Goal: Task Accomplishment & Management: Manage account settings

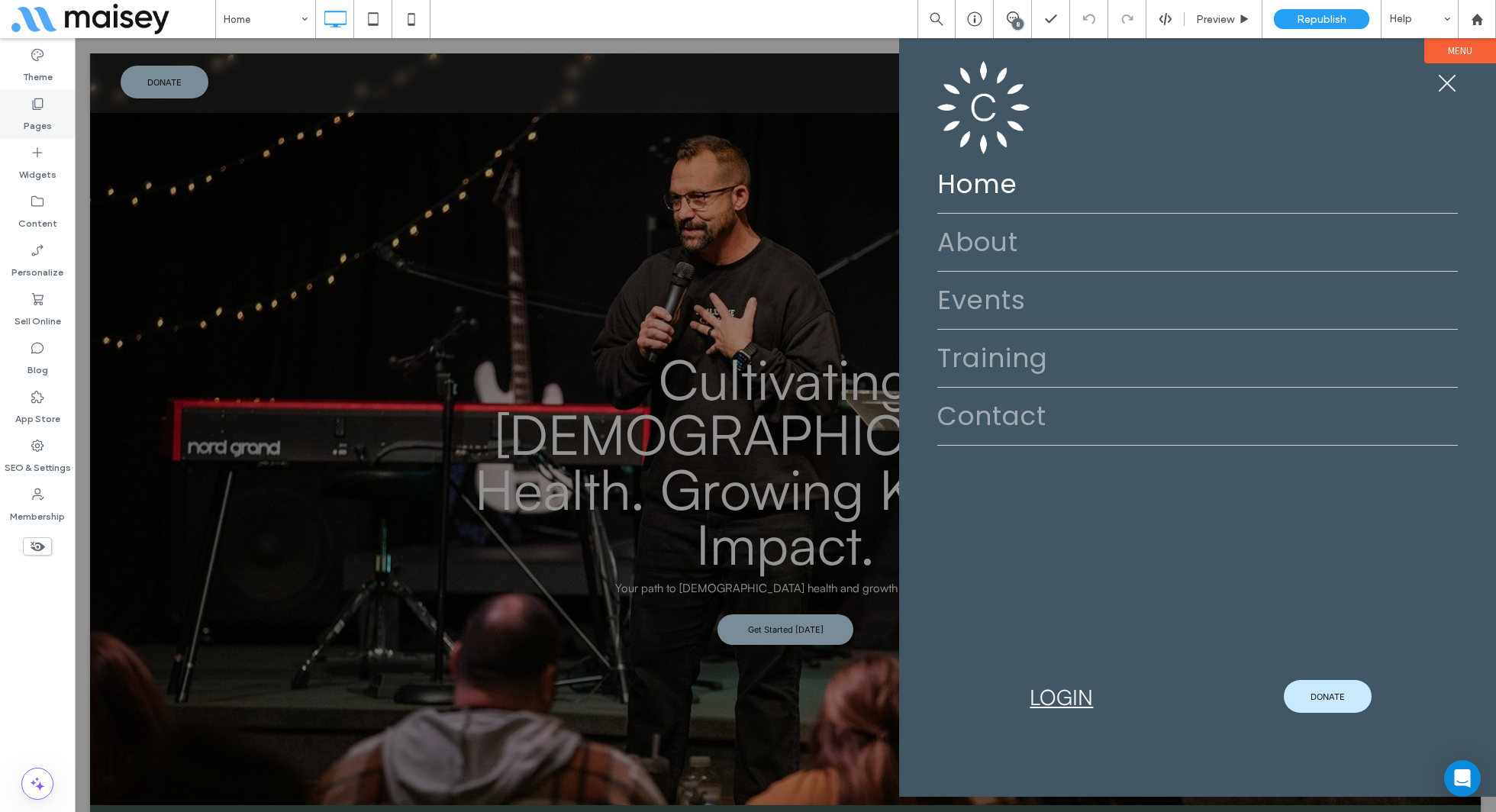
click at [39, 110] on icon at bounding box center [37, 104] width 15 height 15
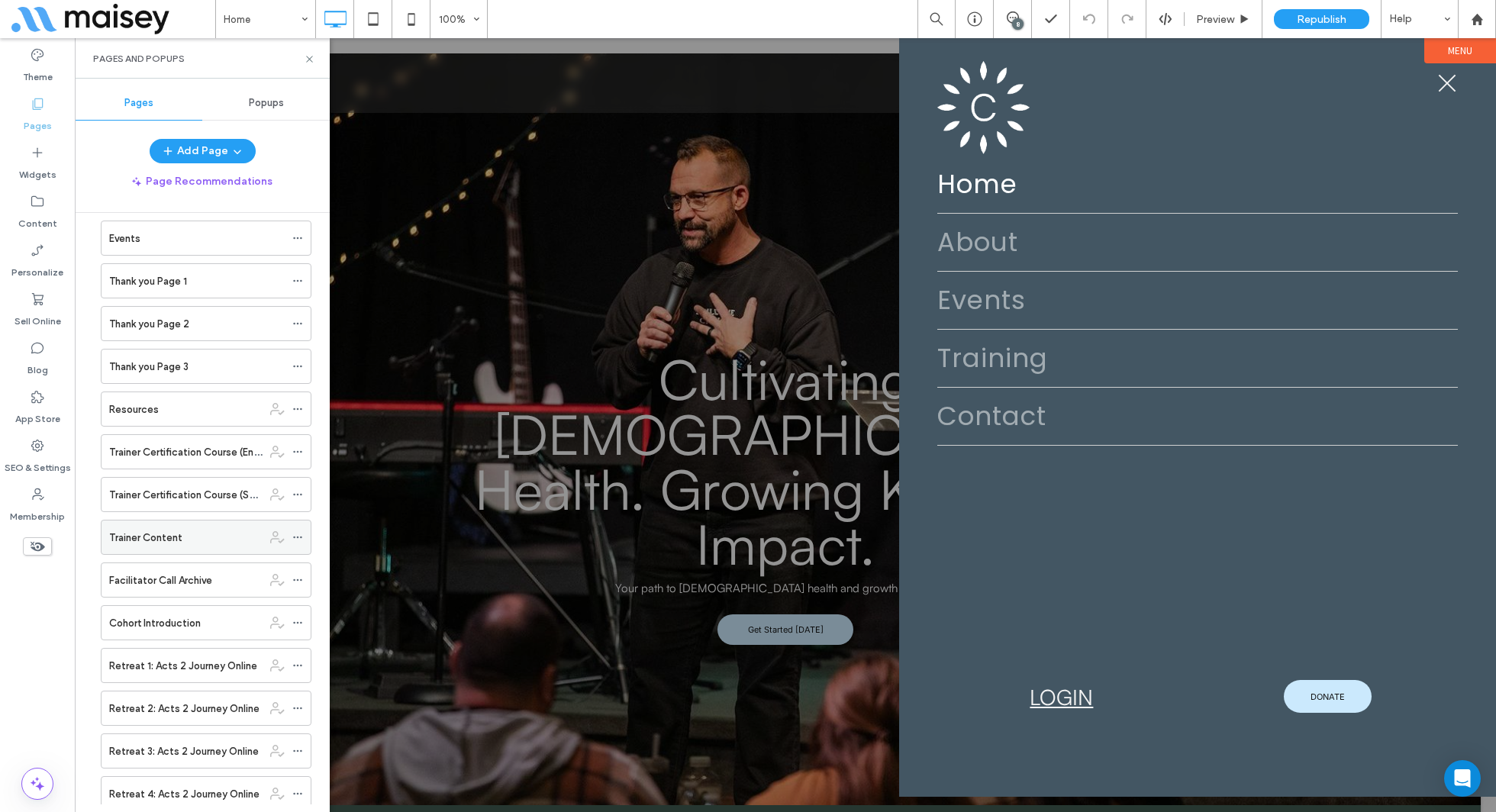
scroll to position [474, 0]
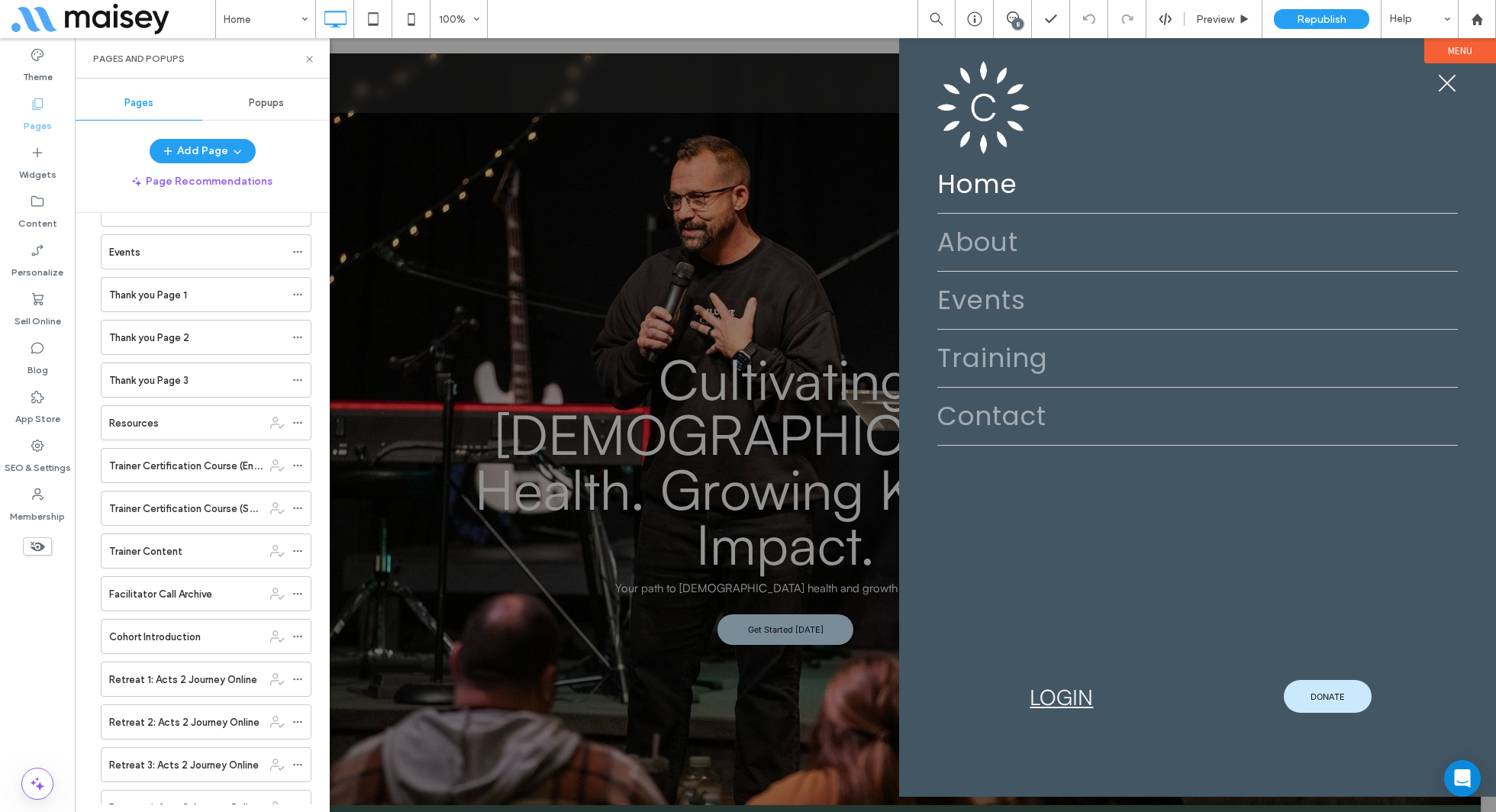
click at [316, 60] on div "Pages and Popups" at bounding box center [202, 59] width 255 height 41
click at [309, 57] on icon at bounding box center [309, 60] width 11 height 11
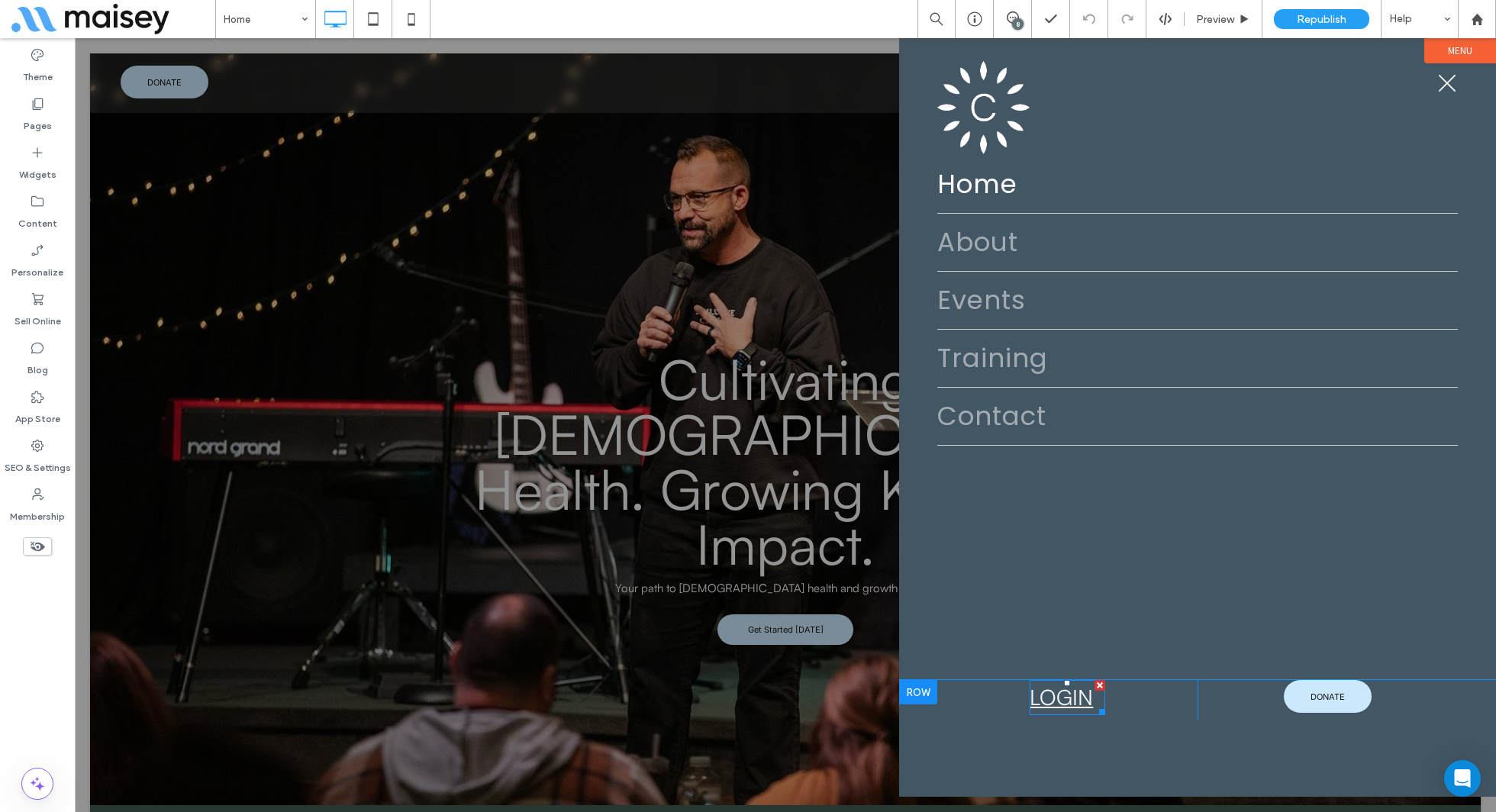
click at [1066, 707] on link "LOGIN" at bounding box center [1061, 697] width 64 height 27
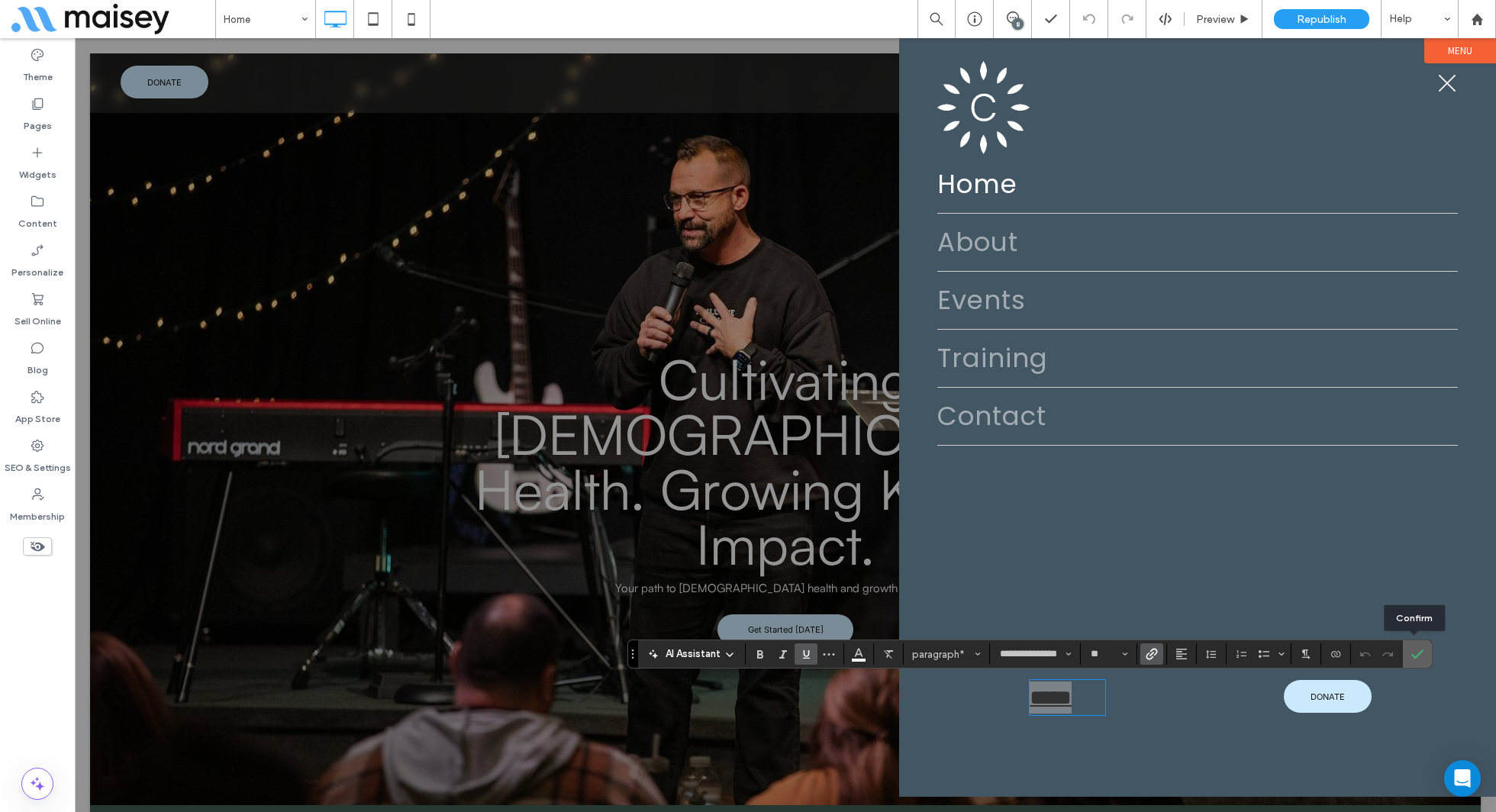
click at [1420, 665] on label "Confirm" at bounding box center [1418, 654] width 23 height 28
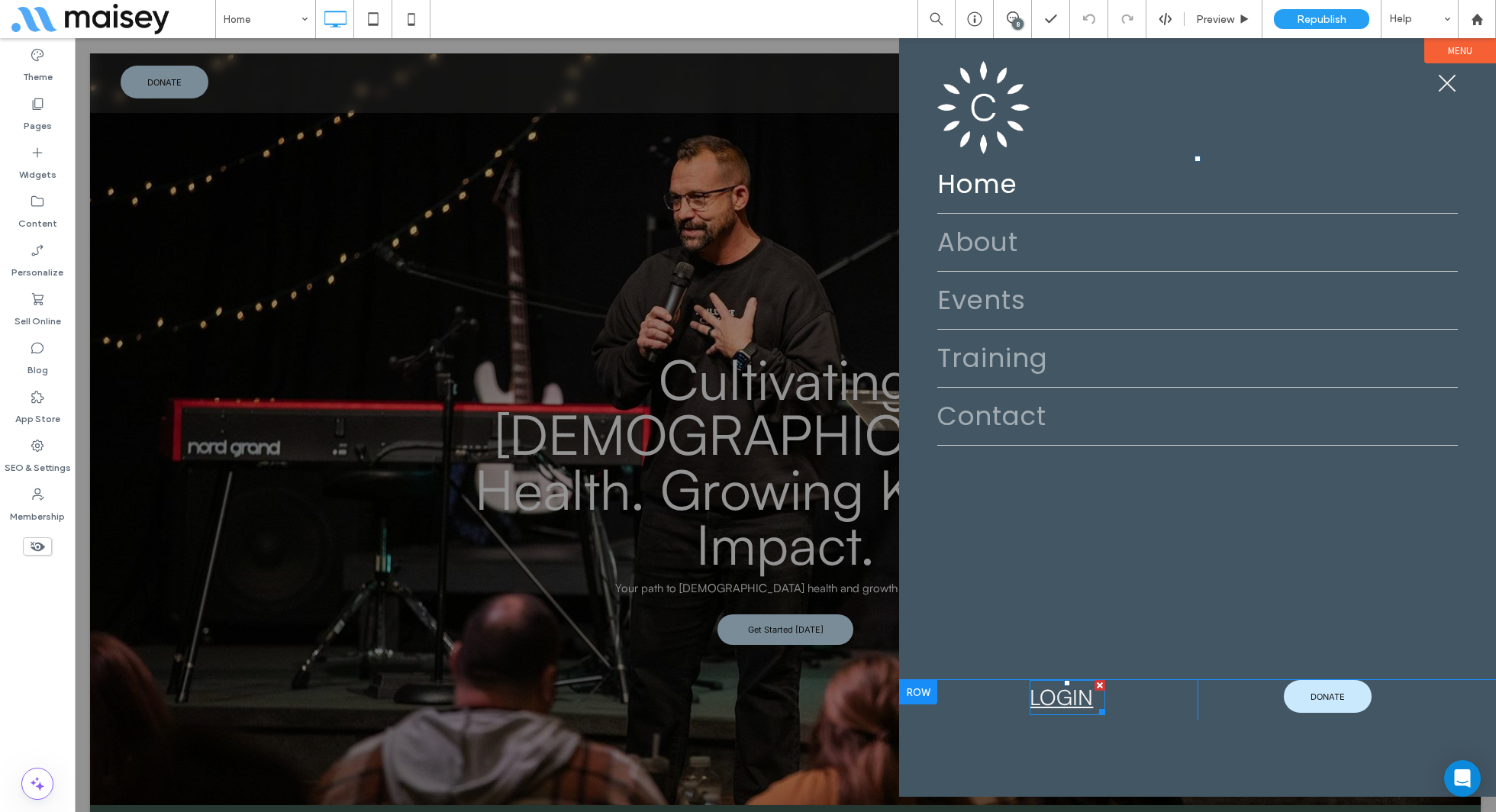
click at [1082, 686] on link "LOGIN" at bounding box center [1061, 697] width 64 height 27
type input "**********"
type input "**"
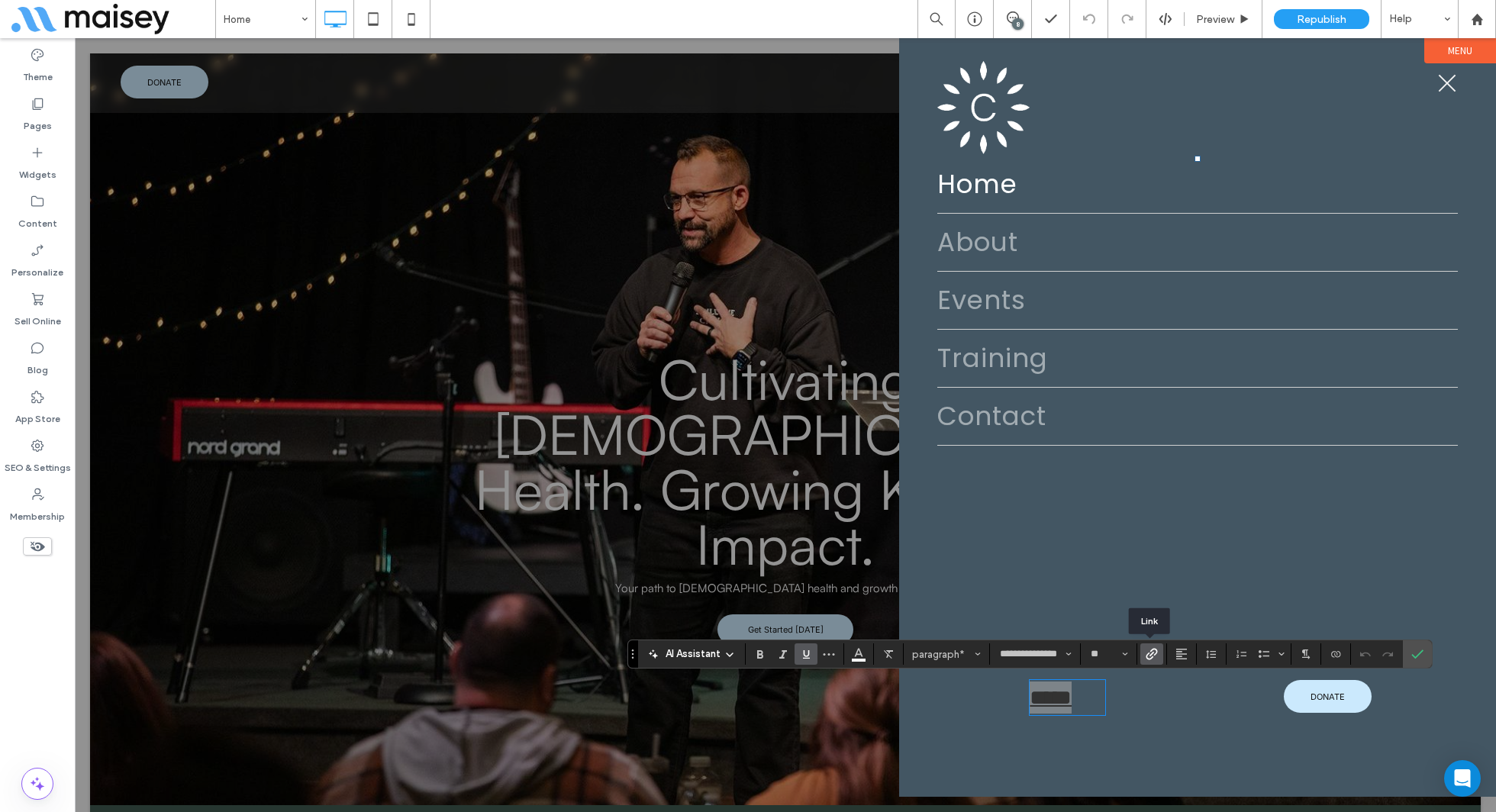
click at [1152, 659] on icon "Link" at bounding box center [1152, 654] width 12 height 12
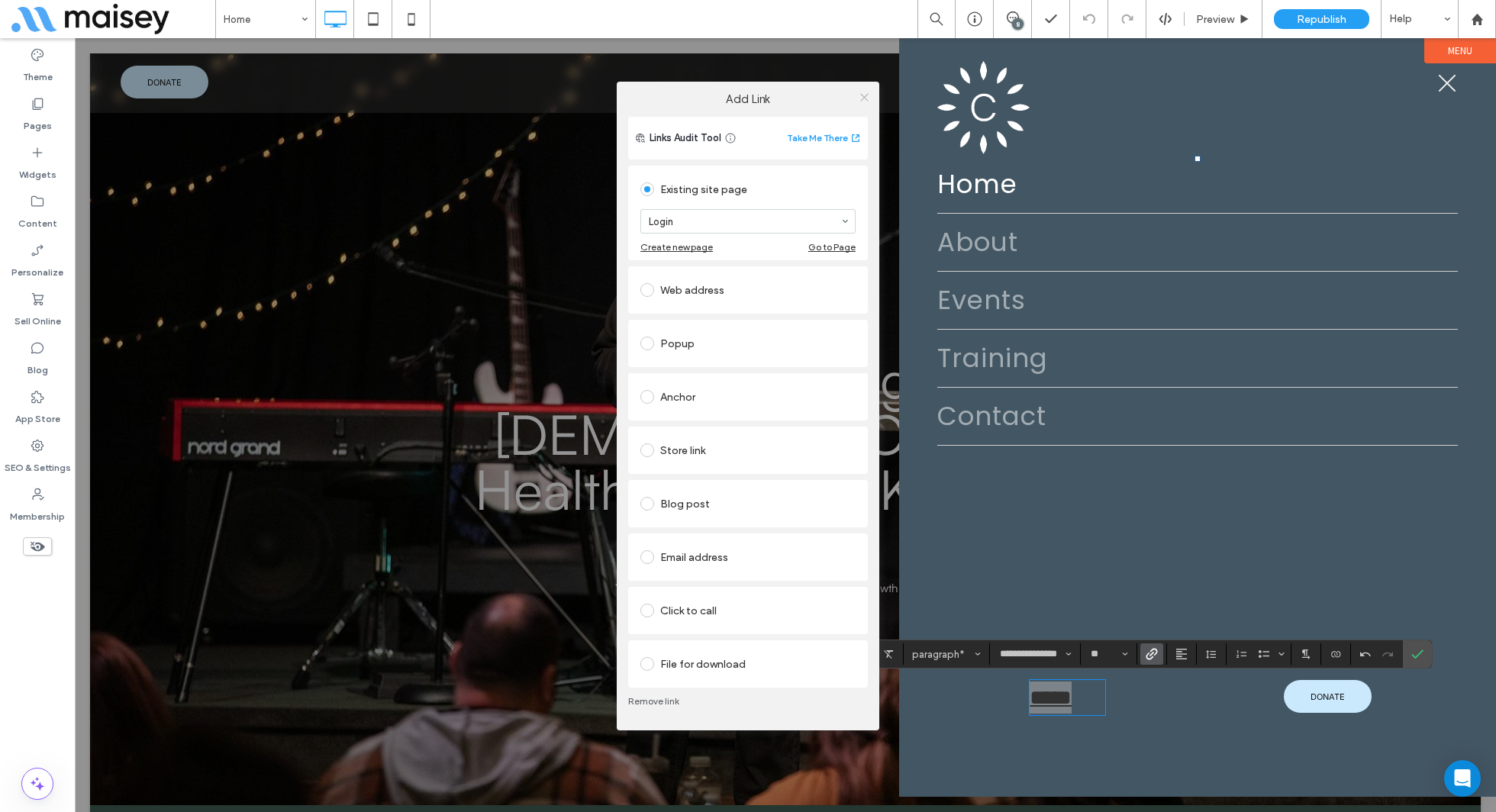
click at [864, 96] on use at bounding box center [864, 96] width 7 height 7
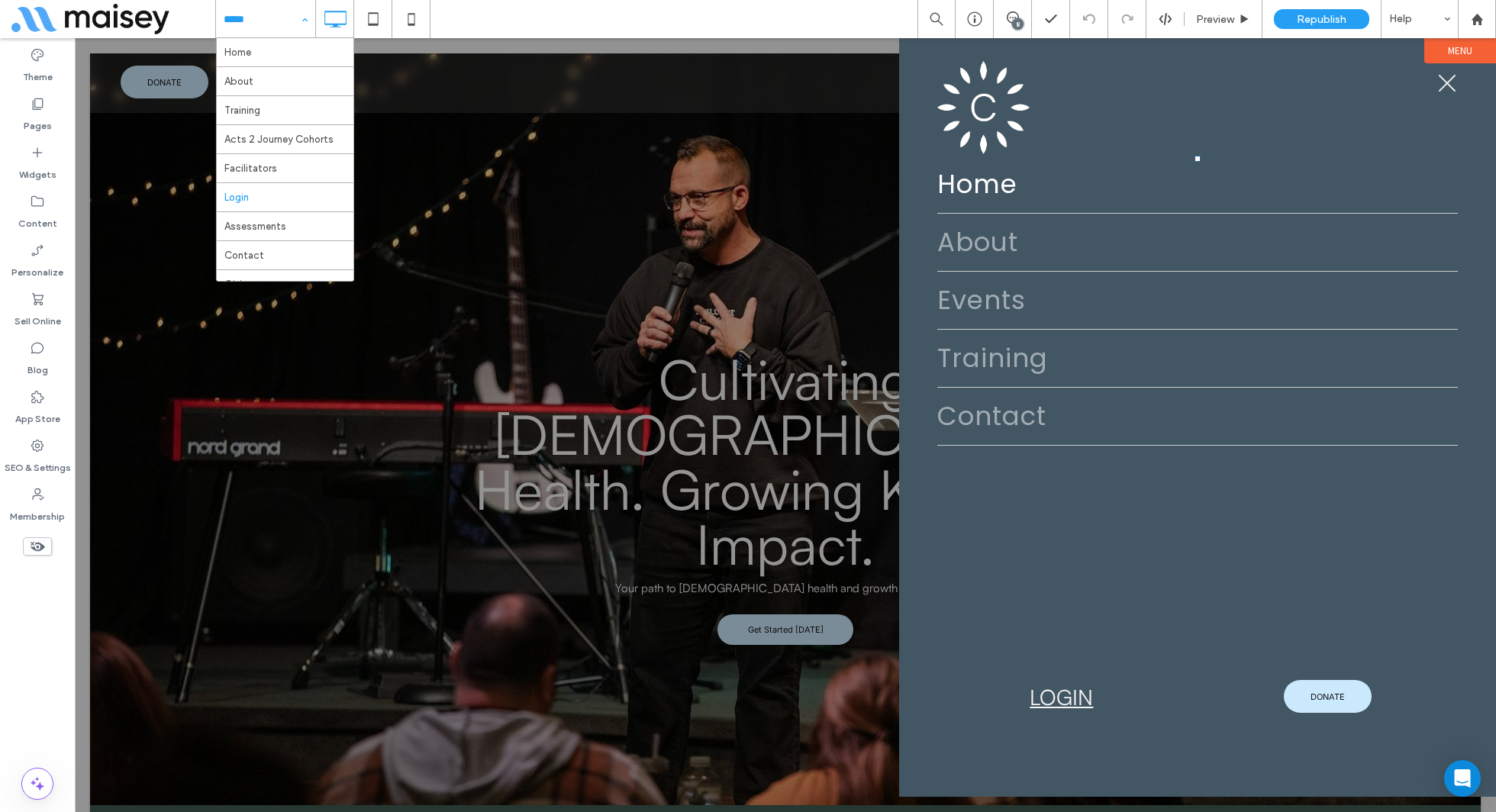
click at [299, 30] on div "Home About Training Acts 2 Journey Cohorts Facilitators Login Assessments Conta…" at bounding box center [266, 19] width 100 height 38
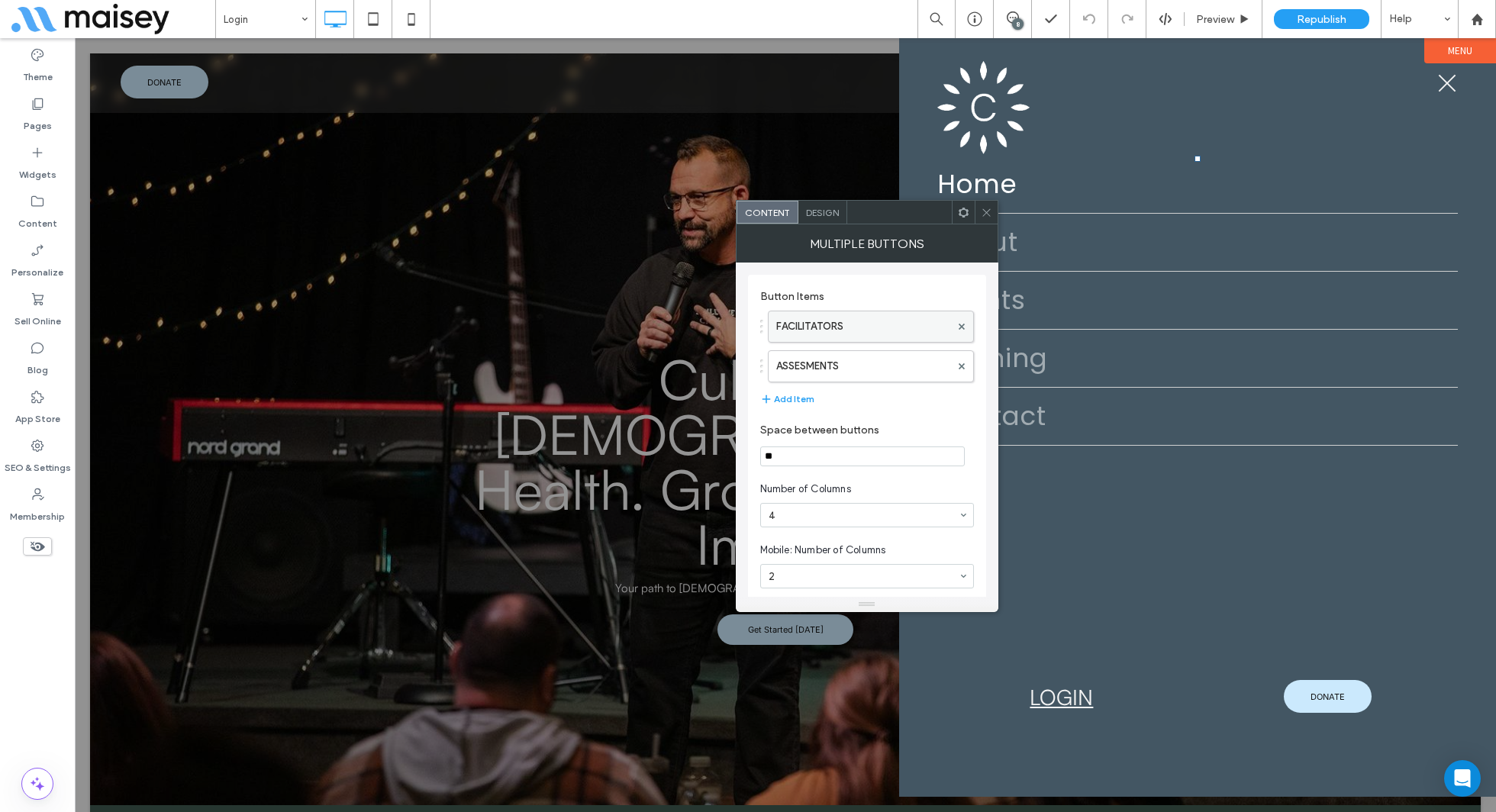
click at [907, 328] on label "FACILITATORS" at bounding box center [863, 326] width 174 height 30
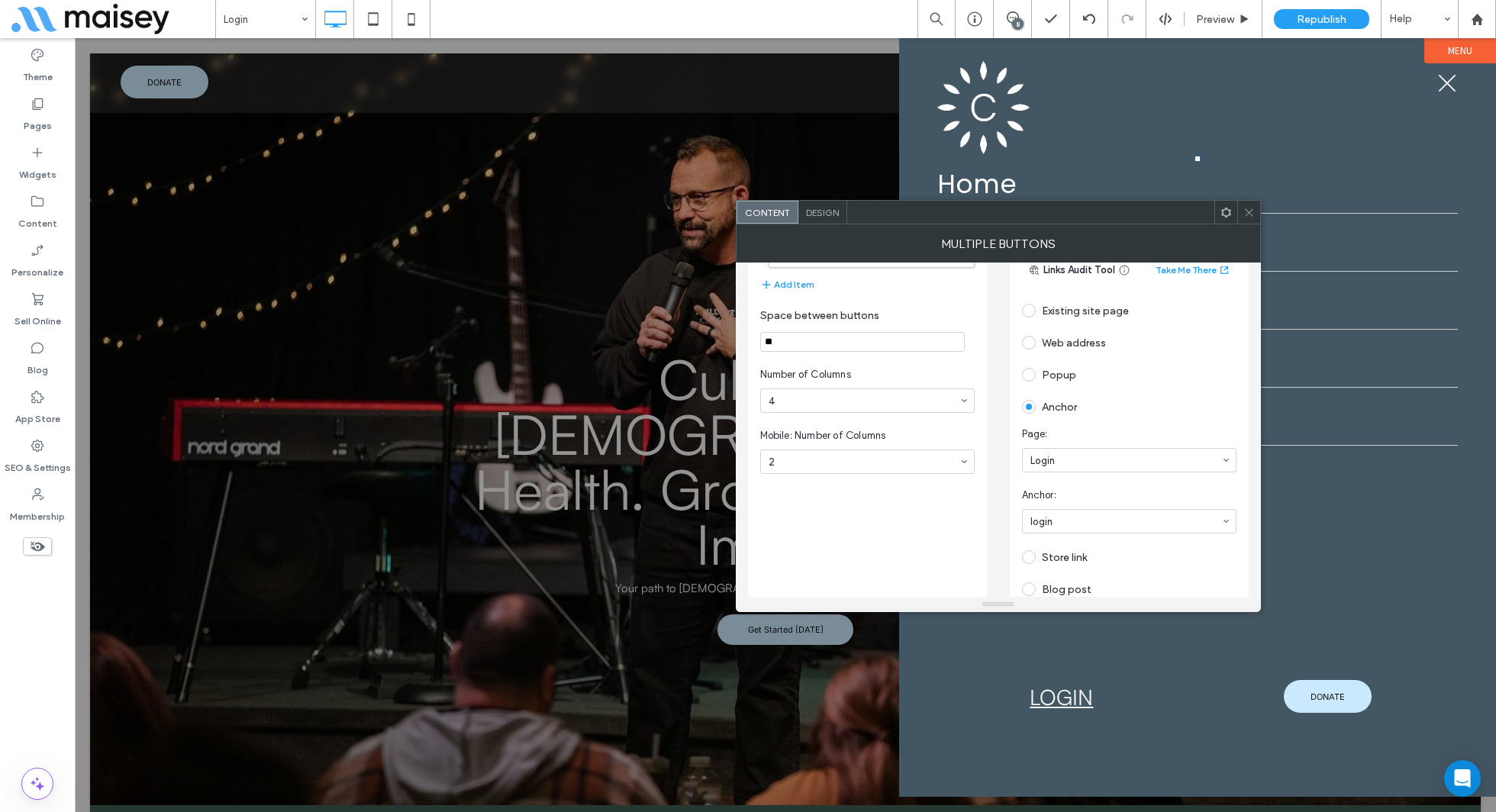
scroll to position [119, 0]
click at [1255, 218] on span at bounding box center [1249, 212] width 11 height 23
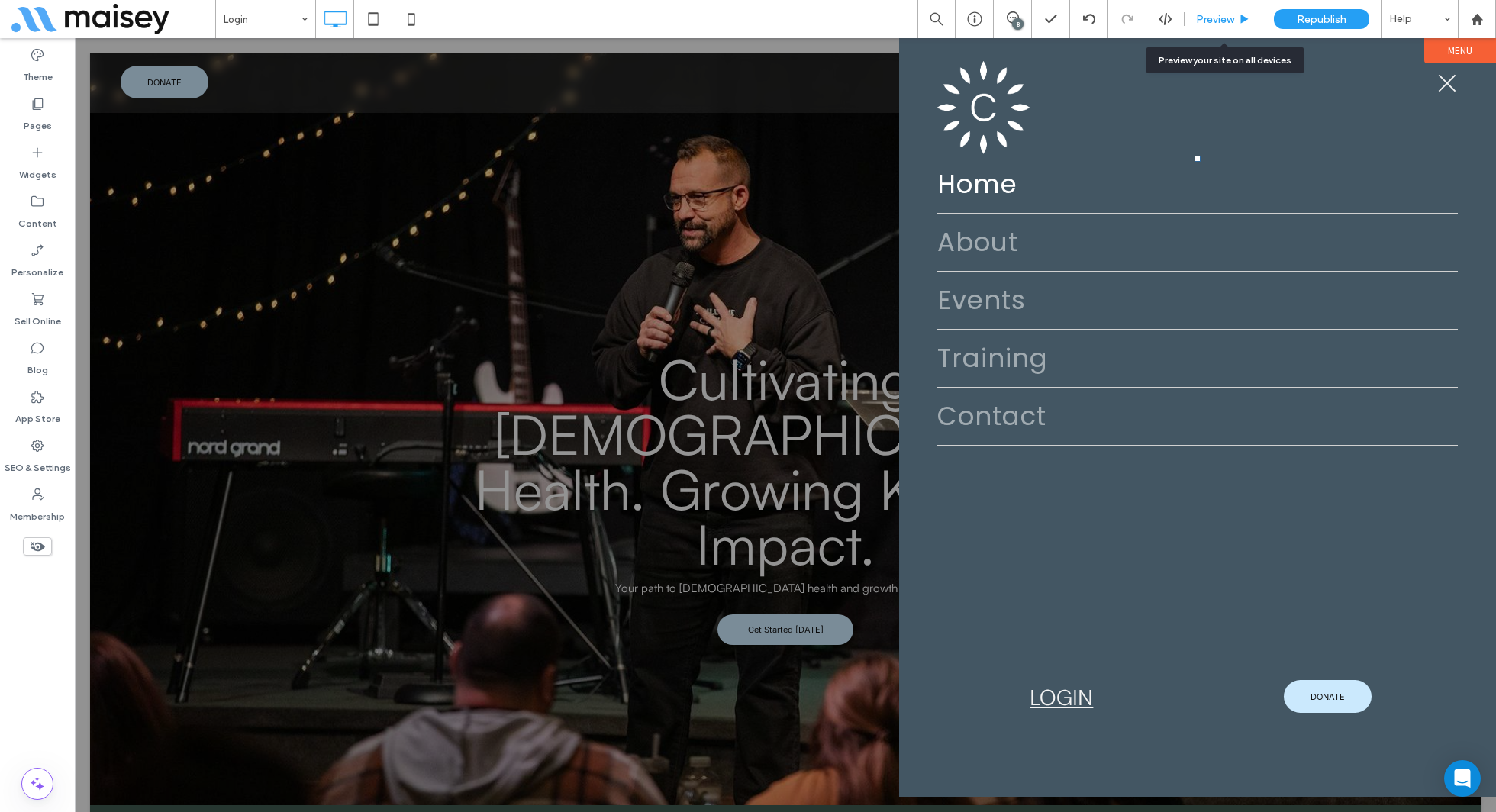
click at [1204, 11] on div "Preview" at bounding box center [1223, 19] width 77 height 38
click at [1210, 38] on div "Preview" at bounding box center [1223, 19] width 77 height 38
click at [1214, 20] on span "Preview" at bounding box center [1215, 20] width 38 height 13
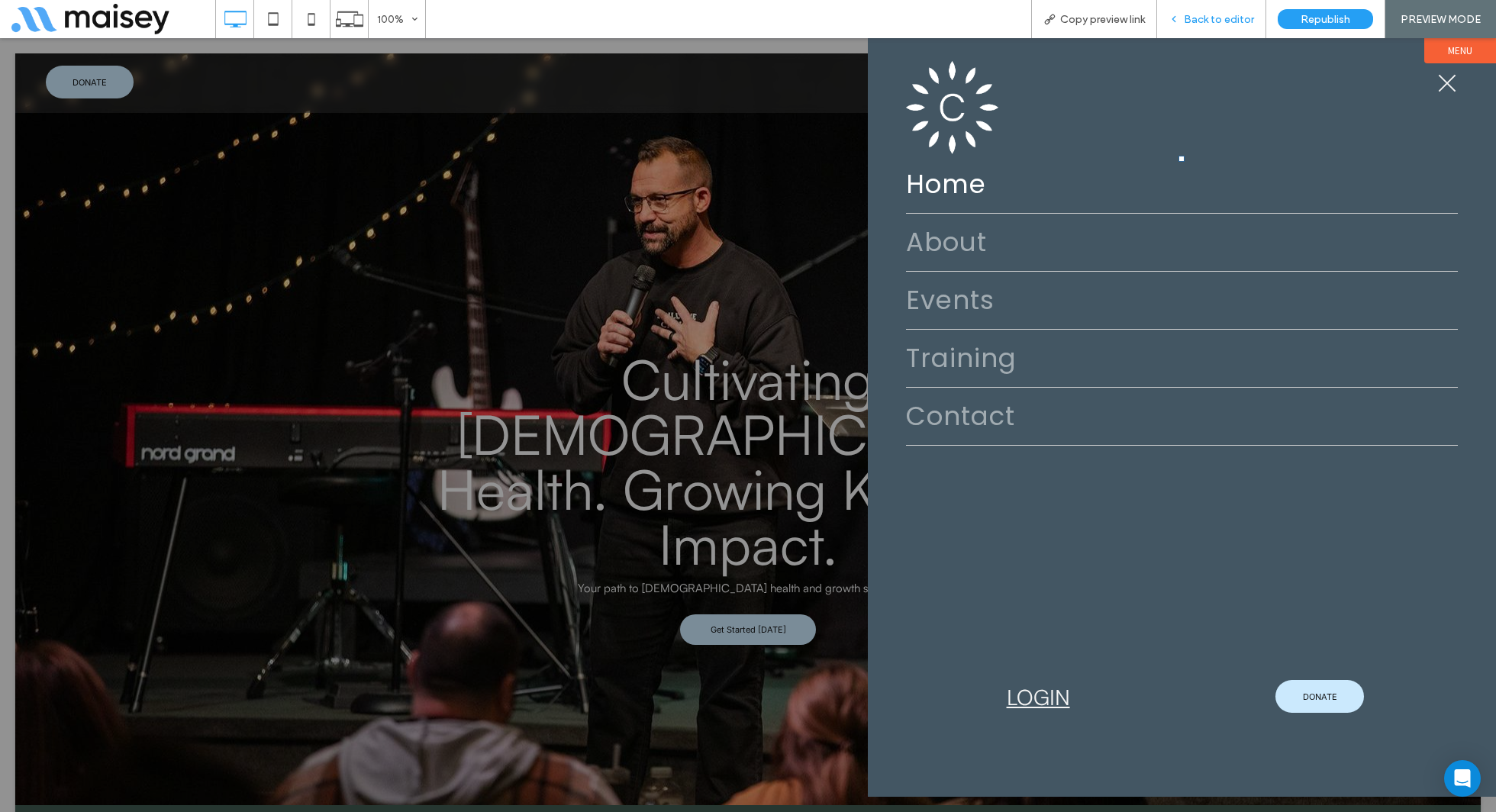
click at [1213, 27] on div "Back to editor" at bounding box center [1212, 19] width 109 height 38
click at [1214, 20] on span "Back to editor" at bounding box center [1219, 20] width 70 height 13
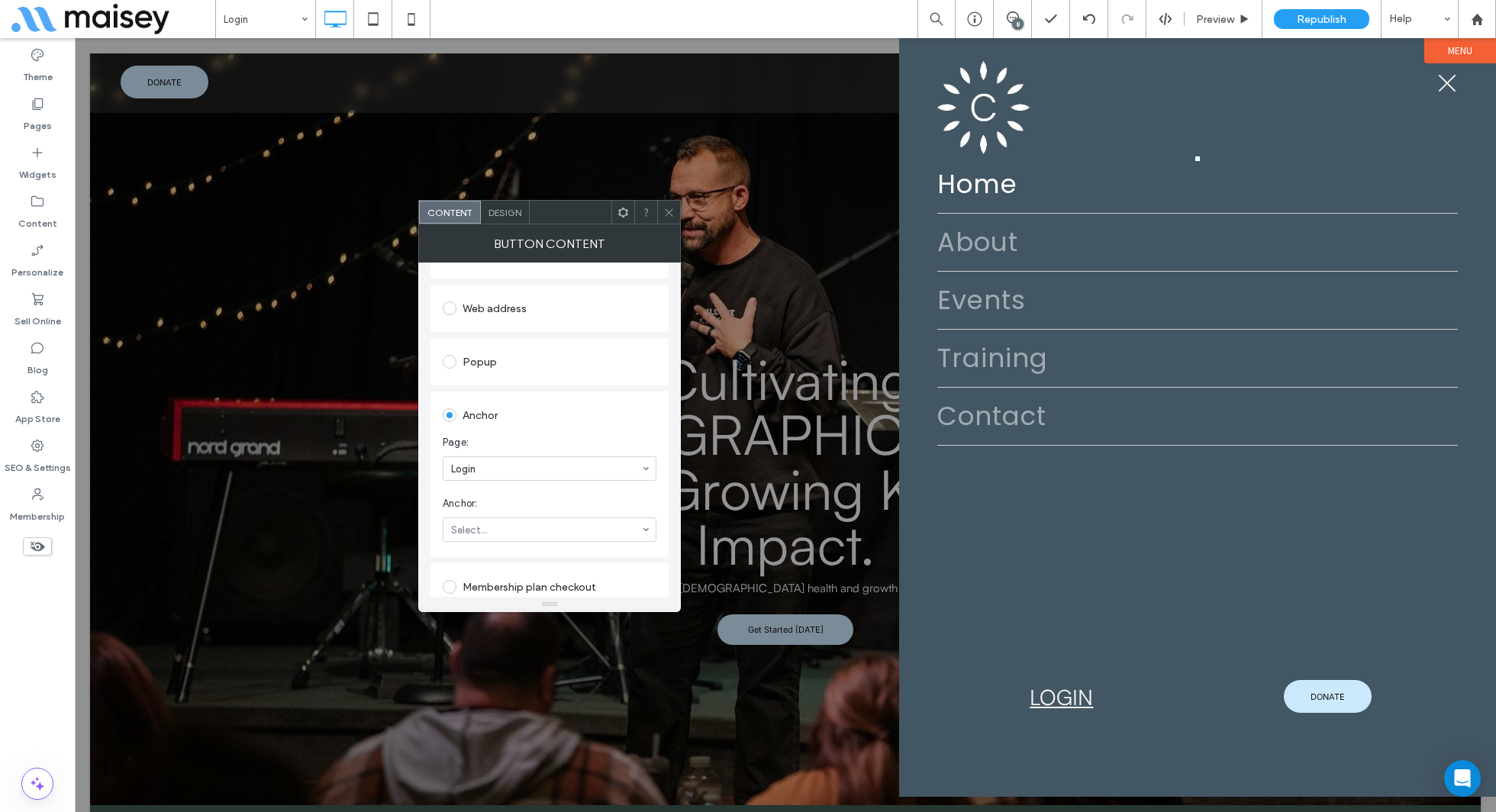
scroll to position [260, 0]
click at [668, 211] on use at bounding box center [668, 211] width 7 height 7
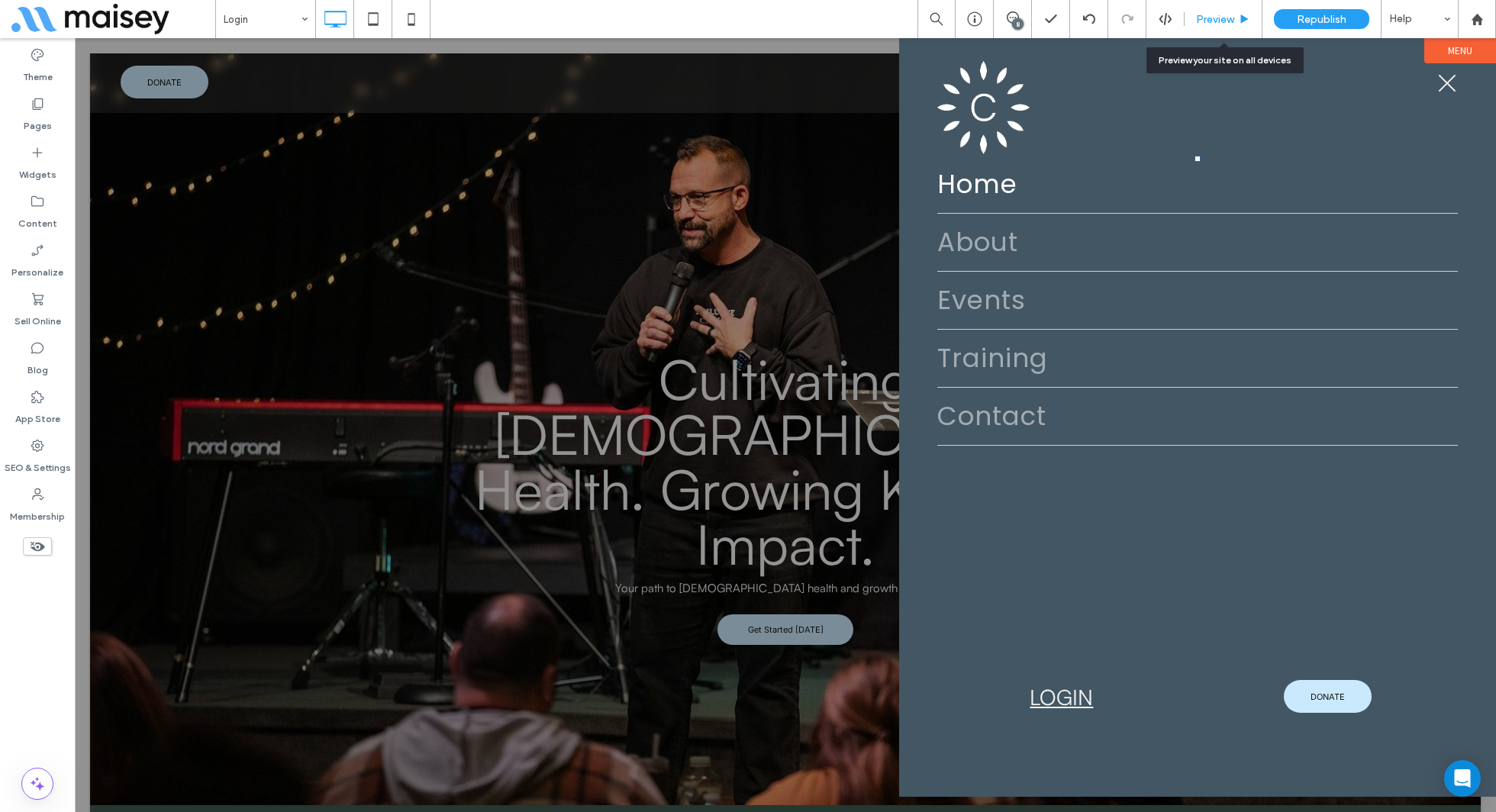
click at [1221, 27] on div "Preview" at bounding box center [1223, 19] width 77 height 38
click at [1213, 11] on div "Preview" at bounding box center [1223, 19] width 77 height 38
click at [1207, 16] on span "Preview" at bounding box center [1215, 20] width 38 height 13
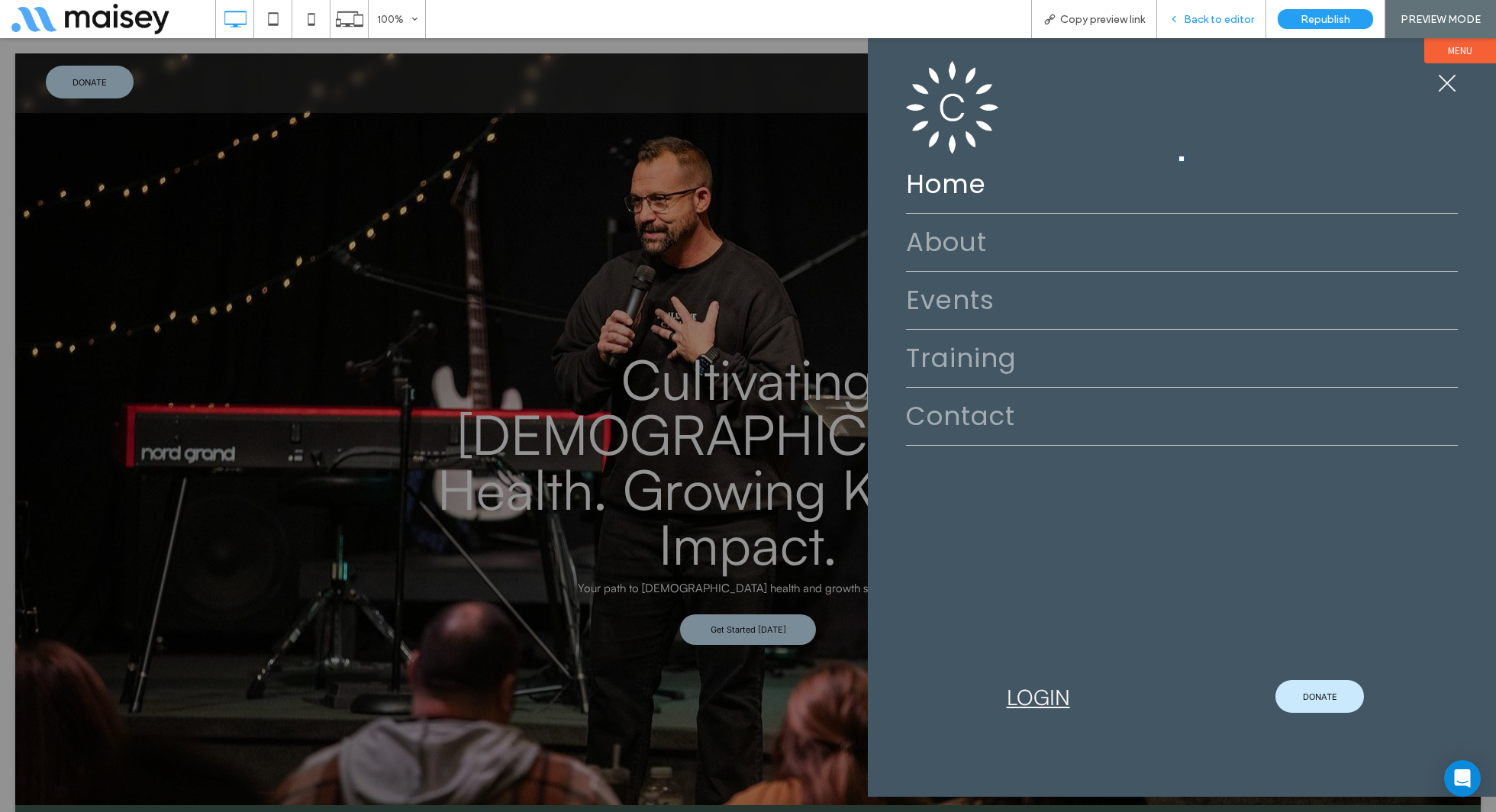
click at [1197, 26] on div "Back to editor" at bounding box center [1212, 19] width 109 height 38
click at [1207, 18] on span "Back to editor" at bounding box center [1219, 20] width 70 height 13
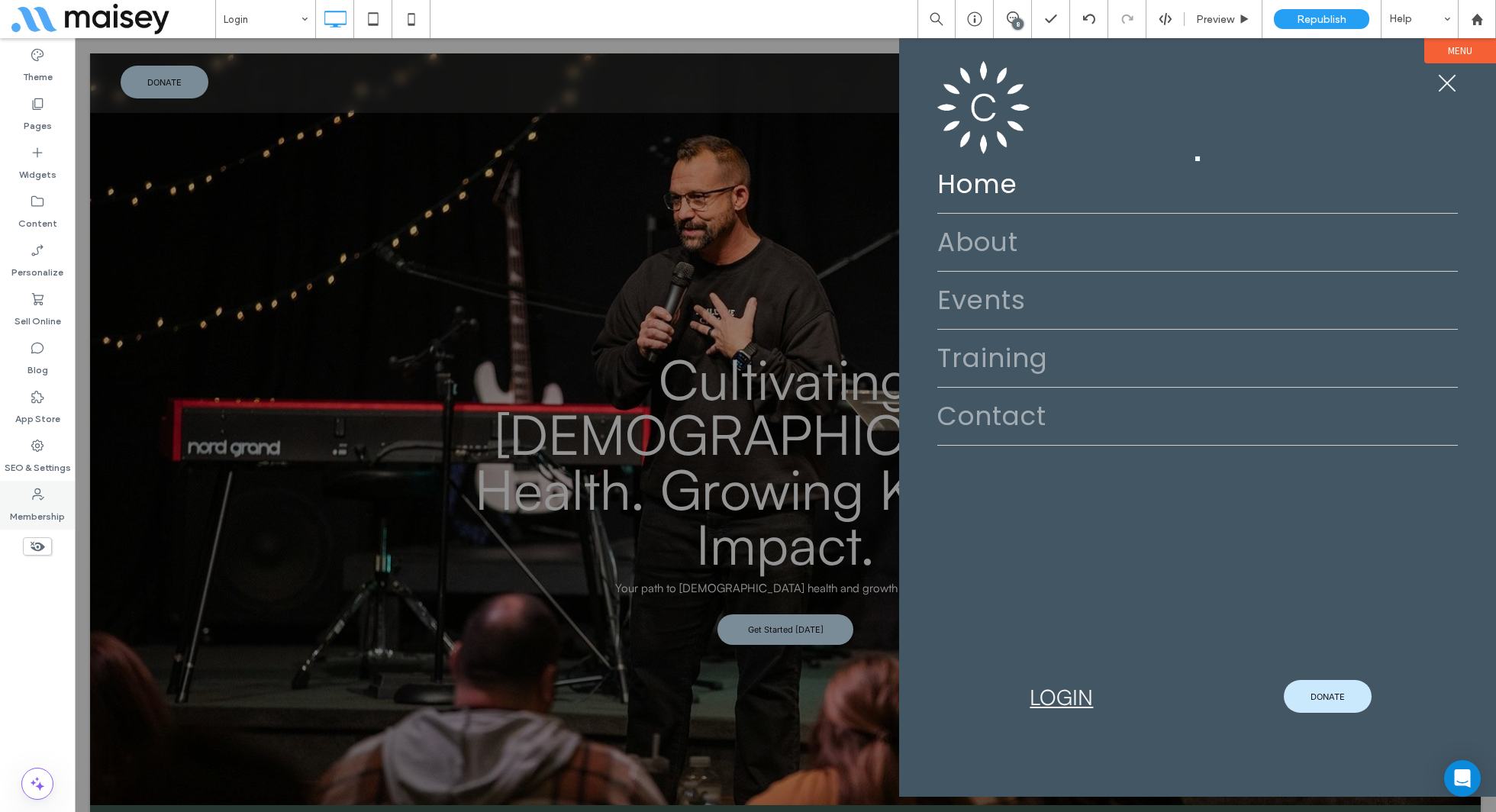
click at [34, 493] on icon at bounding box center [37, 494] width 15 height 15
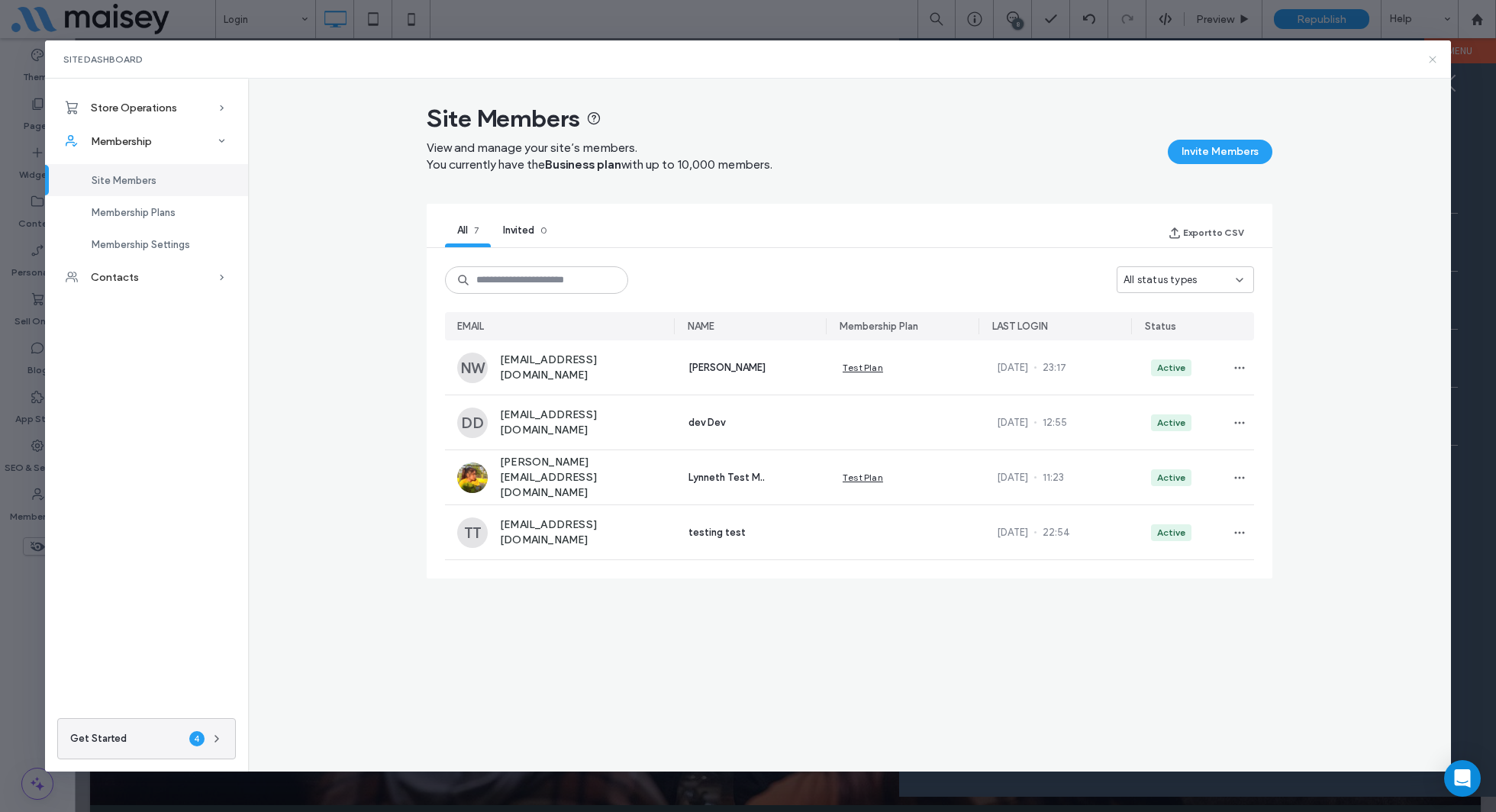
click at [1435, 64] on icon at bounding box center [1432, 60] width 12 height 12
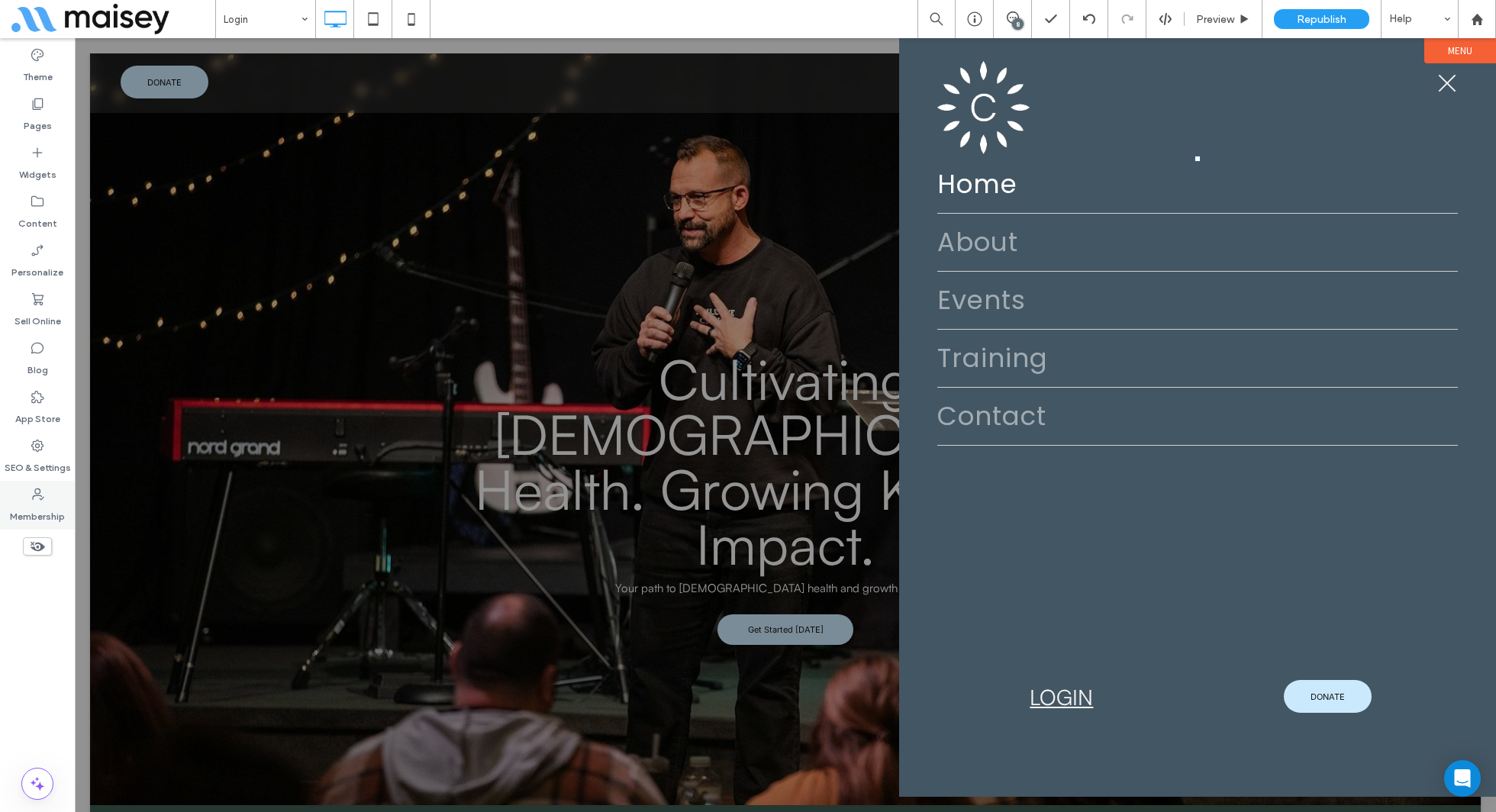
click at [40, 505] on label "Membership" at bounding box center [37, 513] width 55 height 21
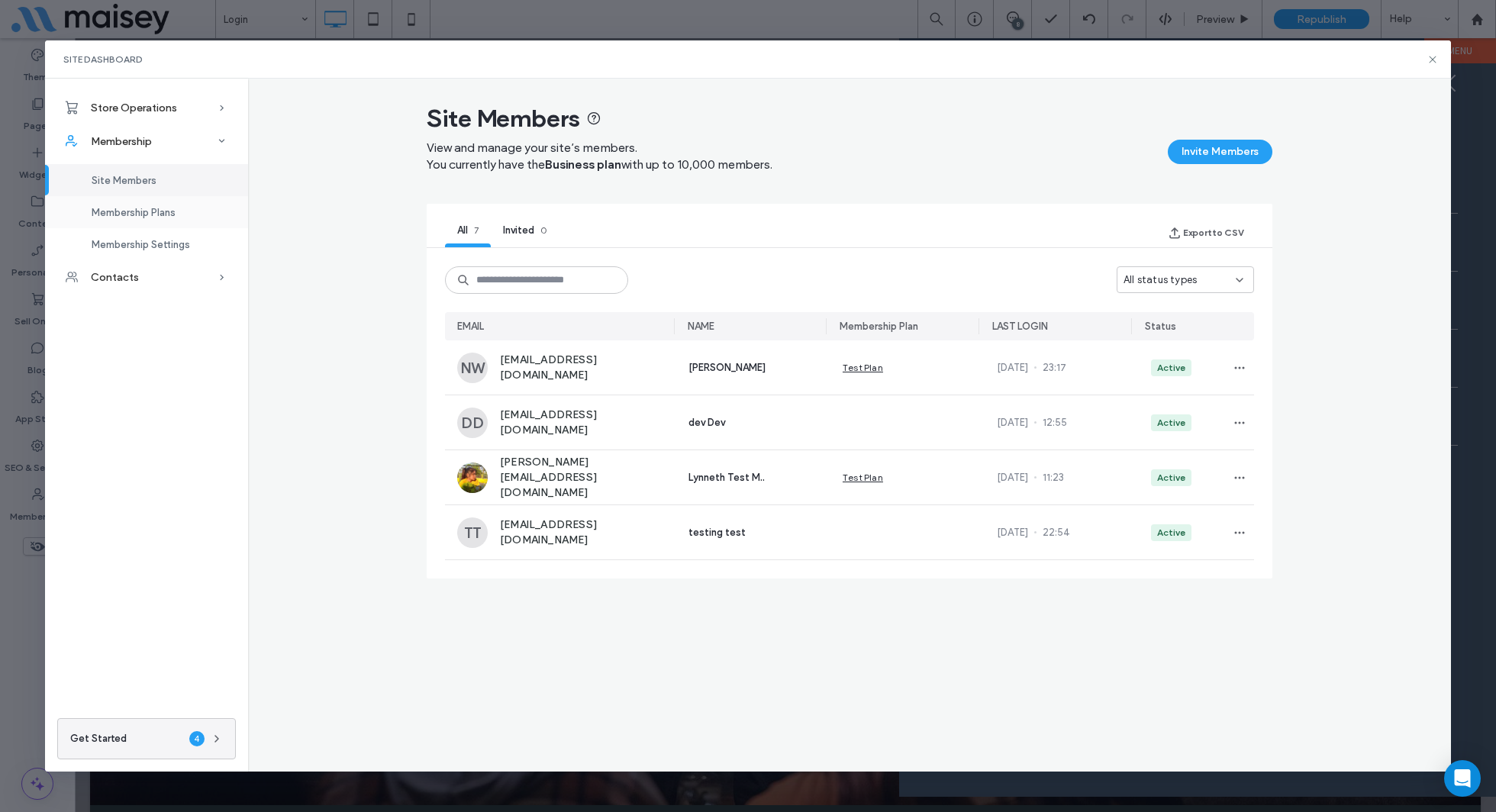
click at [120, 207] on span "Membership Plans" at bounding box center [133, 213] width 84 height 11
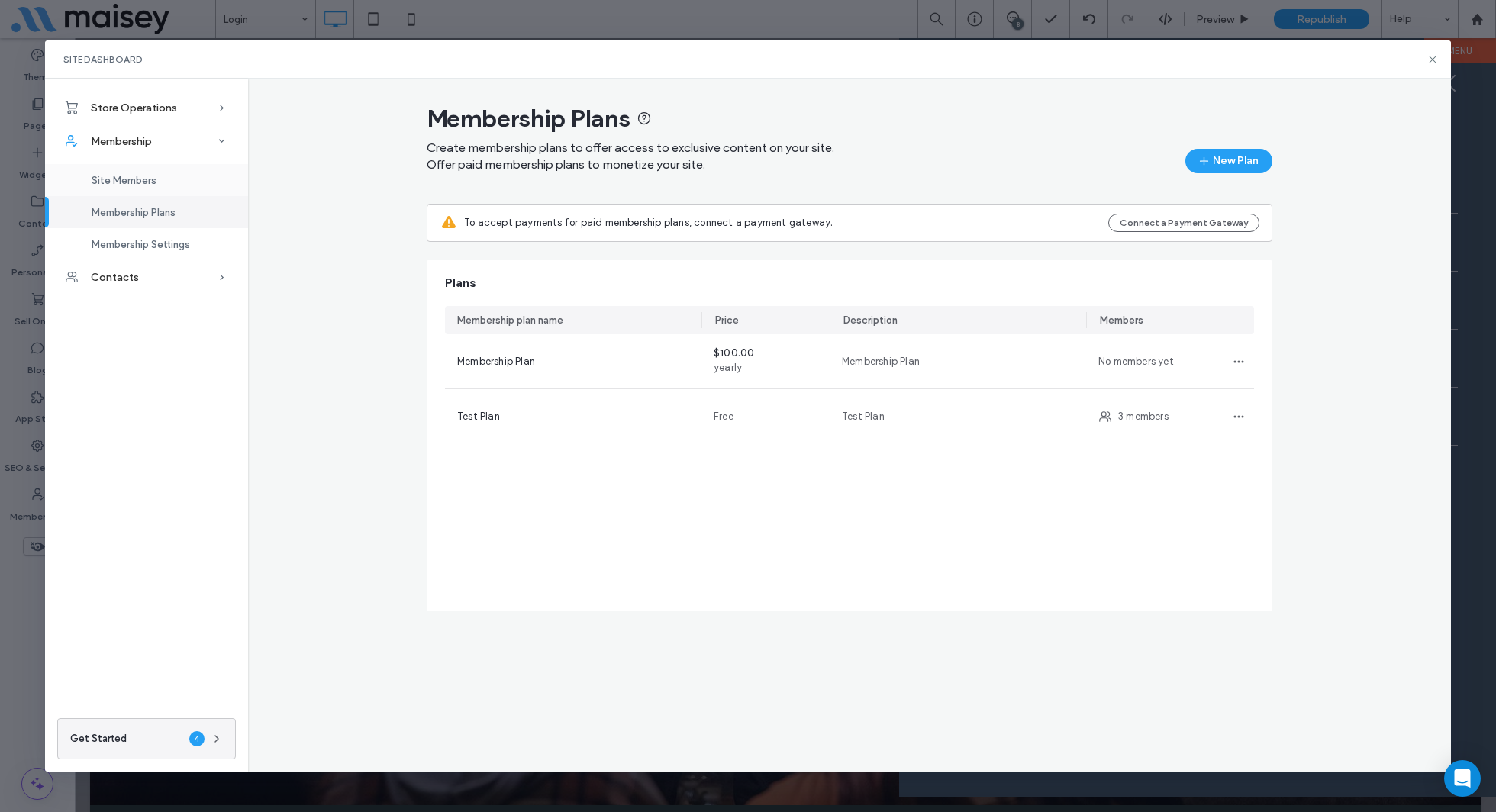
click at [126, 179] on span "Site Members" at bounding box center [124, 180] width 65 height 11
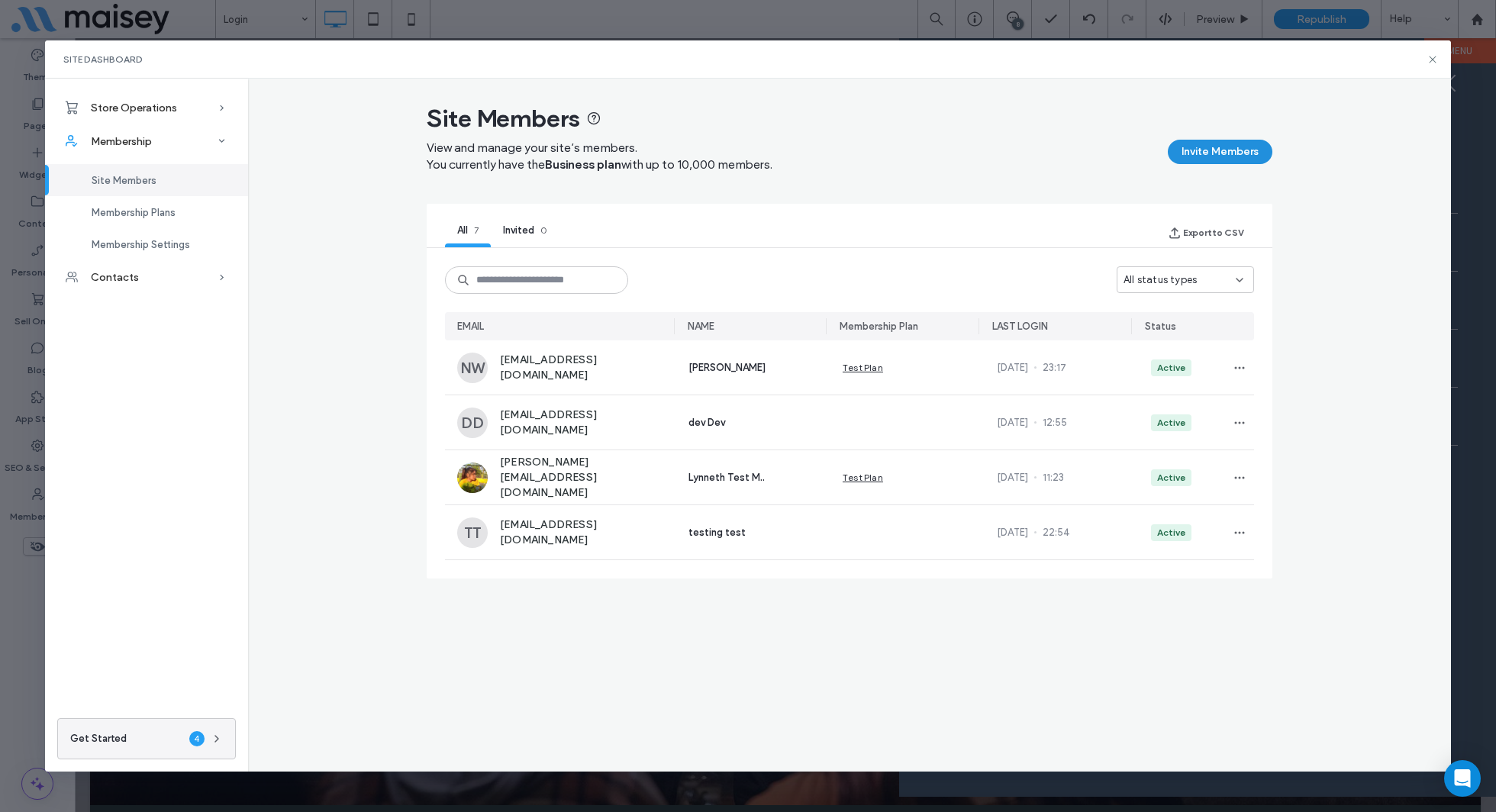
click at [1206, 153] on button "Invite Members" at bounding box center [1220, 152] width 104 height 24
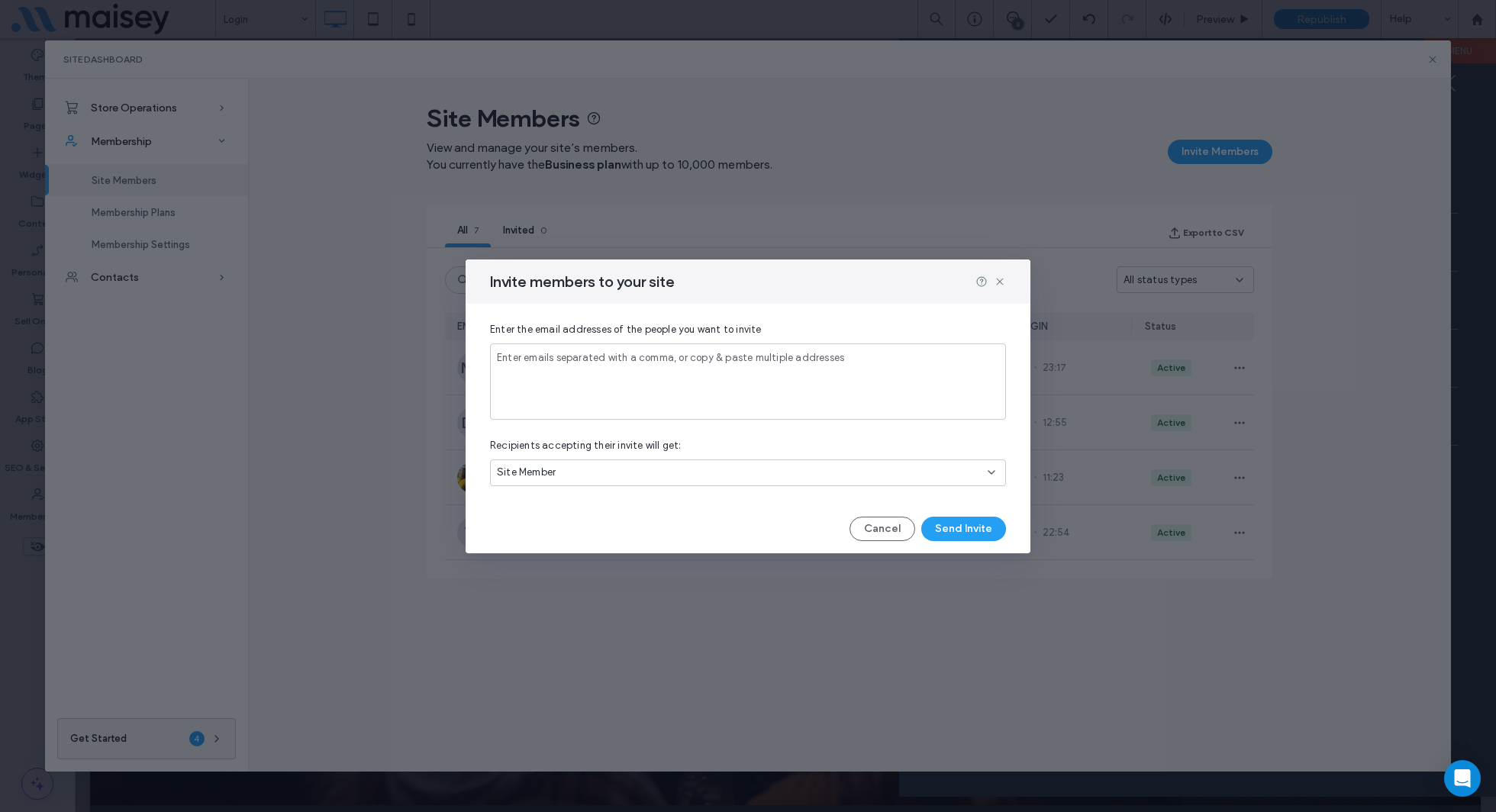
click at [775, 369] on input at bounding box center [748, 372] width 502 height 13
type input "**********"
click at [773, 474] on div "Site Member" at bounding box center [742, 472] width 491 height 15
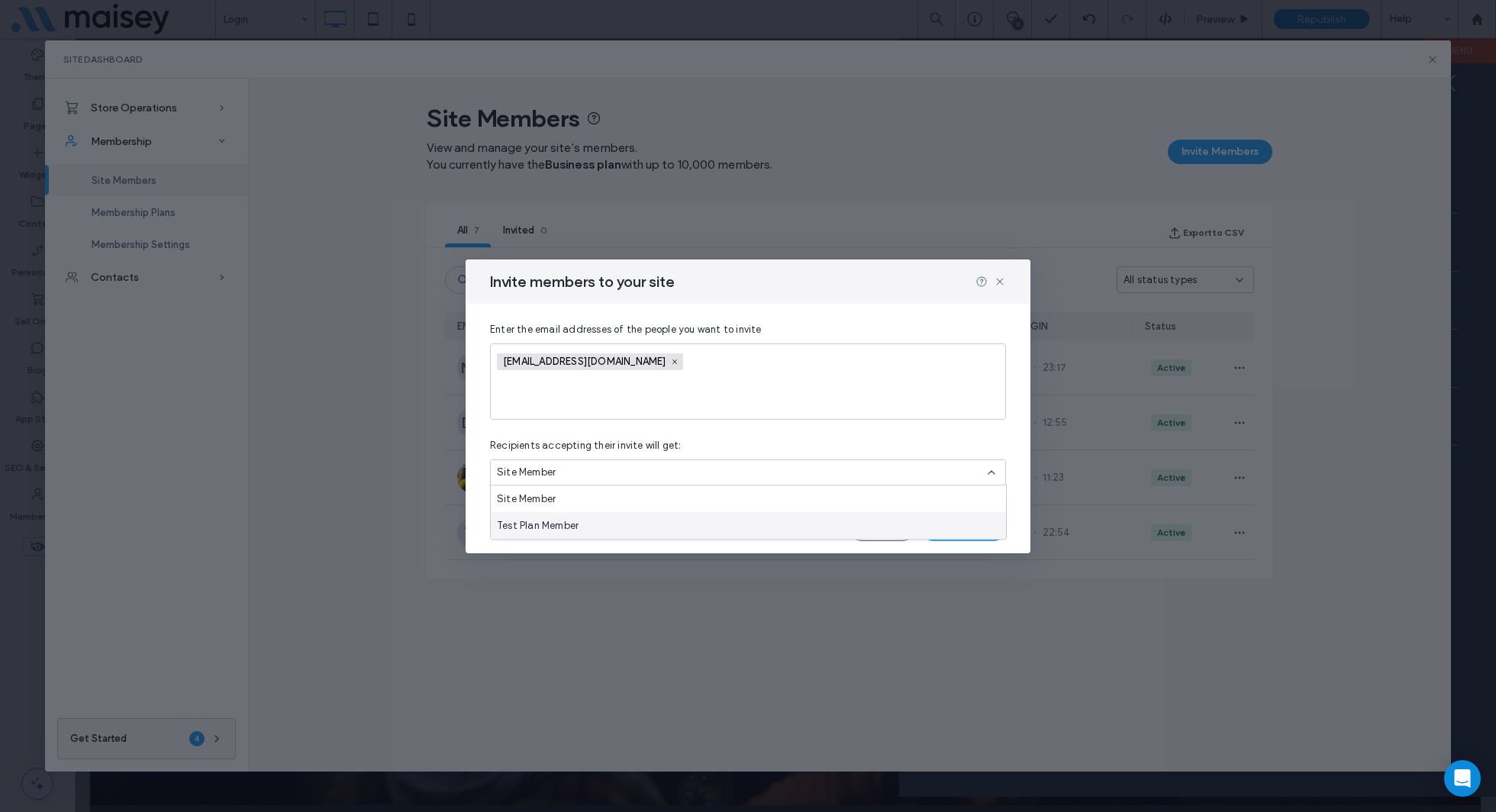
click at [730, 521] on div "Test Plan Member" at bounding box center [749, 525] width 516 height 27
click at [976, 523] on button "Send Invite" at bounding box center [964, 529] width 85 height 24
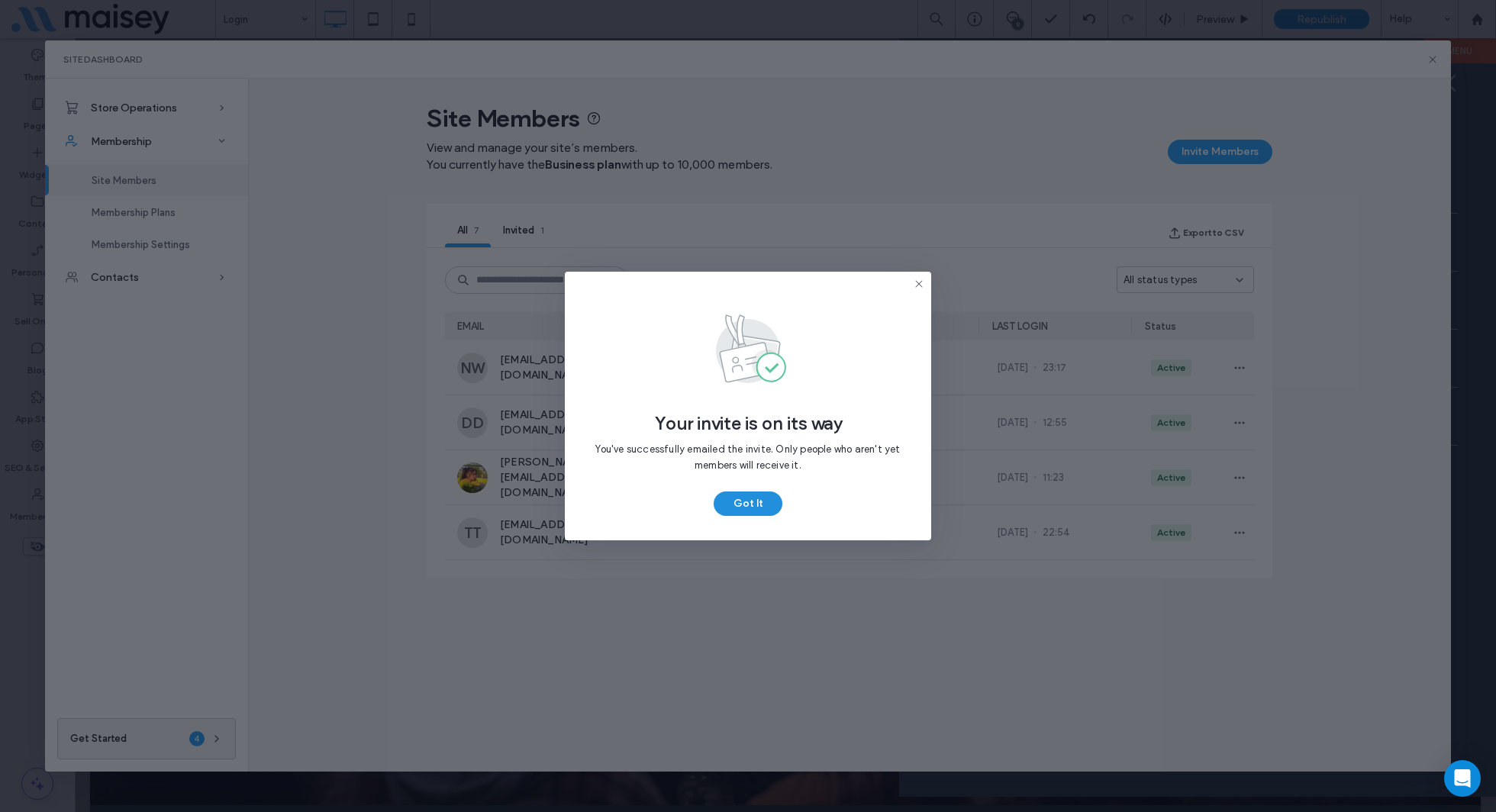
click at [753, 502] on button "Got It" at bounding box center [748, 504] width 69 height 24
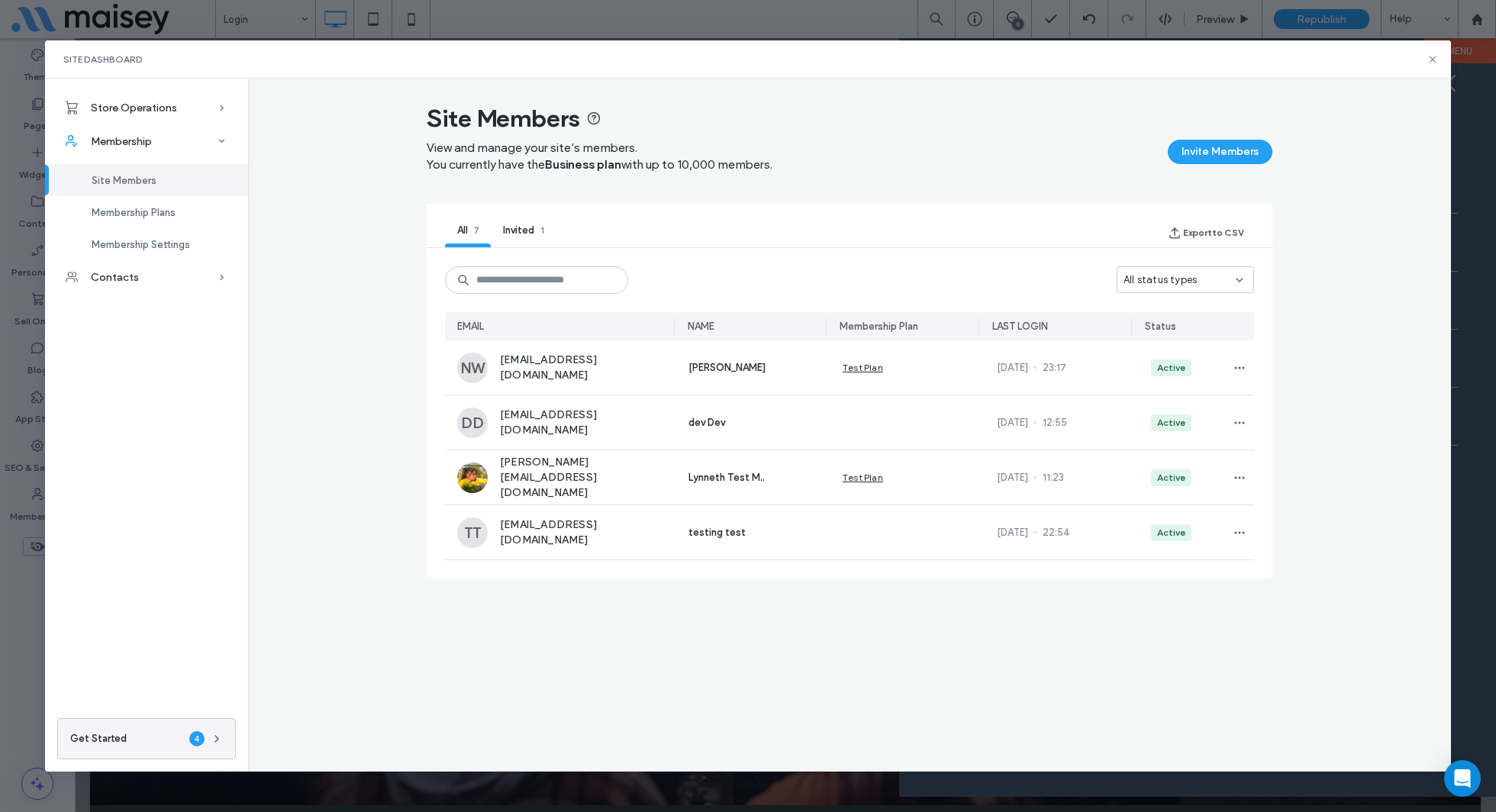
click at [511, 234] on span "Invited" at bounding box center [519, 230] width 31 height 11
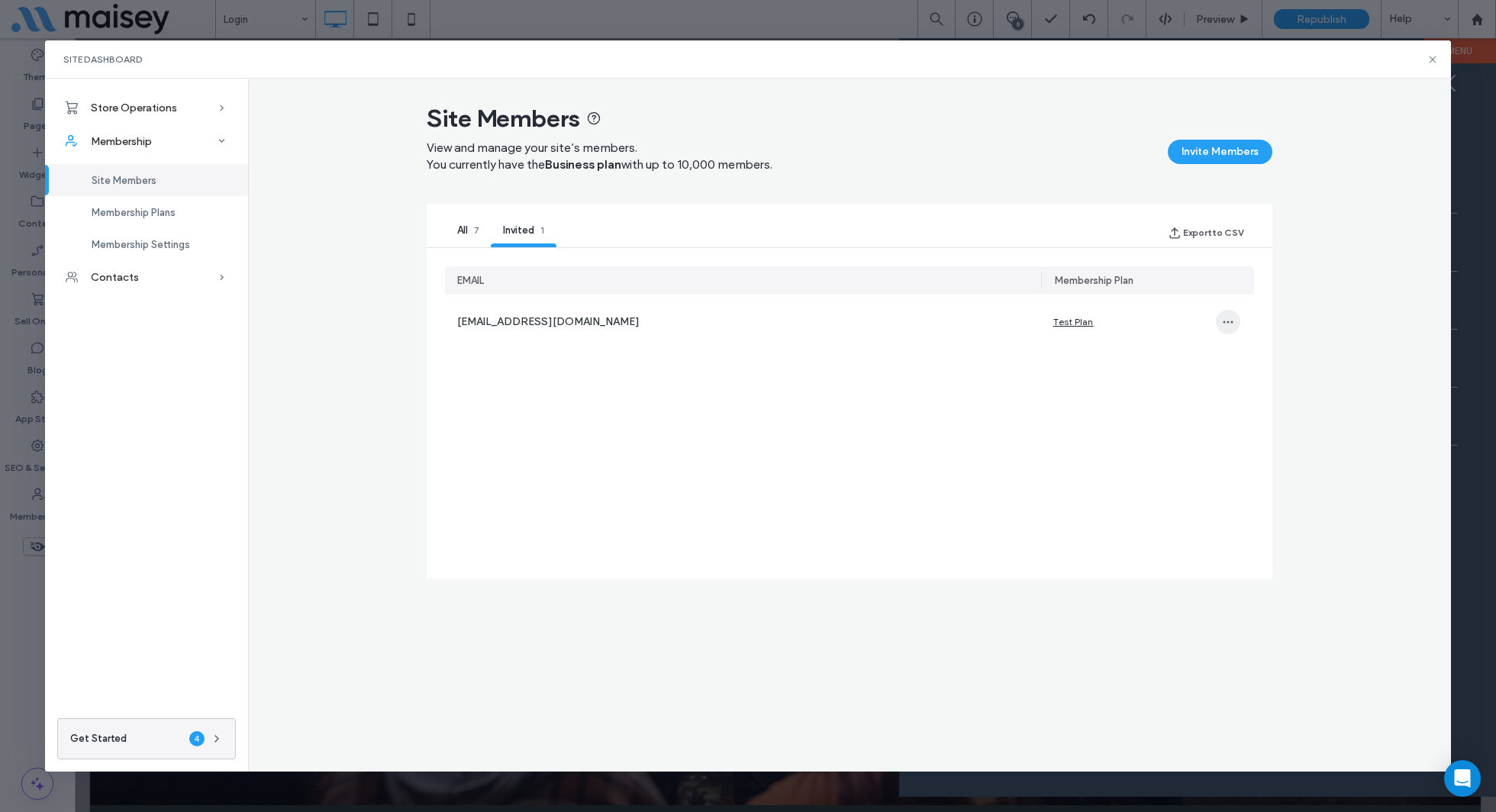
click at [1220, 324] on span "button" at bounding box center [1228, 322] width 24 height 24
click at [1071, 411] on div "EMAIL Membership Plan lovely@maisey.co Test Plan" at bounding box center [850, 413] width 809 height 293
click at [476, 223] on div "All 7" at bounding box center [468, 232] width 46 height 31
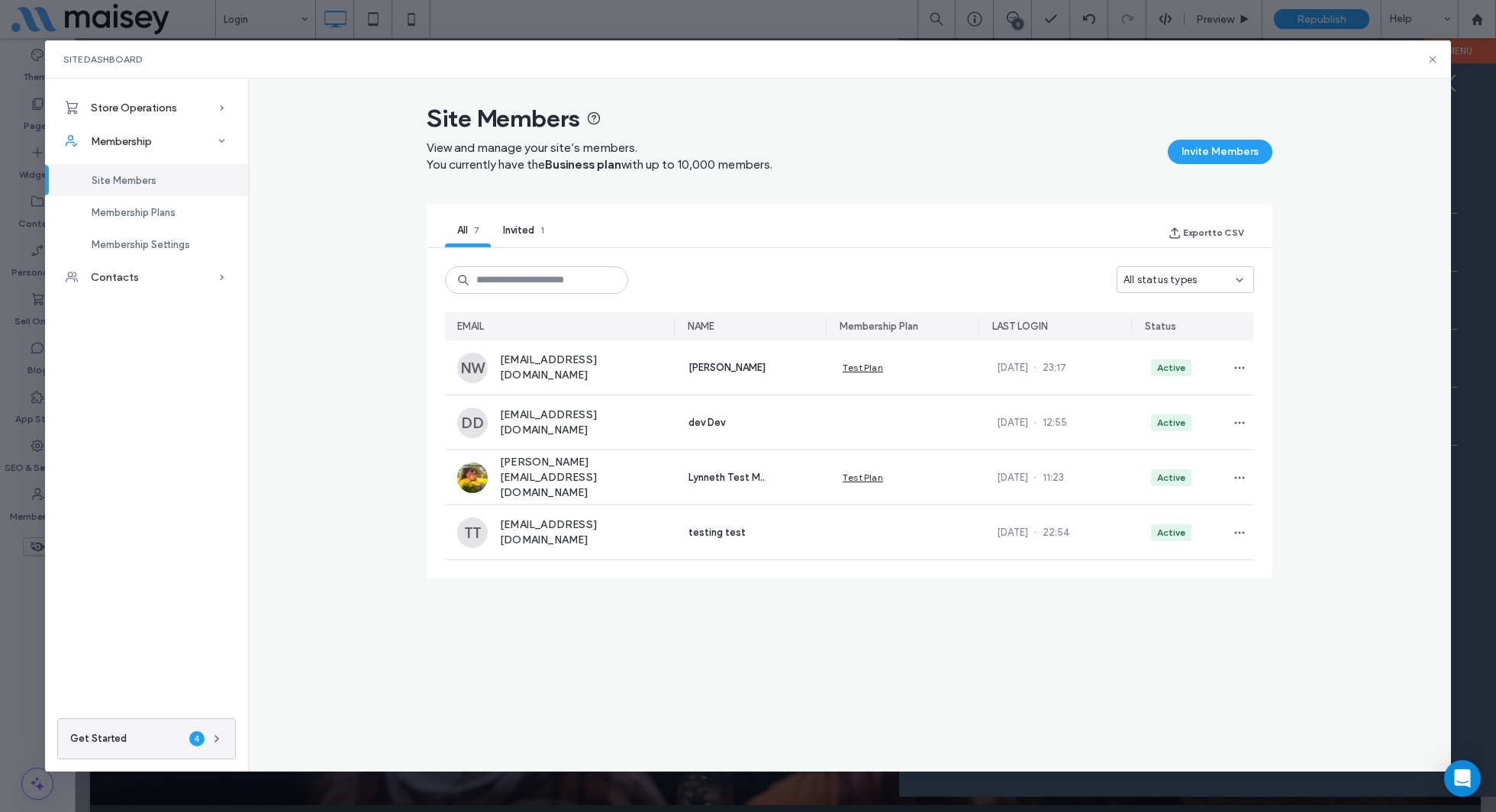
click at [544, 225] on span "1" at bounding box center [542, 230] width 4 height 11
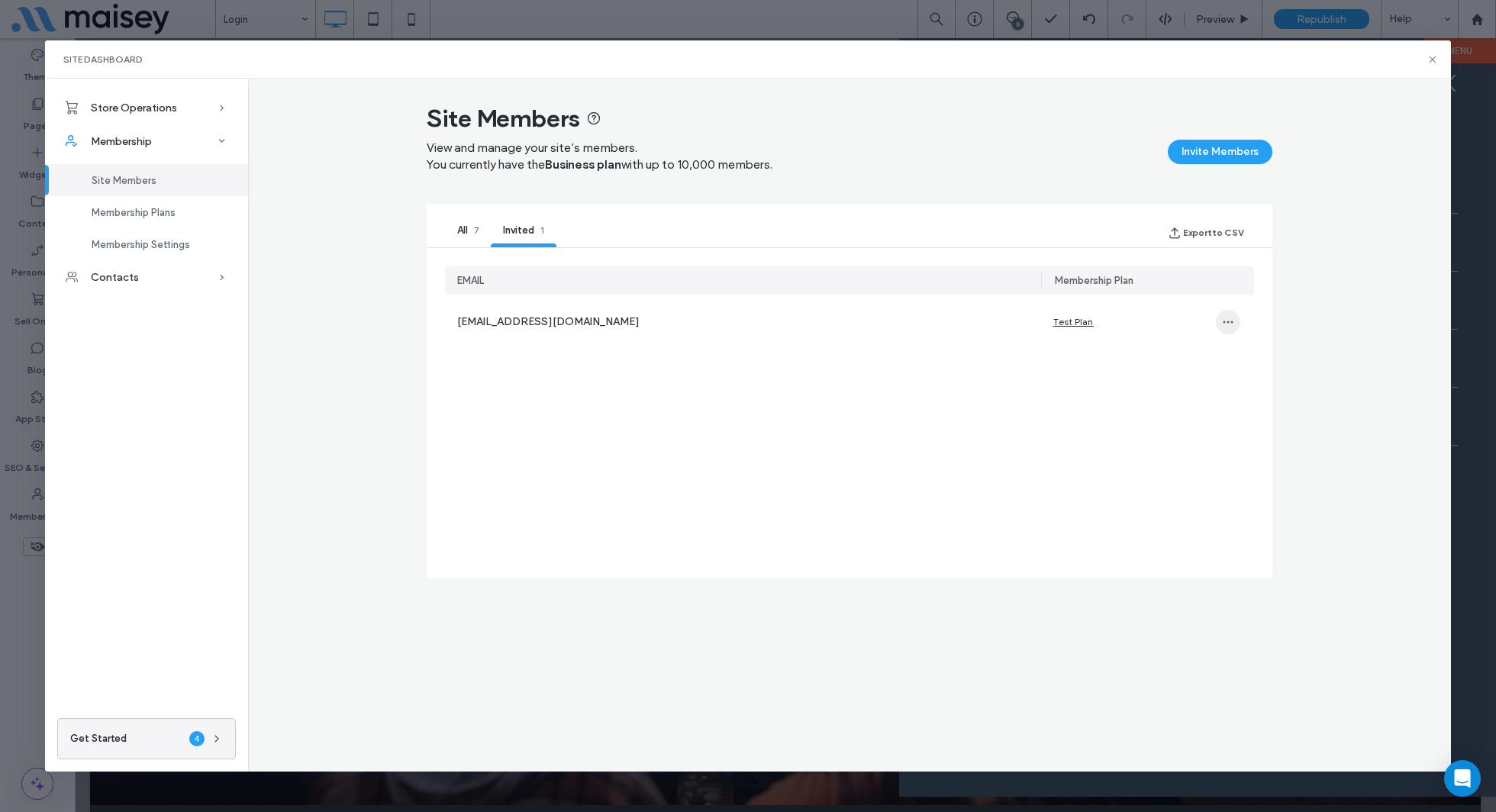
click at [1228, 324] on icon "button" at bounding box center [1228, 321] width 12 height 12
click at [1274, 355] on span "Remove email from invited" at bounding box center [1308, 362] width 123 height 15
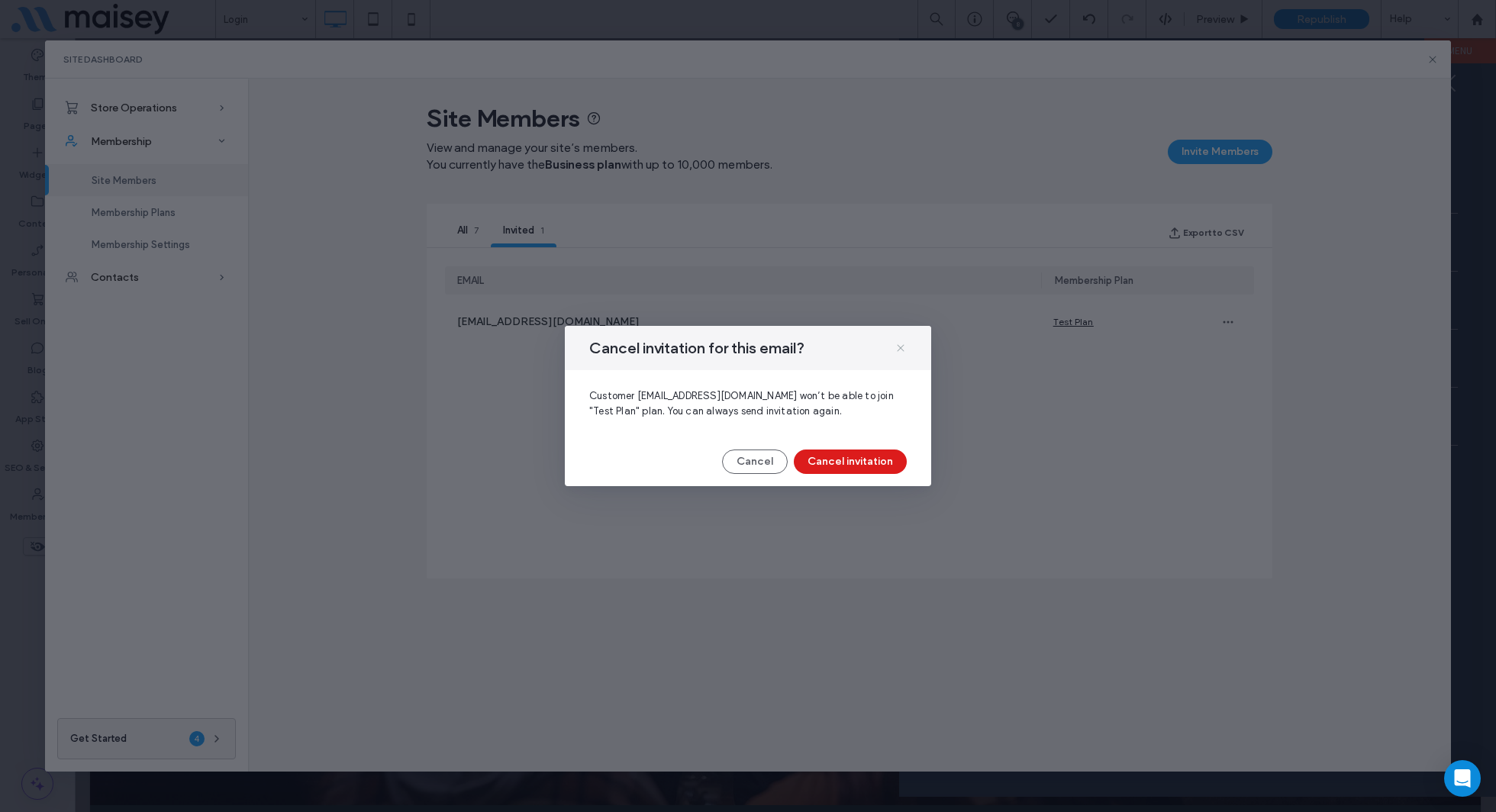
click at [899, 347] on use at bounding box center [901, 347] width 7 height 7
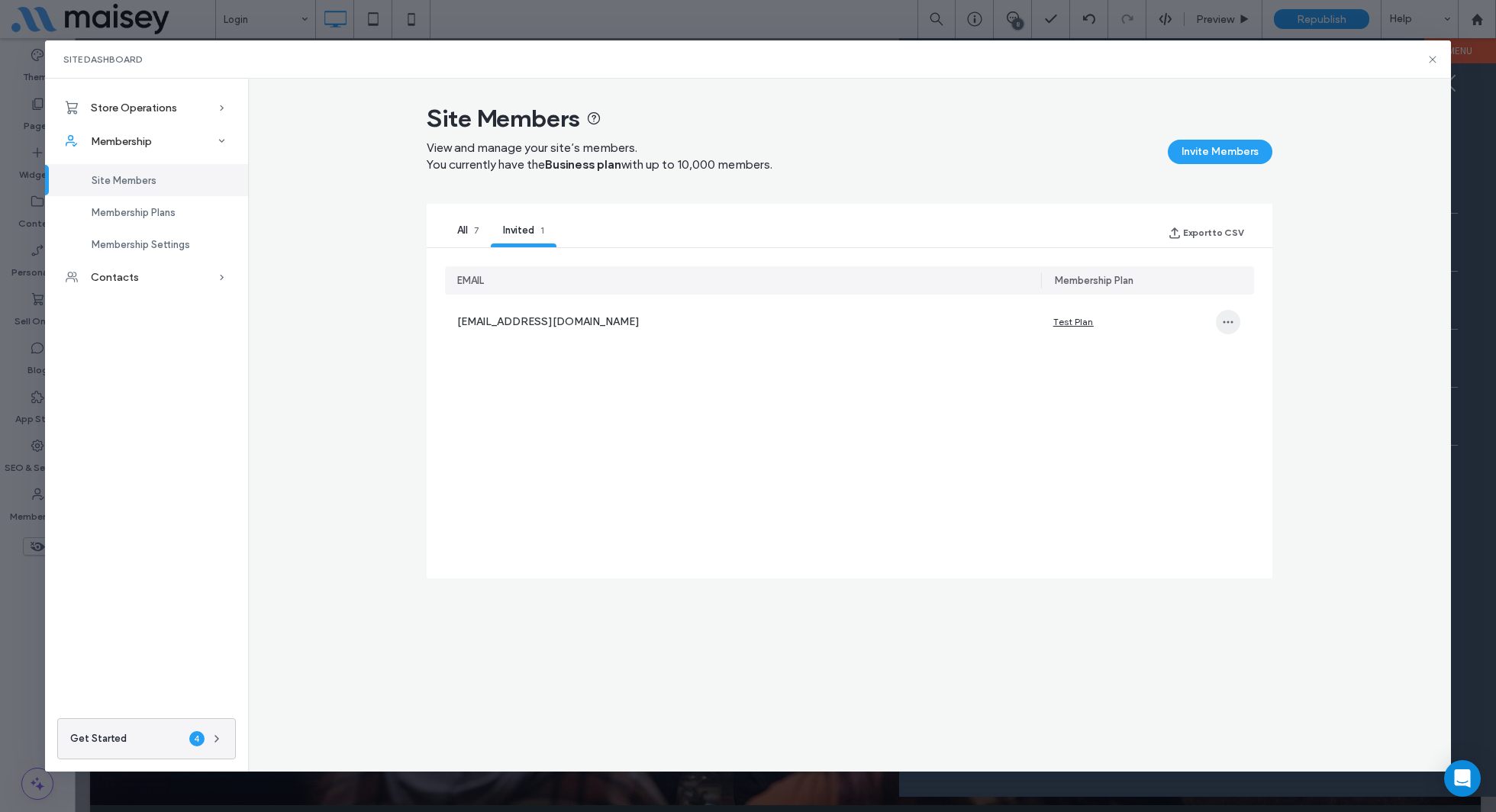
click at [1224, 326] on icon "button" at bounding box center [1228, 321] width 12 height 12
click at [1330, 364] on span "Remove email from invited" at bounding box center [1308, 362] width 123 height 15
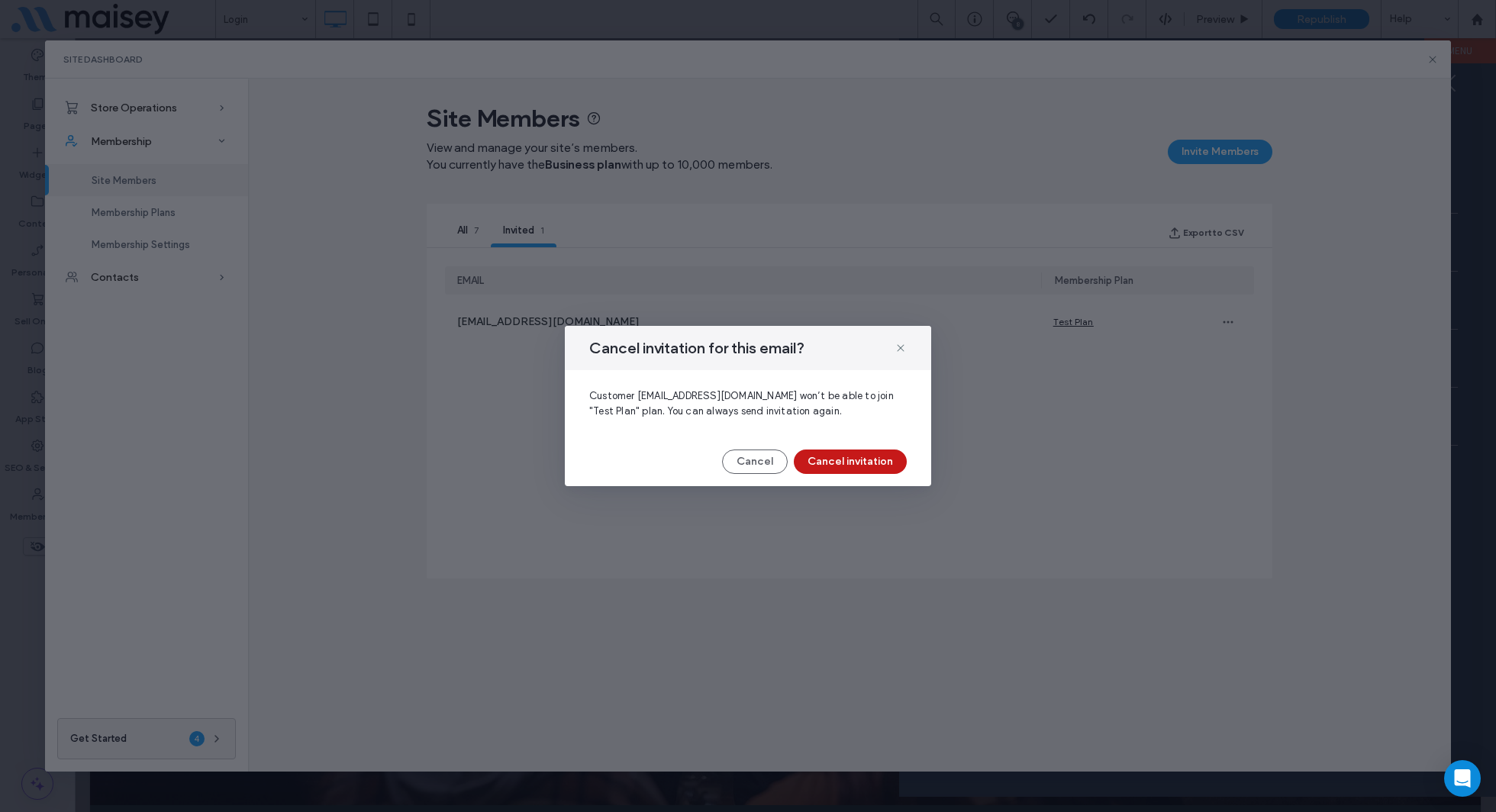
click at [809, 466] on button "Cancel invitation" at bounding box center [850, 461] width 113 height 24
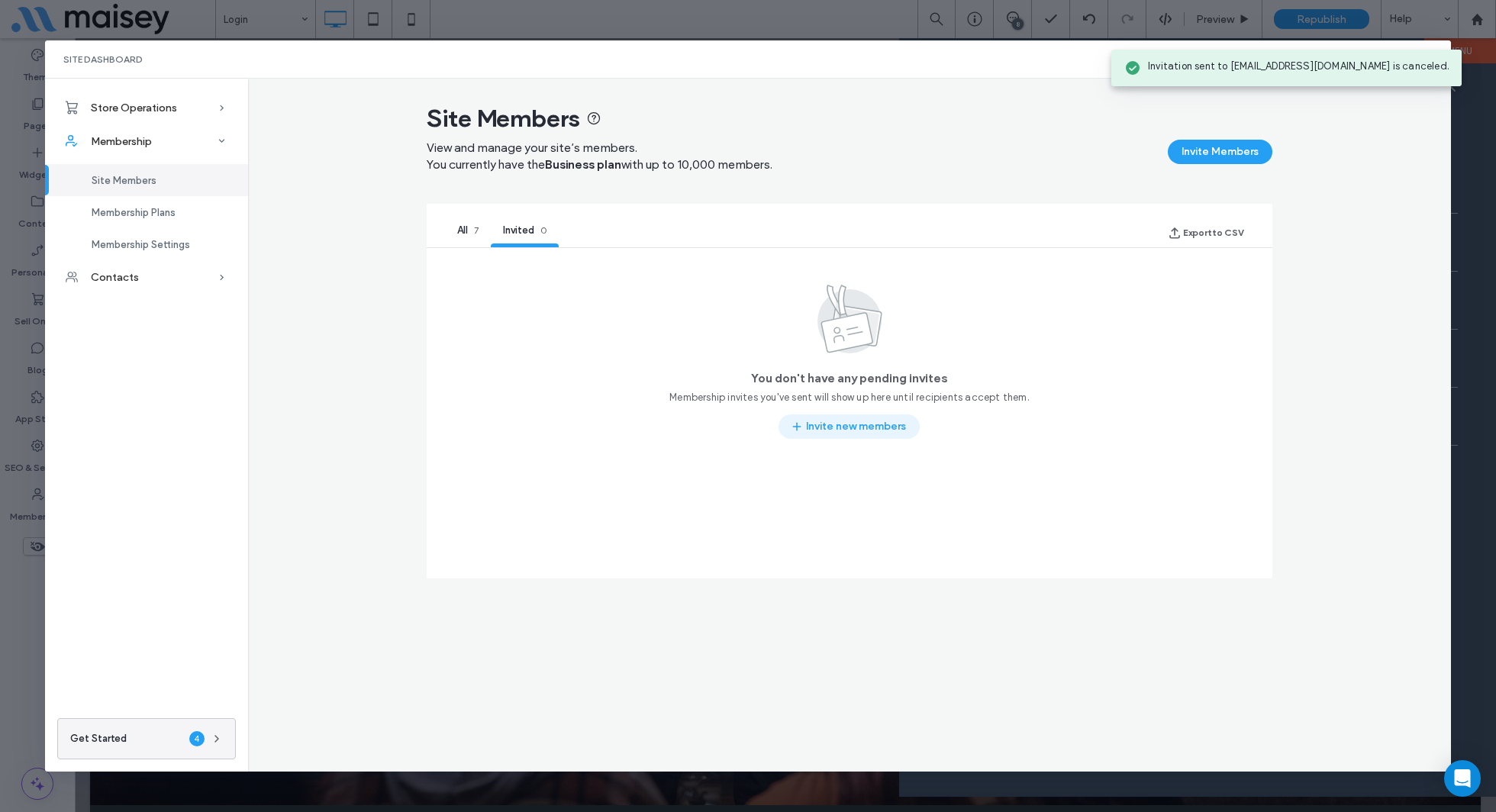
click at [842, 422] on button "Invite new members" at bounding box center [849, 426] width 141 height 24
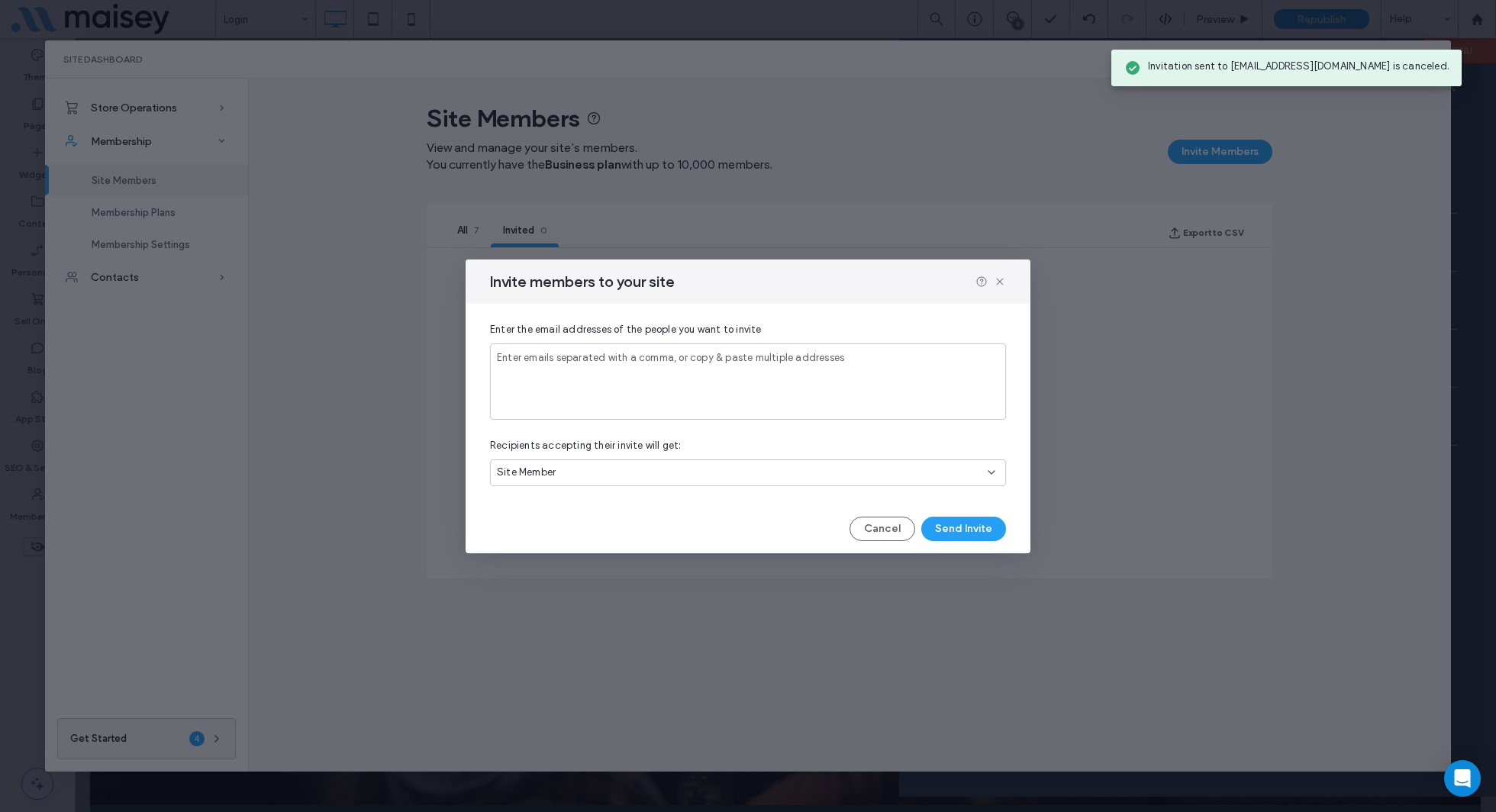
click at [728, 359] on span "Enter emails separated with a comma, or copy & paste multiple addresses" at bounding box center [671, 357] width 347 height 11
click at [998, 282] on use at bounding box center [999, 281] width 7 height 7
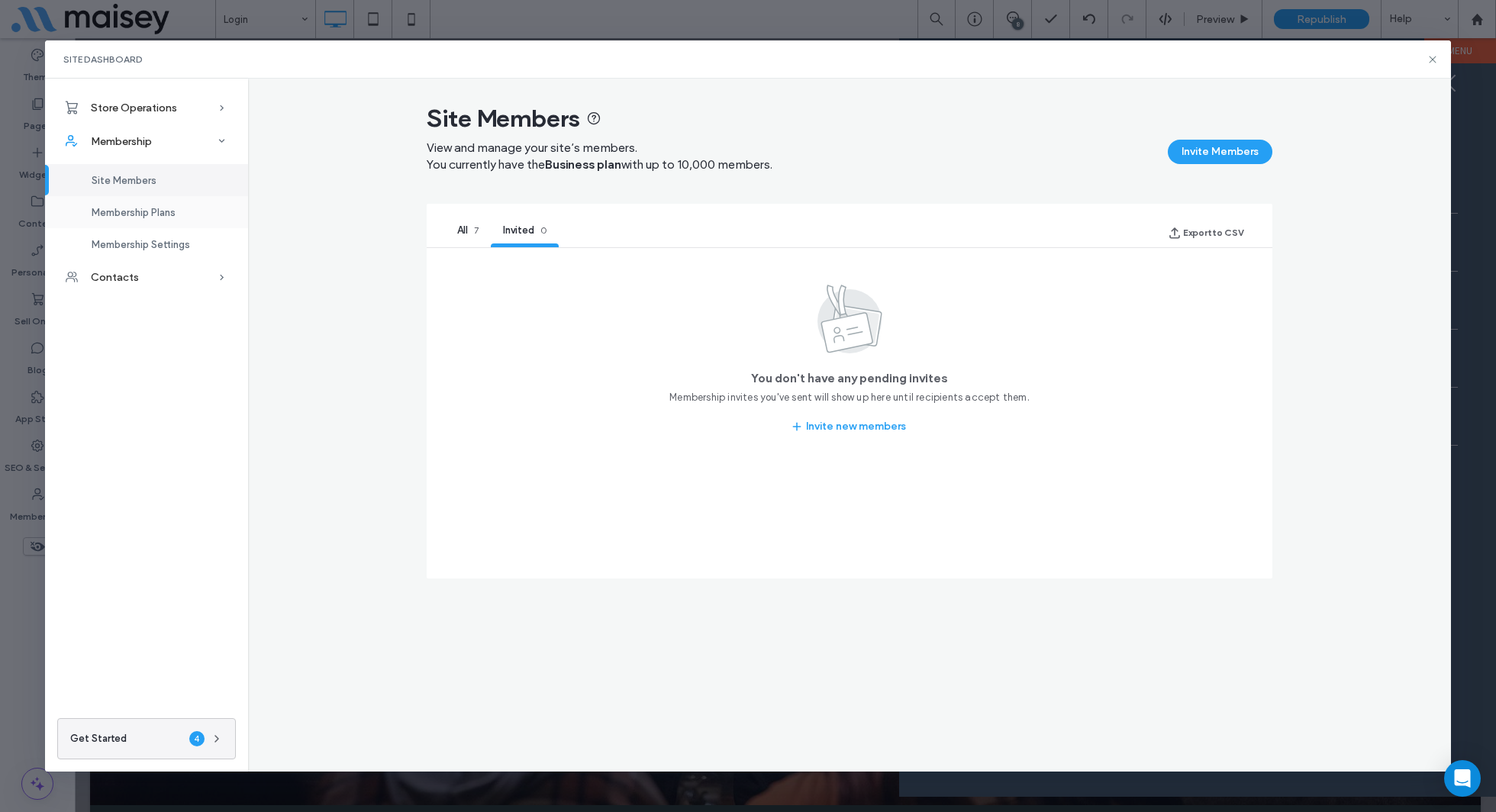
click at [124, 220] on div "Membership Plans" at bounding box center [146, 212] width 203 height 32
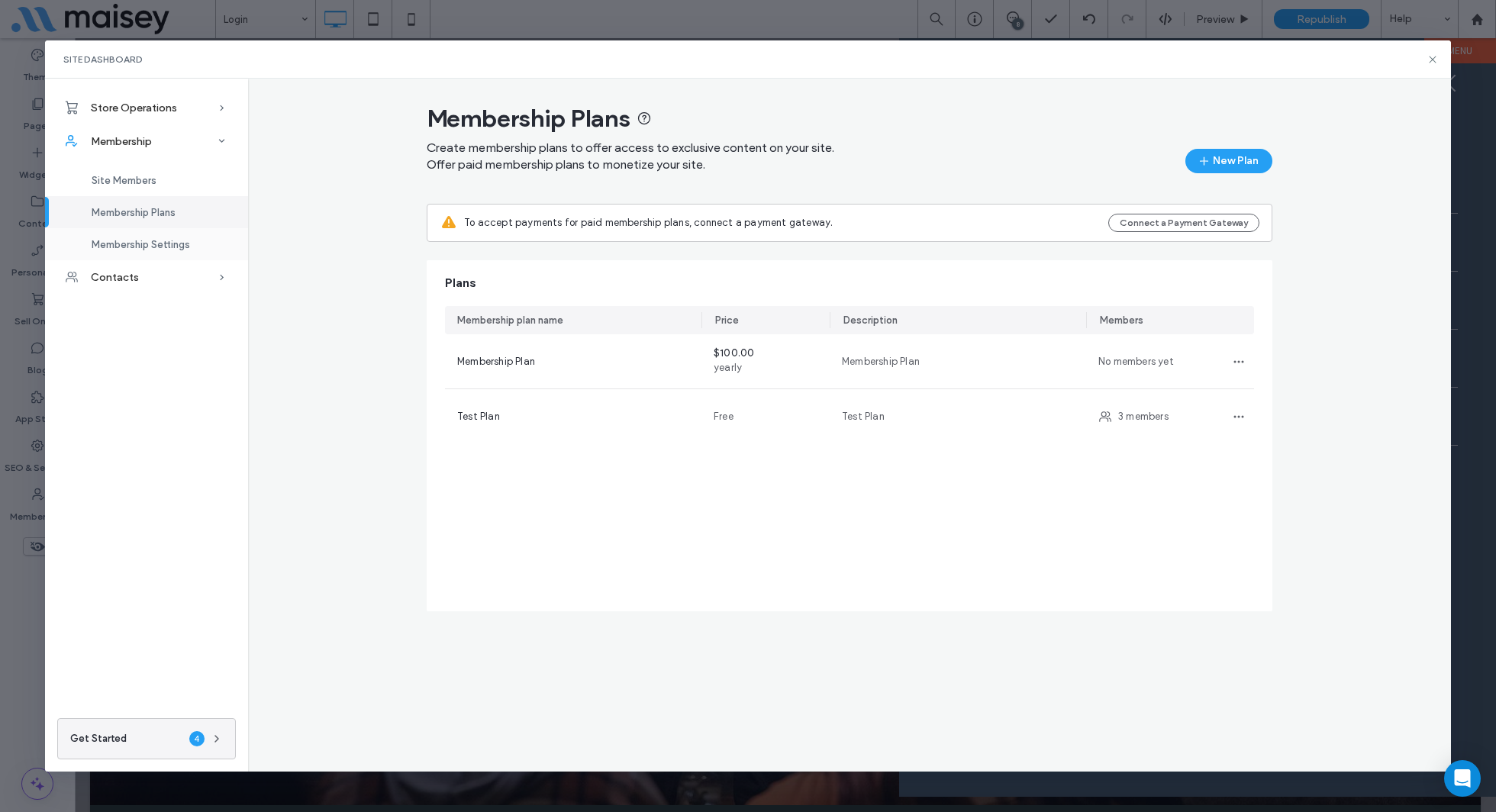
click at [156, 246] on span "Membership Settings" at bounding box center [140, 245] width 99 height 11
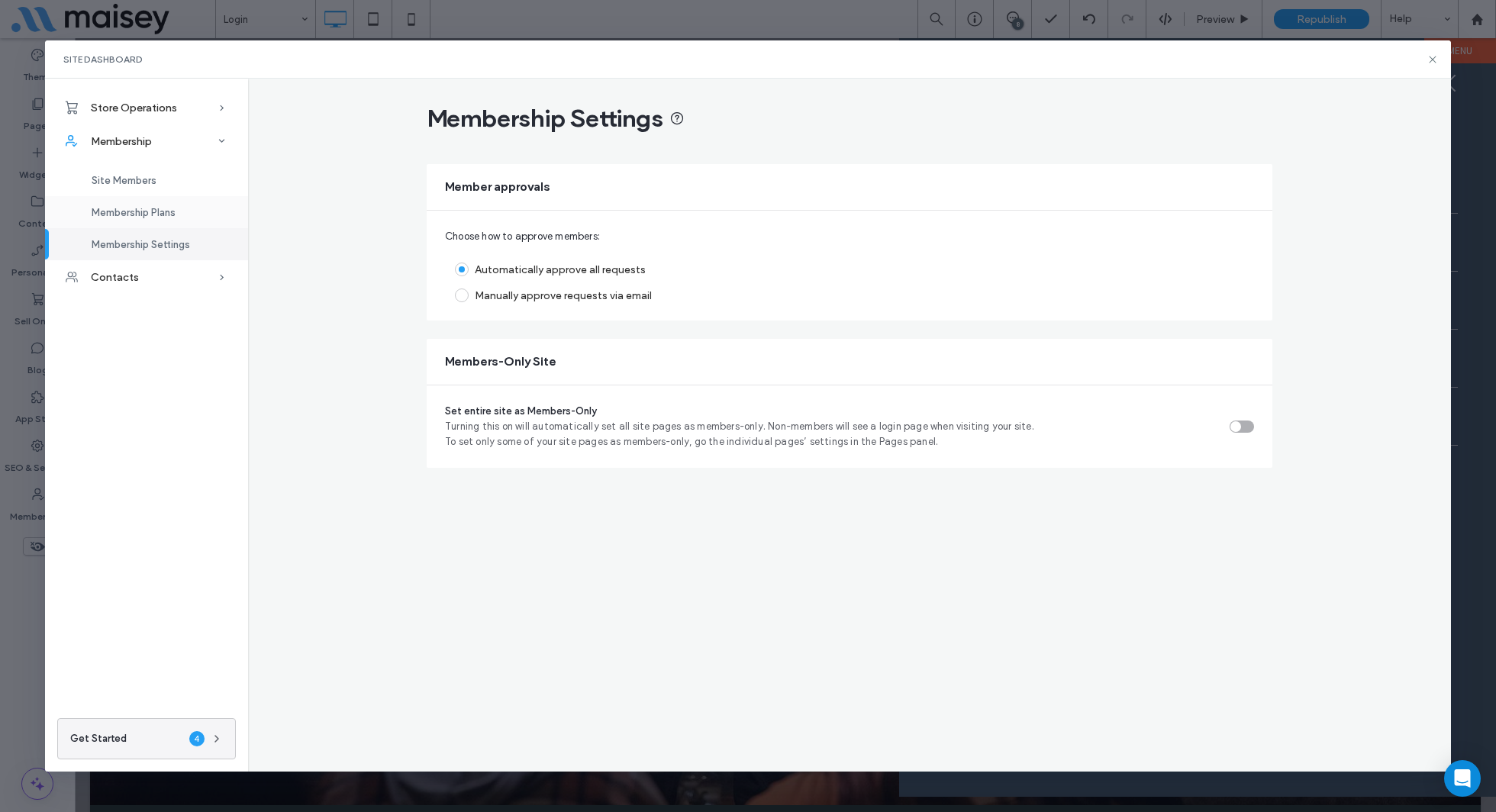
click at [158, 215] on span "Membership Plans" at bounding box center [133, 213] width 84 height 11
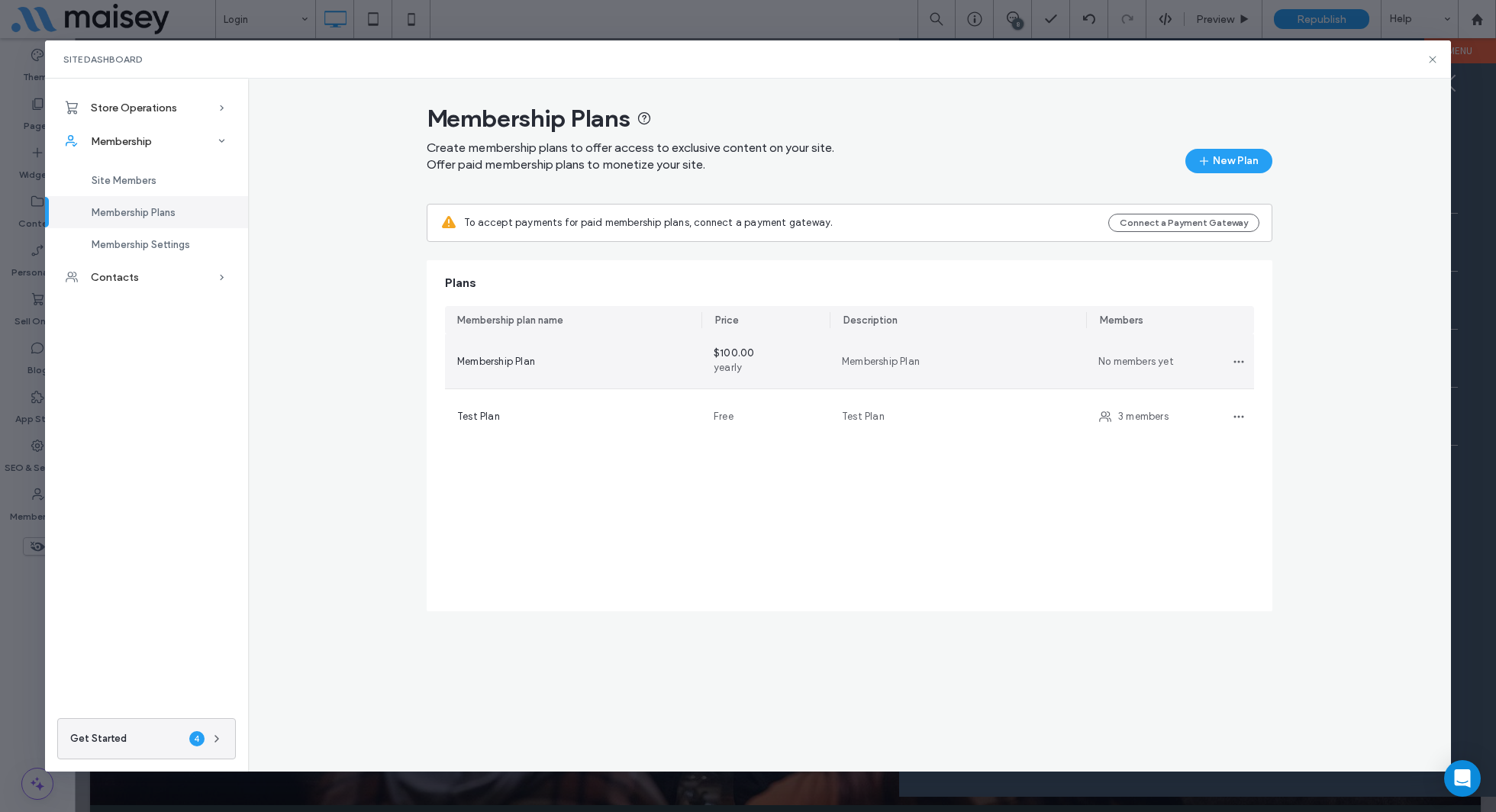
click at [869, 364] on span "Membership Plan" at bounding box center [880, 361] width 77 height 15
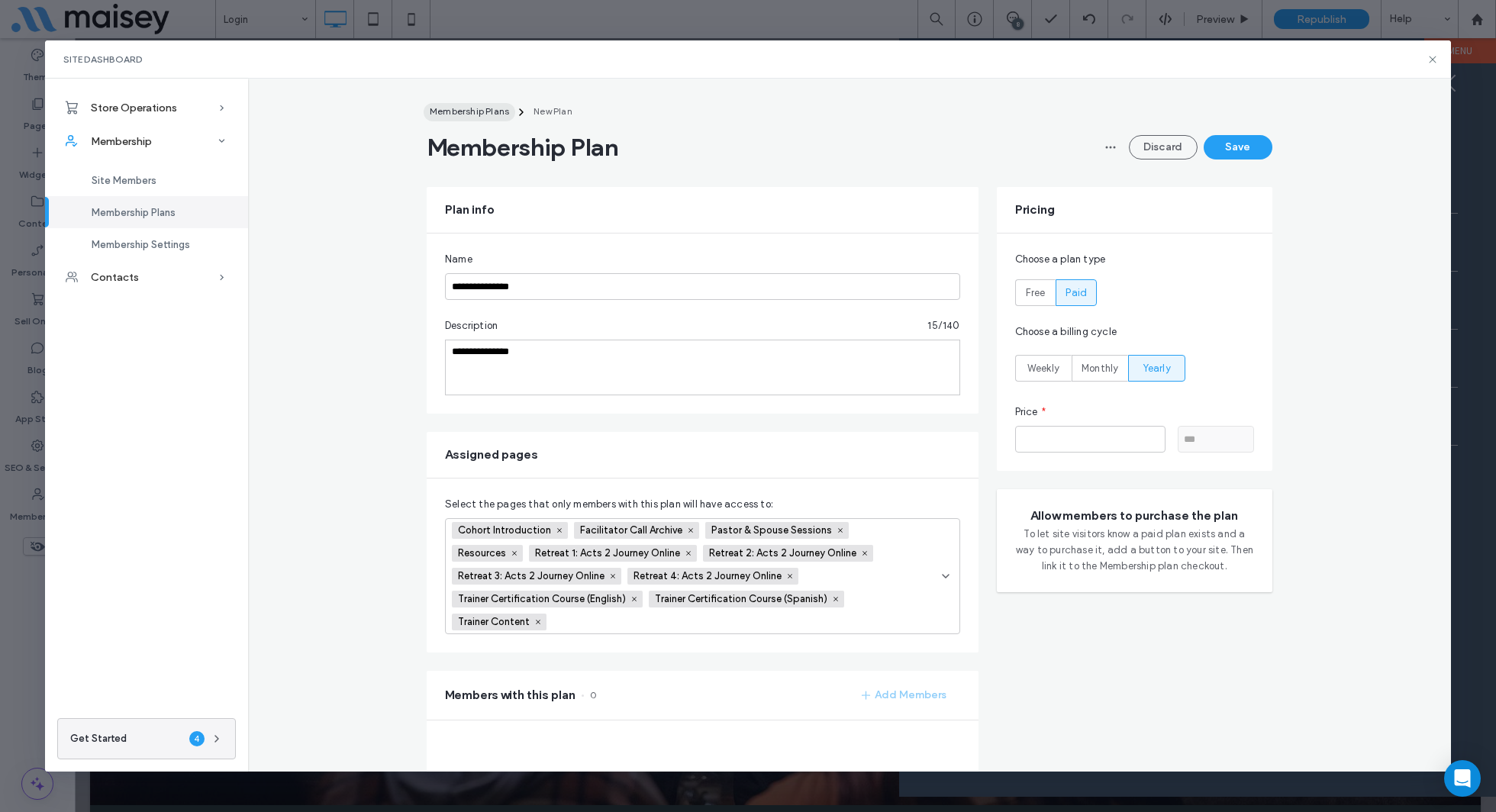
click at [454, 106] on span "Membership Plans" at bounding box center [469, 111] width 79 height 11
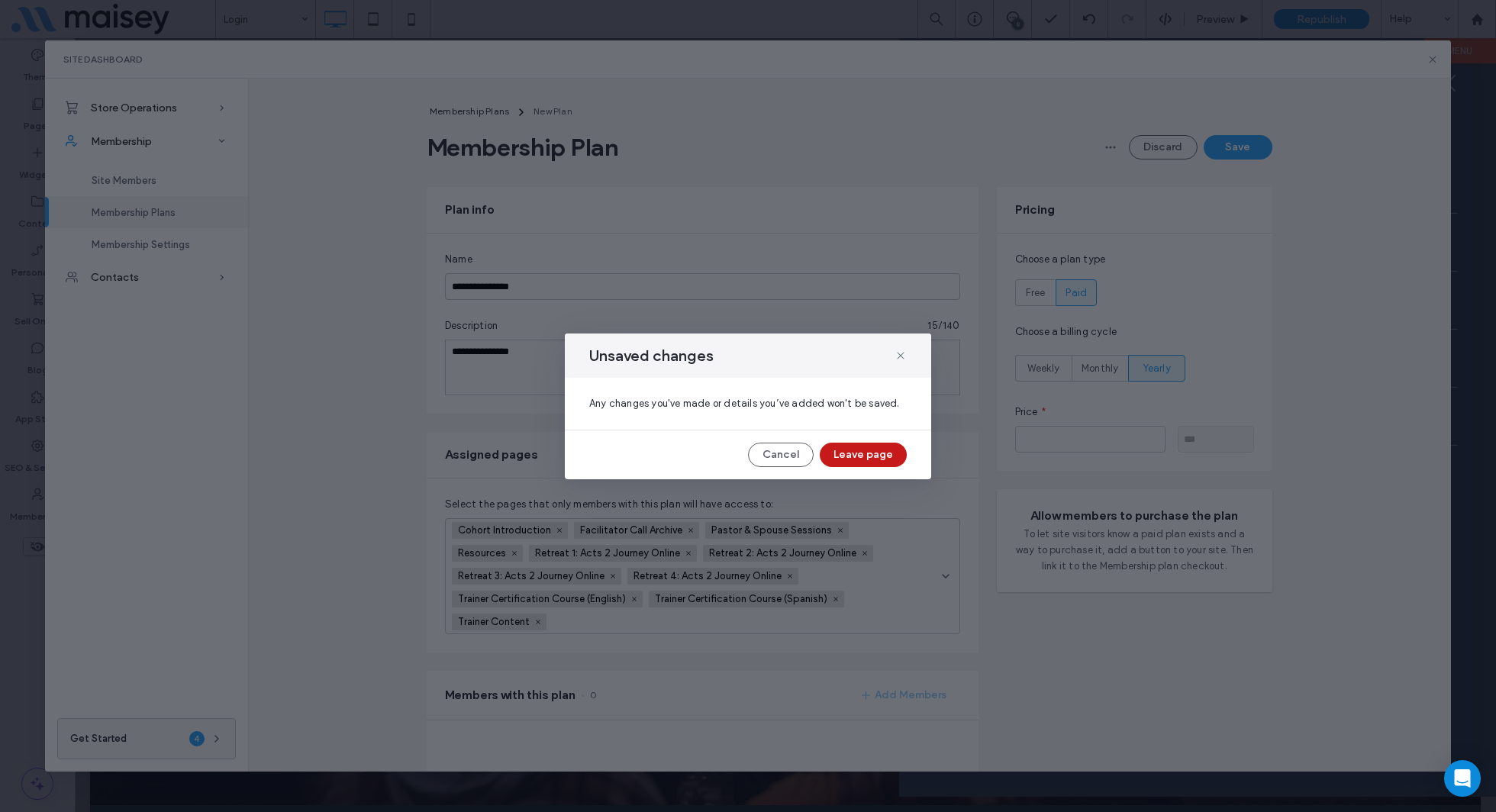
click at [871, 462] on button "Leave page" at bounding box center [863, 455] width 87 height 24
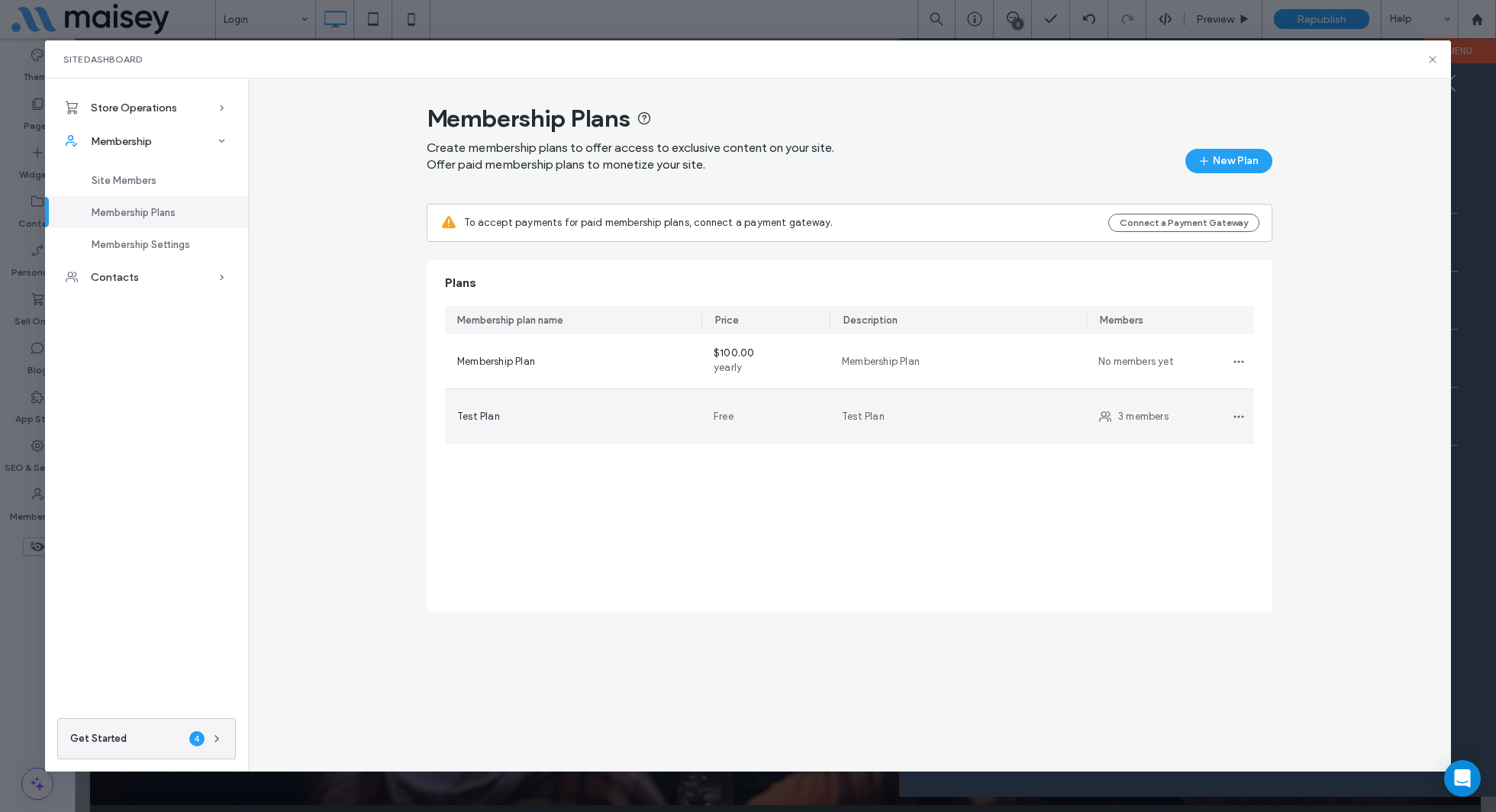
click at [589, 417] on div "Test Plan" at bounding box center [573, 417] width 232 height 15
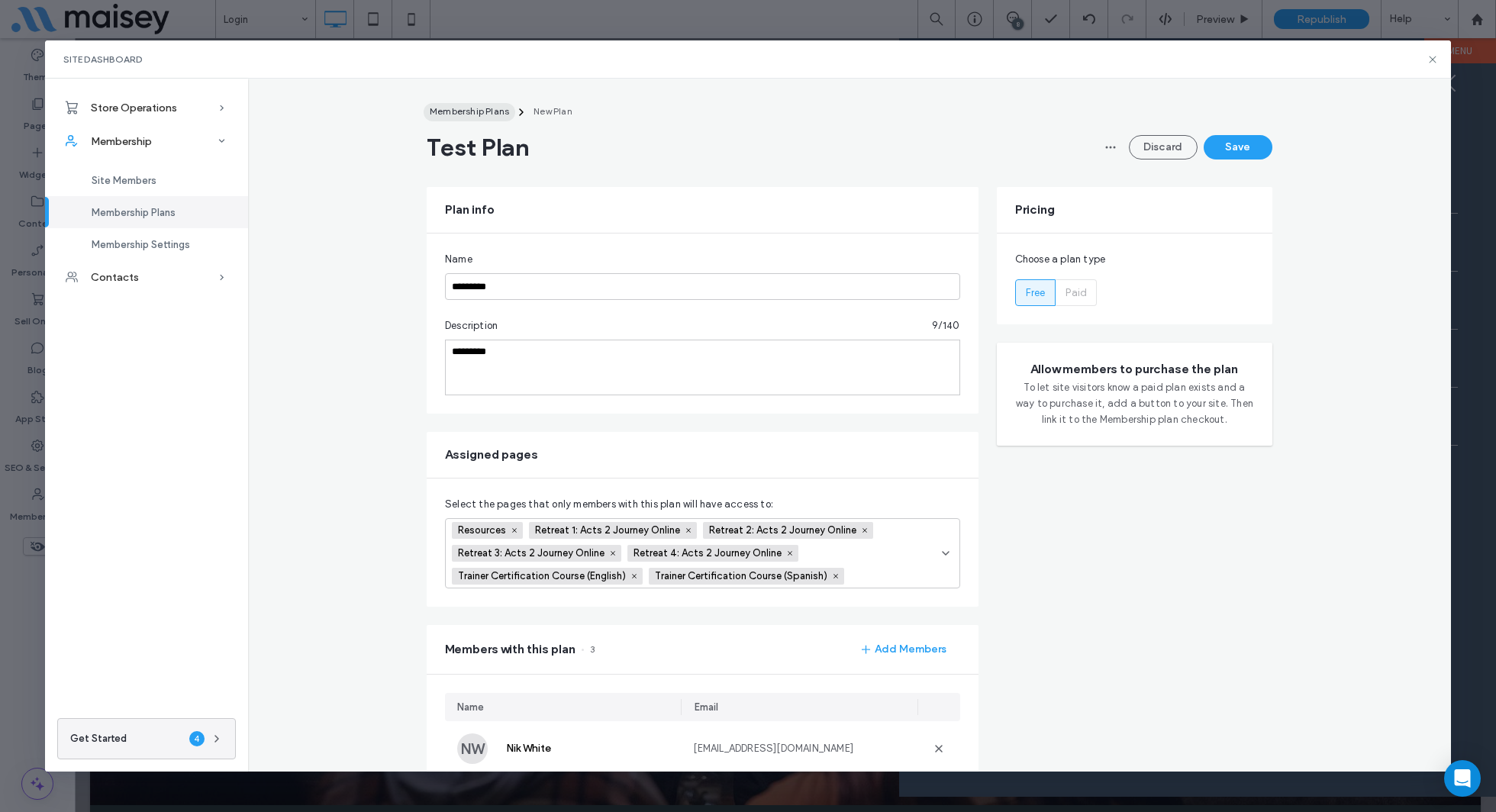
click at [472, 117] on button "Membership Plans" at bounding box center [469, 112] width 91 height 18
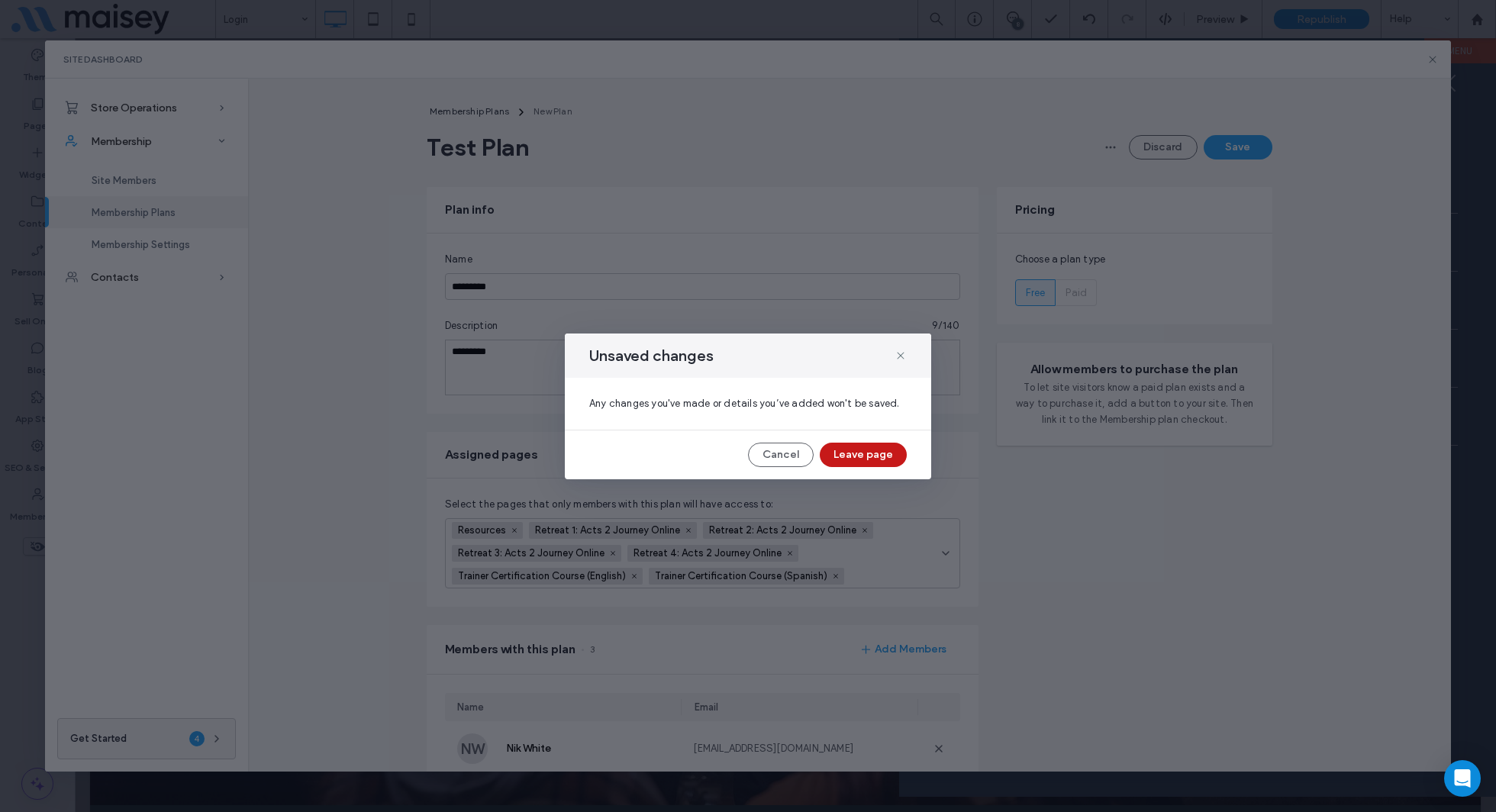
click at [854, 450] on button "Leave page" at bounding box center [863, 455] width 87 height 24
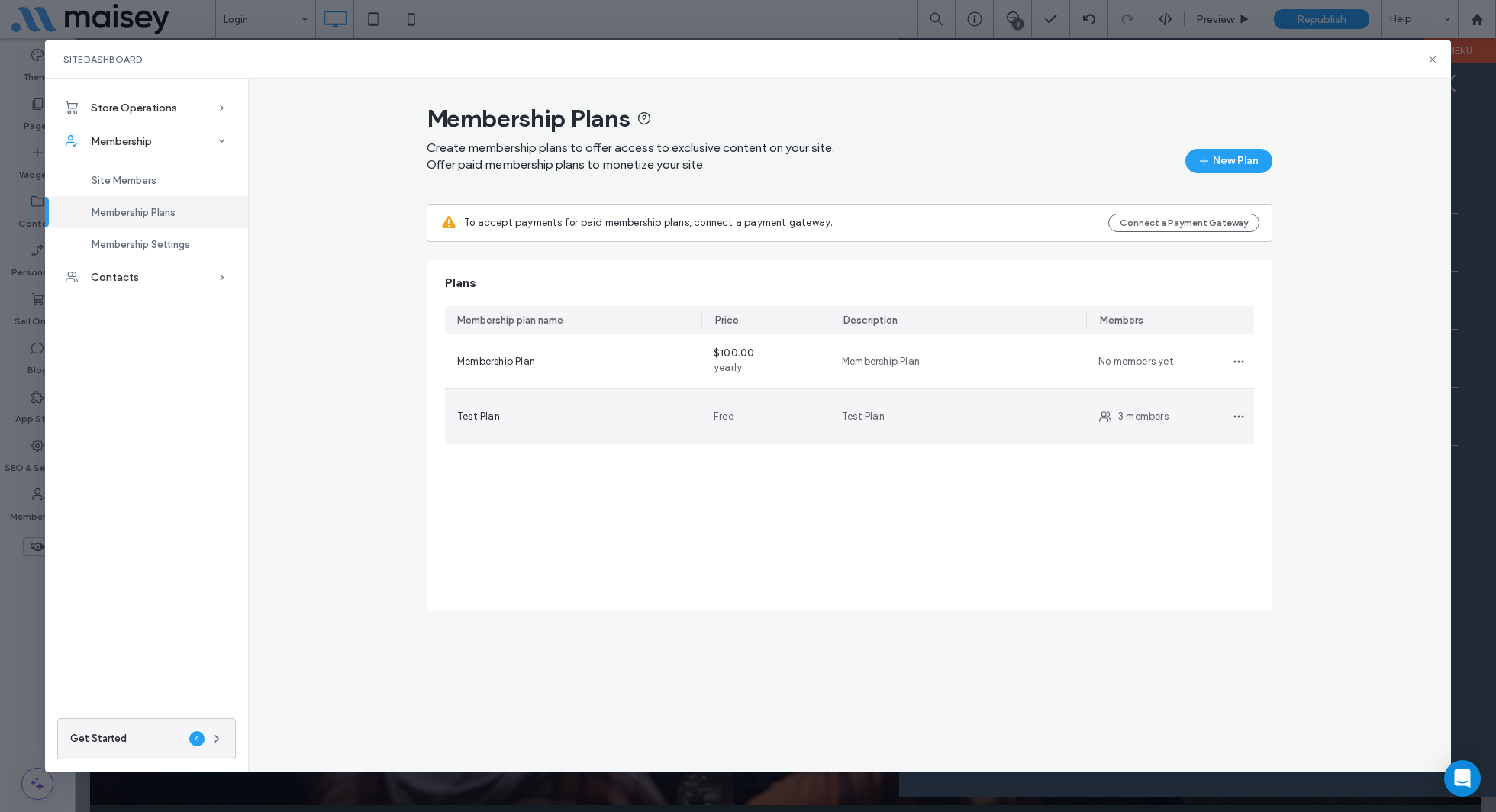
click at [589, 422] on div "Test Plan" at bounding box center [573, 417] width 232 height 15
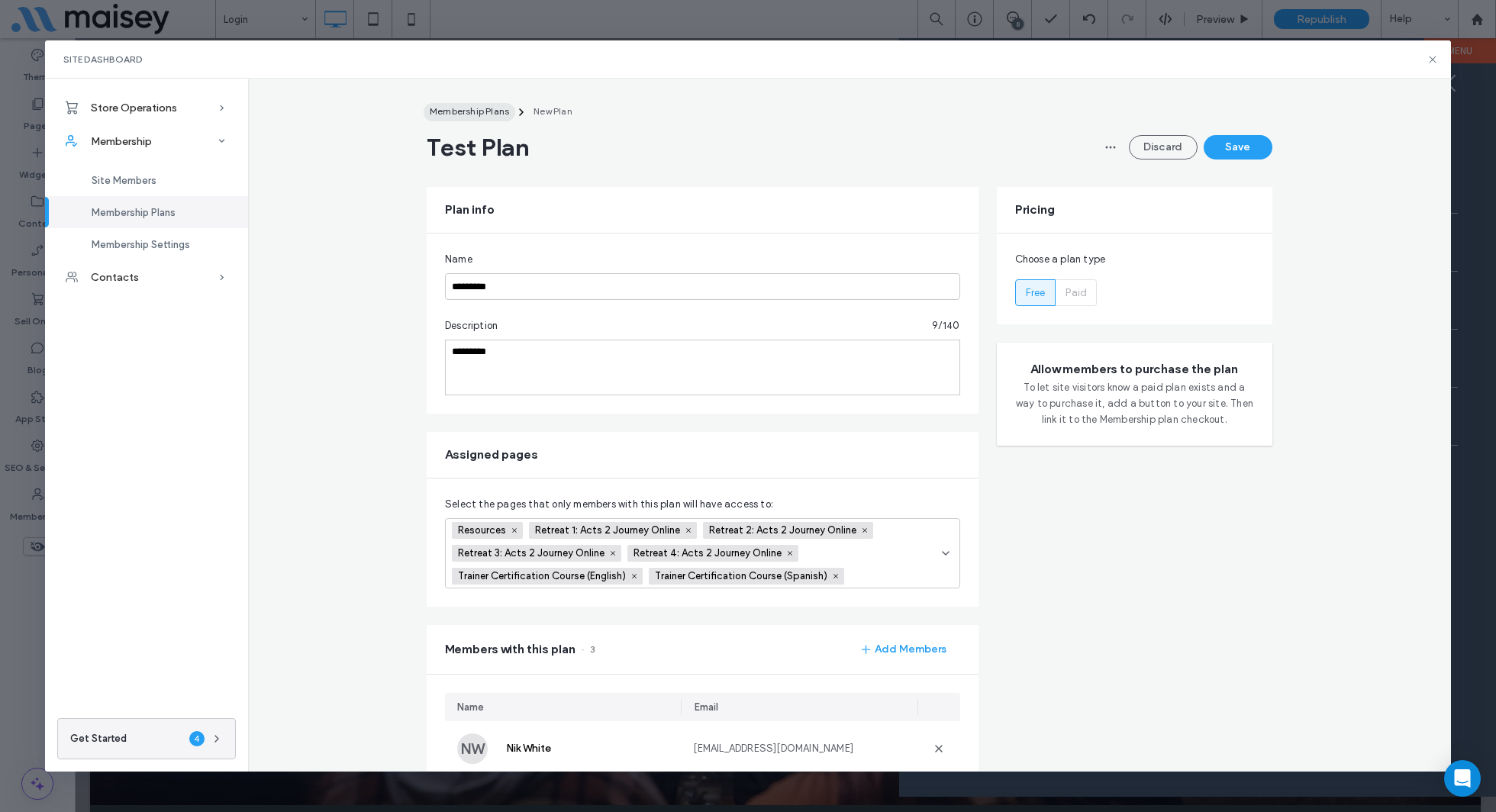
click at [469, 110] on span "Membership Plans" at bounding box center [469, 111] width 79 height 11
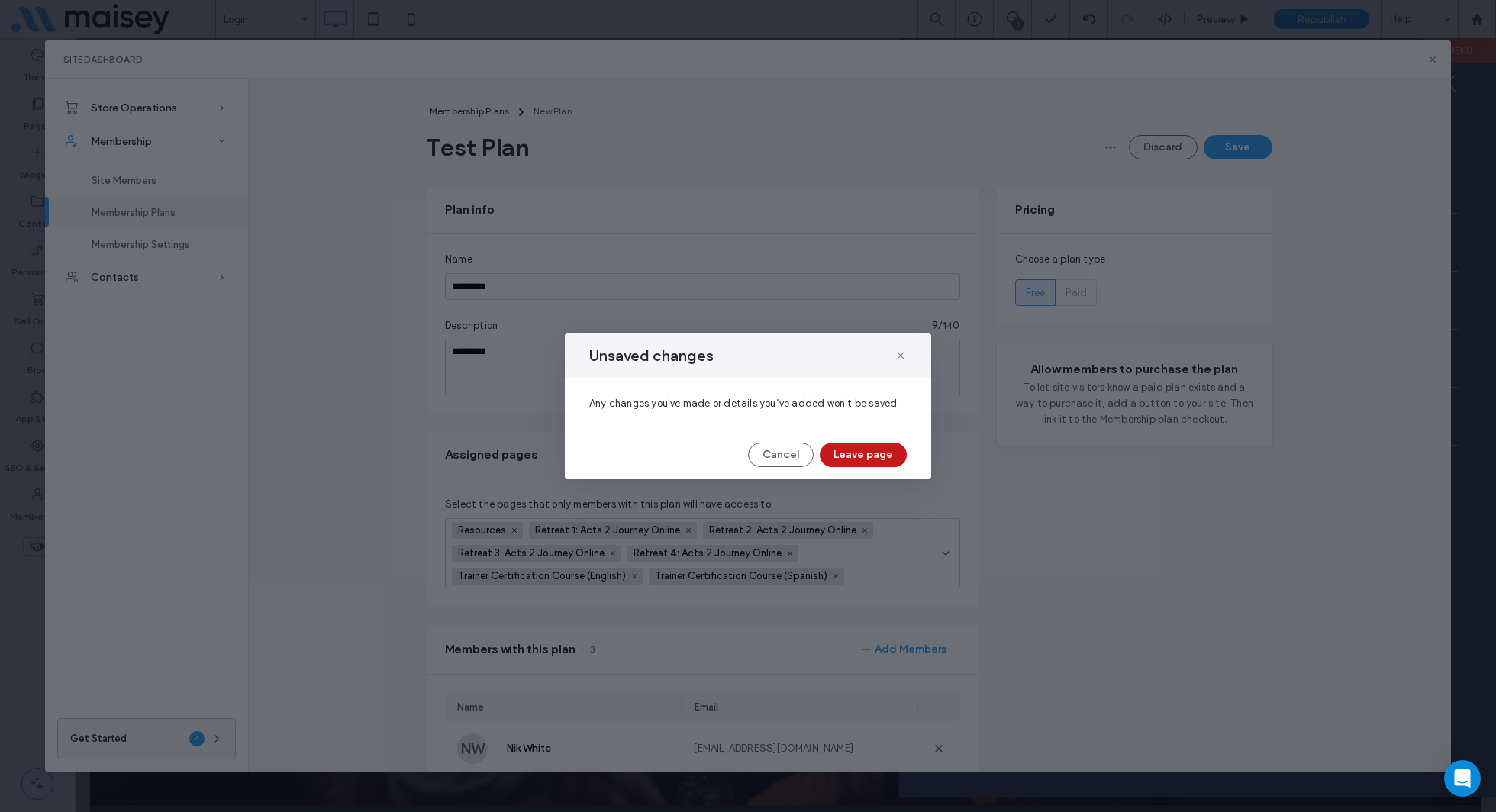
click at [855, 458] on button "Leave page" at bounding box center [863, 455] width 87 height 24
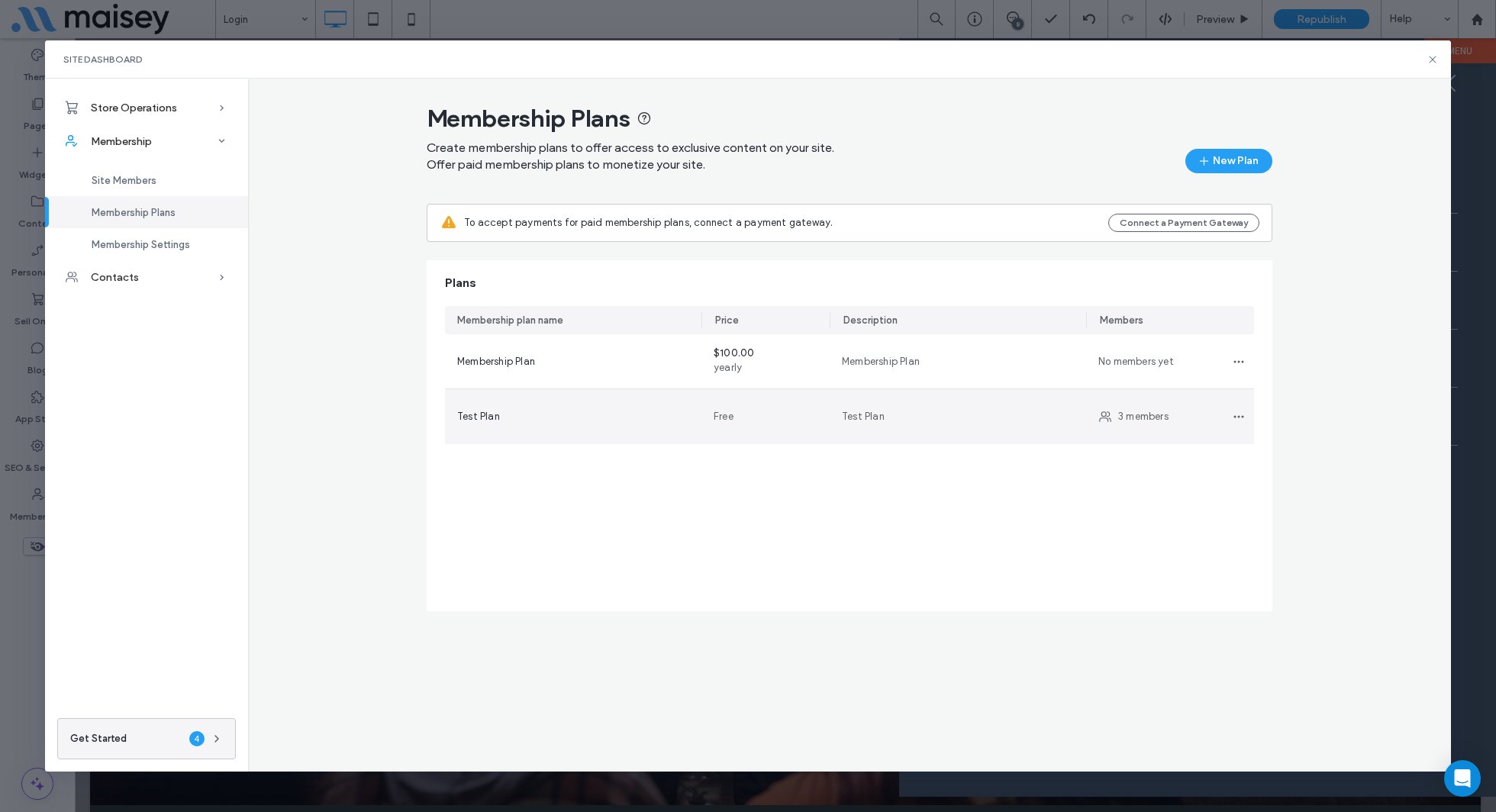
click at [544, 407] on div "Test Plan" at bounding box center [573, 416] width 256 height 55
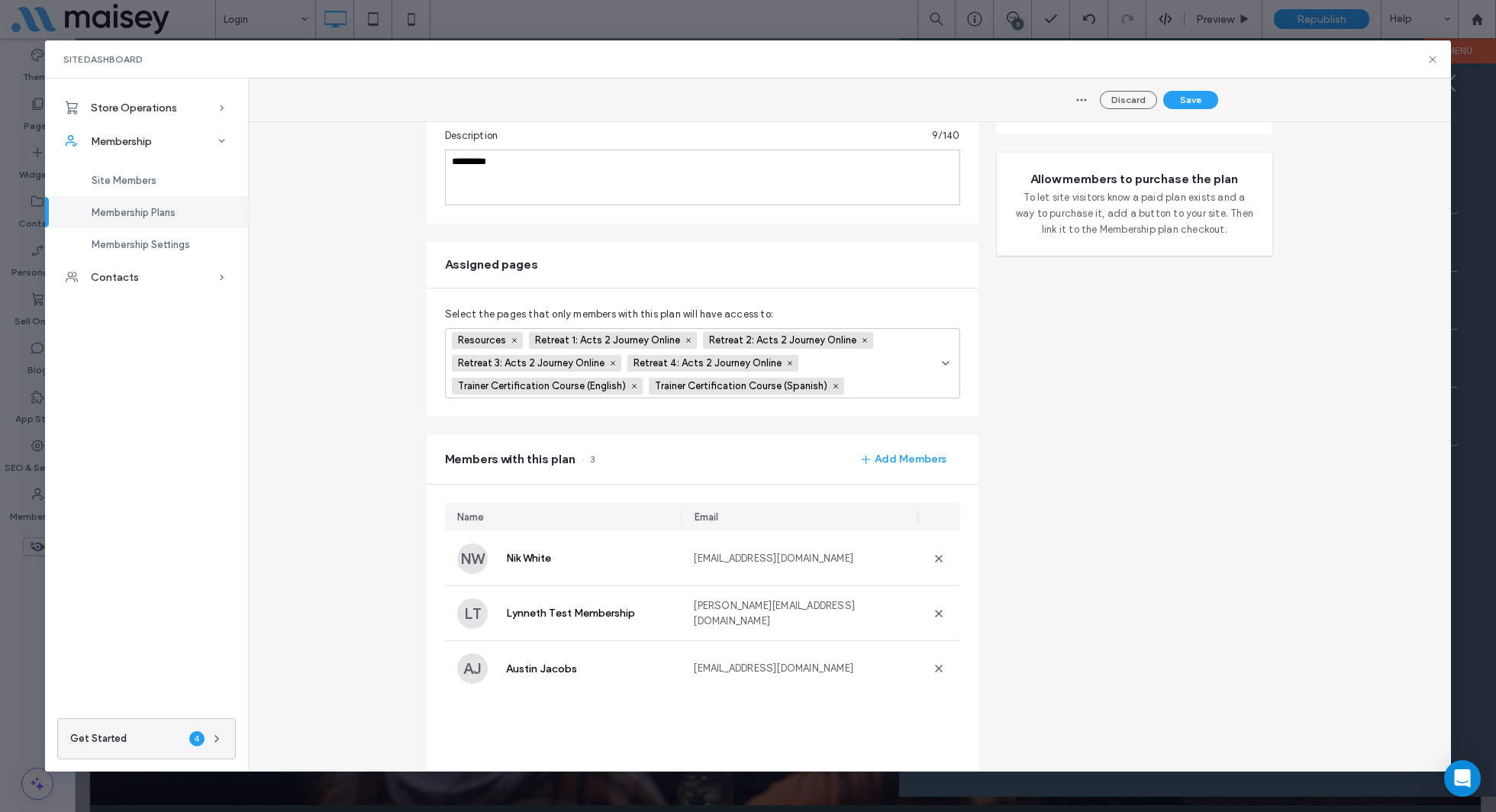
scroll to position [233, 0]
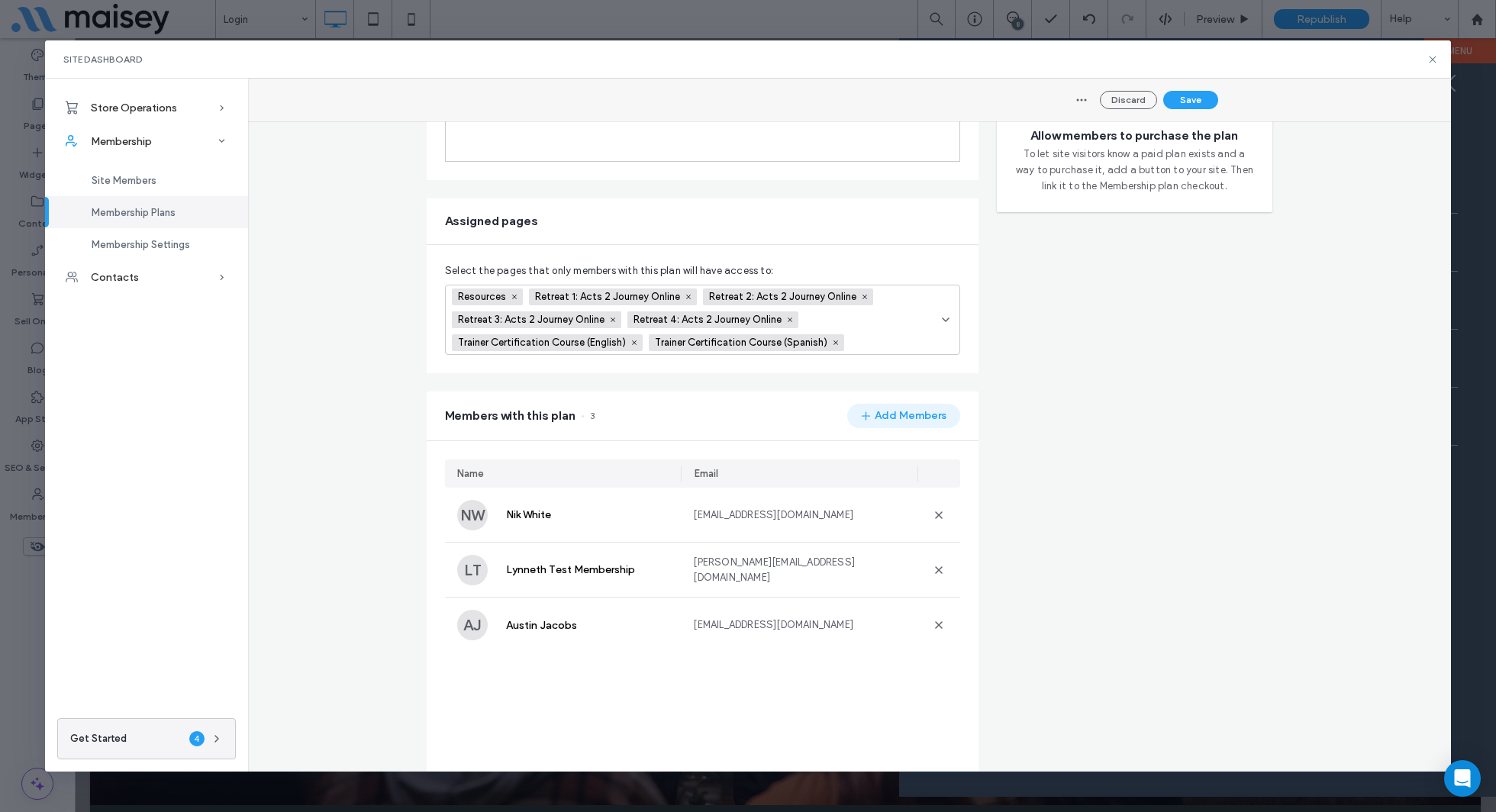
click at [896, 413] on button "Add Members" at bounding box center [904, 416] width 113 height 24
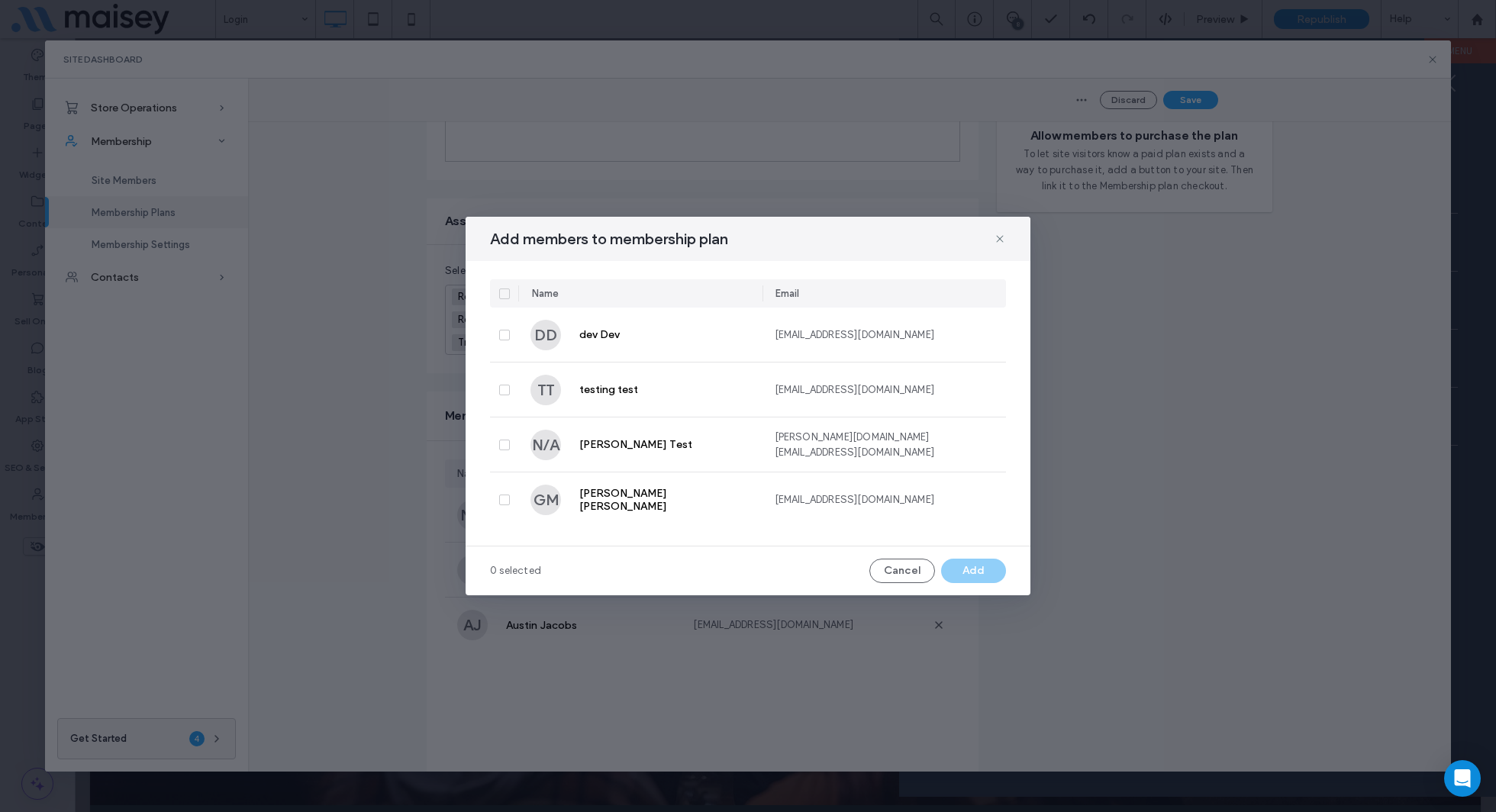
click at [1007, 241] on div "Add members to membership plan" at bounding box center [748, 239] width 565 height 44
click at [994, 241] on icon at bounding box center [999, 238] width 12 height 12
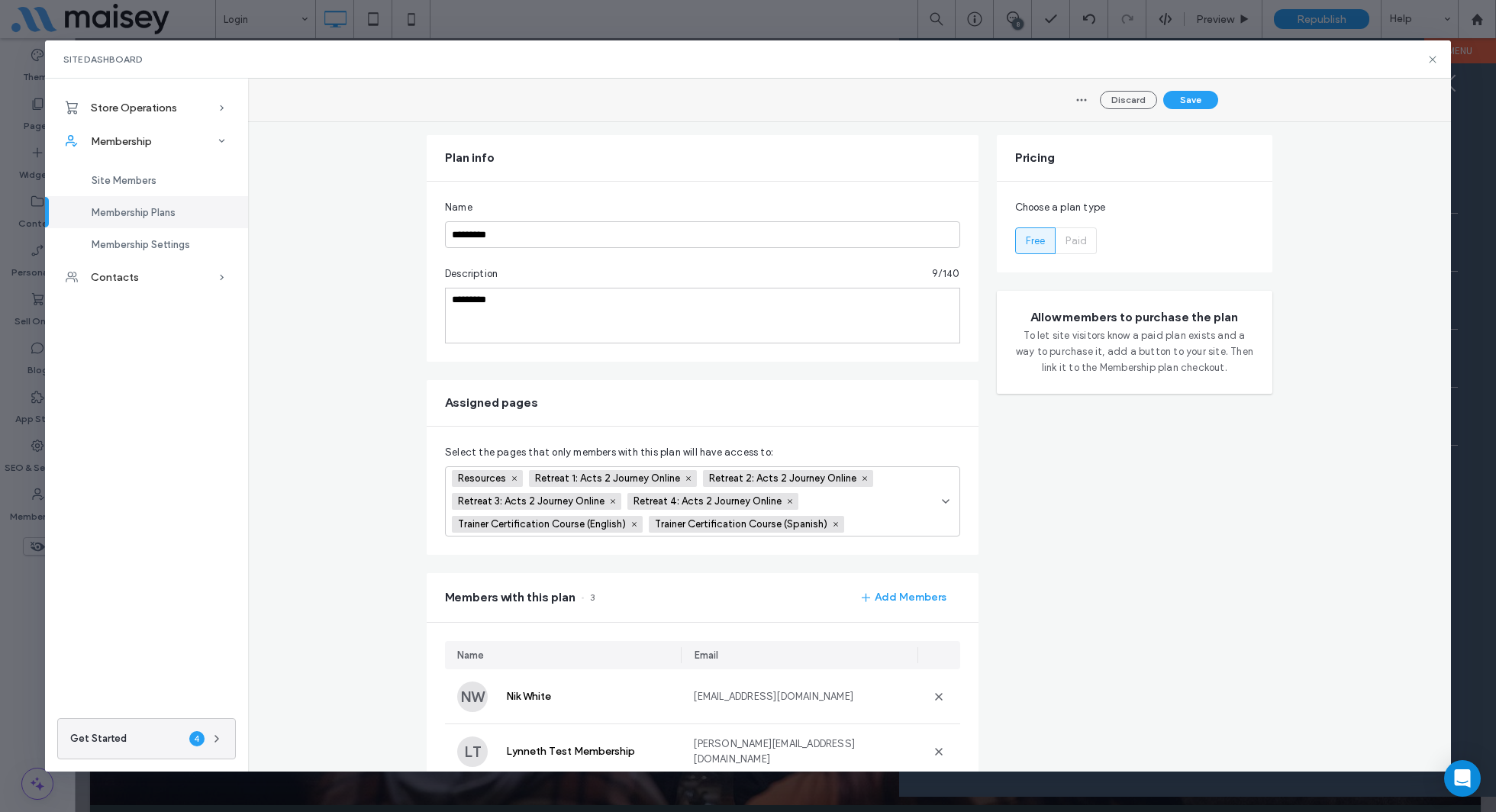
scroll to position [50, 0]
click at [149, 183] on span "Site Members" at bounding box center [124, 180] width 65 height 11
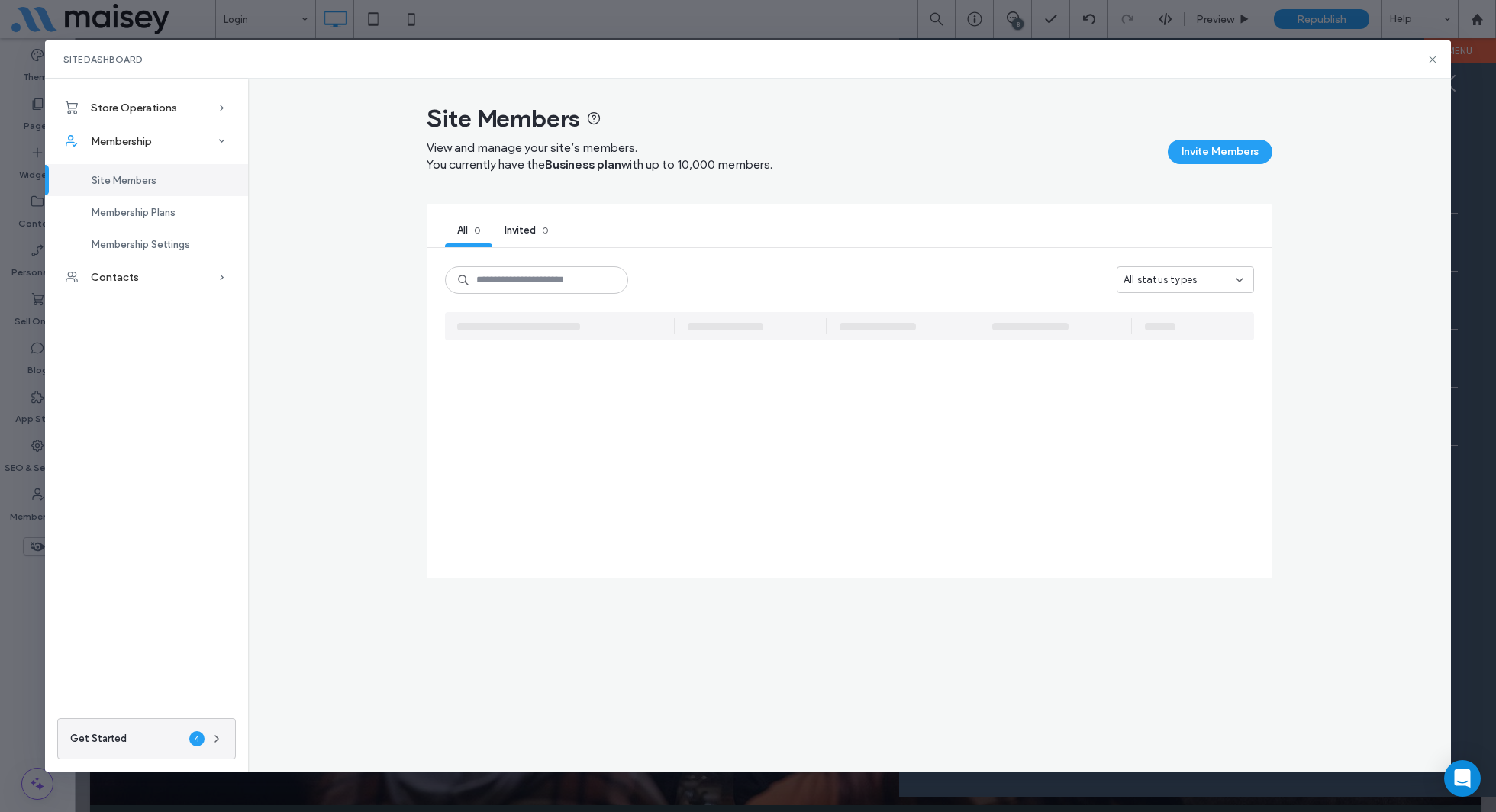
scroll to position [0, 0]
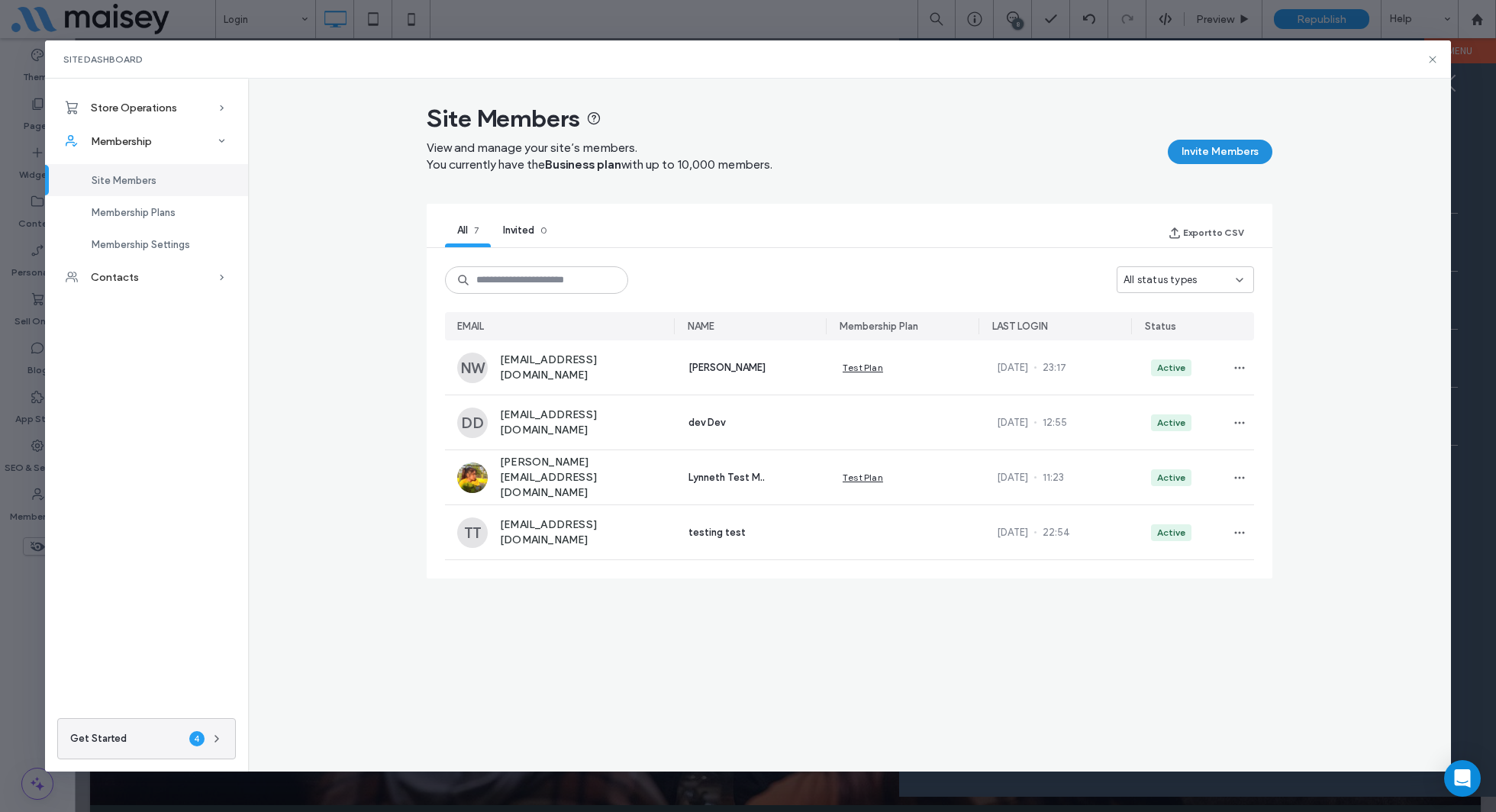
click at [1221, 152] on button "Invite Members" at bounding box center [1220, 152] width 104 height 24
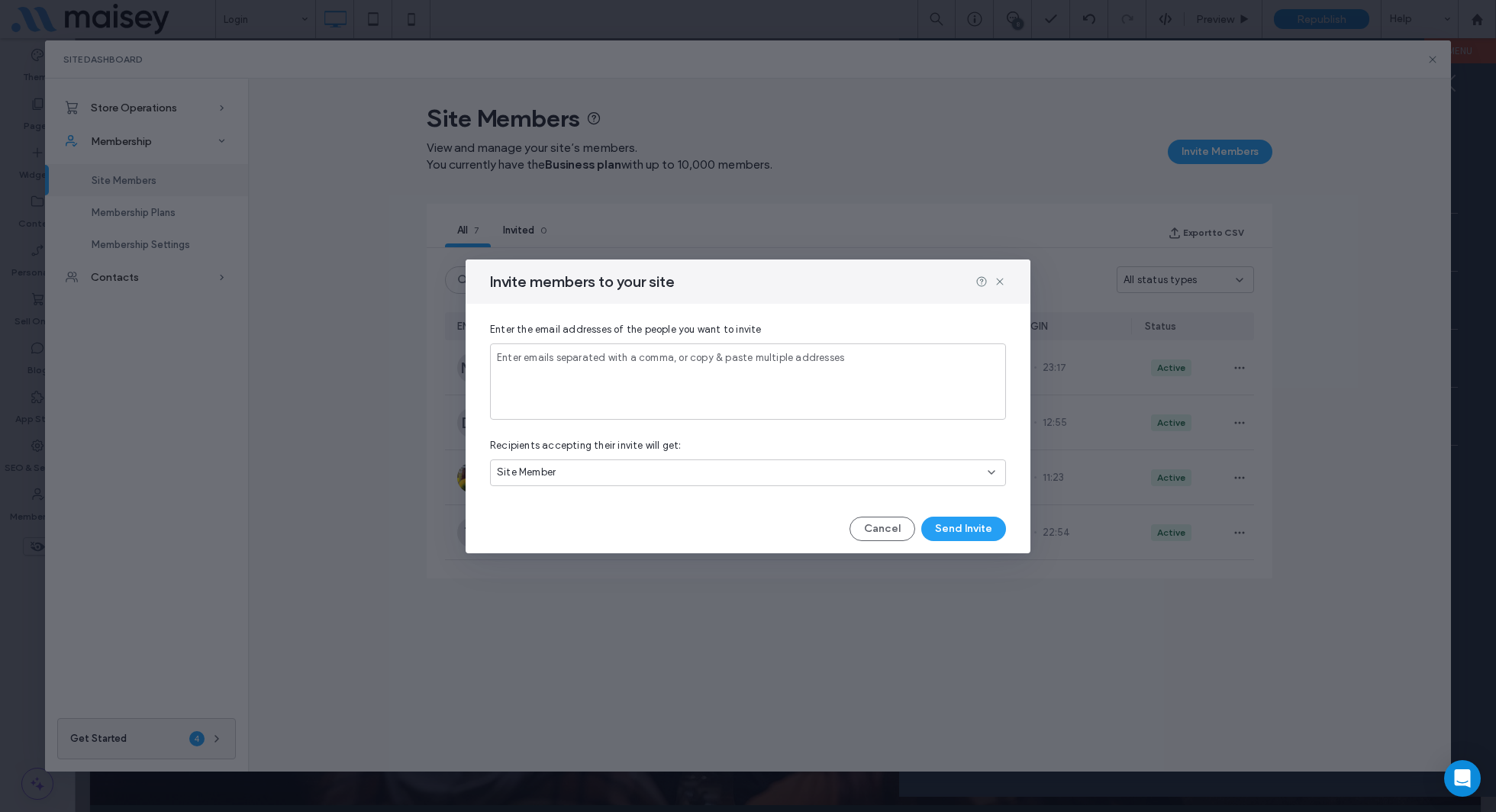
click at [764, 379] on div "Enter emails separated with a comma, or copy & paste multiple addresses" at bounding box center [748, 382] width 516 height 77
click at [672, 387] on div "**" at bounding box center [748, 382] width 516 height 77
type input "**********"
click at [647, 475] on div "Site Member" at bounding box center [742, 472] width 491 height 15
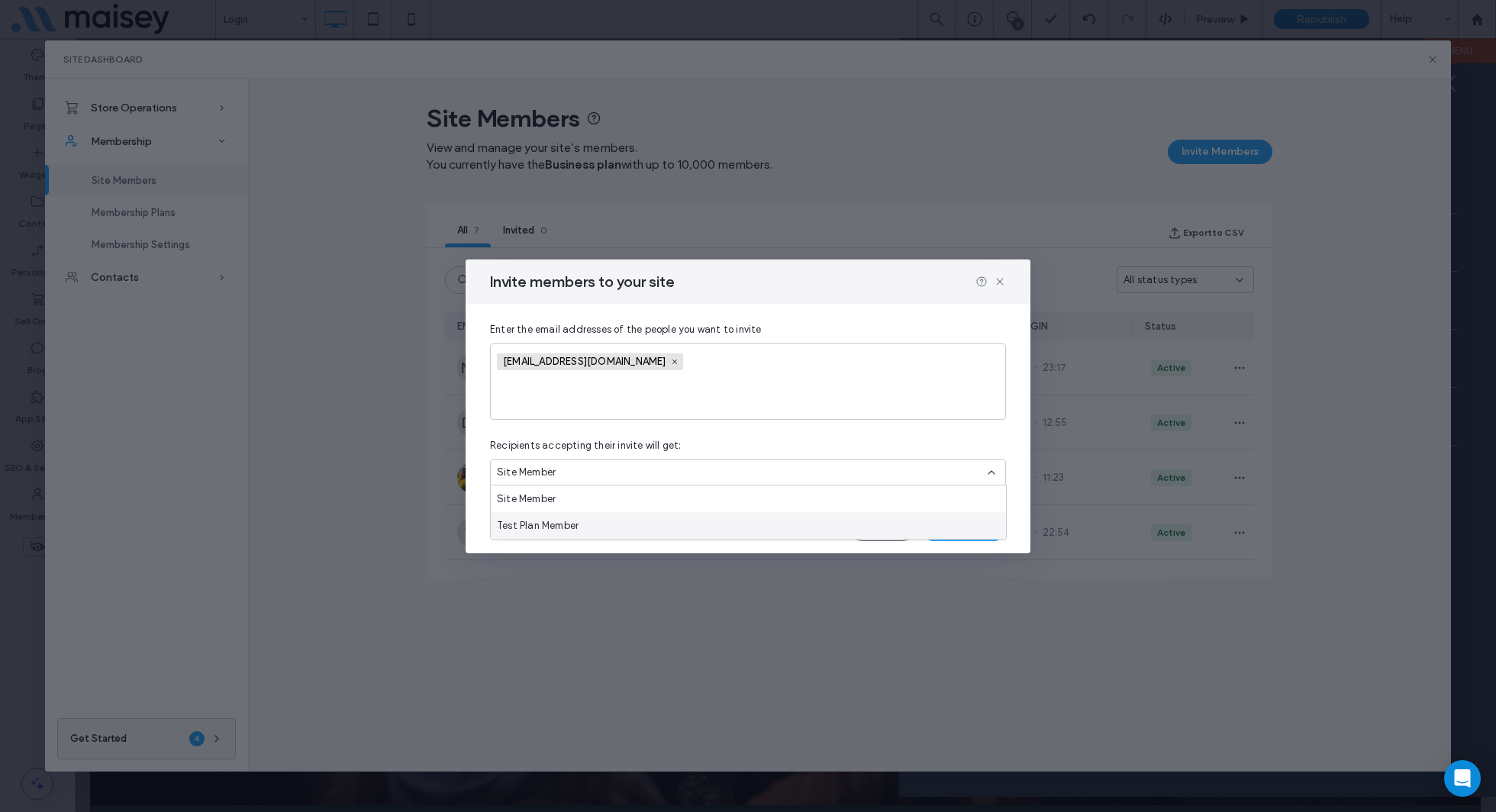
click at [645, 526] on div "Test Plan Member" at bounding box center [749, 525] width 516 height 27
click at [939, 527] on button "Send Invite" at bounding box center [964, 529] width 85 height 24
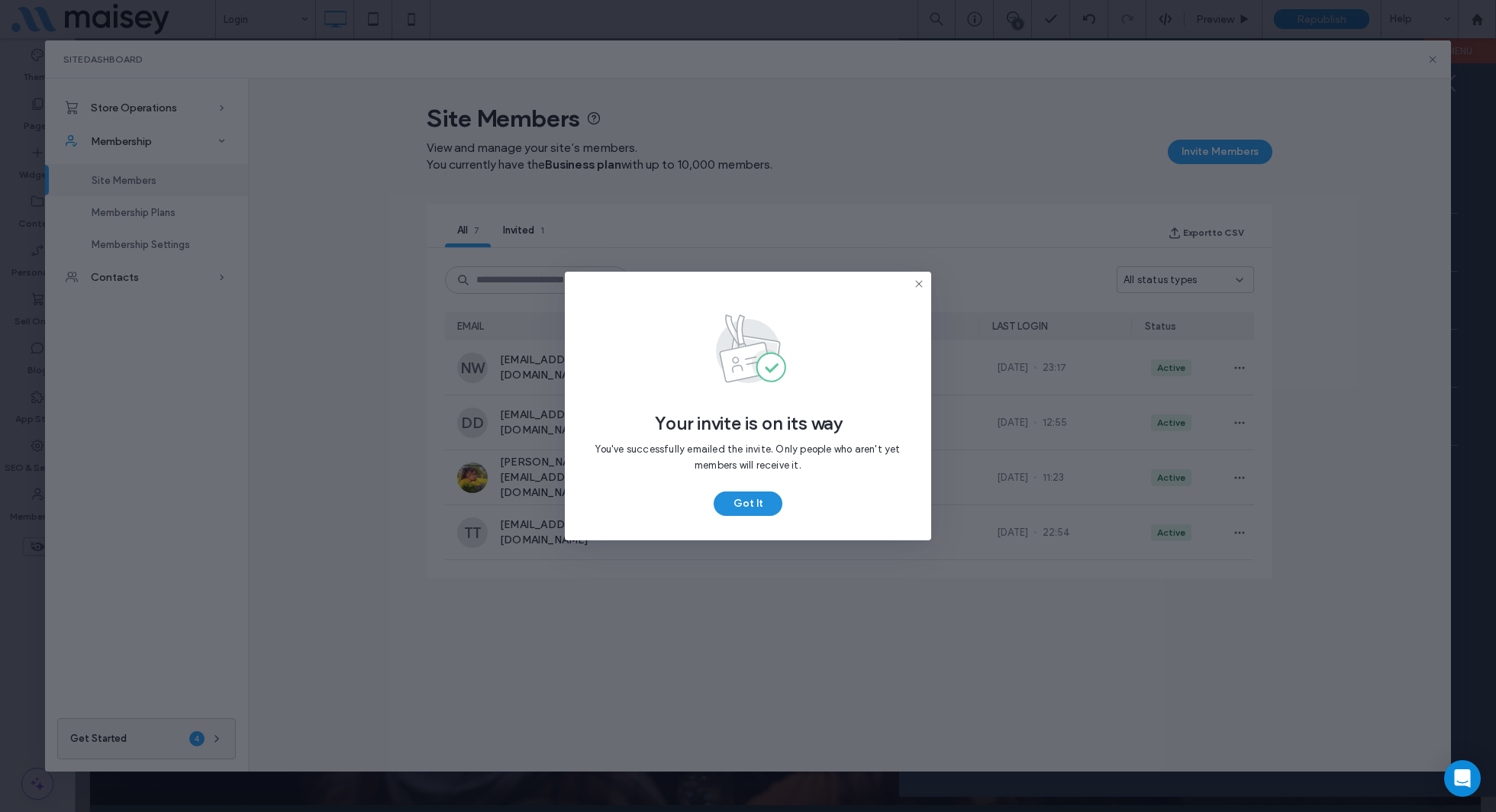
click at [746, 502] on button "Got It" at bounding box center [748, 504] width 69 height 24
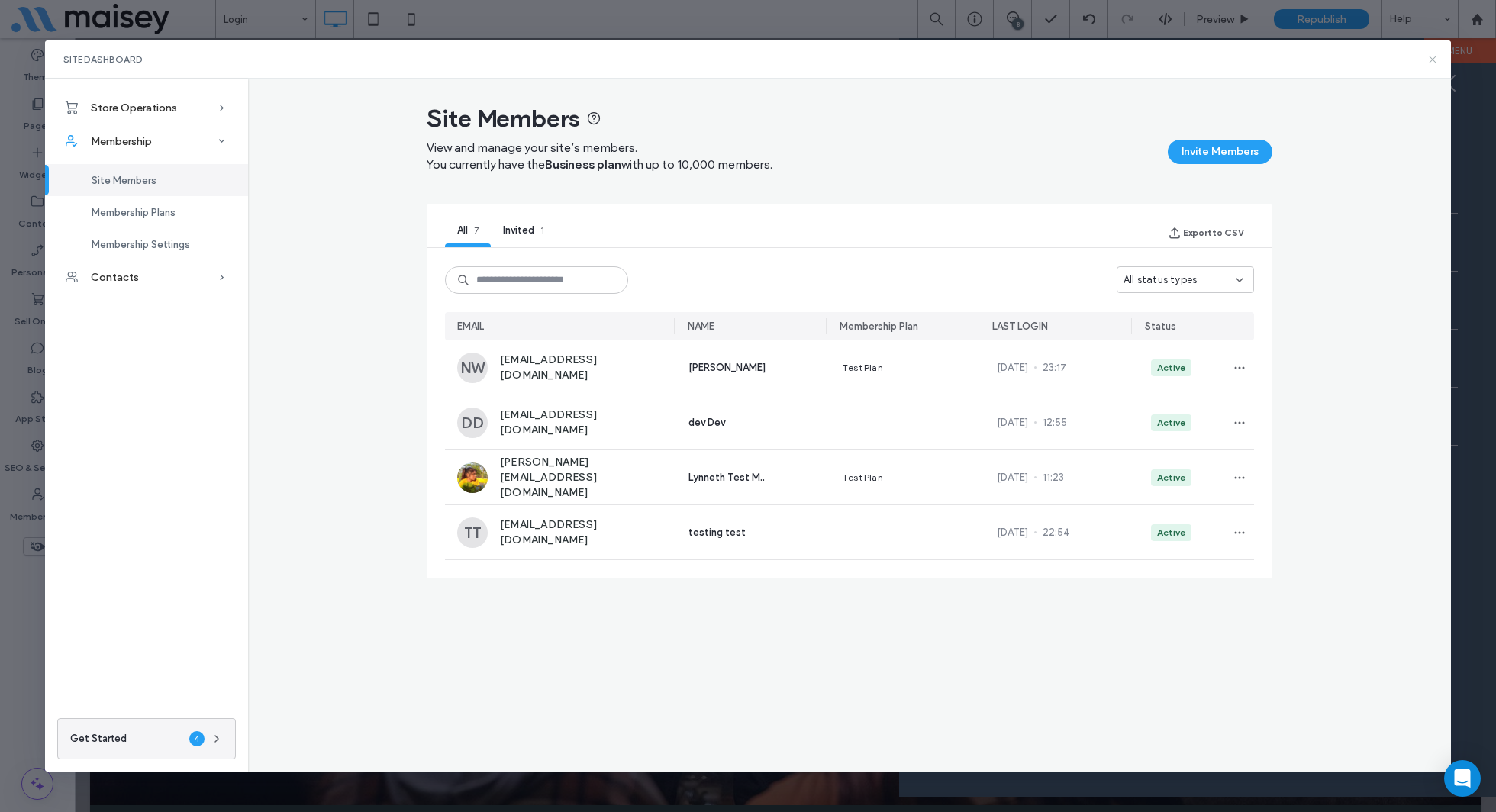
click at [1432, 59] on icon at bounding box center [1432, 60] width 12 height 12
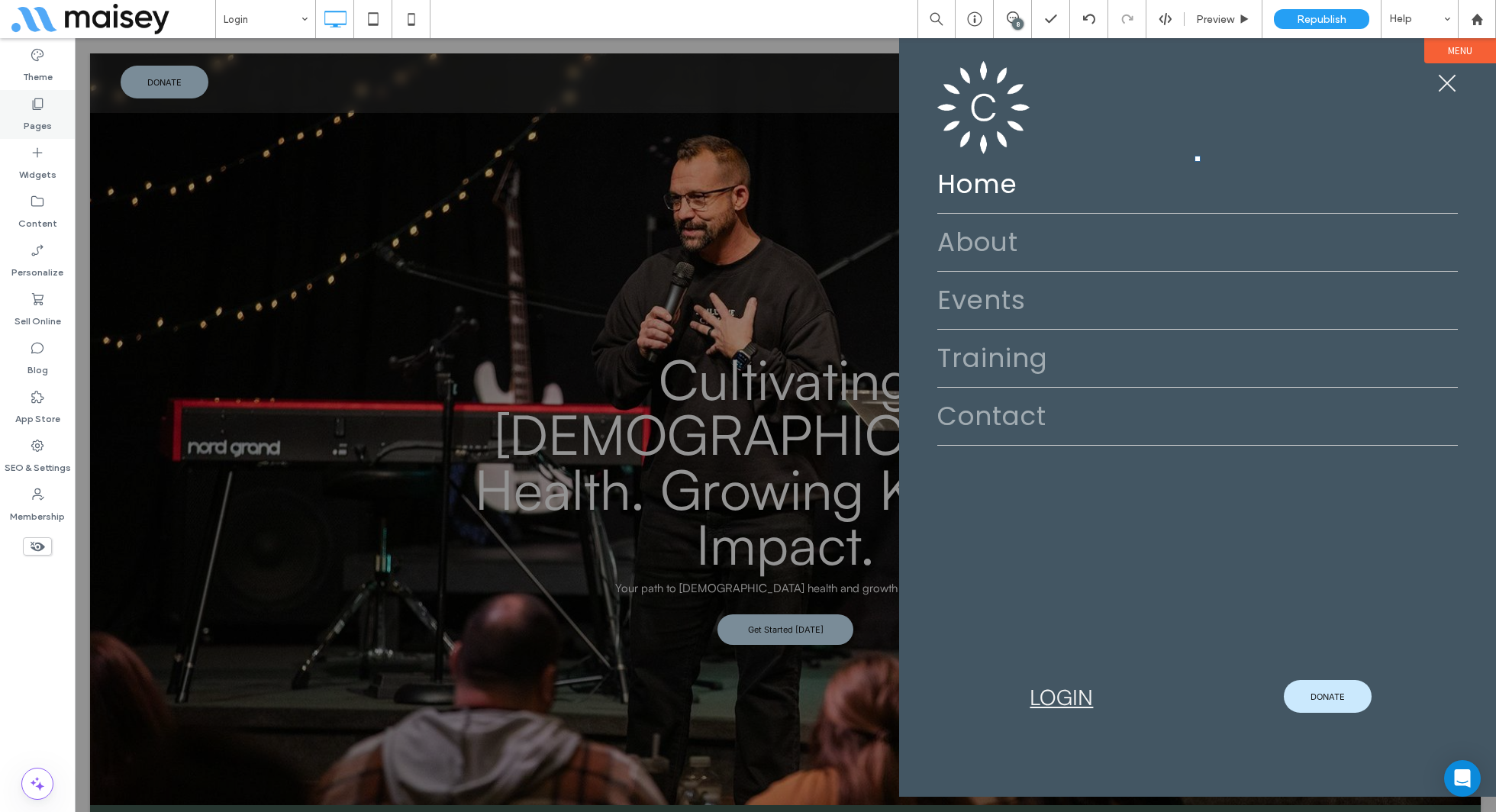
click at [42, 126] on label "Pages" at bounding box center [38, 122] width 29 height 21
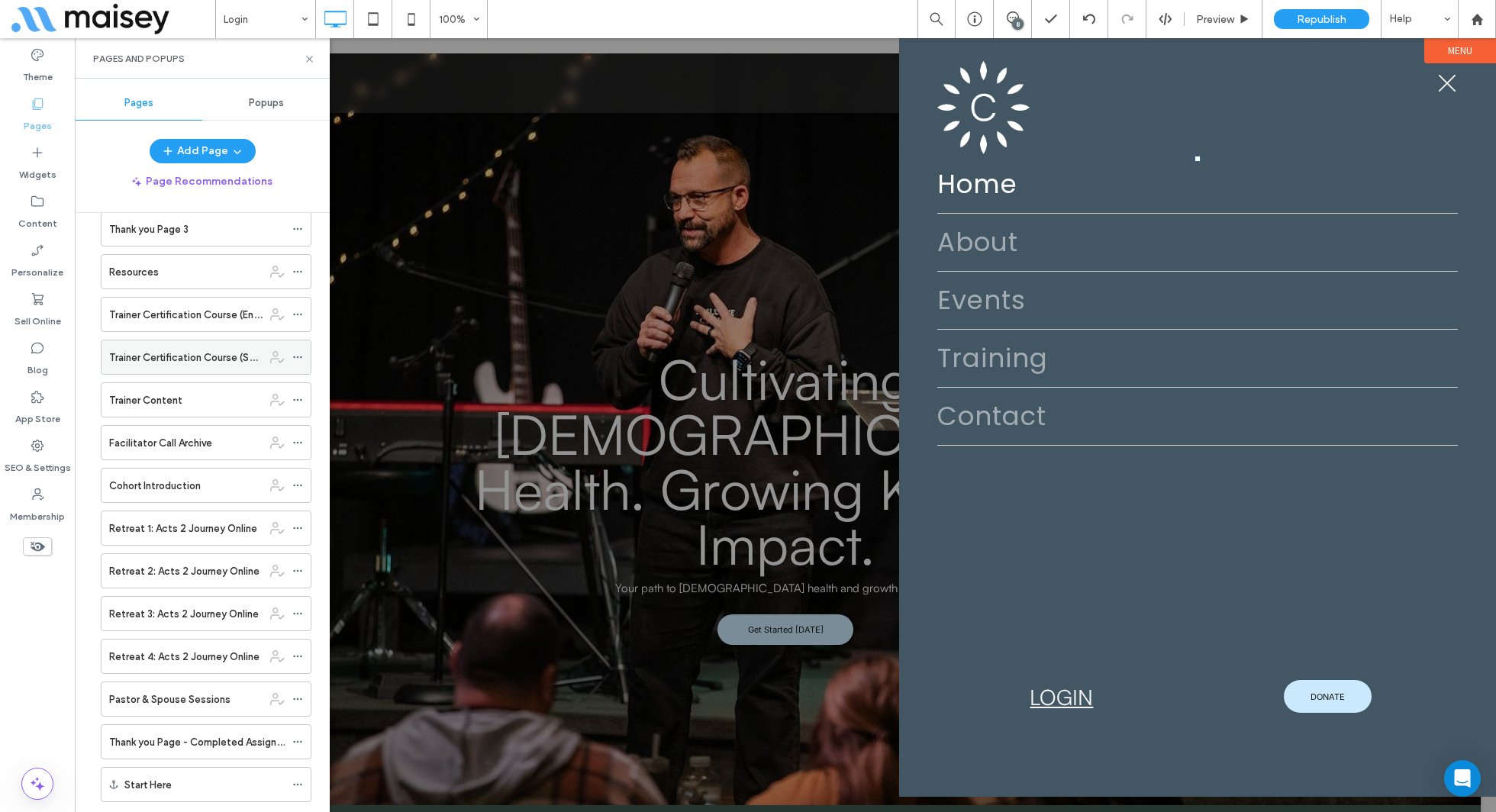
scroll to position [577, 0]
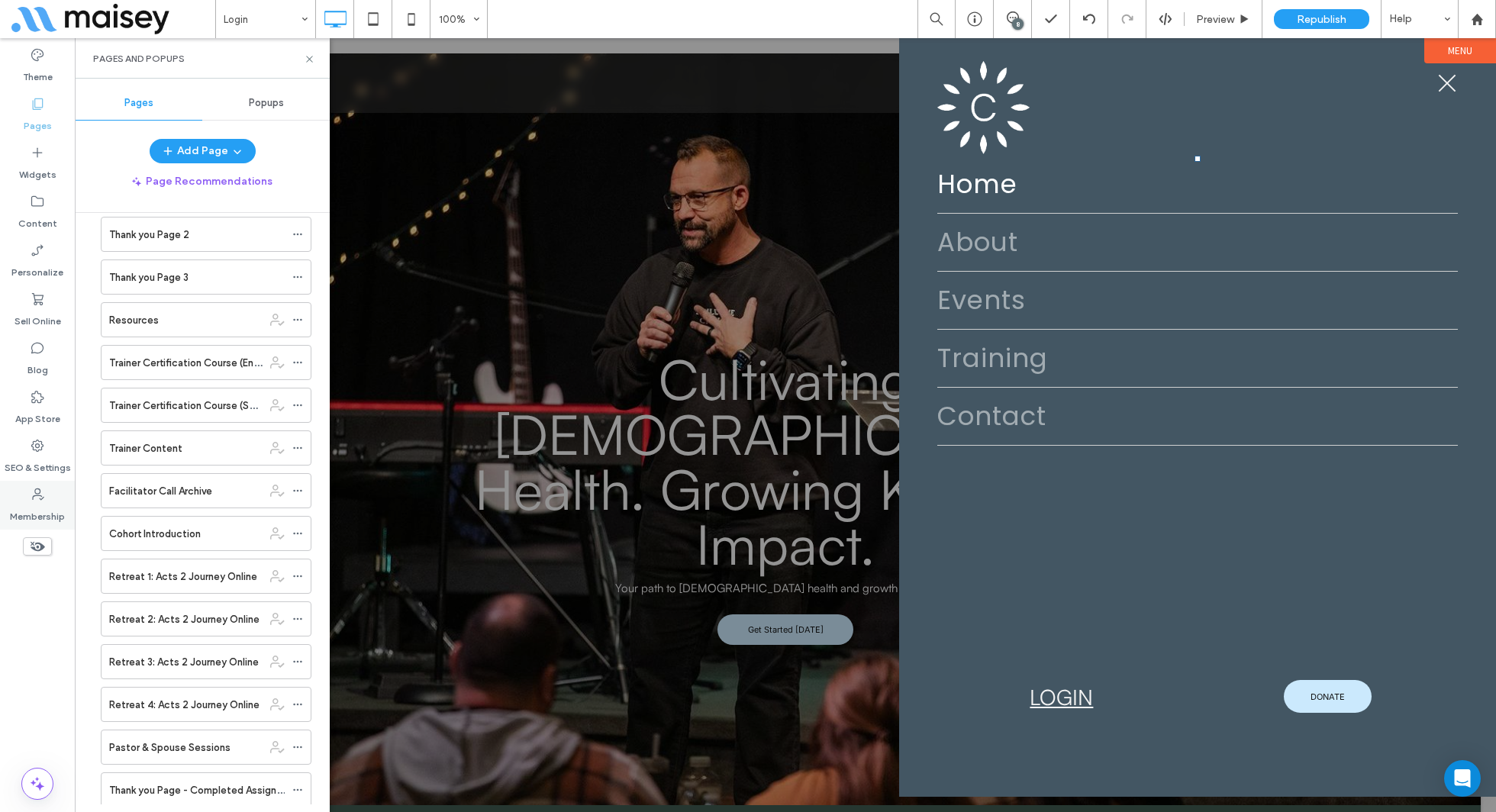
click at [33, 499] on icon at bounding box center [37, 494] width 15 height 15
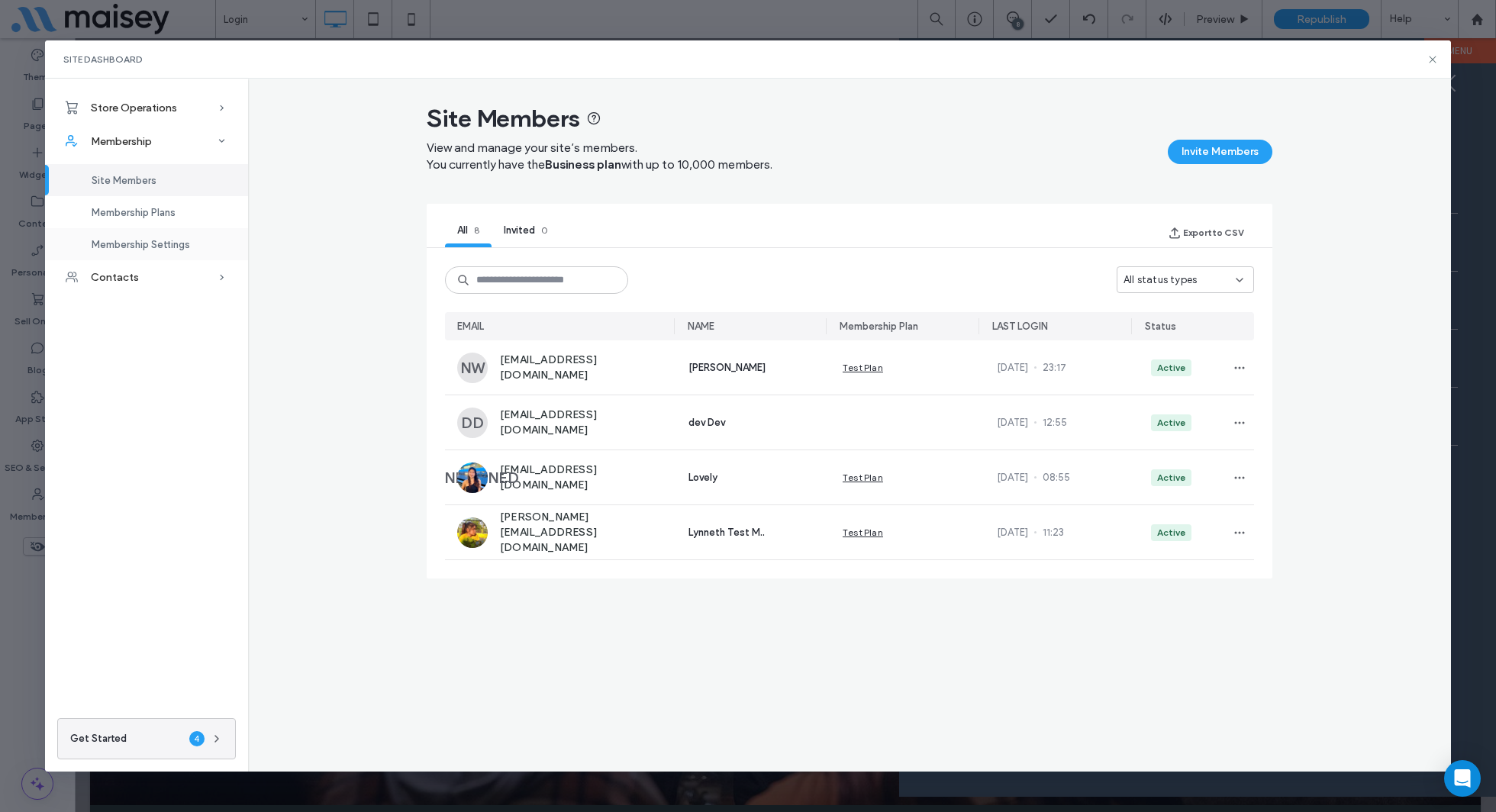
click at [171, 241] on span "Membership Settings" at bounding box center [140, 245] width 99 height 11
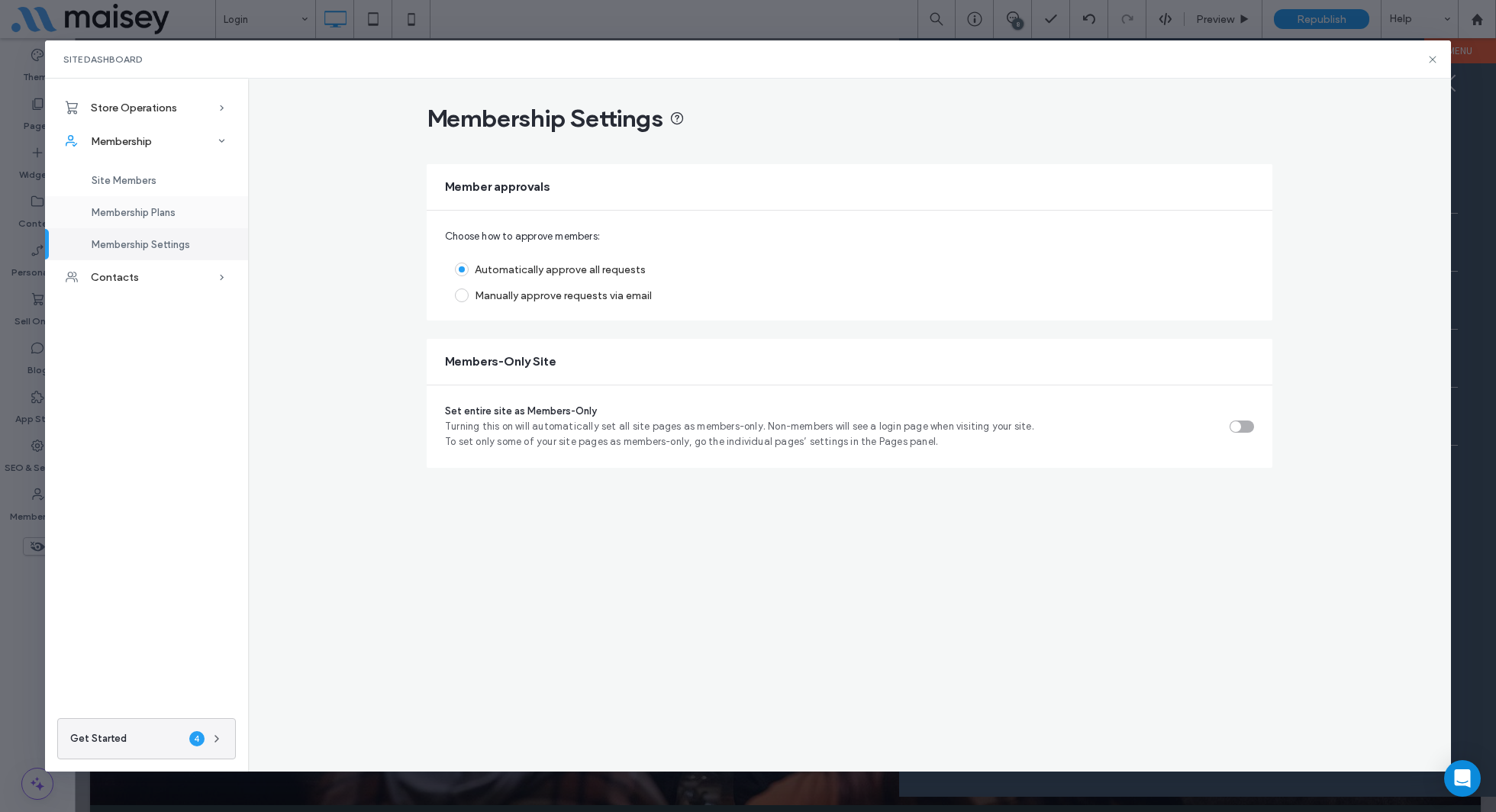
click at [170, 208] on span "Membership Plans" at bounding box center [133, 213] width 84 height 11
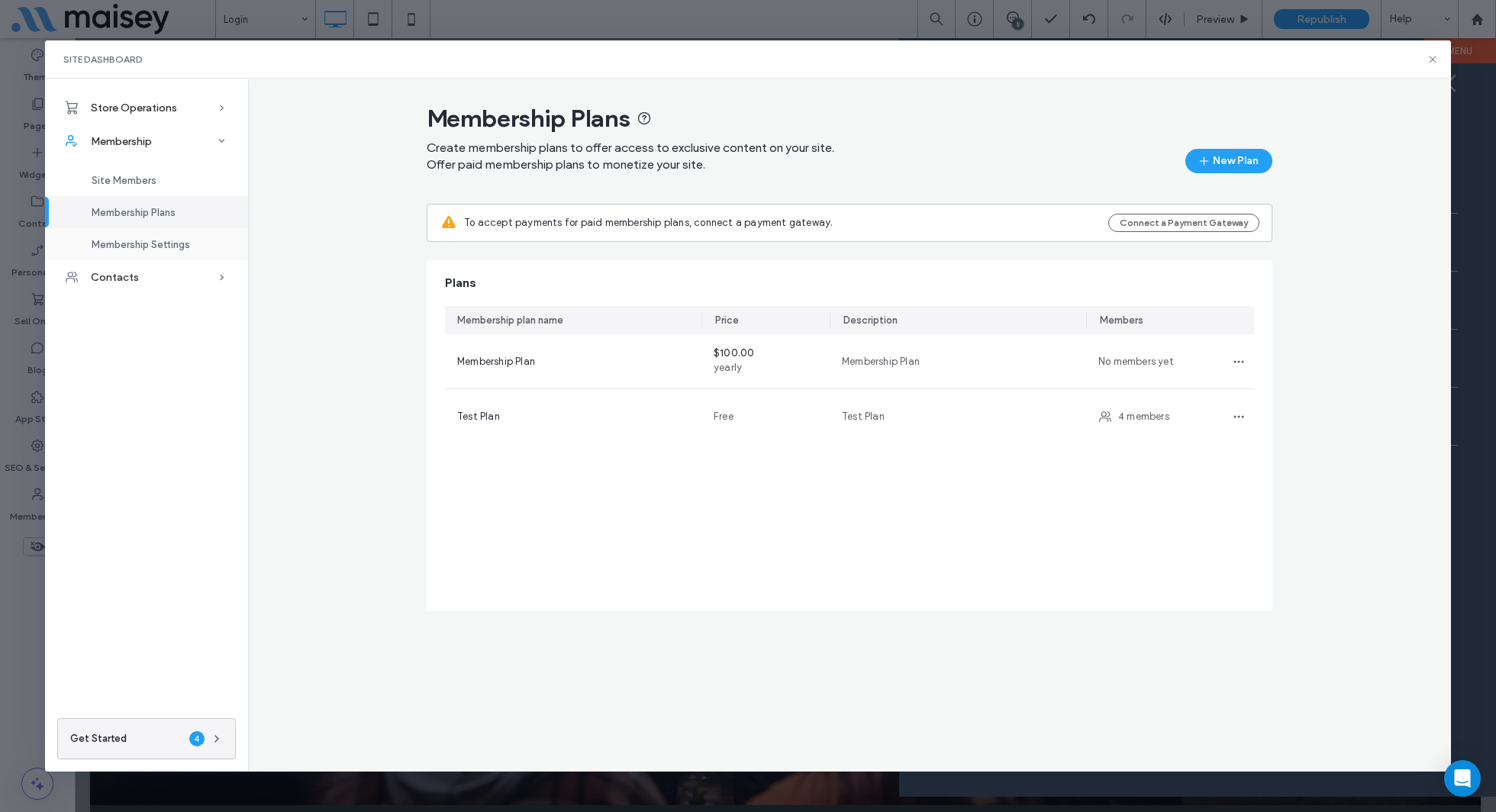
click at [146, 255] on div "Membership Settings" at bounding box center [146, 244] width 203 height 32
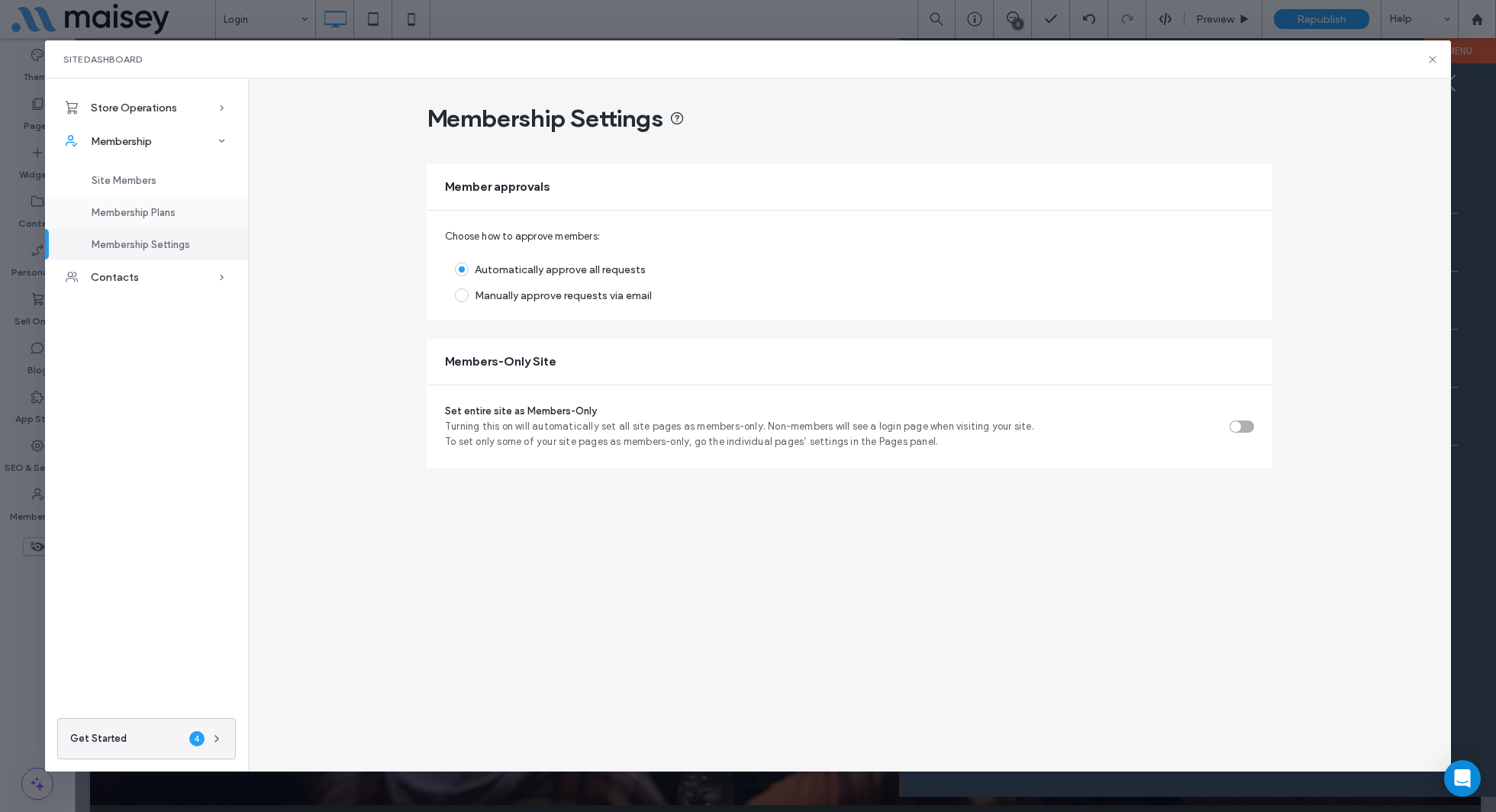
click at [162, 220] on div "Membership Plans" at bounding box center [146, 212] width 203 height 32
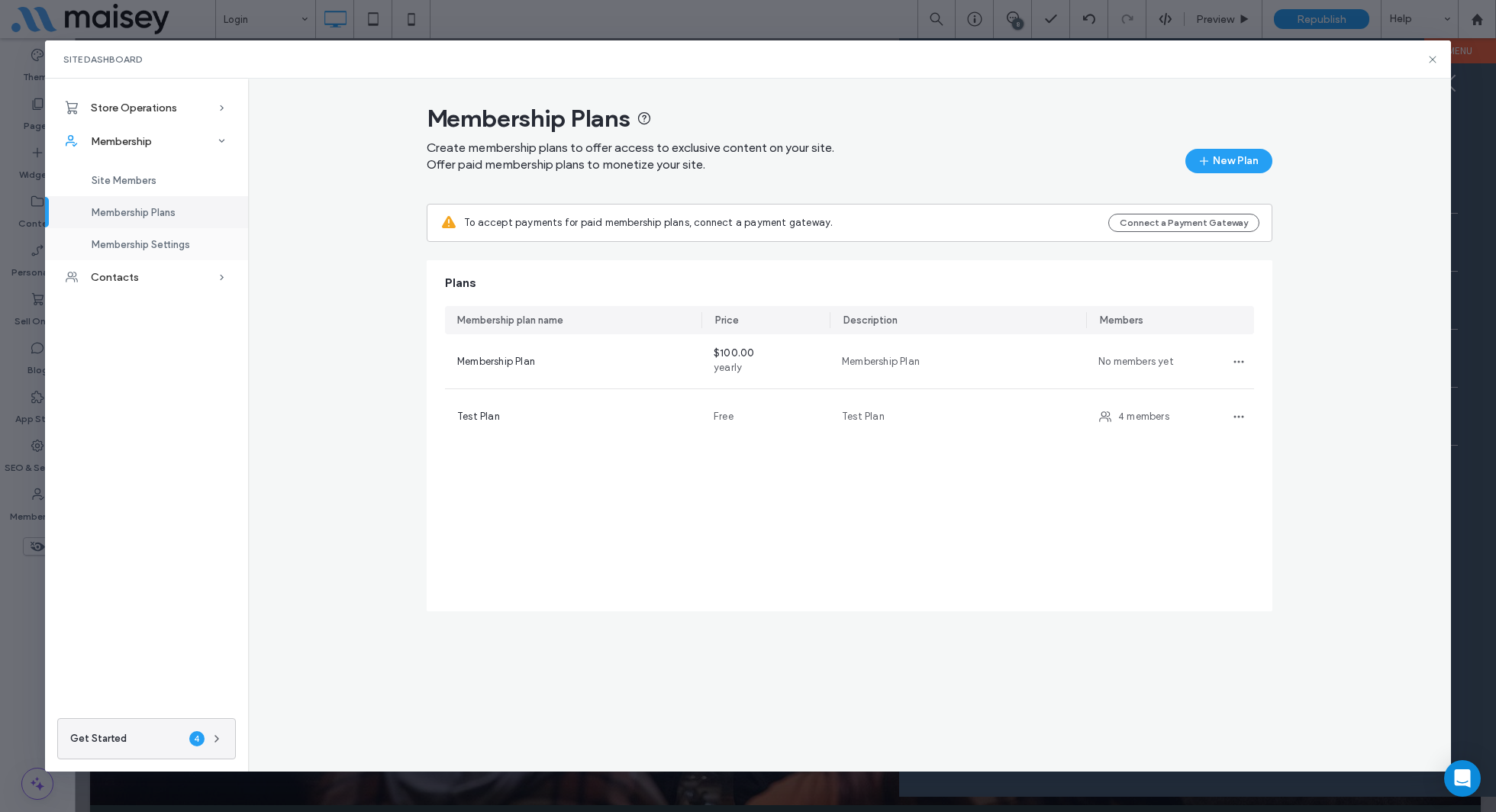
click at [173, 249] on span "Membership Settings" at bounding box center [140, 245] width 99 height 11
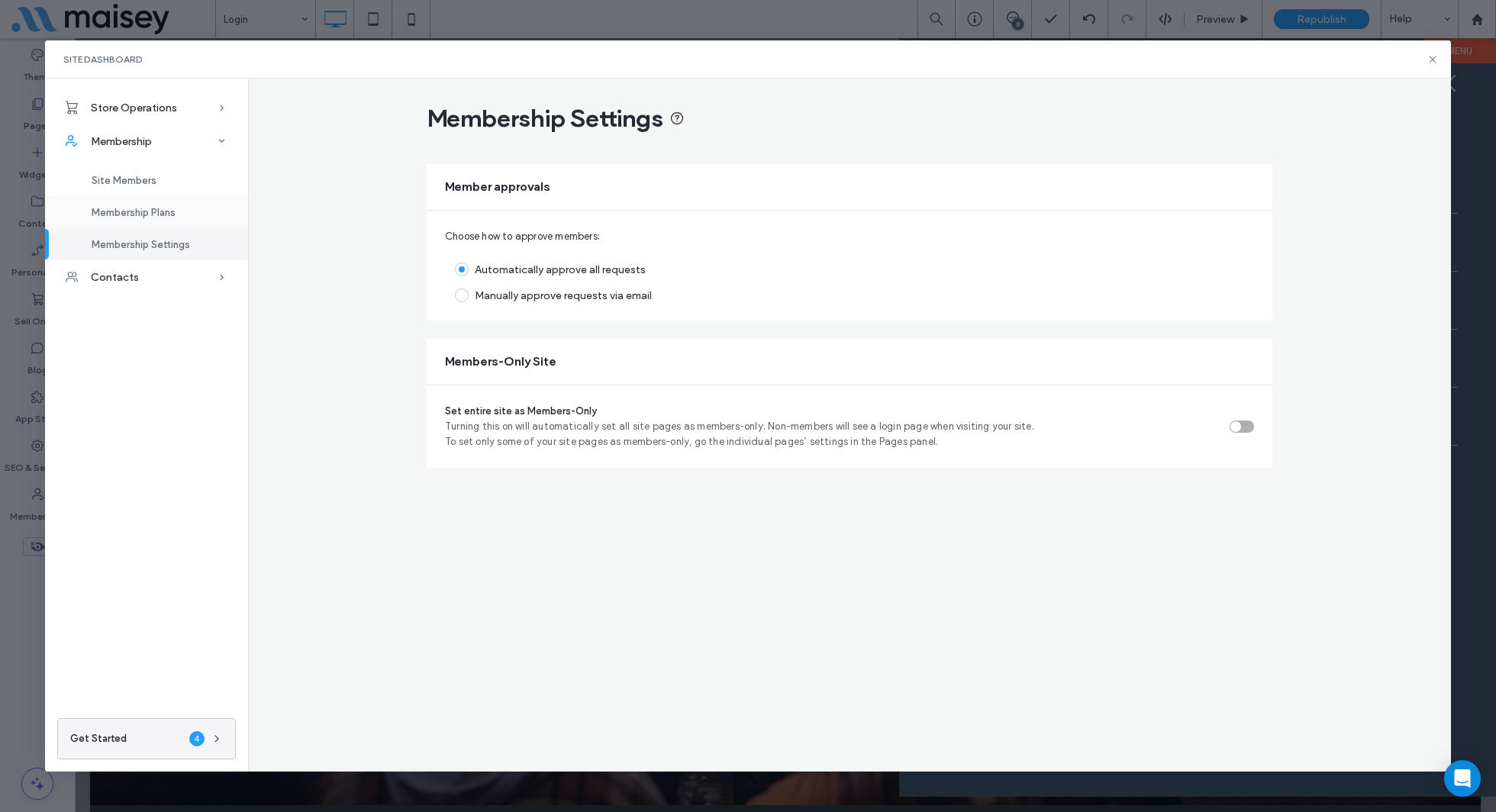
click at [161, 227] on div "Membership Plans" at bounding box center [146, 212] width 203 height 32
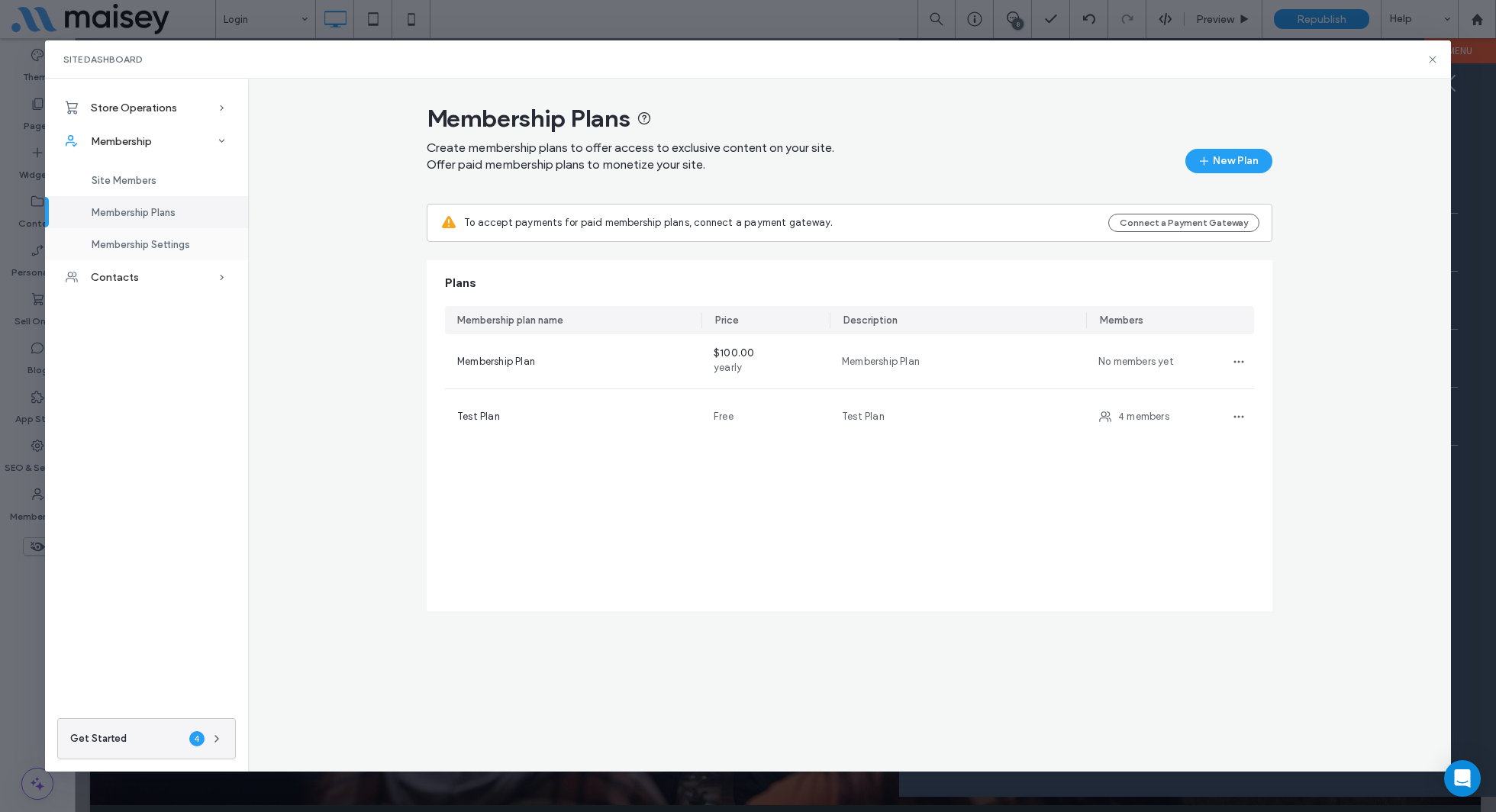
click at [166, 249] on span "Membership Settings" at bounding box center [140, 245] width 99 height 11
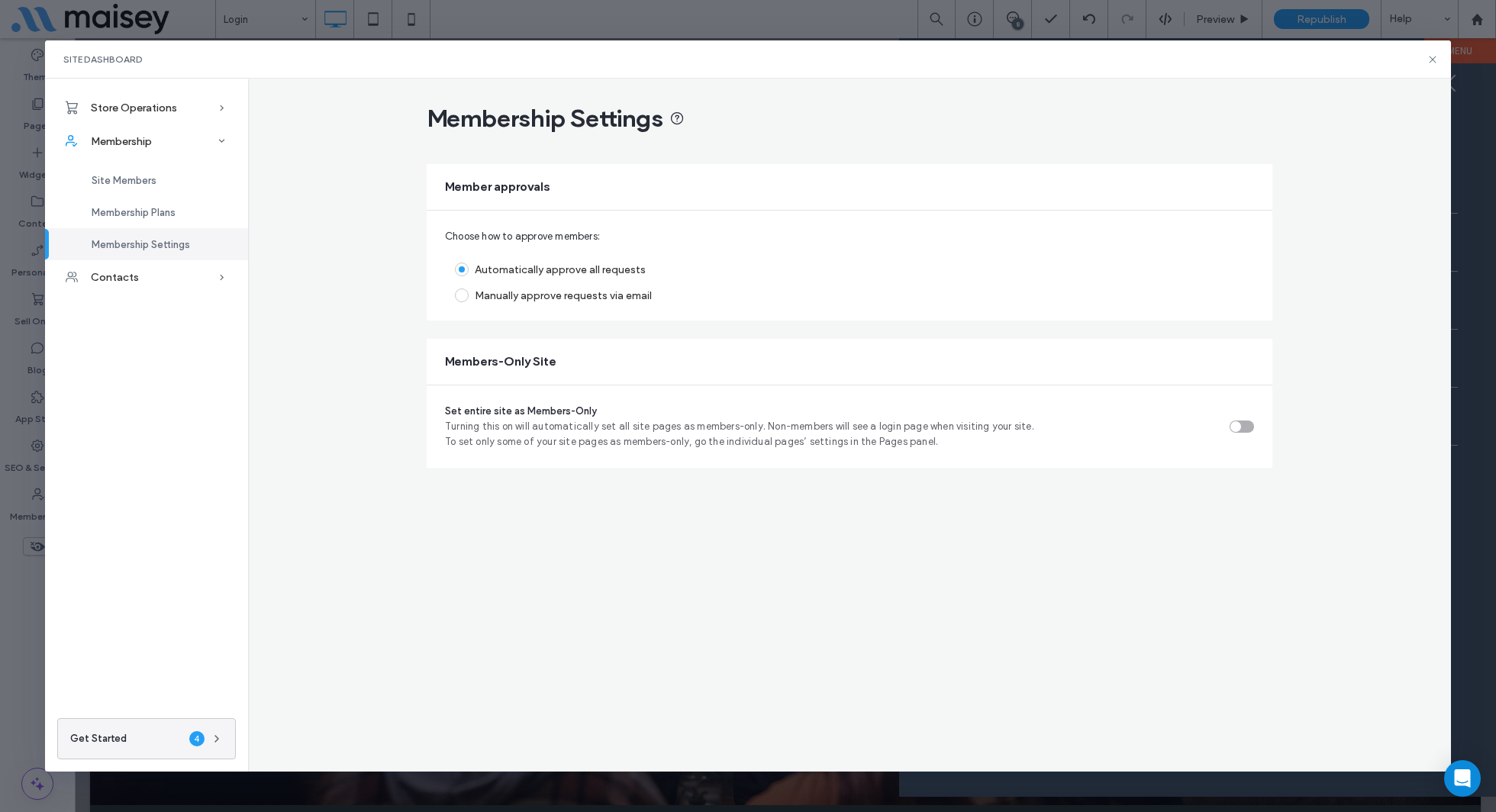
click at [764, 123] on header "Membership Settings" at bounding box center [849, 121] width 846 height 37
click at [135, 215] on span "Membership Plans" at bounding box center [133, 213] width 84 height 11
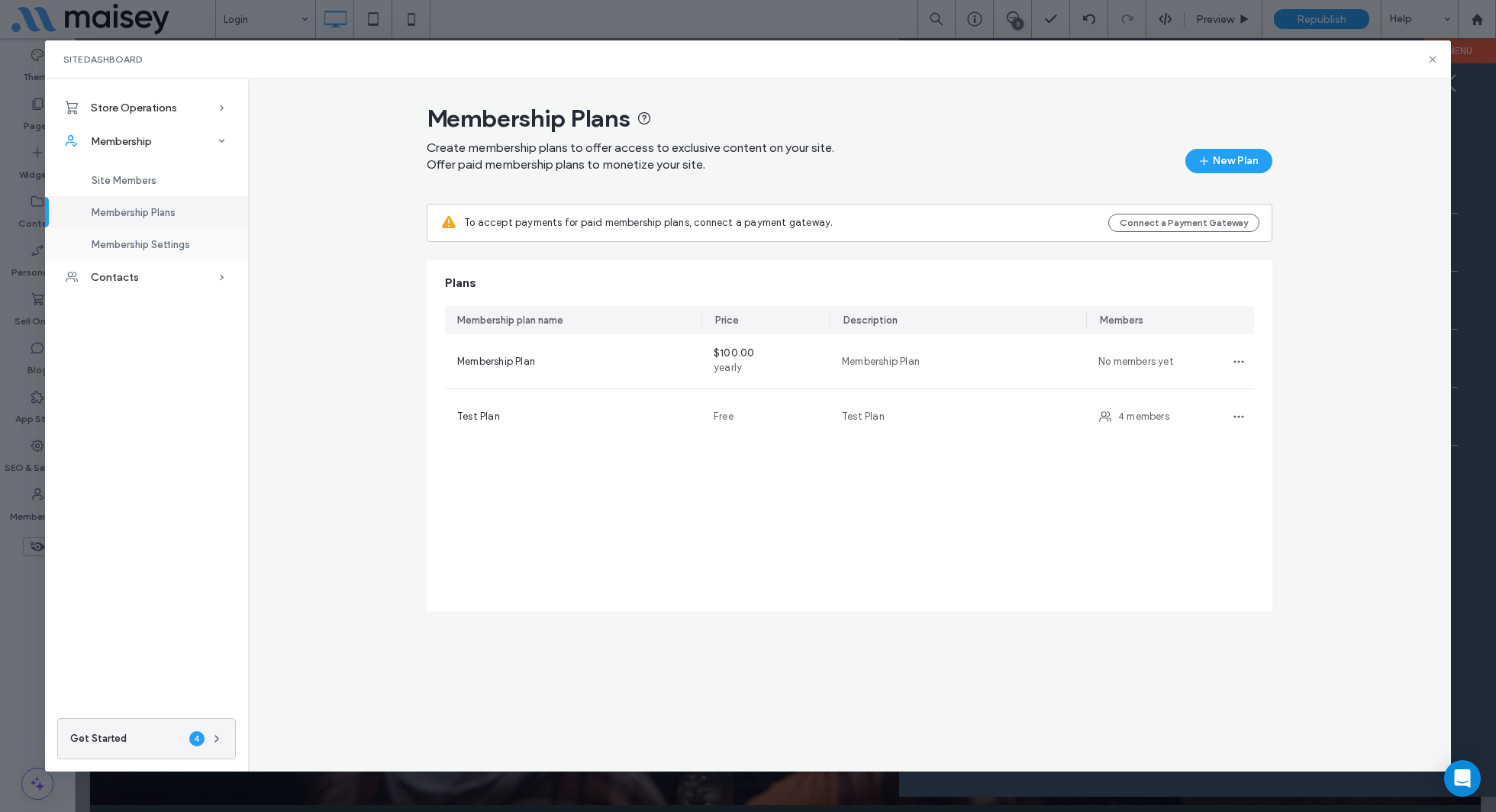
click at [148, 245] on span "Membership Settings" at bounding box center [140, 245] width 99 height 11
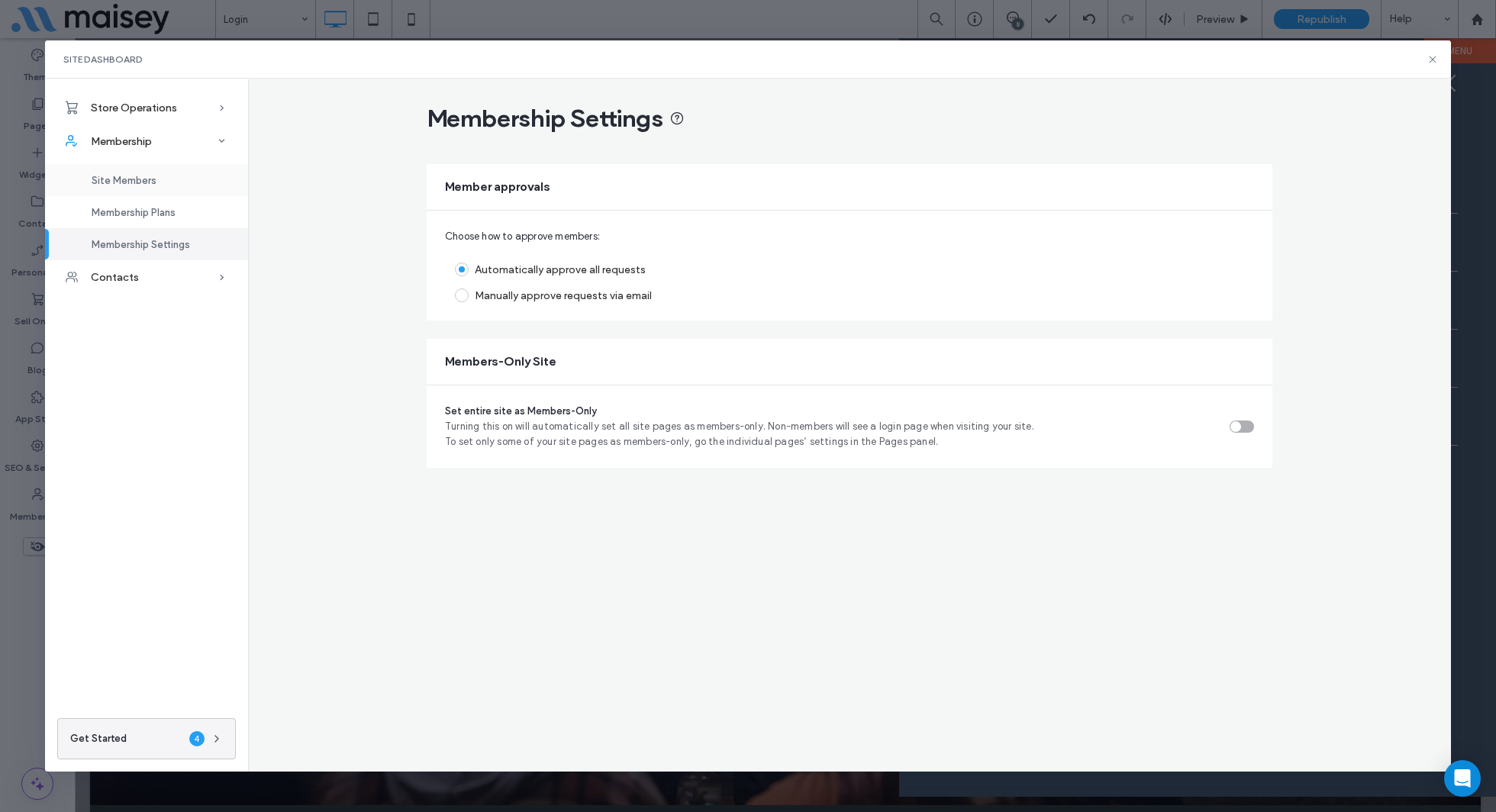
click at [152, 175] on span "Site Members" at bounding box center [124, 180] width 65 height 11
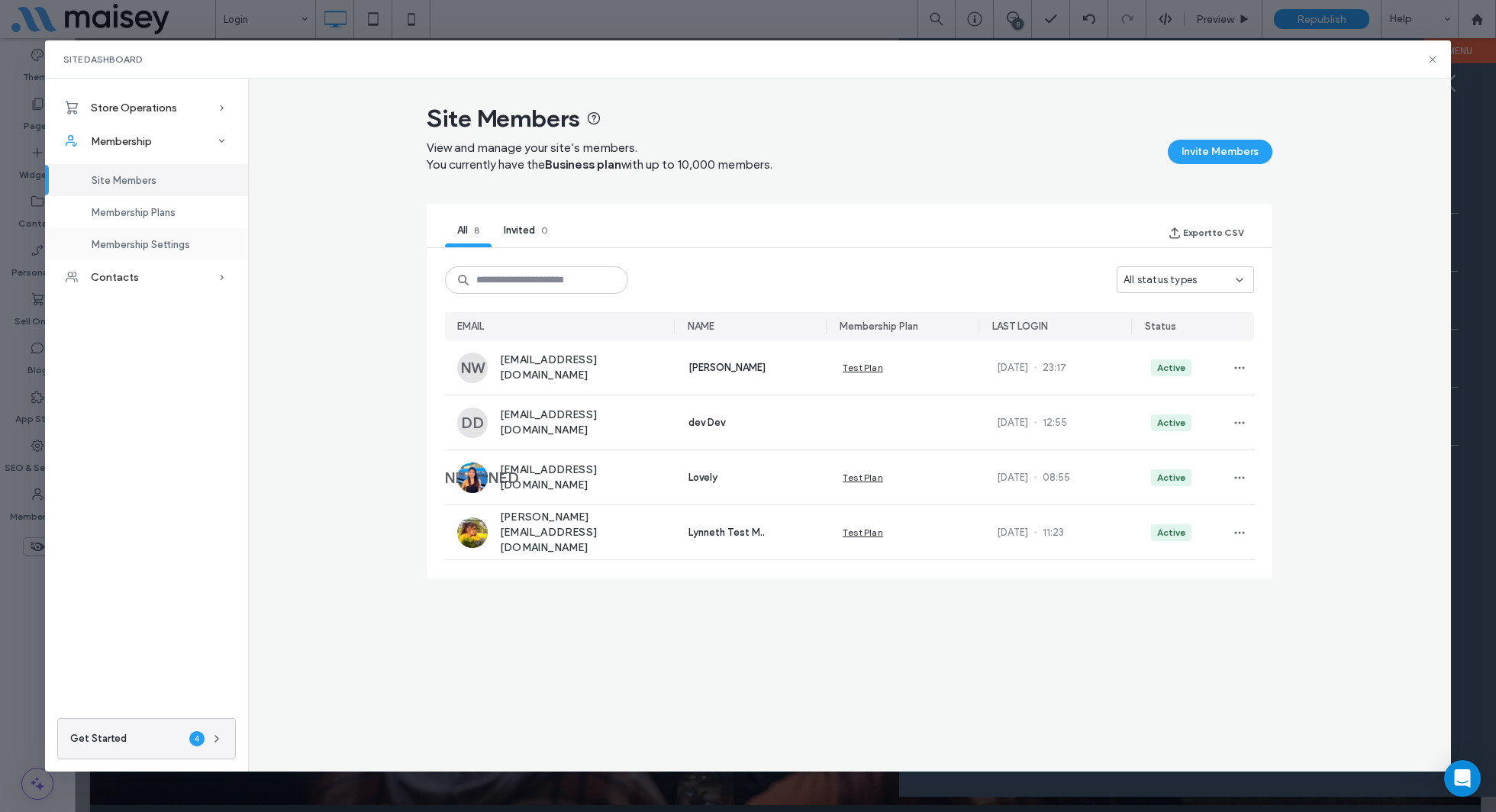
click at [148, 253] on div "Membership Settings" at bounding box center [146, 244] width 203 height 32
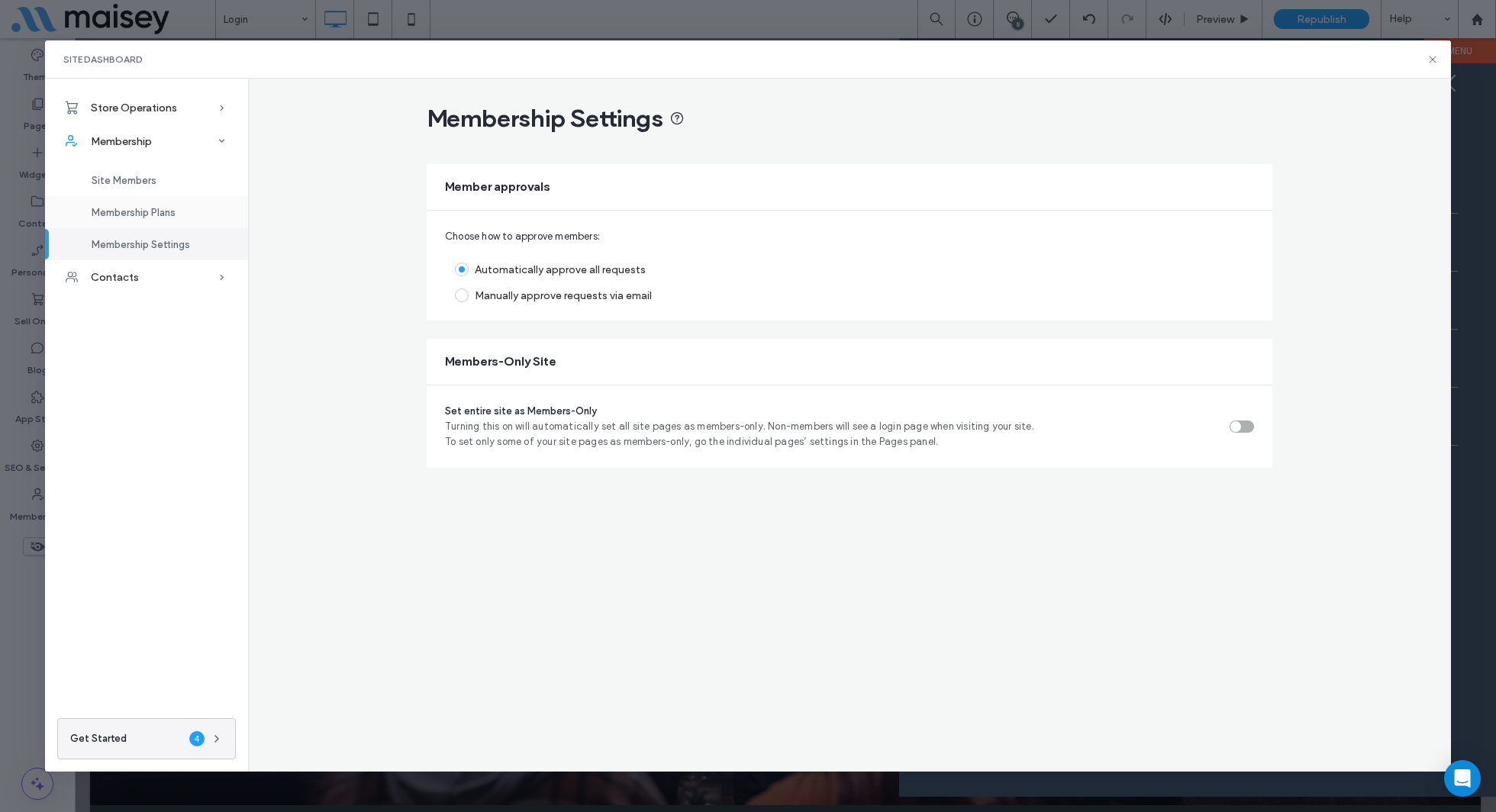
click at [151, 203] on div "Membership Plans" at bounding box center [146, 212] width 203 height 32
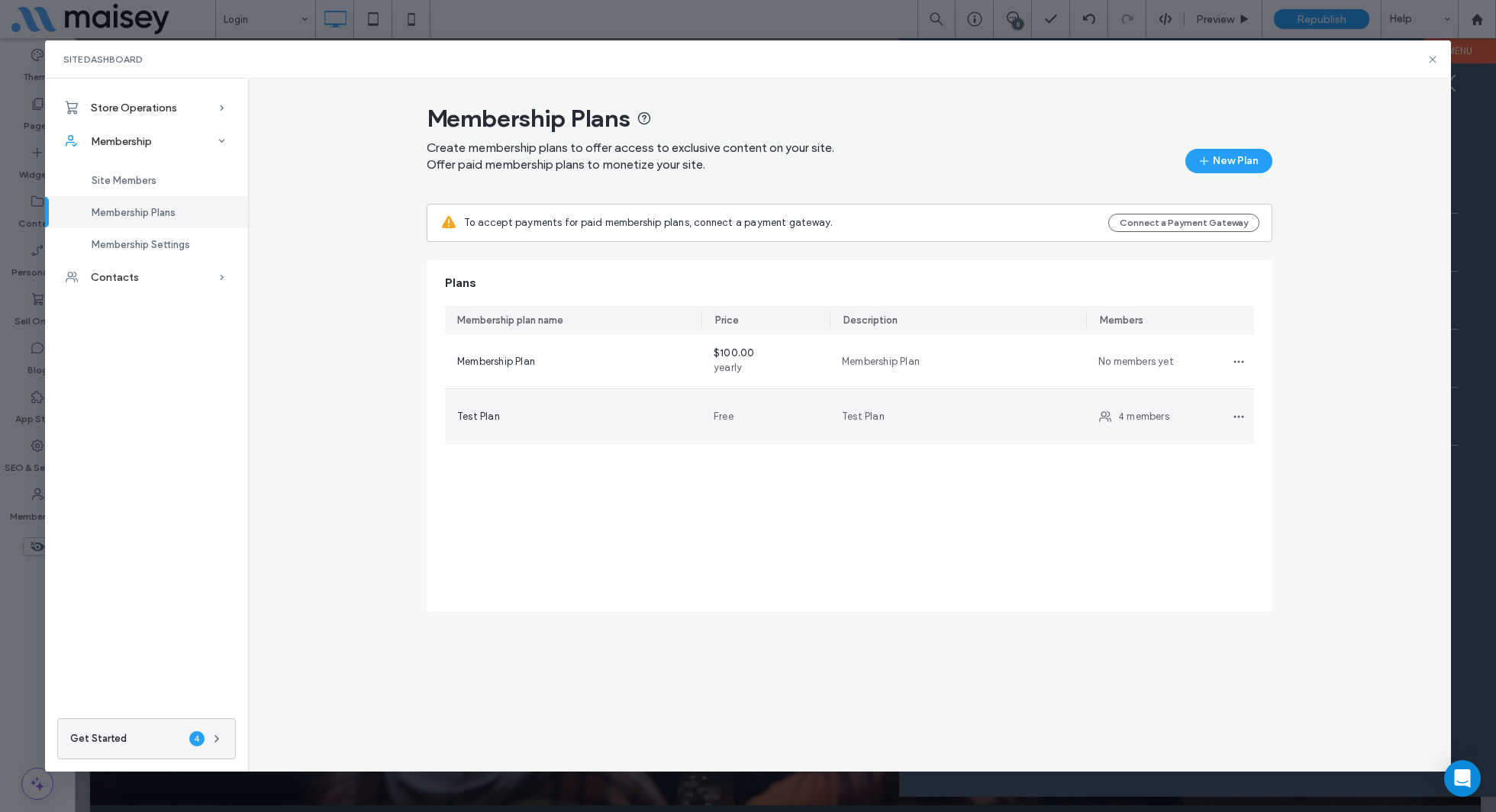
click at [702, 410] on div "Free" at bounding box center [765, 416] width 128 height 55
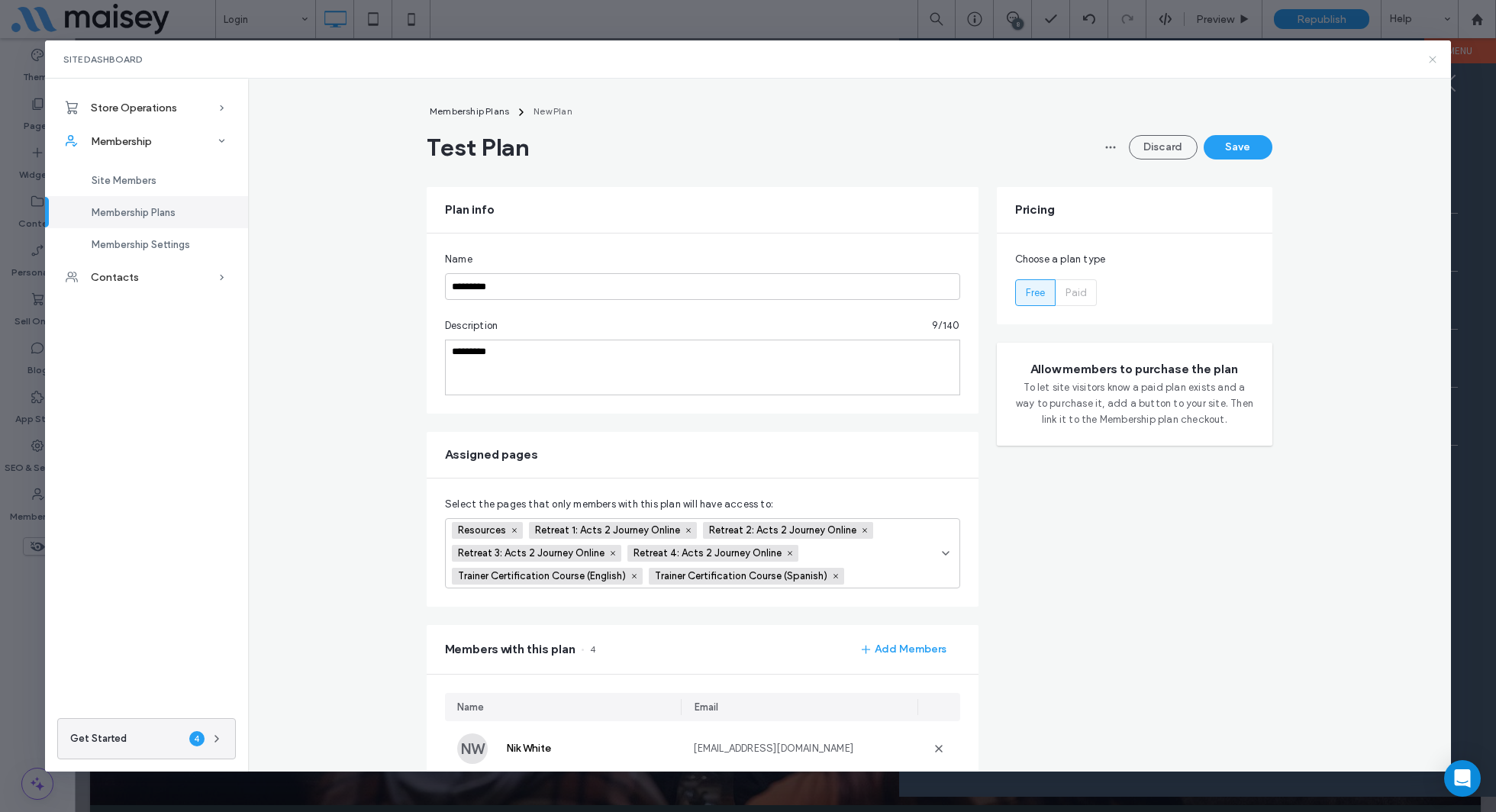
click at [1432, 61] on icon at bounding box center [1432, 60] width 12 height 12
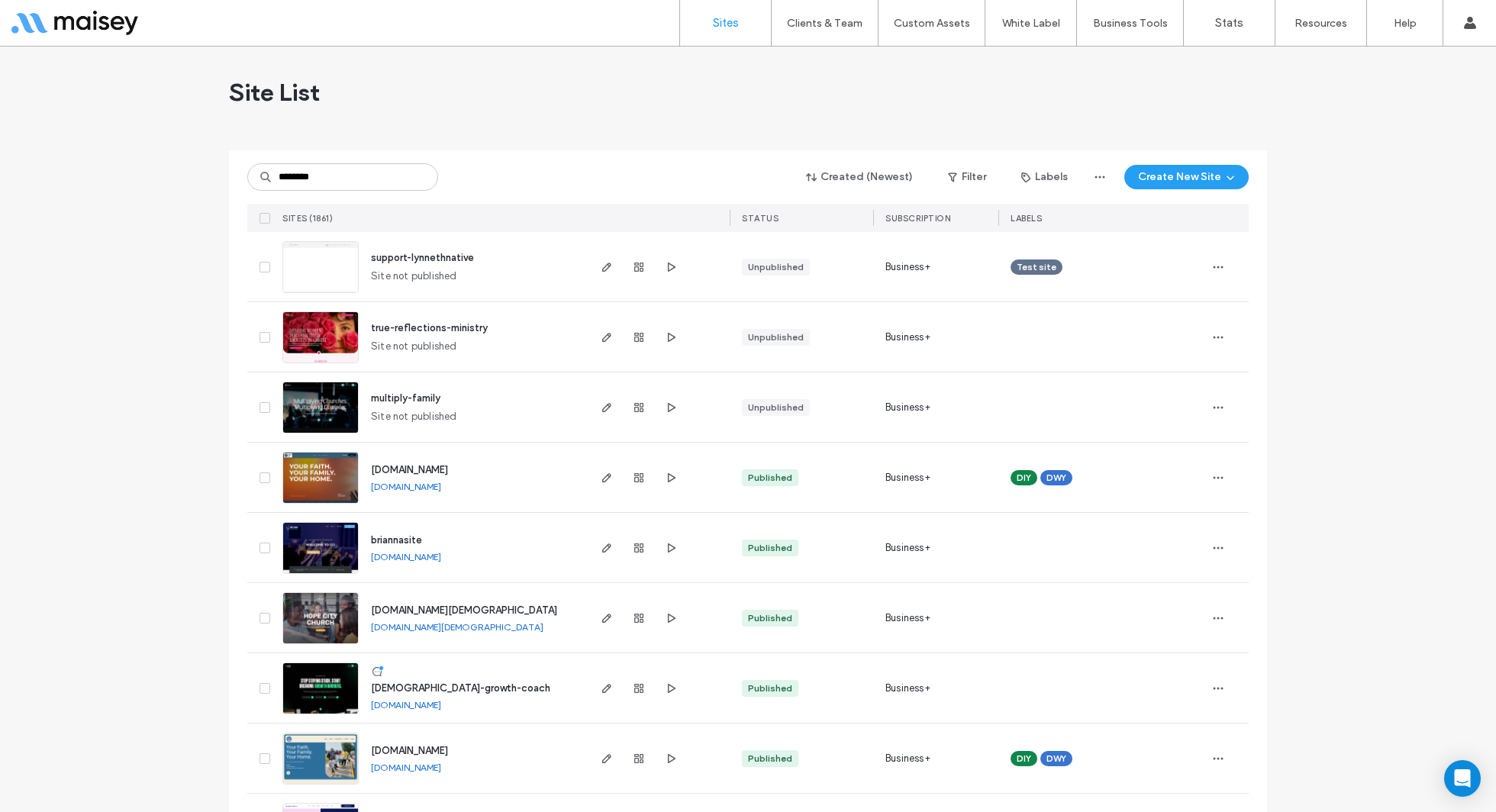
type input "********"
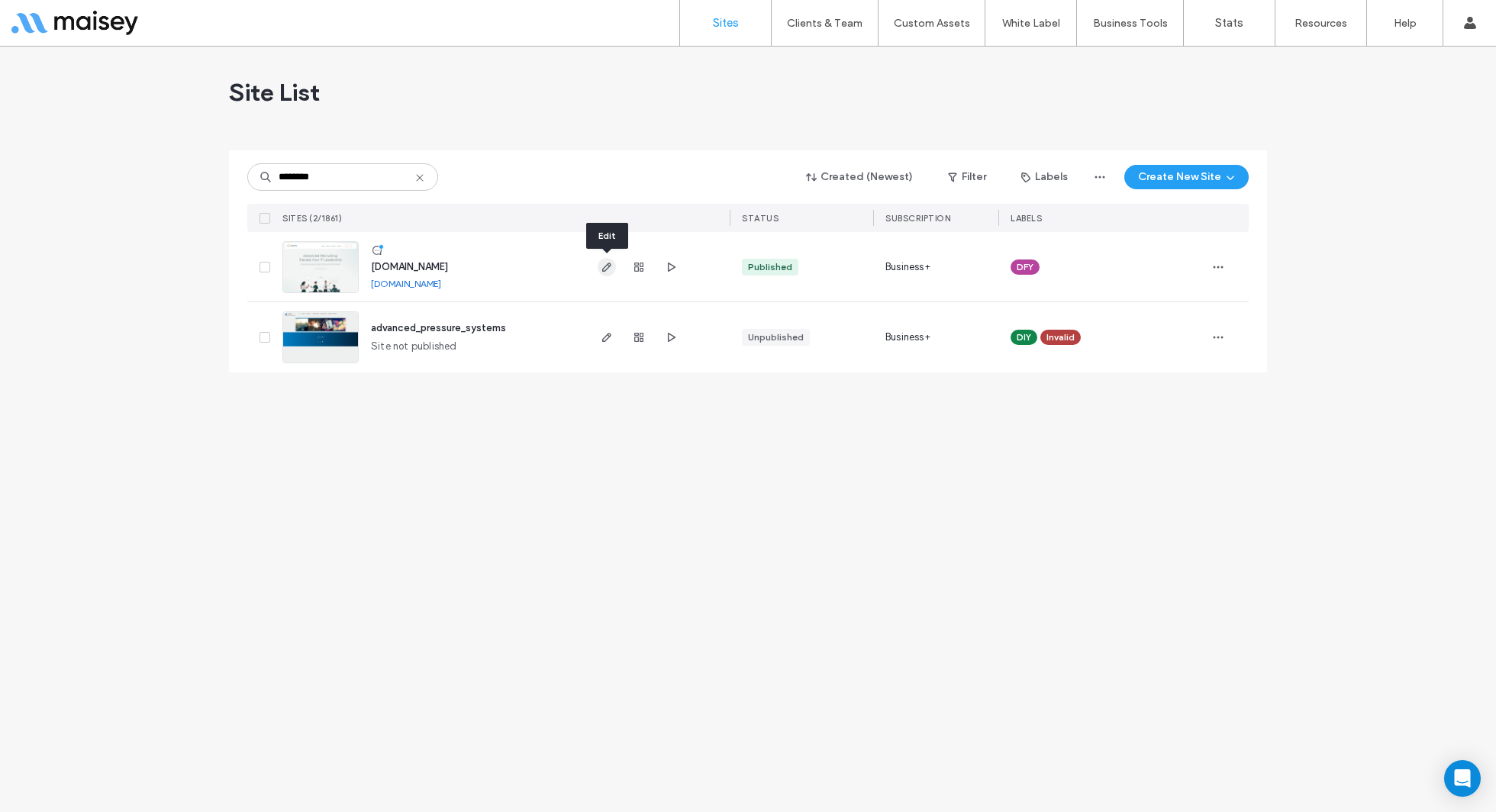
click at [606, 269] on use "button" at bounding box center [606, 267] width 9 height 9
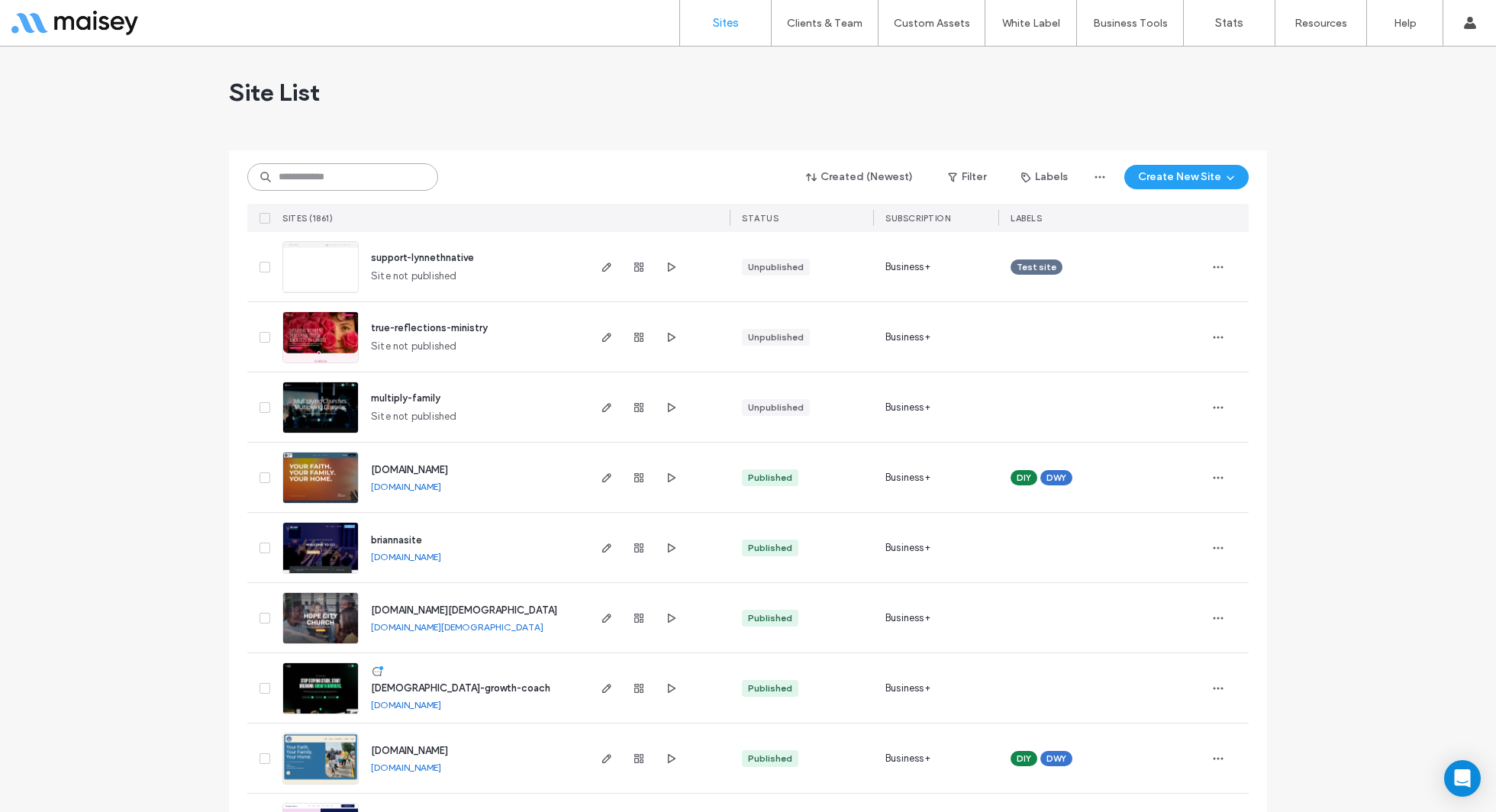
click at [387, 172] on input at bounding box center [343, 177] width 191 height 28
click at [516, 89] on div "Site List" at bounding box center [748, 92] width 1038 height 91
click at [375, 184] on input at bounding box center [343, 177] width 191 height 28
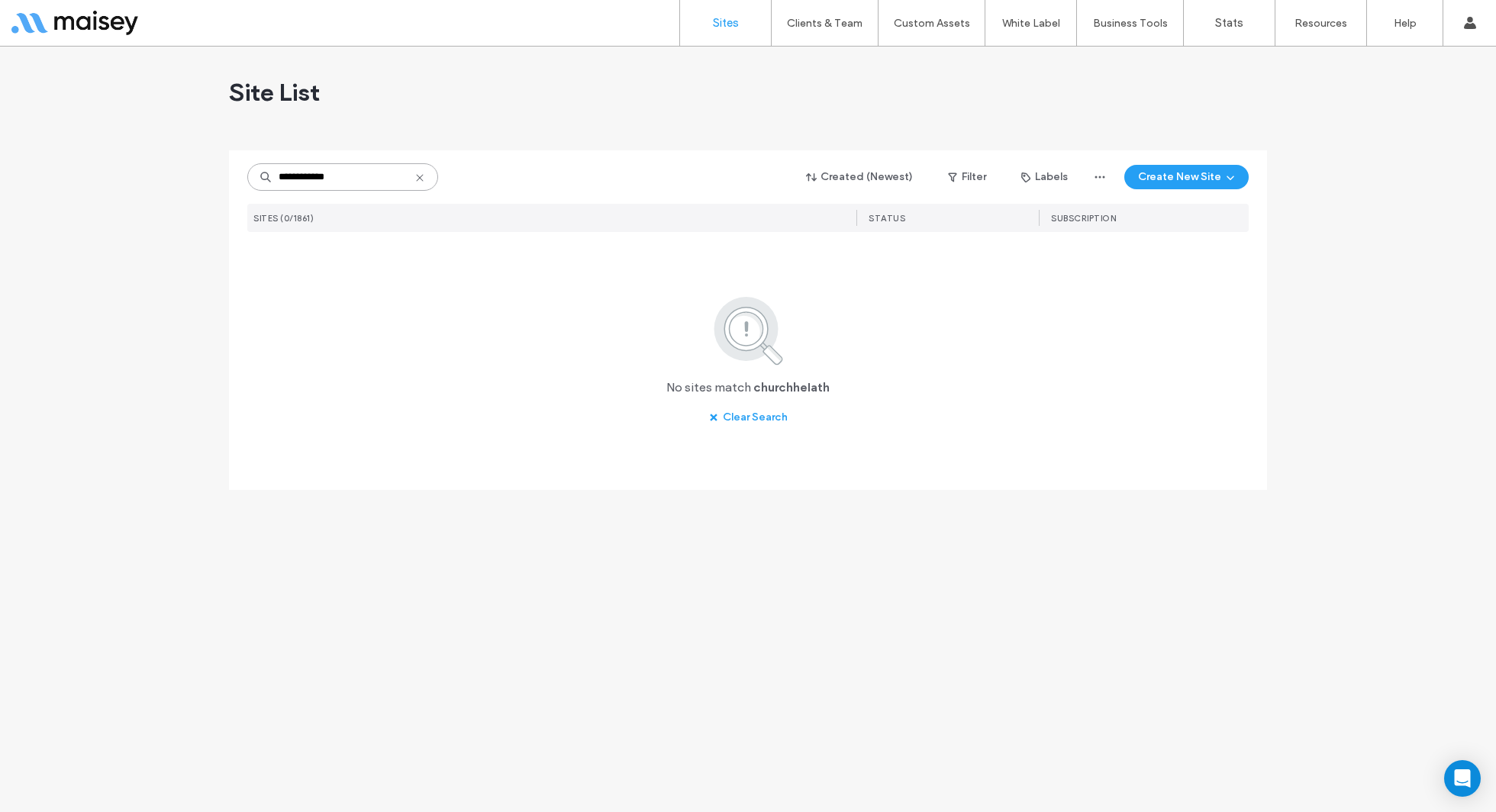
type input "**********"
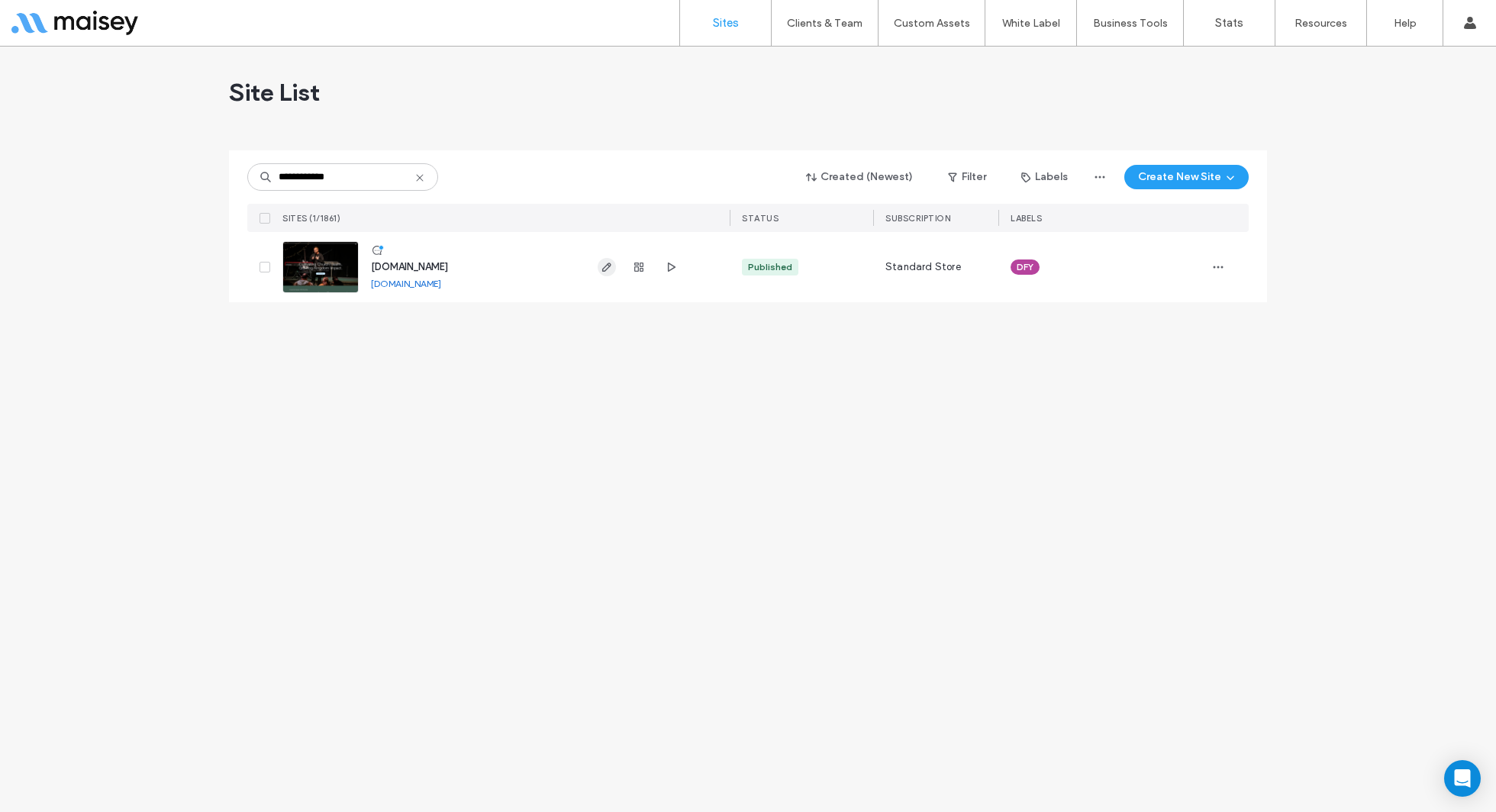
click at [610, 267] on icon "button" at bounding box center [607, 267] width 12 height 12
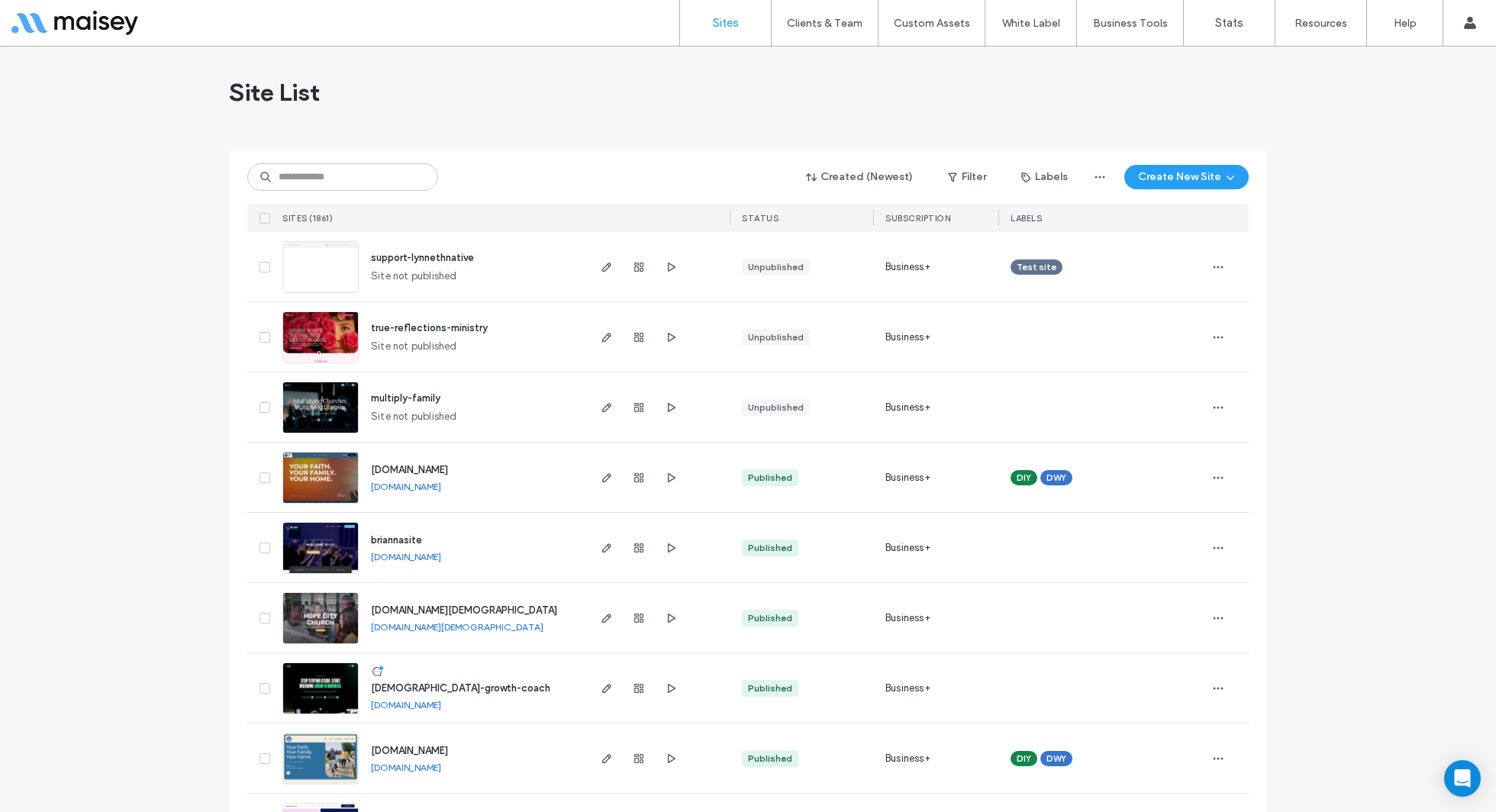
click at [704, 90] on div "Site List" at bounding box center [748, 92] width 1038 height 91
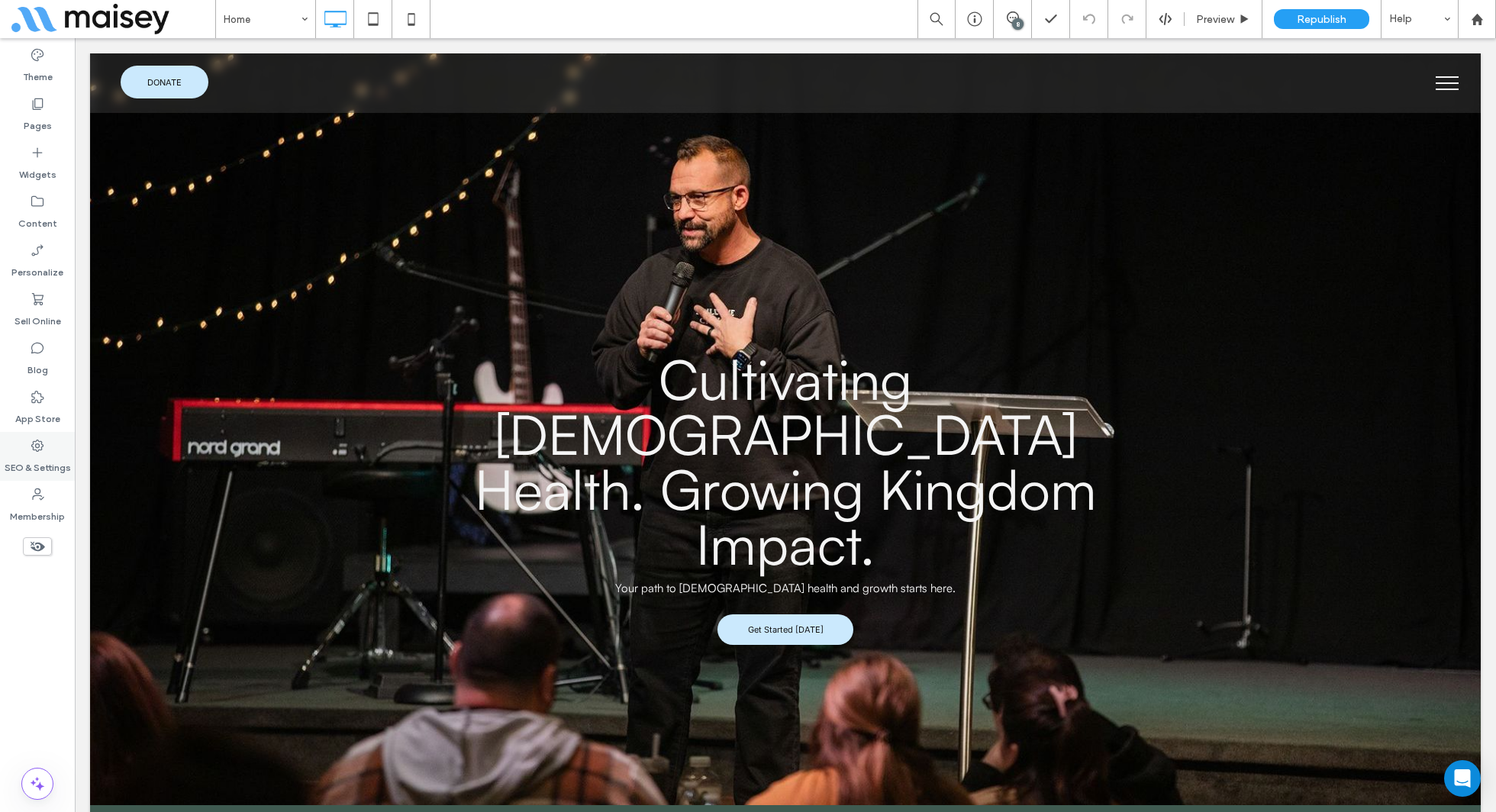
click at [51, 467] on label "SEO & Settings" at bounding box center [38, 464] width 66 height 21
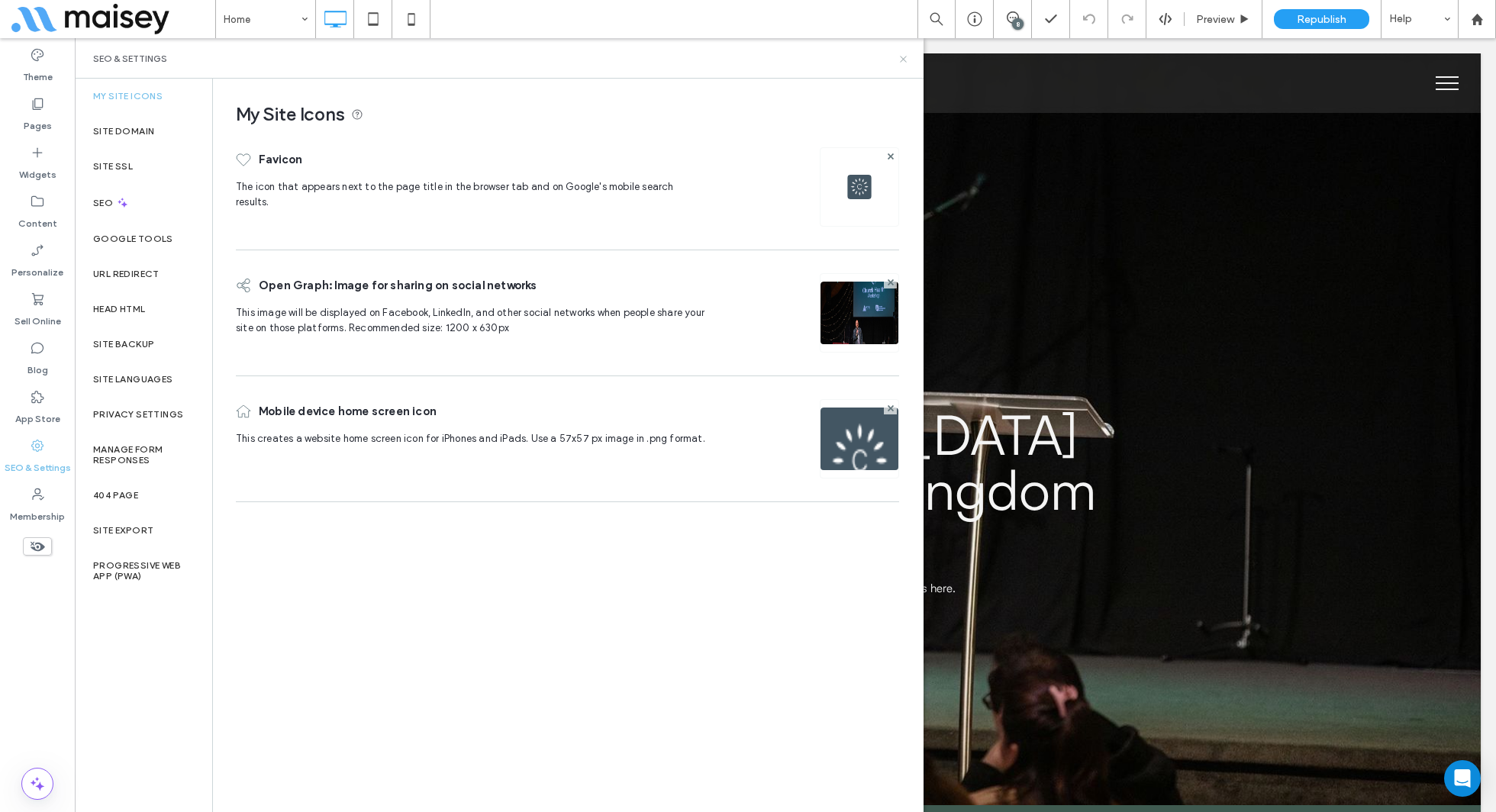
click at [903, 60] on icon at bounding box center [904, 60] width 11 height 11
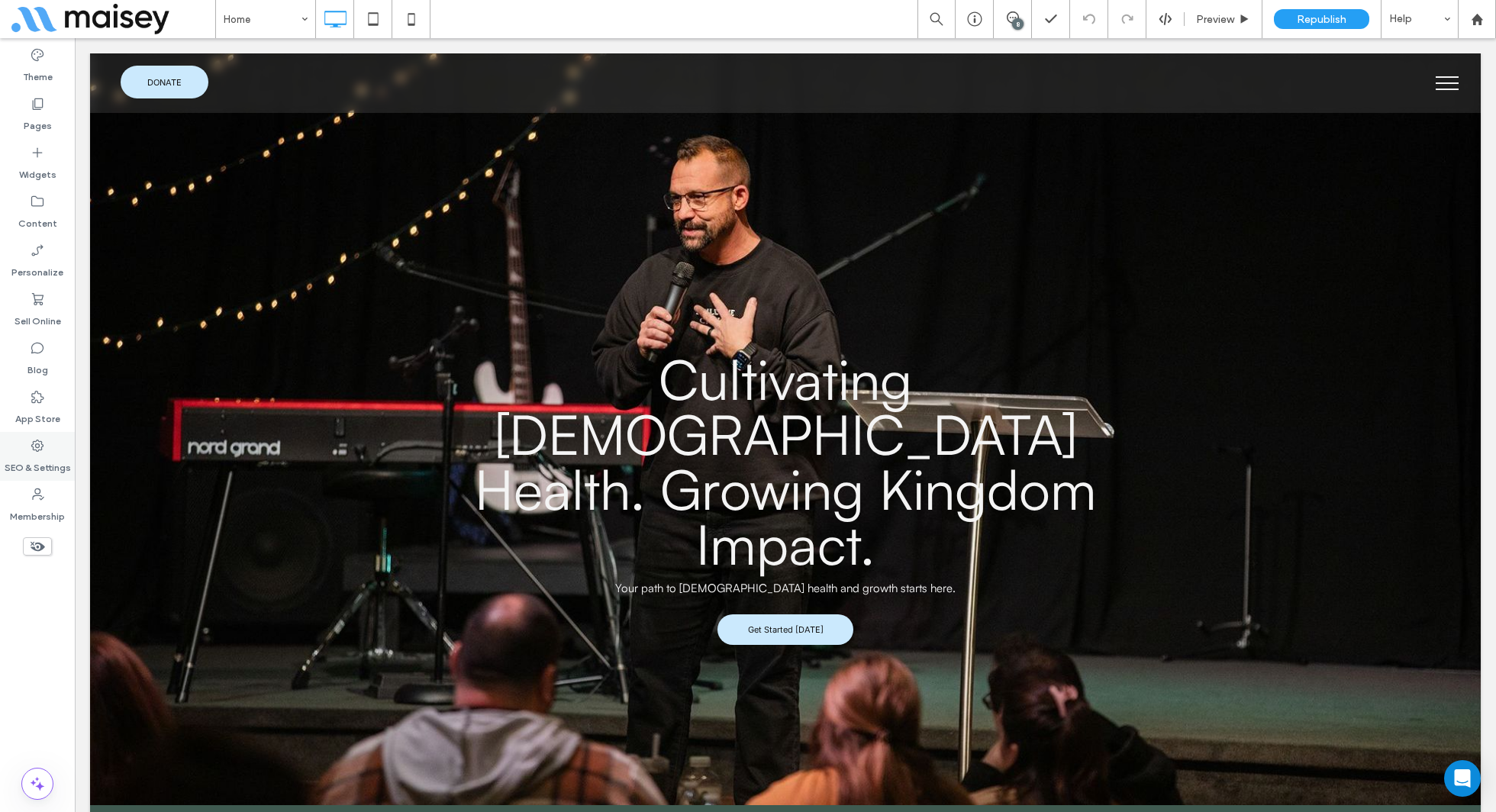
click at [38, 466] on label "SEO & Settings" at bounding box center [38, 464] width 66 height 21
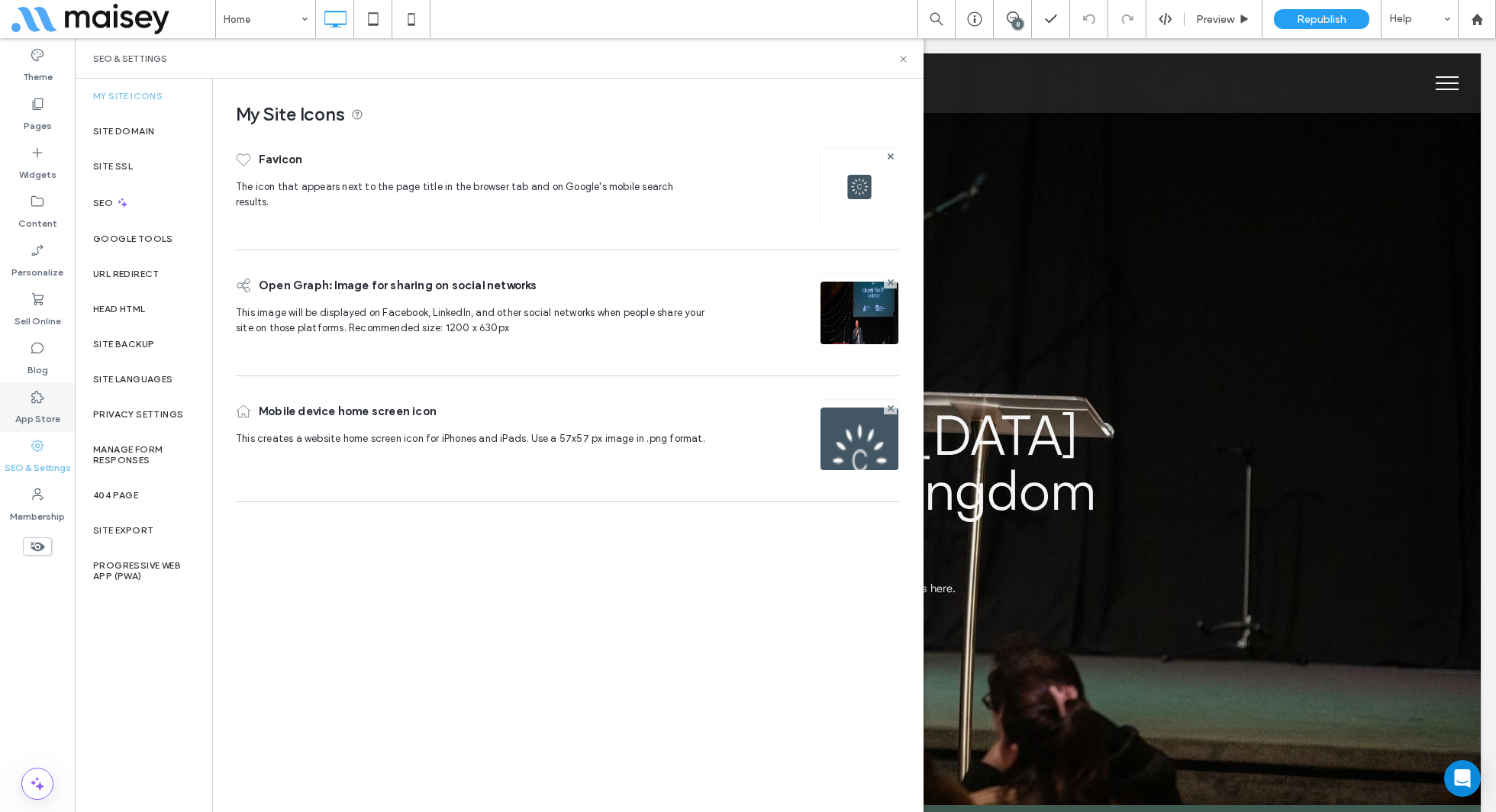
click at [35, 413] on label "App Store" at bounding box center [38, 415] width 45 height 21
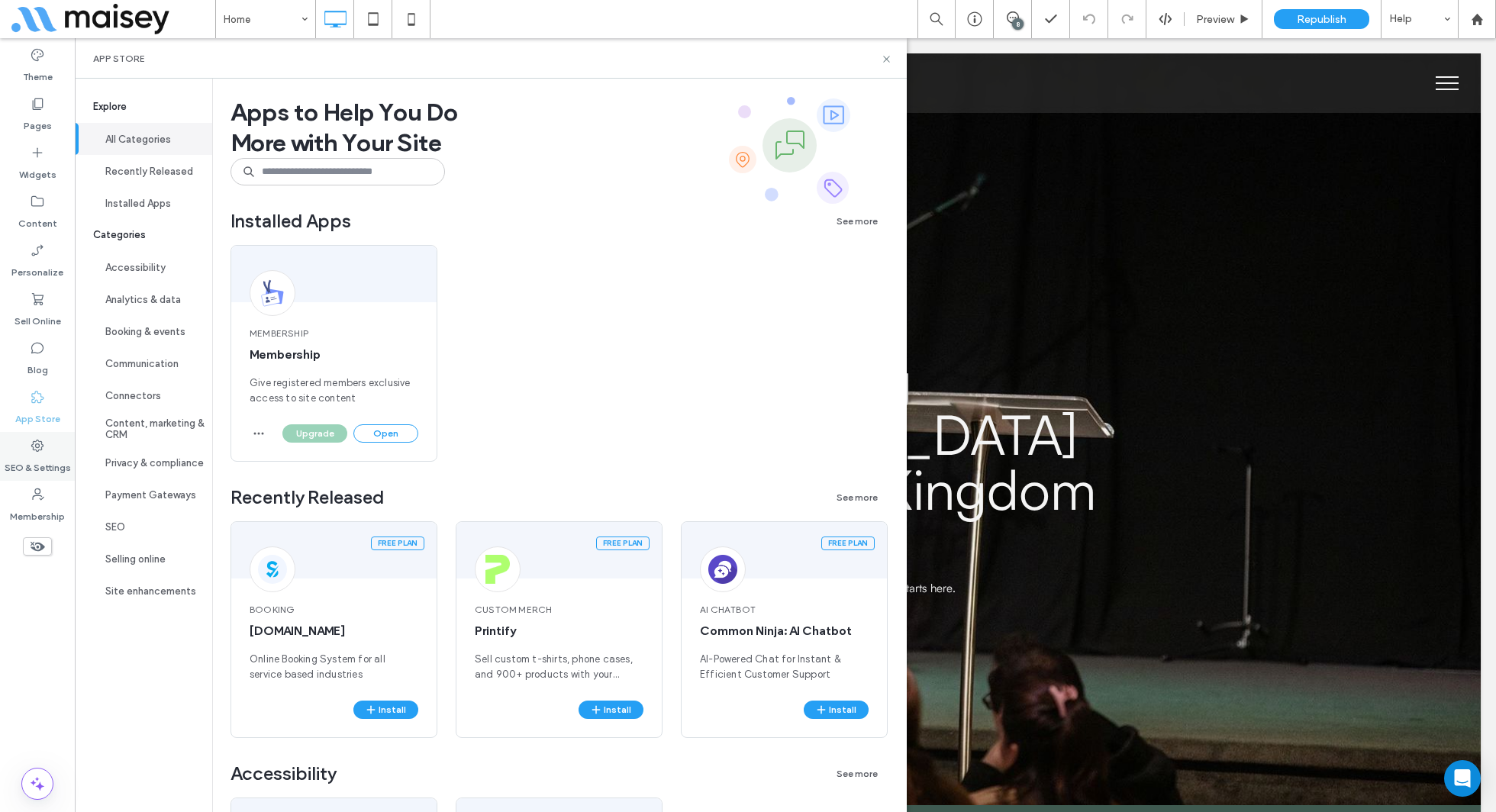
click at [34, 454] on label "SEO & Settings" at bounding box center [38, 464] width 66 height 21
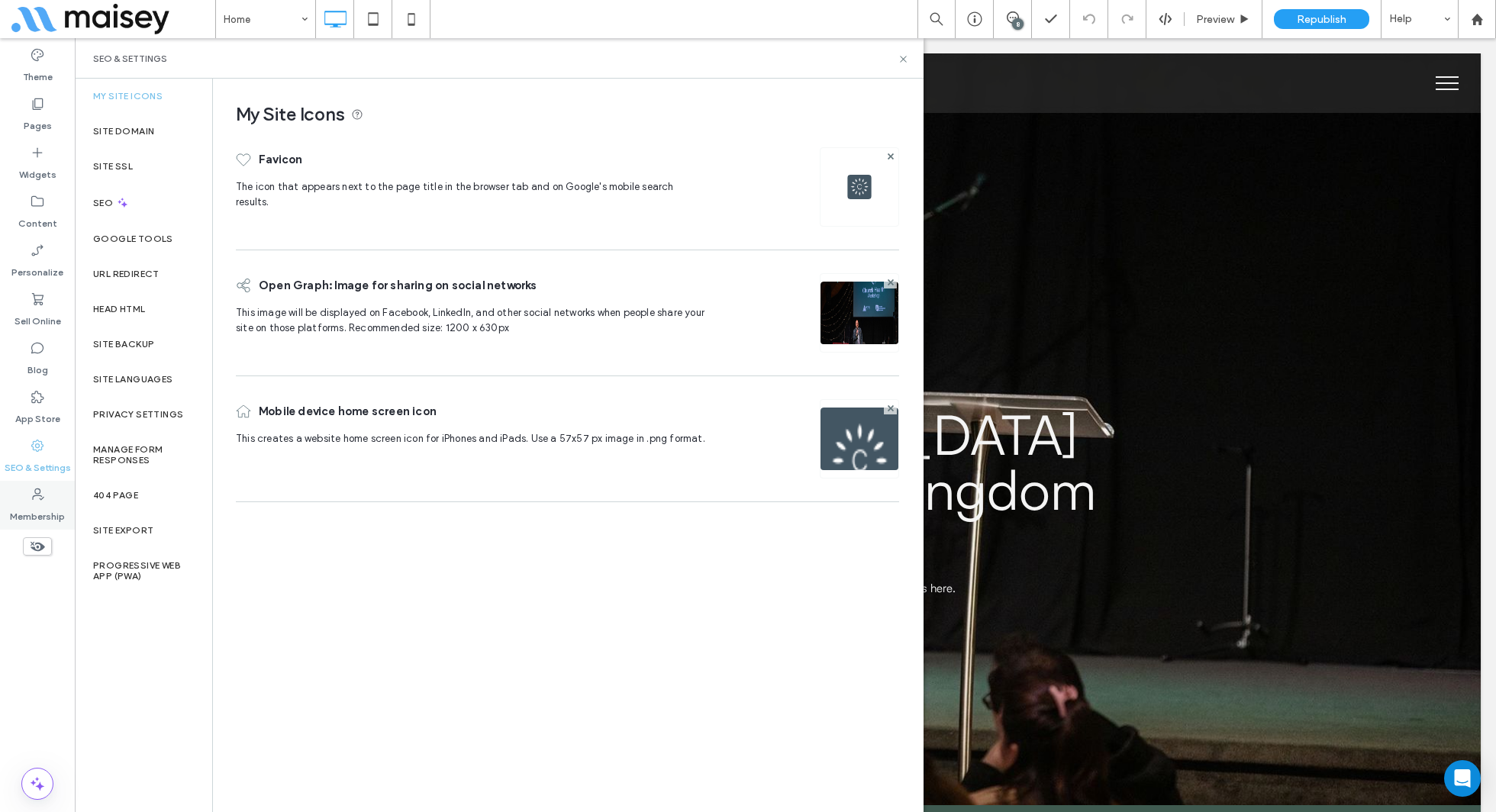
click at [40, 502] on label "Membership" at bounding box center [37, 513] width 55 height 21
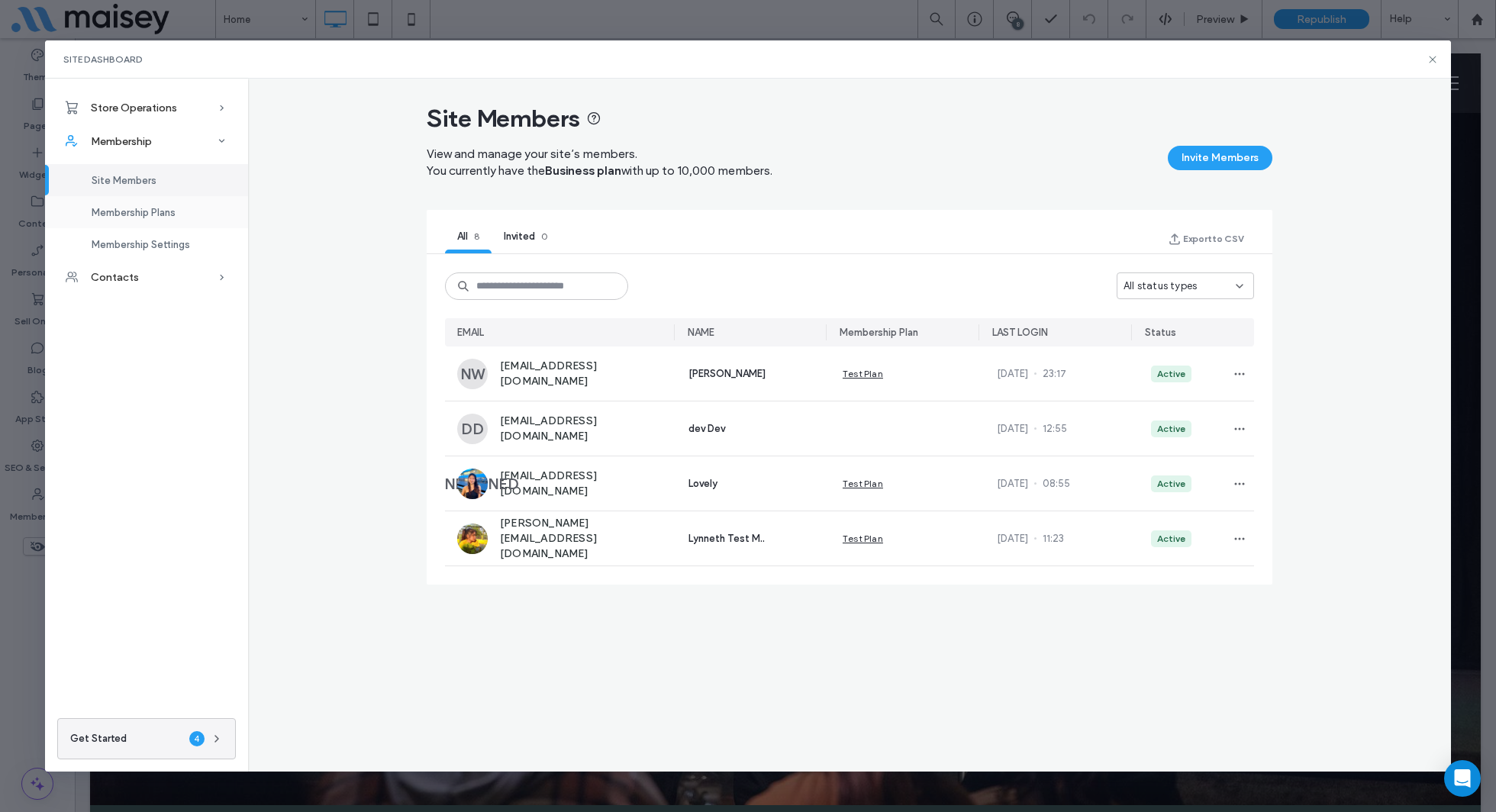
click at [137, 220] on div "Membership Plans" at bounding box center [146, 212] width 203 height 32
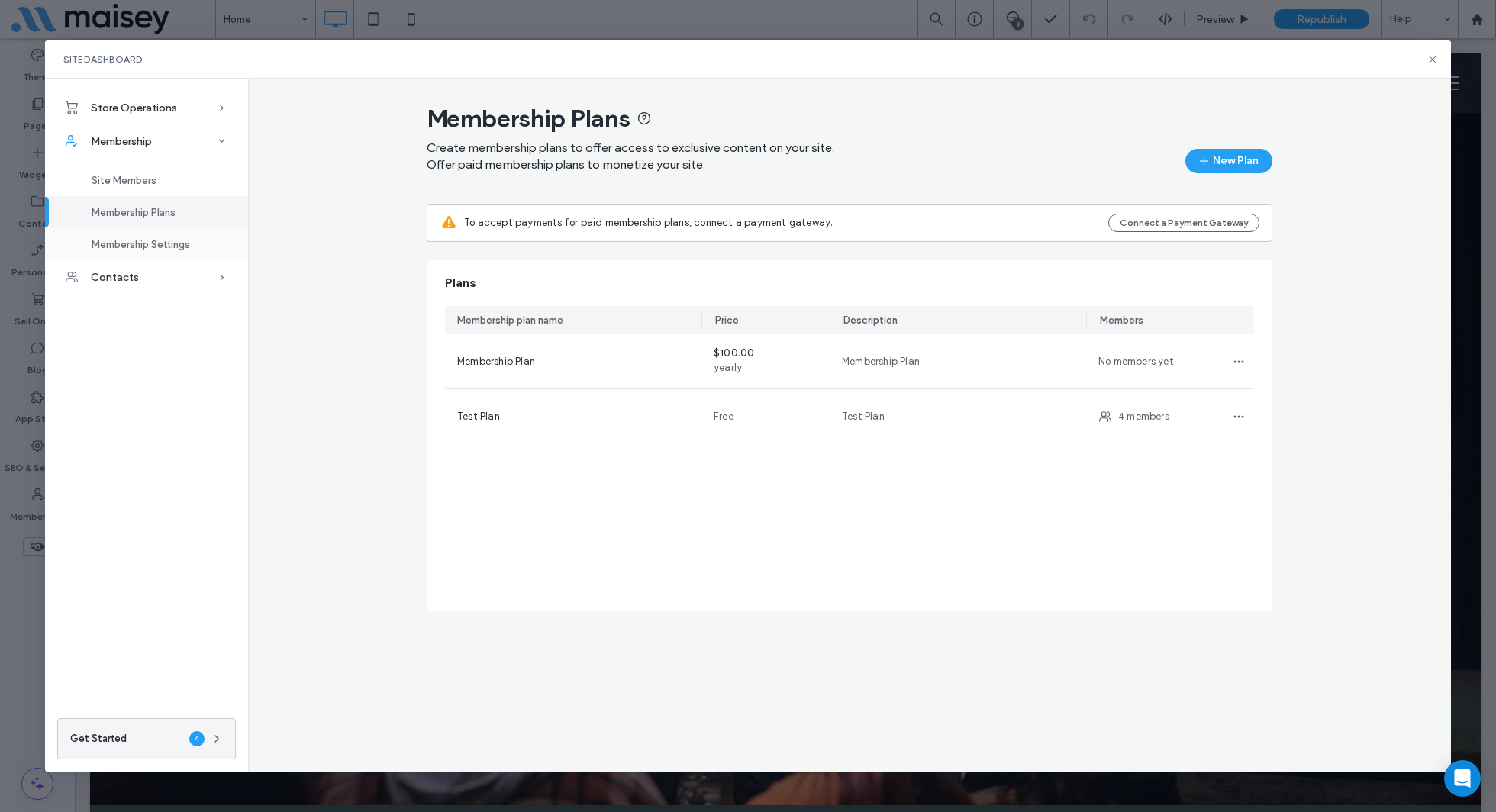
click at [147, 240] on span "Membership Settings" at bounding box center [140, 245] width 99 height 11
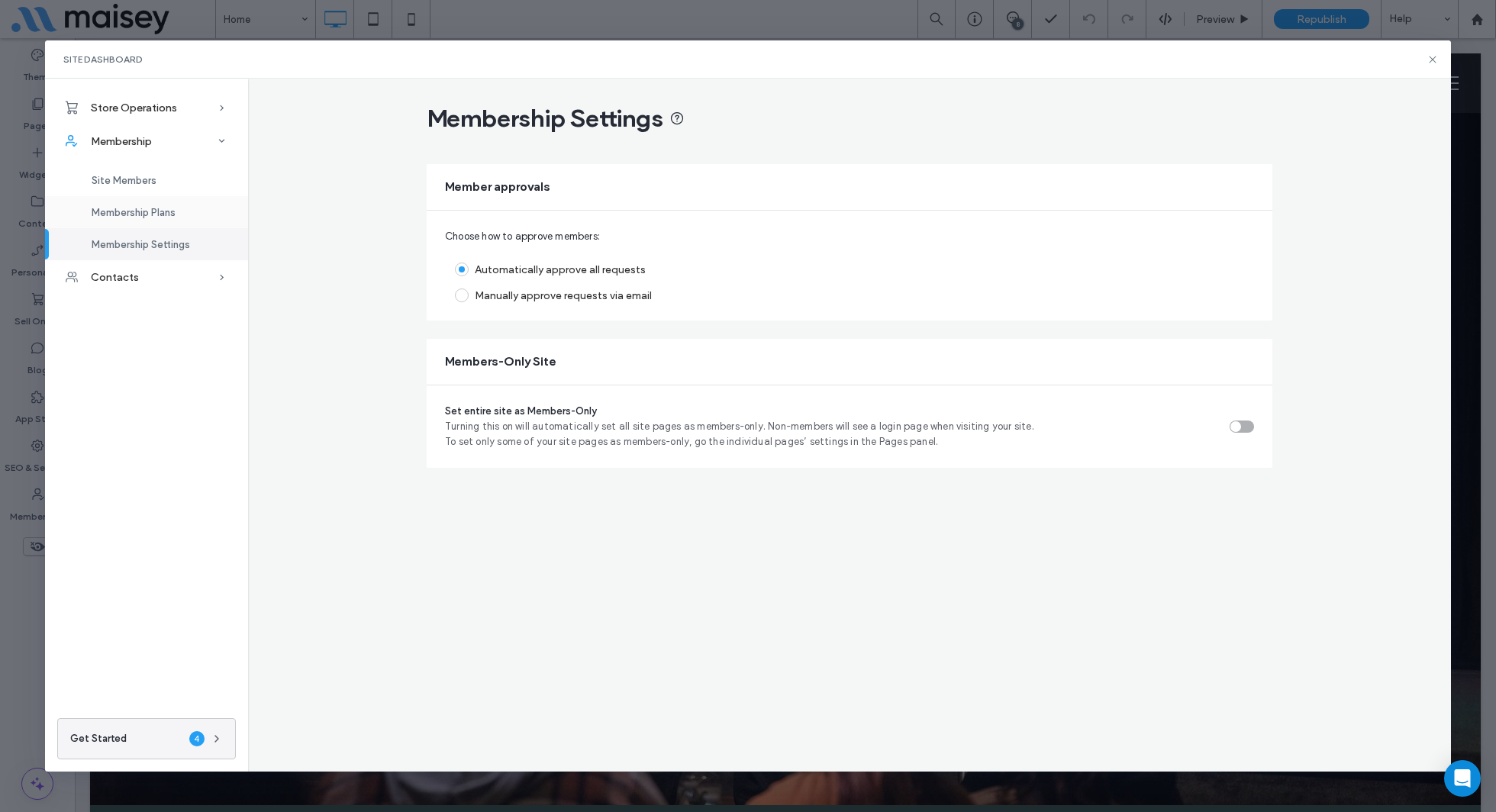
click at [157, 199] on div "Membership Plans" at bounding box center [146, 212] width 203 height 32
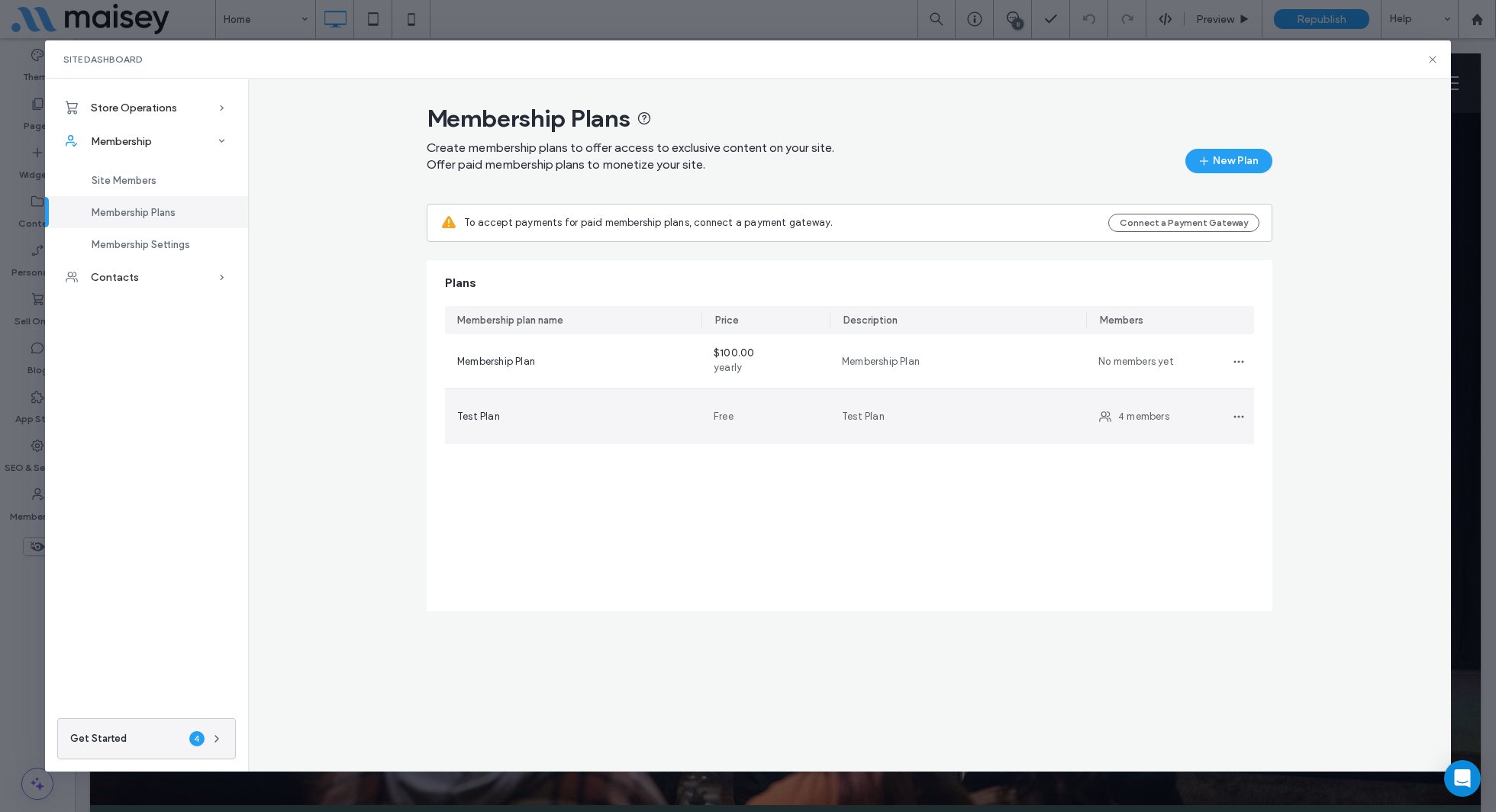
click at [631, 437] on div "Test Plan" at bounding box center [573, 416] width 256 height 55
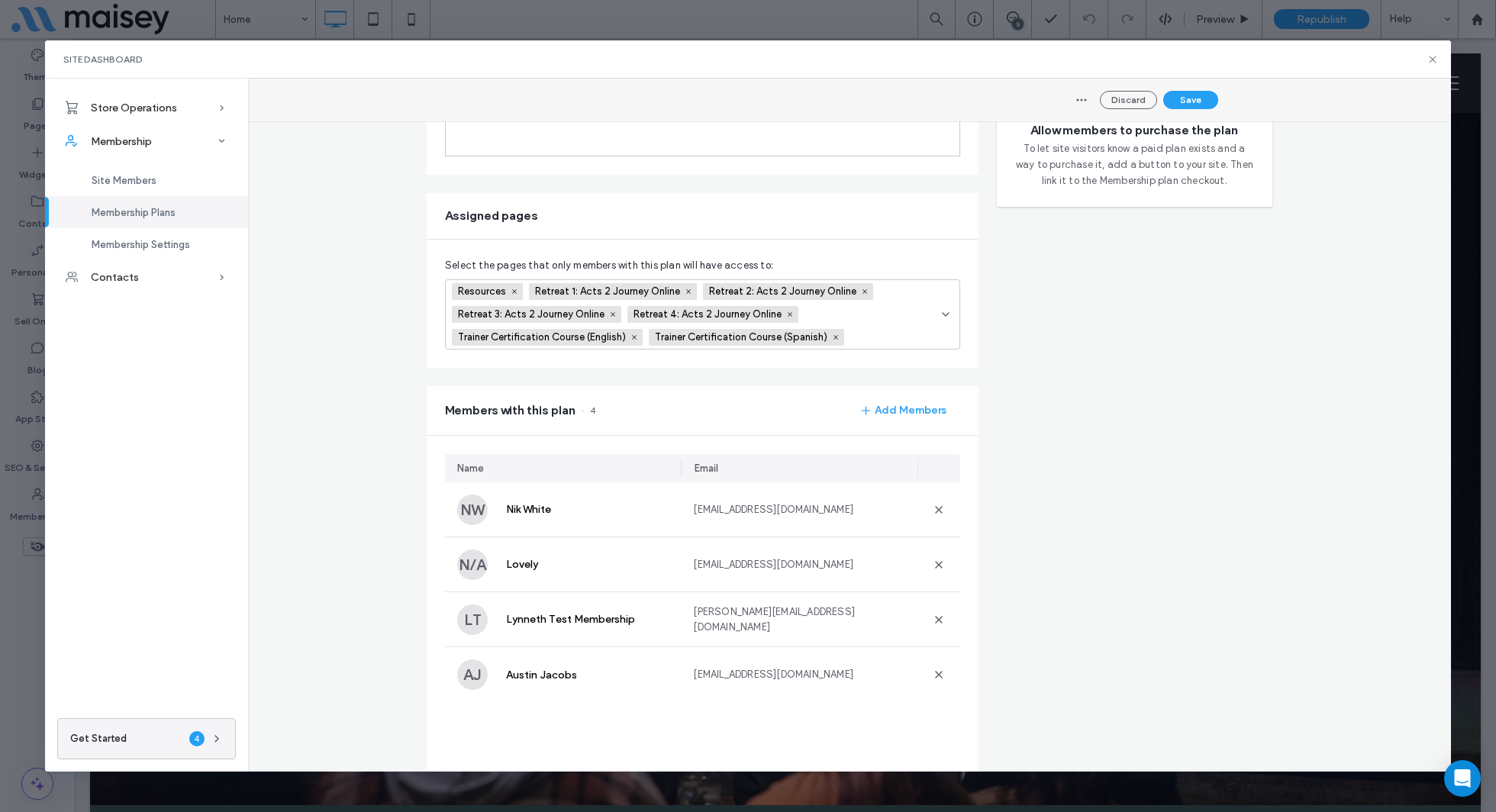
scroll to position [241, 0]
click at [1432, 59] on use at bounding box center [1433, 59] width 7 height 7
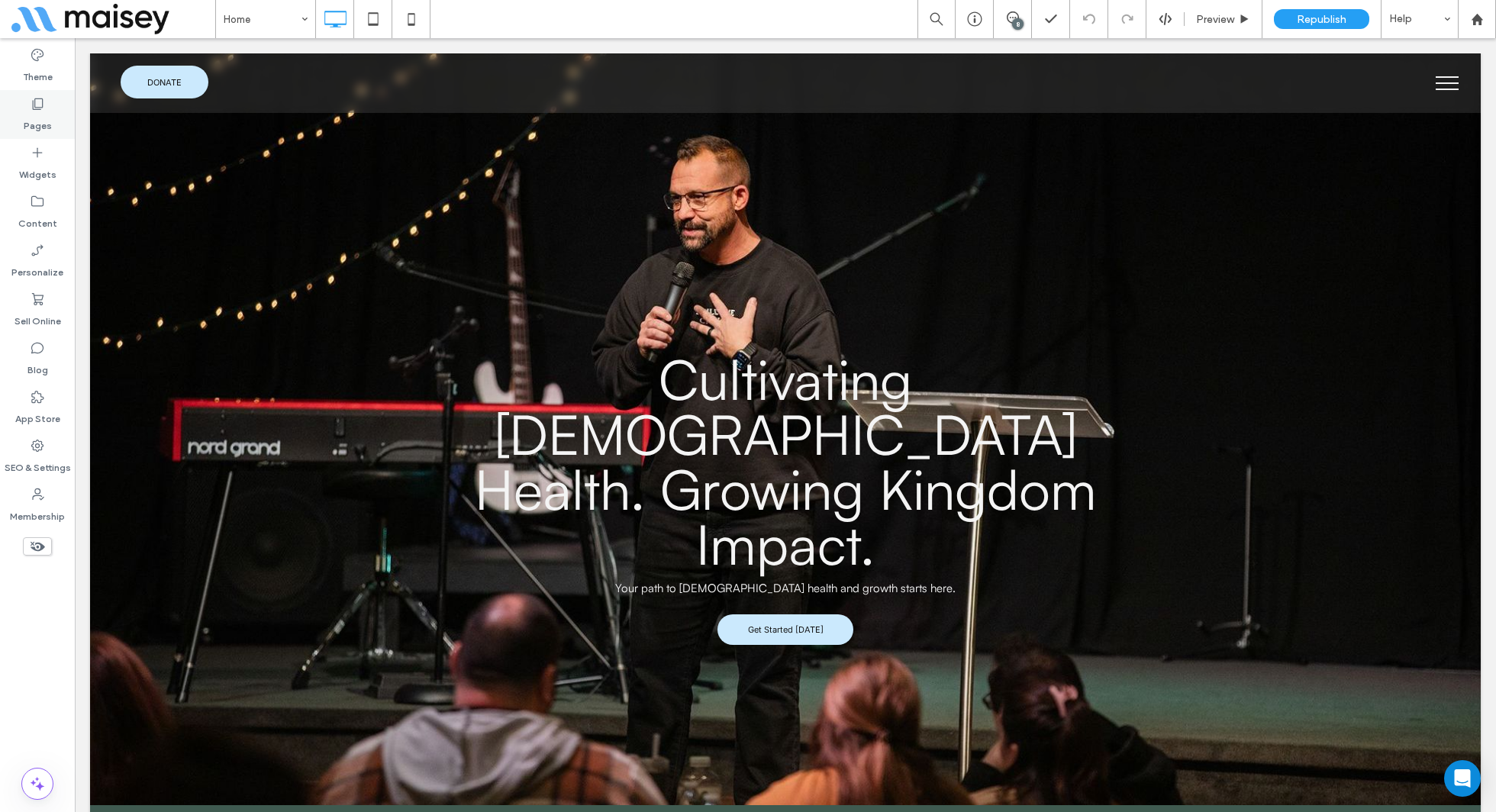
click at [32, 120] on label "Pages" at bounding box center [38, 122] width 29 height 21
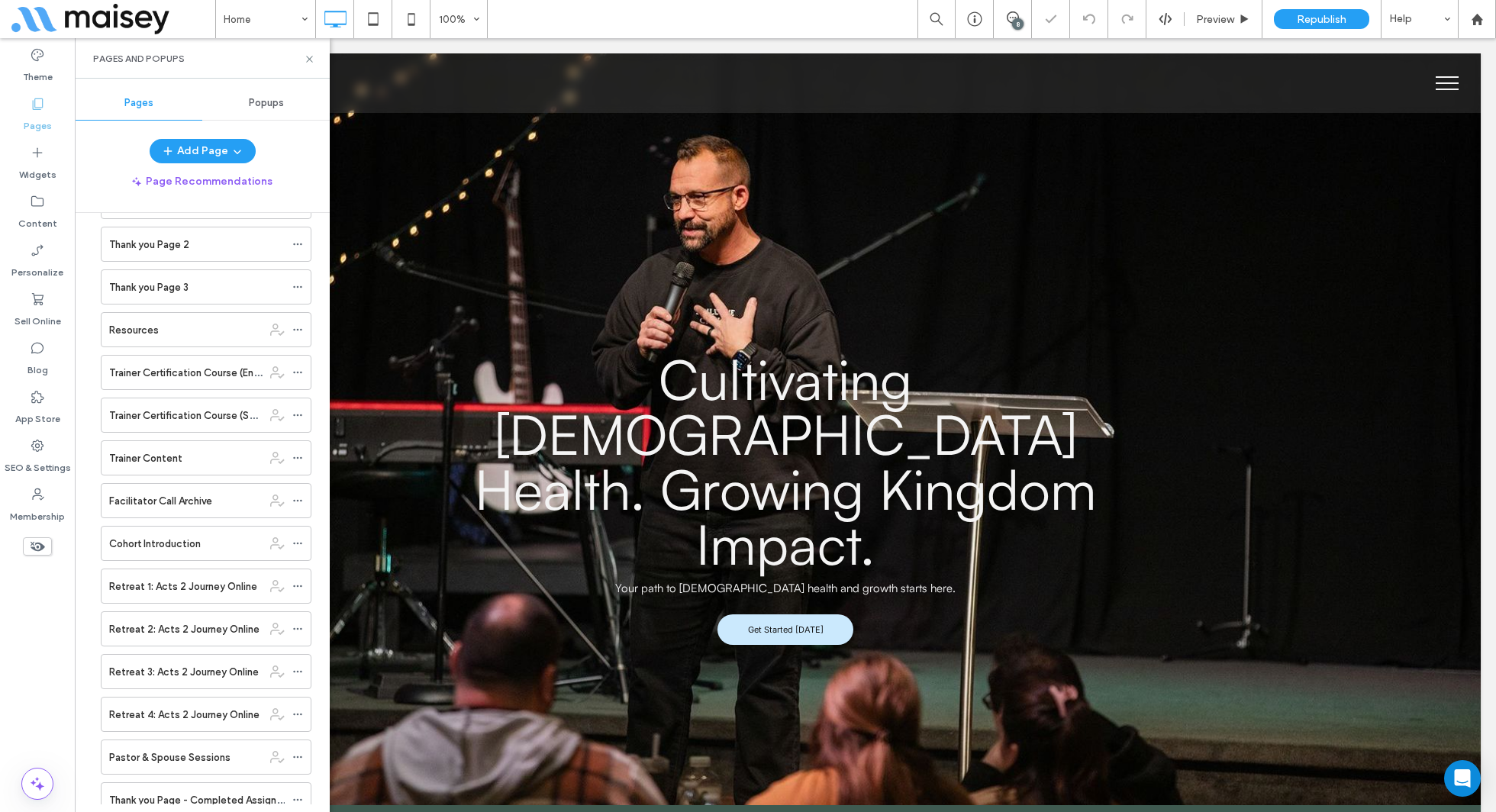
scroll to position [587, 0]
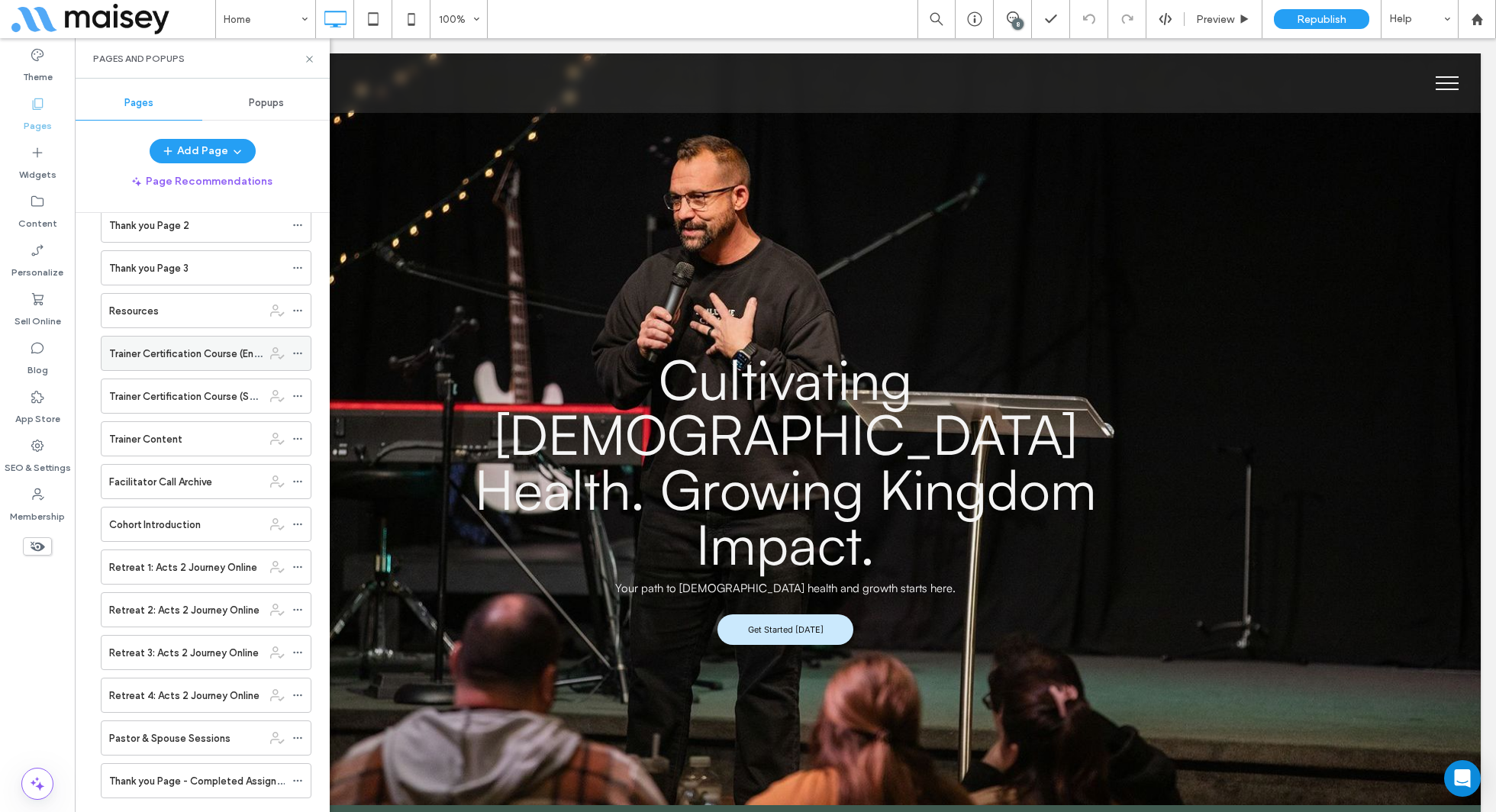
click at [302, 348] on icon at bounding box center [297, 353] width 11 height 11
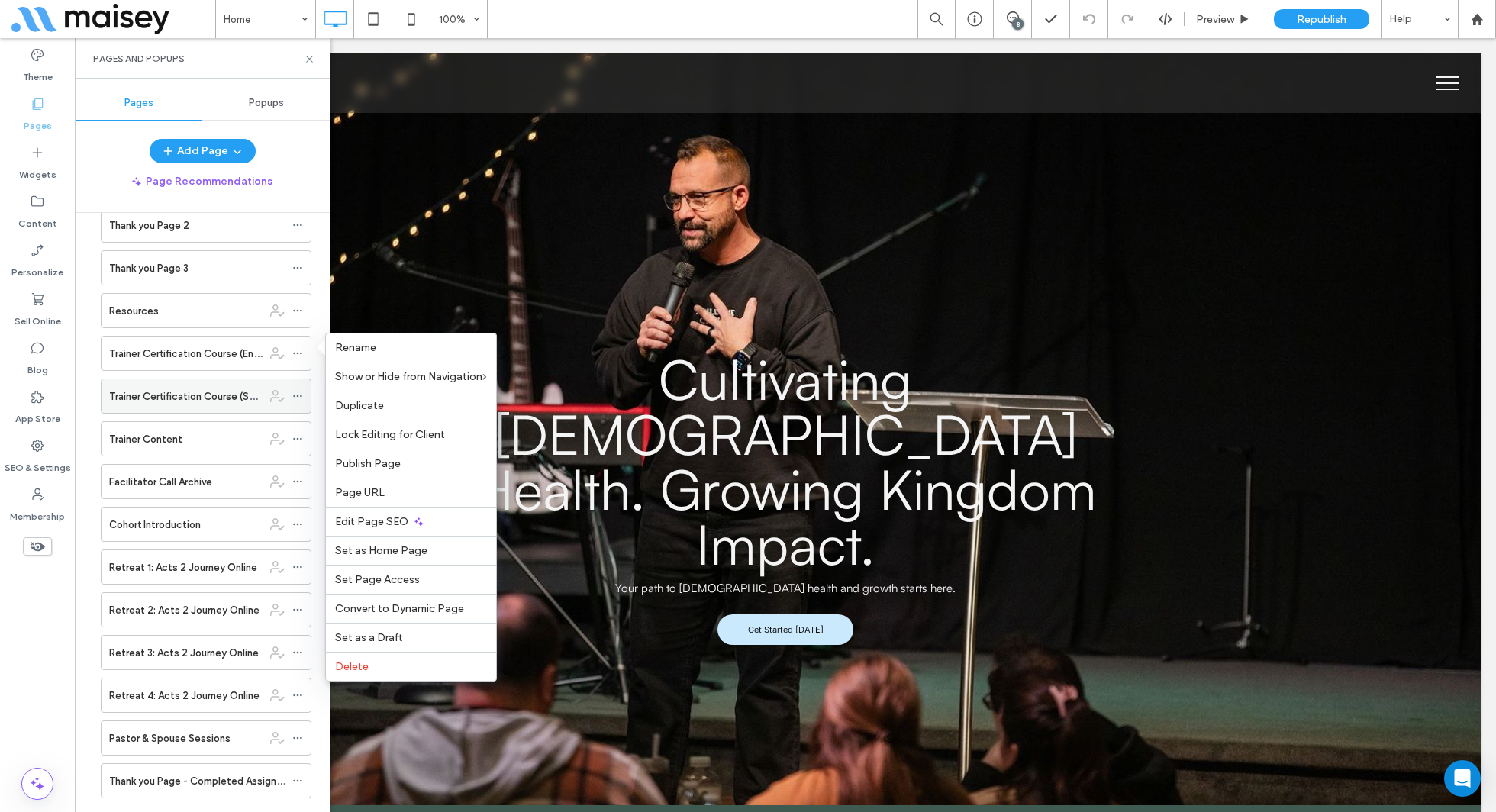
click at [303, 391] on icon at bounding box center [297, 395] width 11 height 11
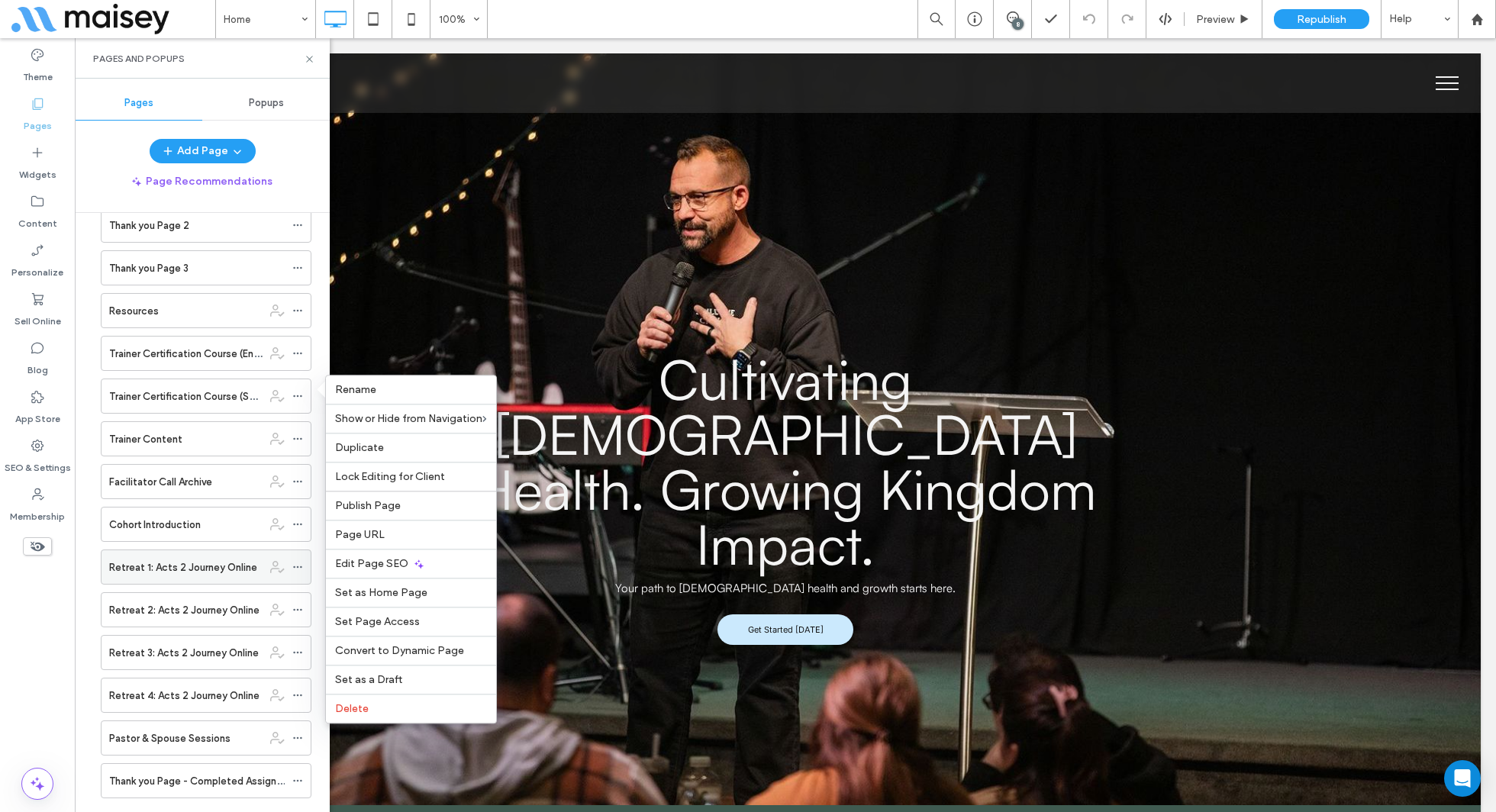
click at [301, 562] on icon at bounding box center [297, 567] width 11 height 11
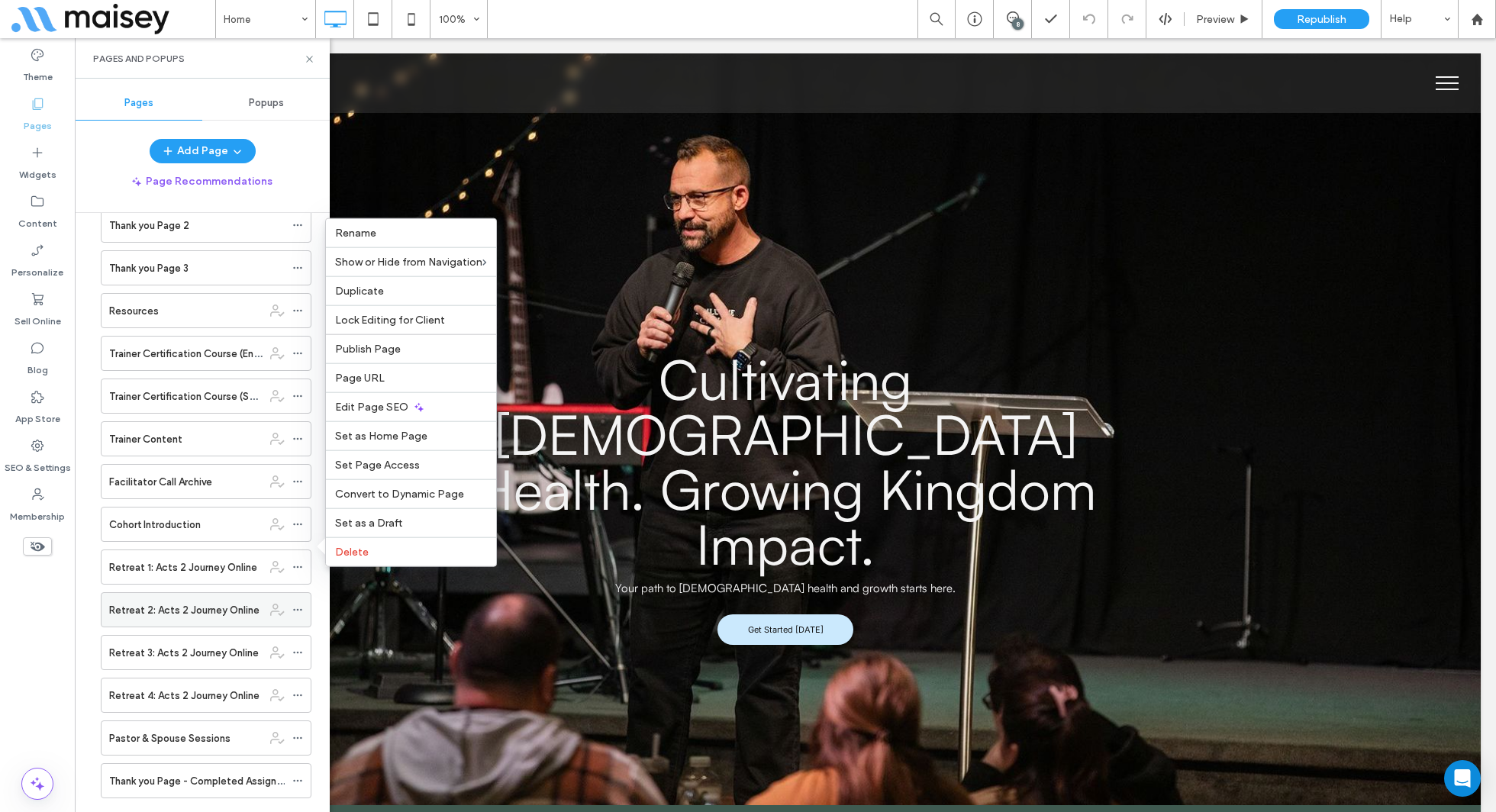
click at [299, 604] on icon at bounding box center [297, 609] width 11 height 11
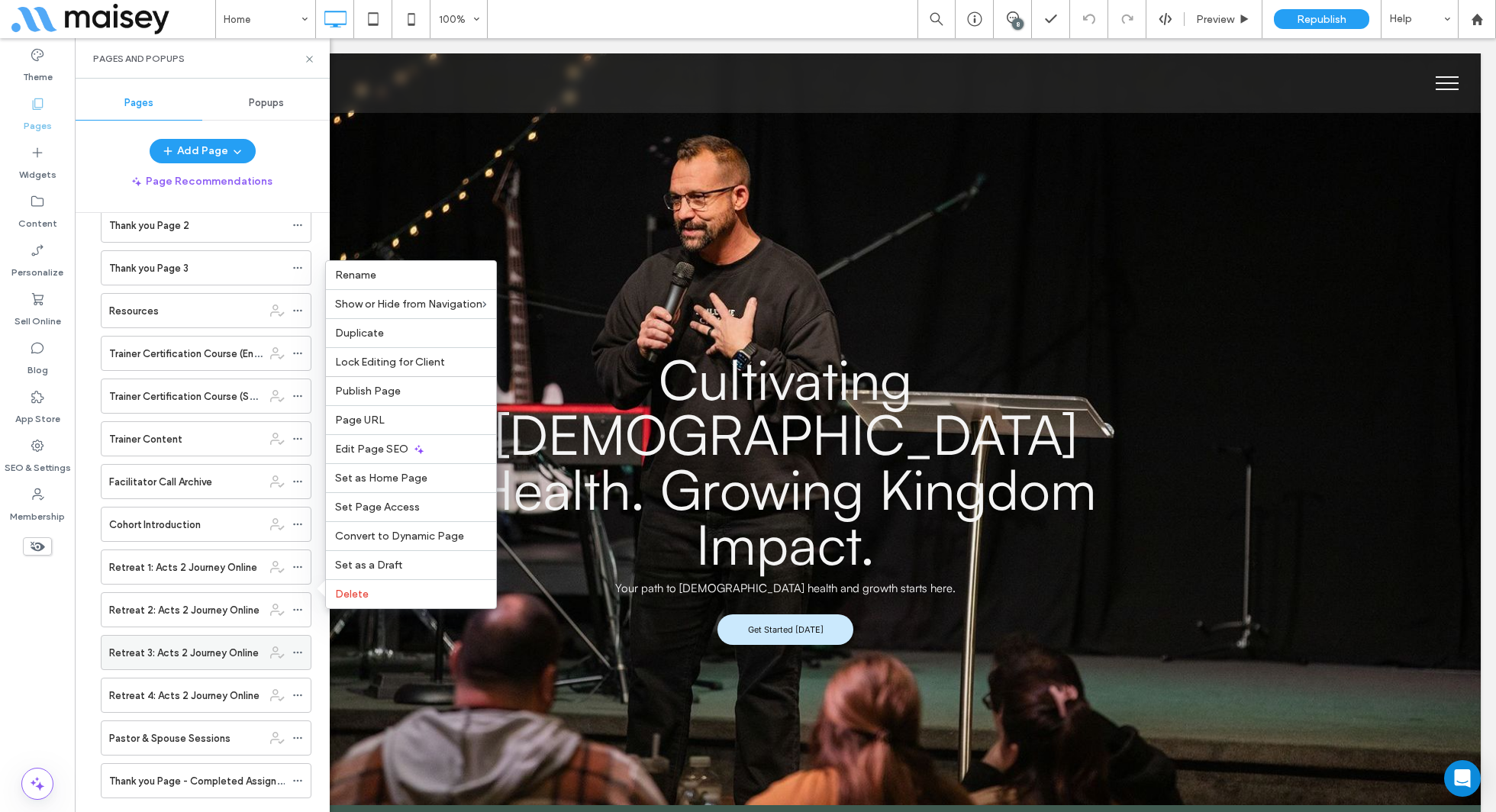
click at [300, 647] on icon at bounding box center [297, 652] width 11 height 11
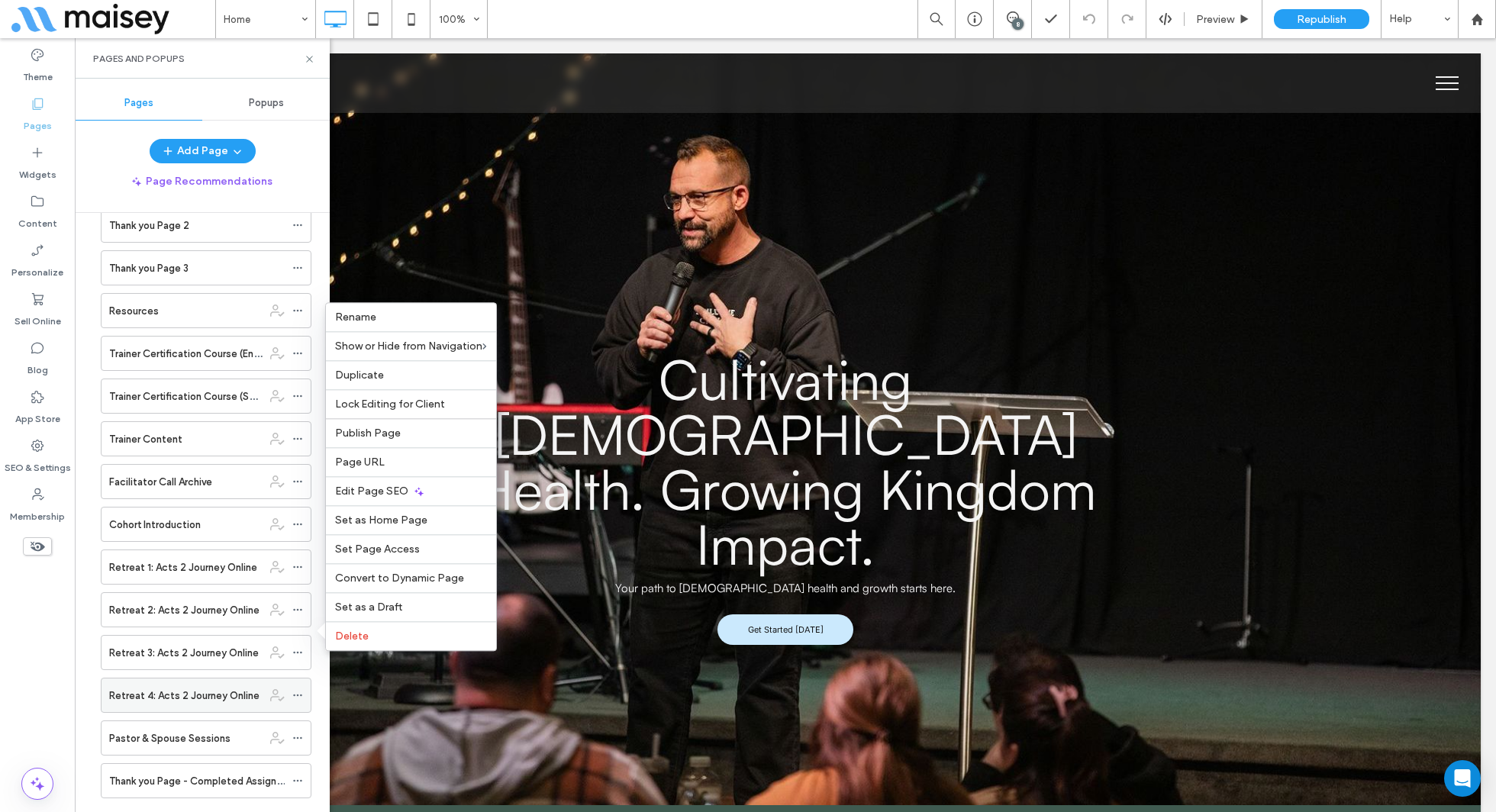
click at [302, 684] on span at bounding box center [297, 695] width 11 height 23
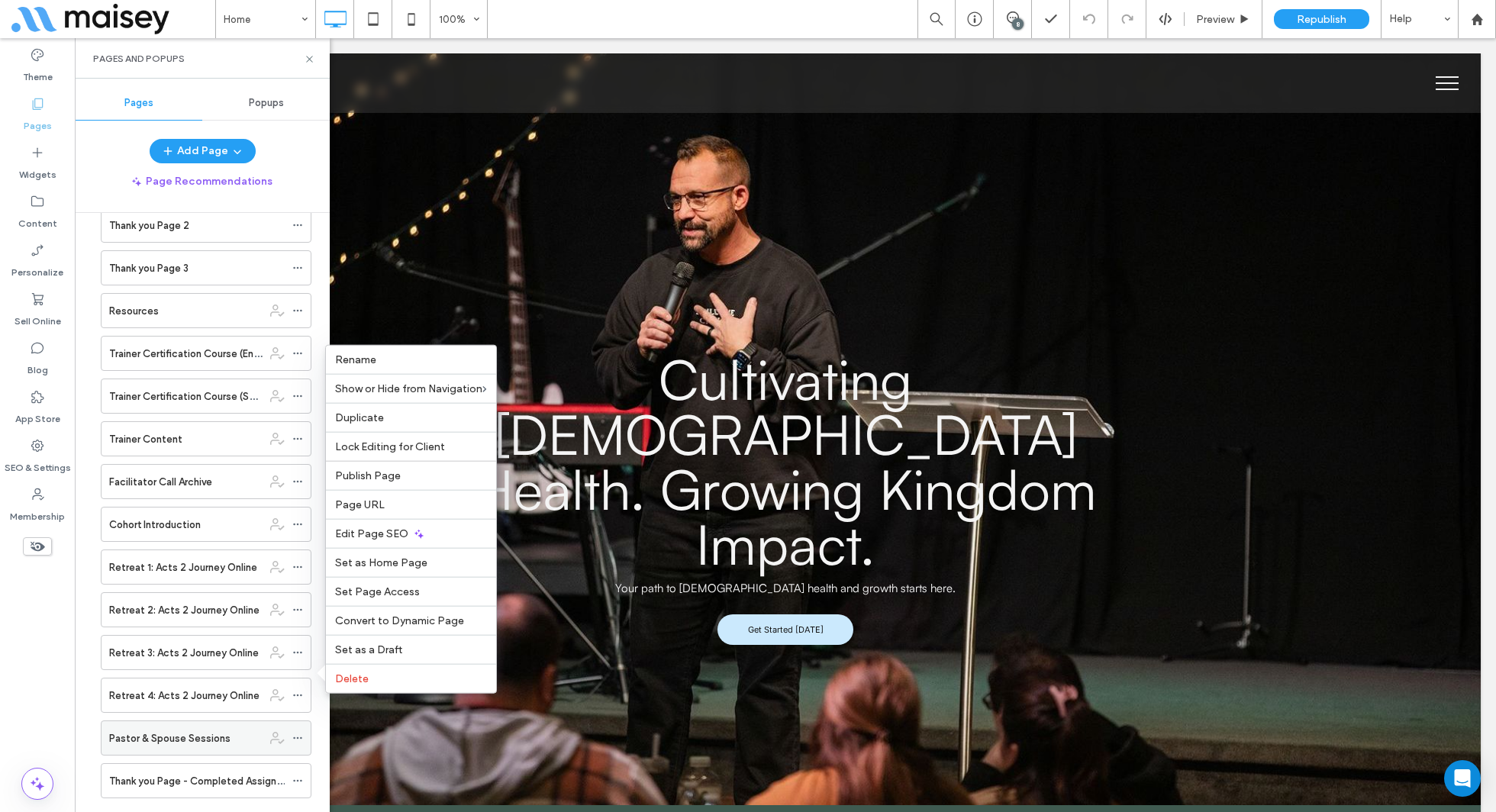
click at [303, 732] on icon at bounding box center [297, 737] width 11 height 11
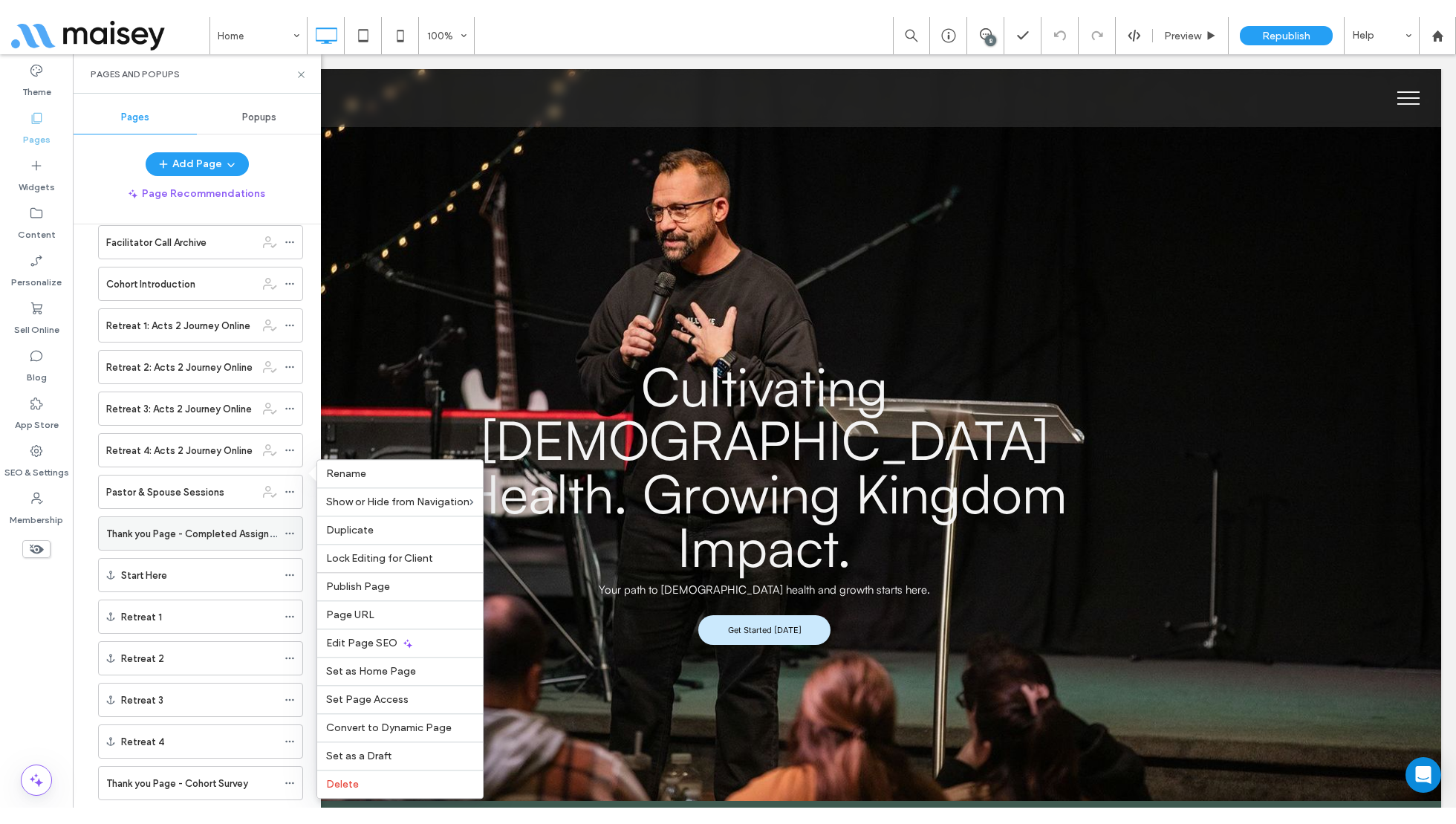
scroll to position [823, 0]
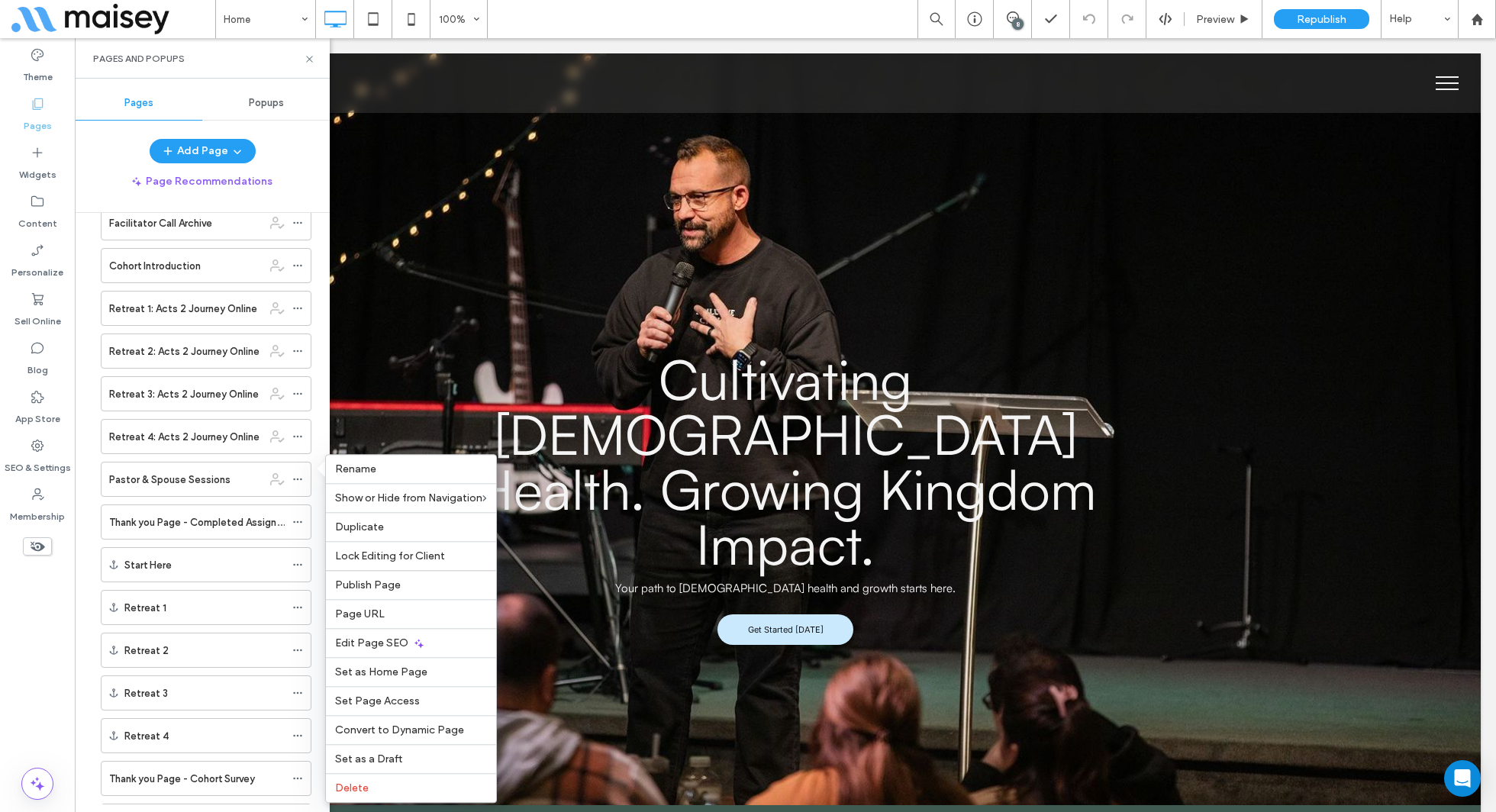
click at [306, 160] on div "Add Page" at bounding box center [202, 151] width 255 height 24
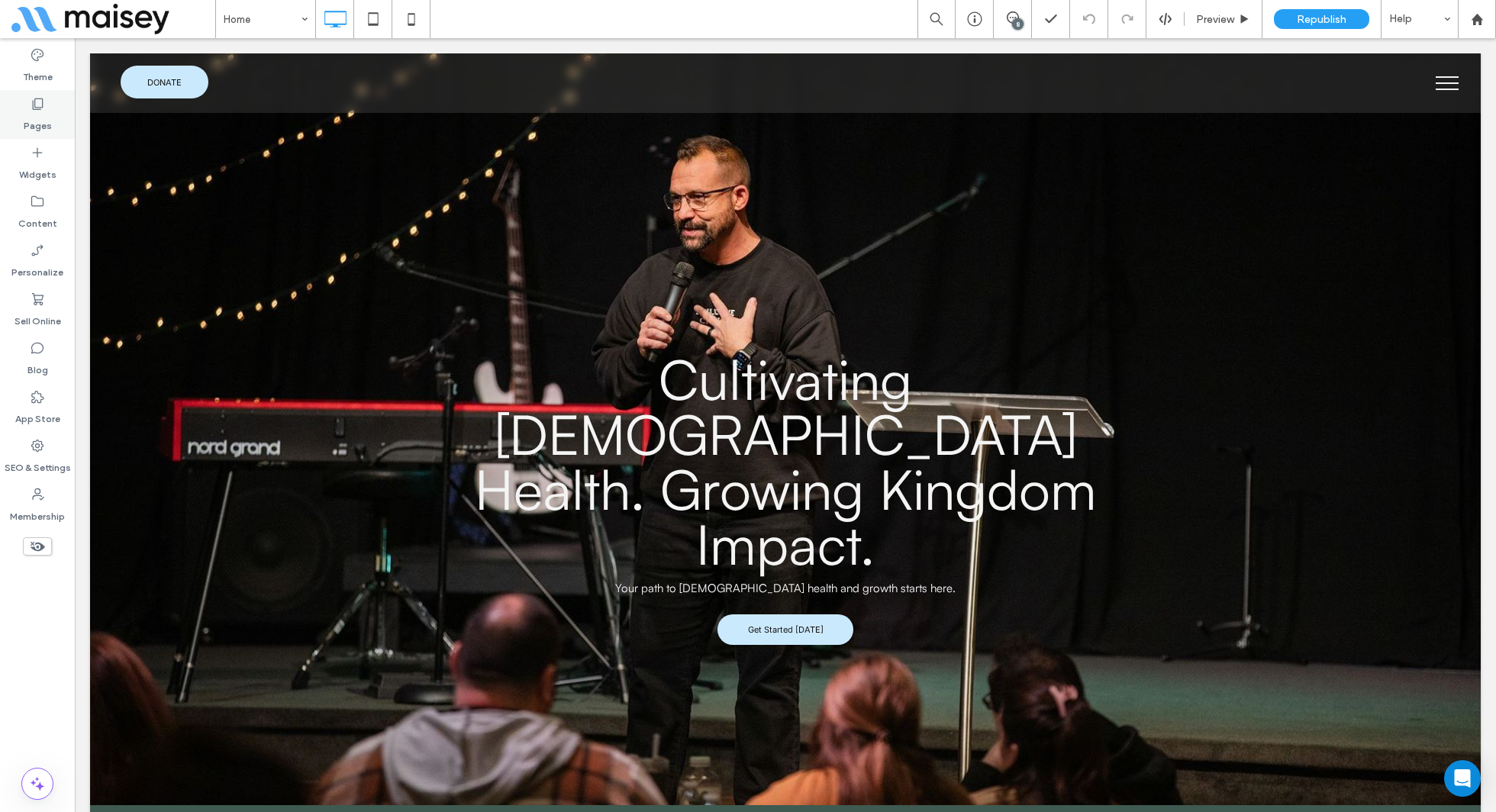
click at [35, 121] on label "Pages" at bounding box center [38, 122] width 29 height 21
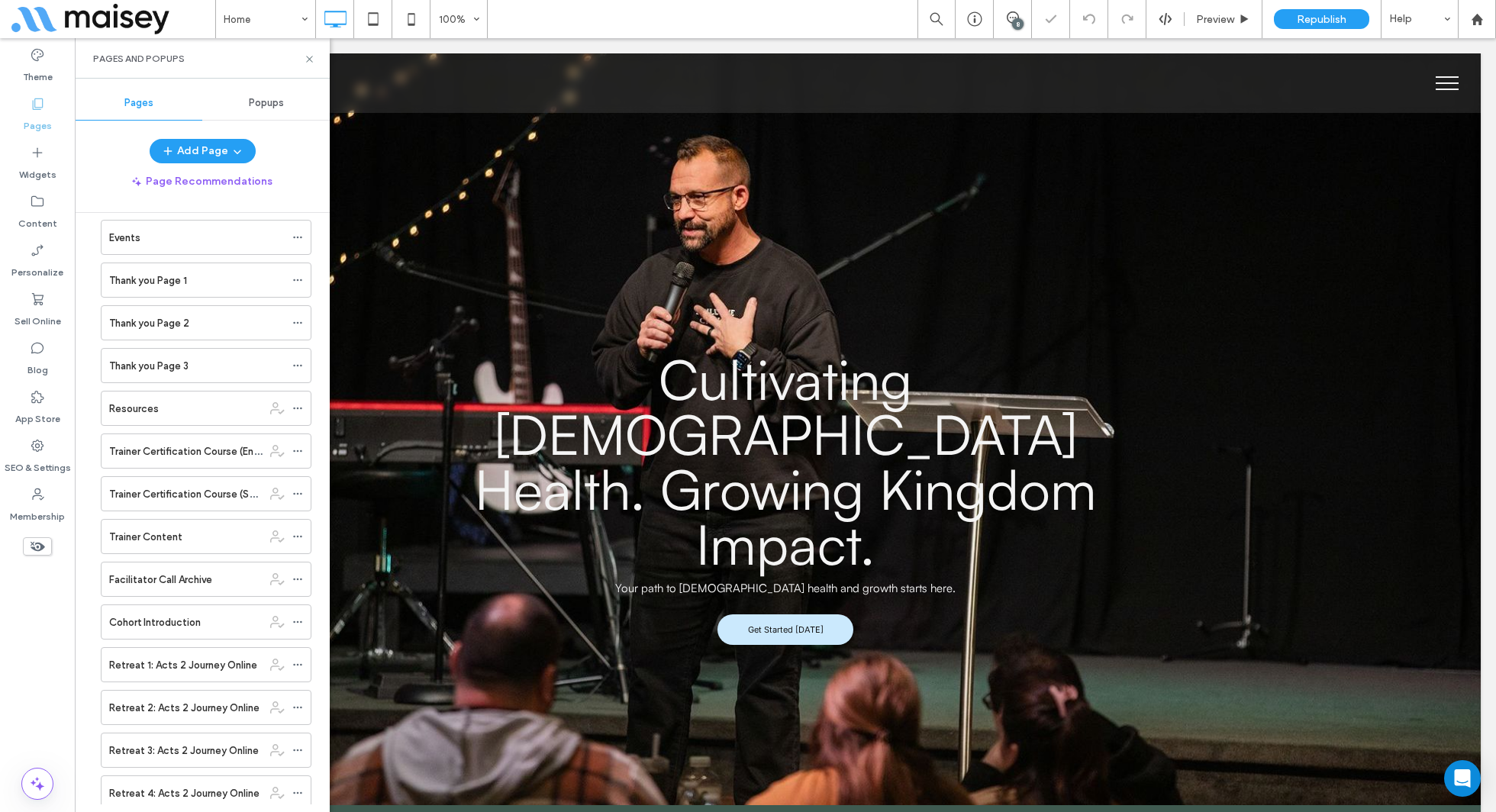
scroll to position [492, 0]
click at [300, 399] on icon at bounding box center [297, 404] width 11 height 11
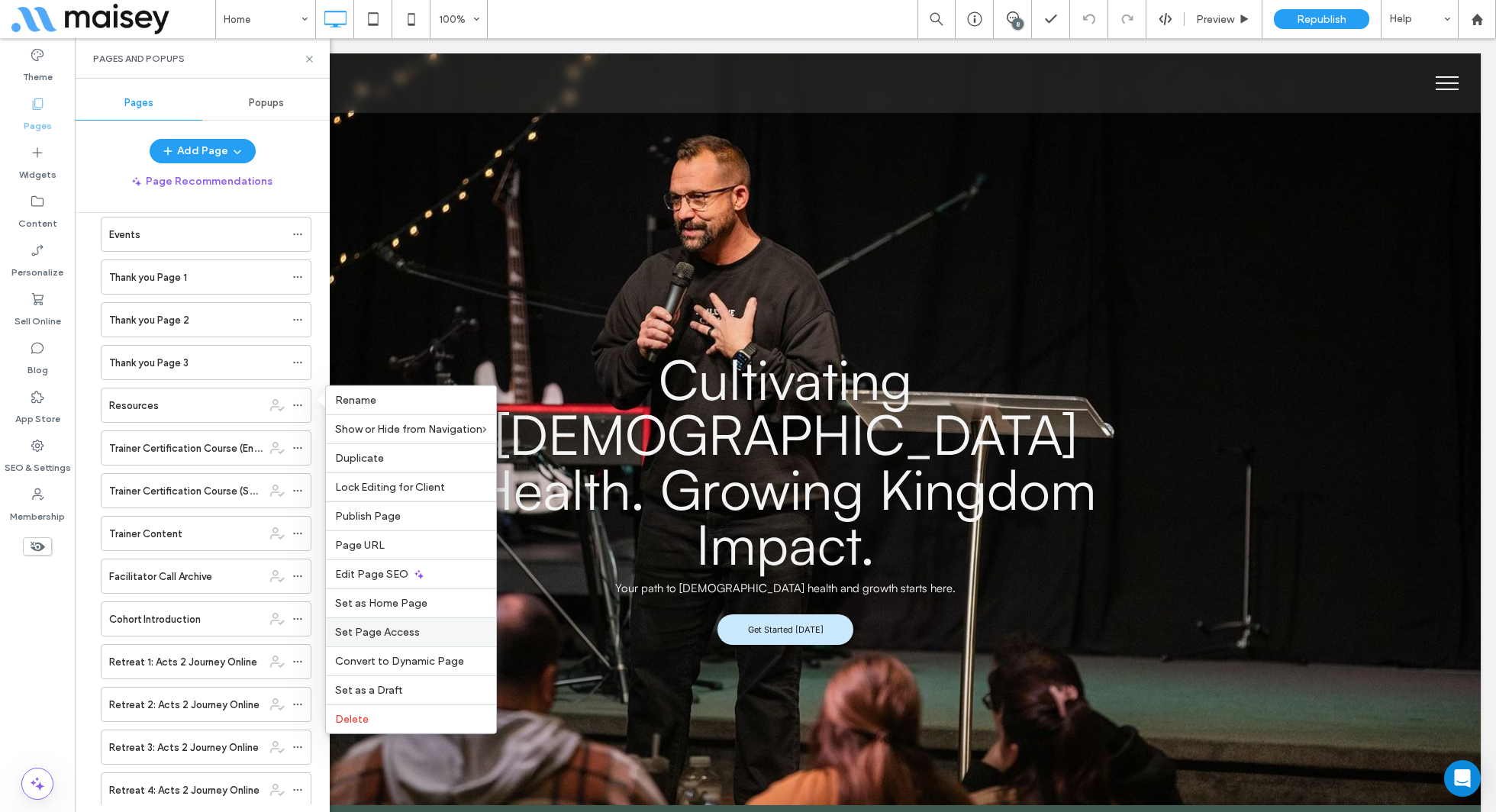
click at [416, 620] on div "Set Page Access" at bounding box center [411, 632] width 170 height 29
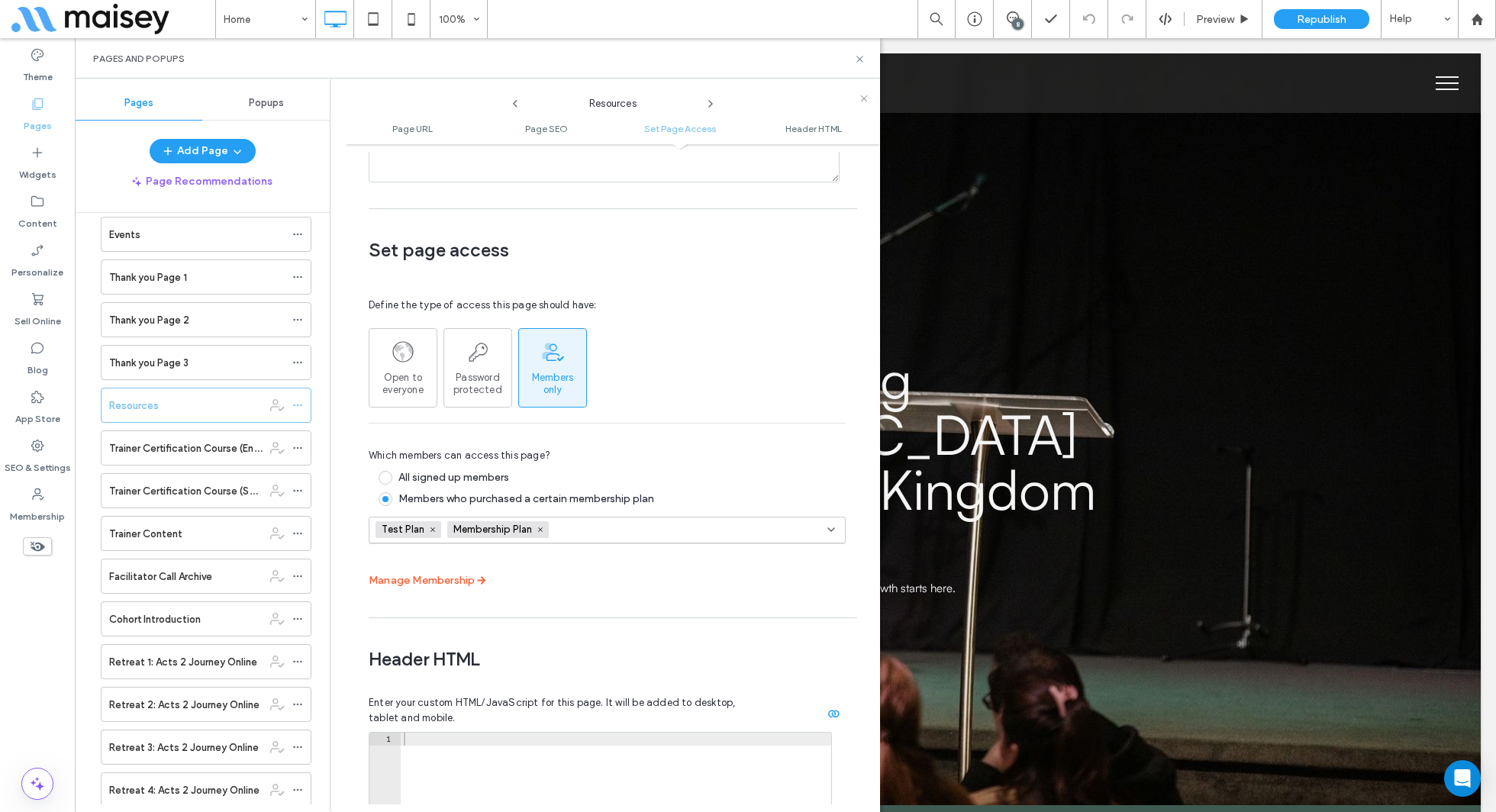
scroll to position [1146, 0]
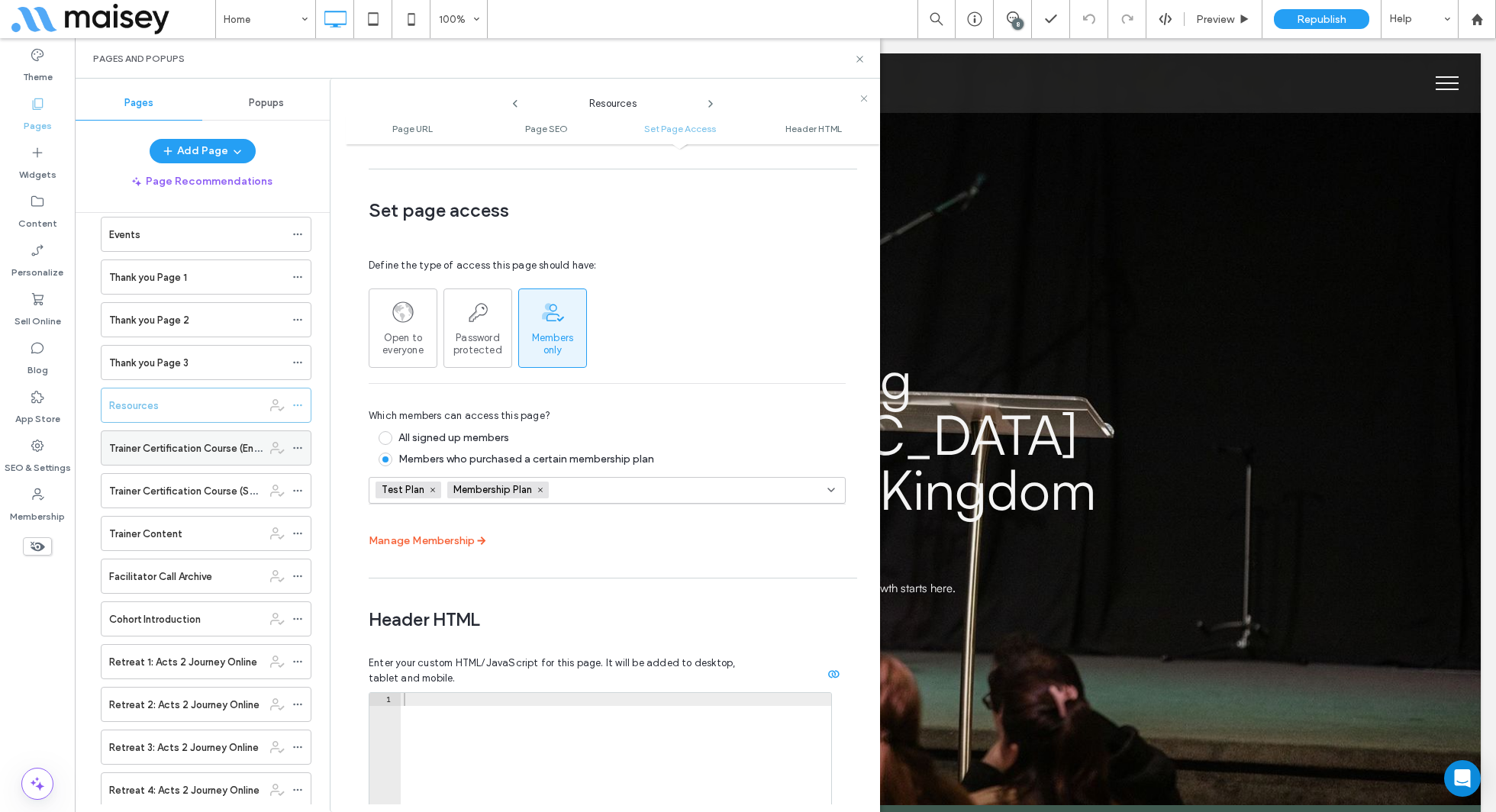
click at [281, 444] on icon at bounding box center [277, 448] width 15 height 15
click at [299, 443] on icon at bounding box center [297, 448] width 11 height 11
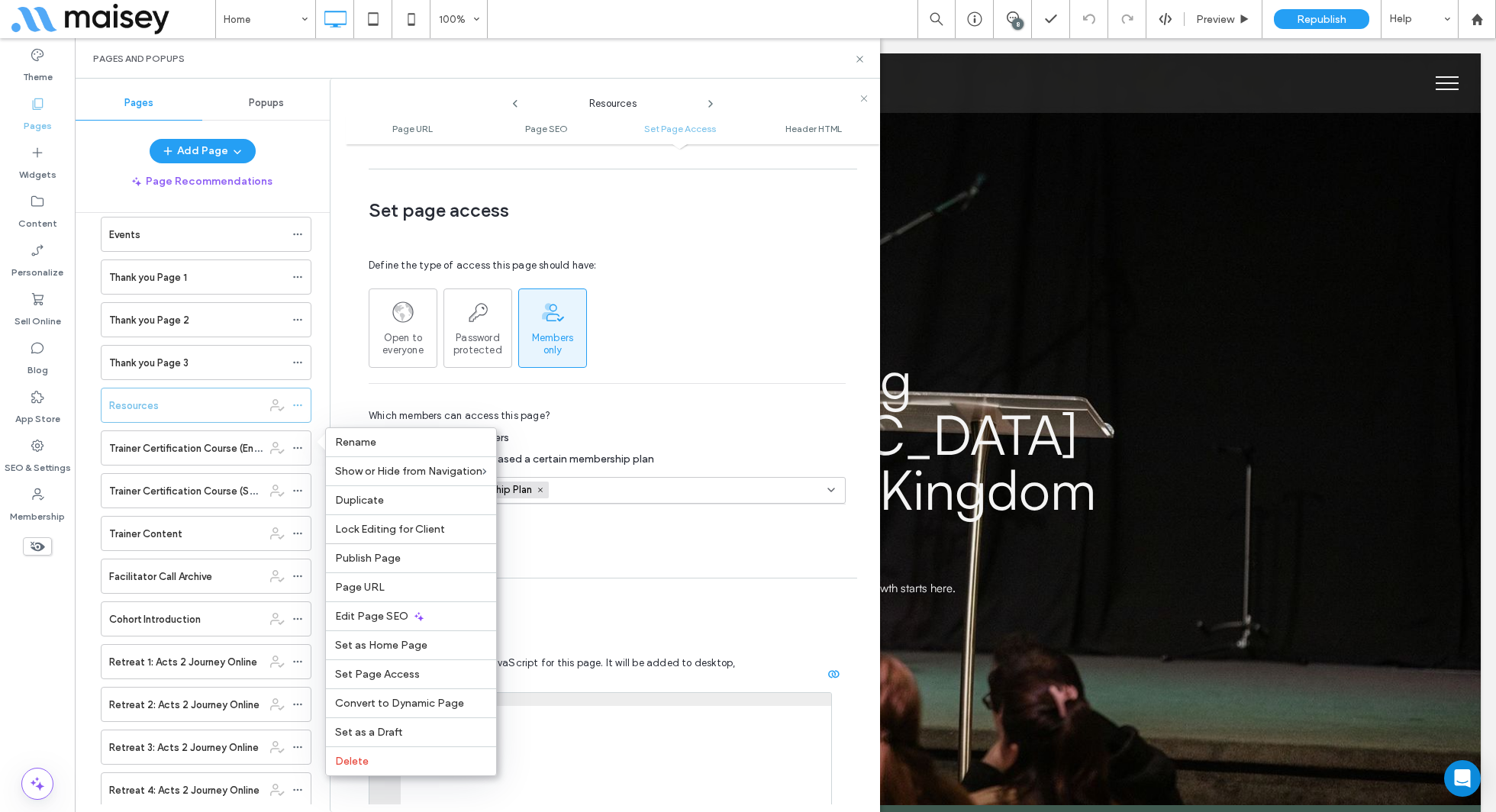
click at [650, 488] on div "Which members can access this page? All signed up members Members who purchased…" at bounding box center [607, 468] width 477 height 170
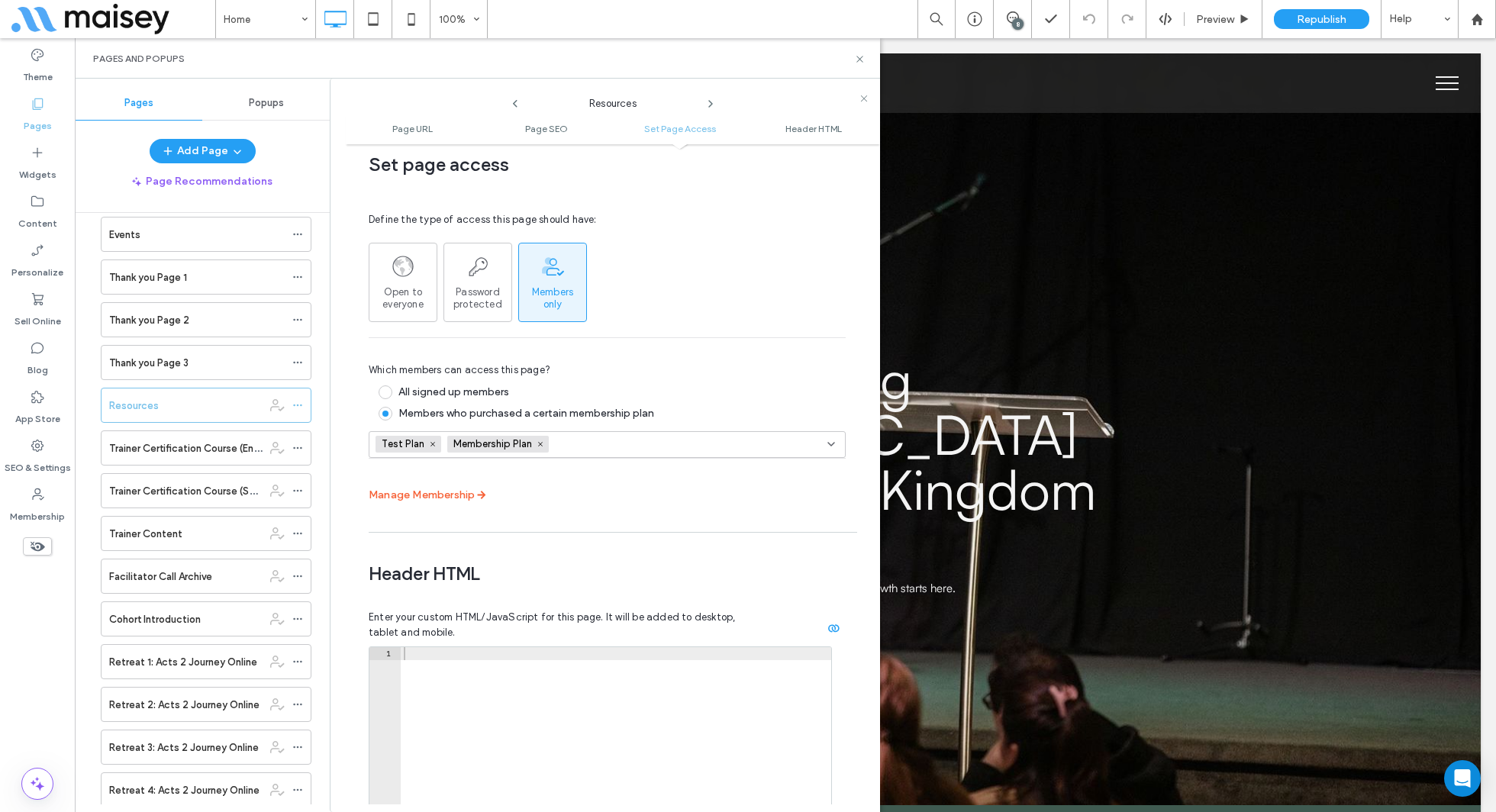
scroll to position [1198, 0]
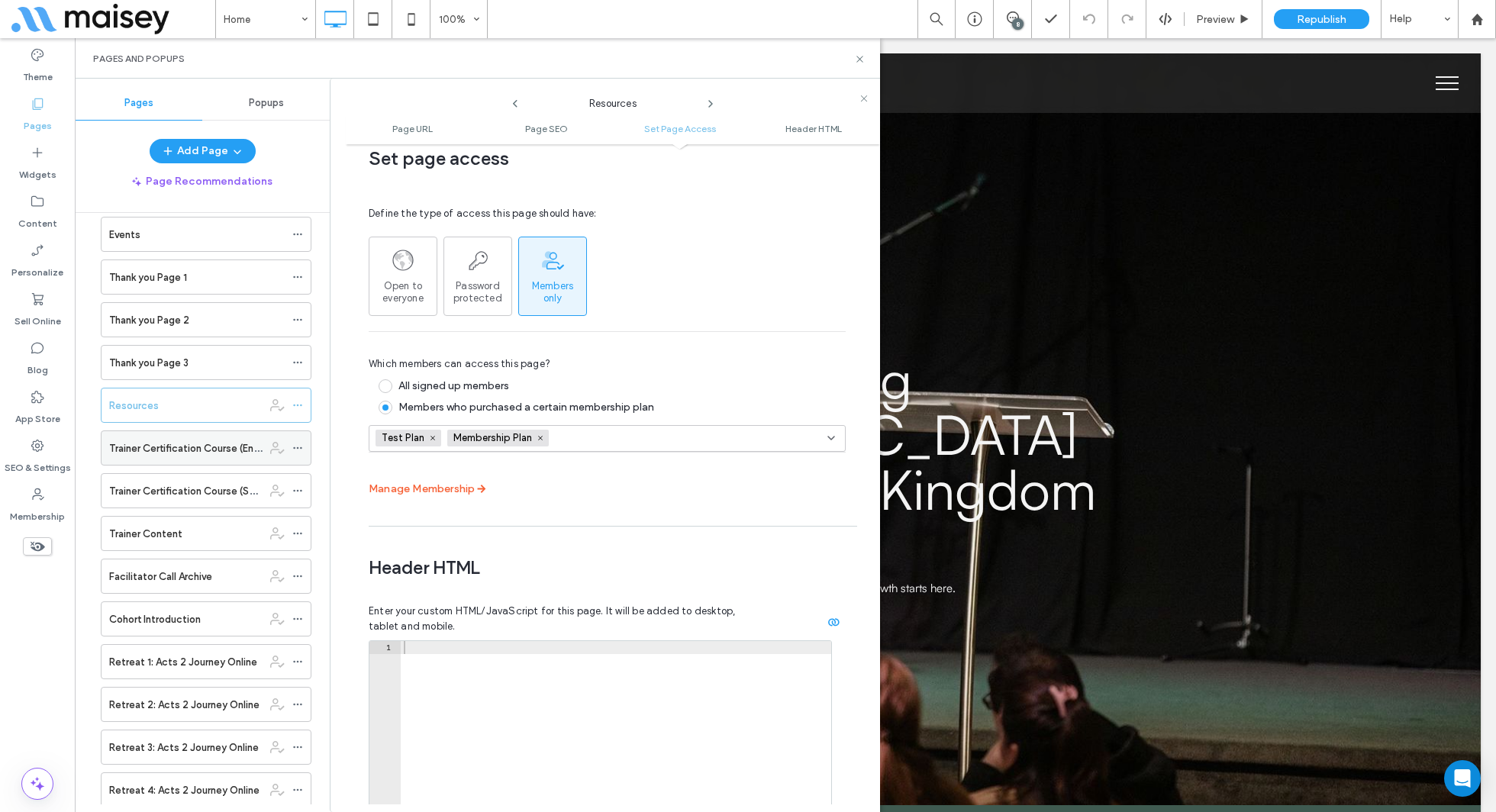
click at [301, 447] on use at bounding box center [297, 448] width 8 height 2
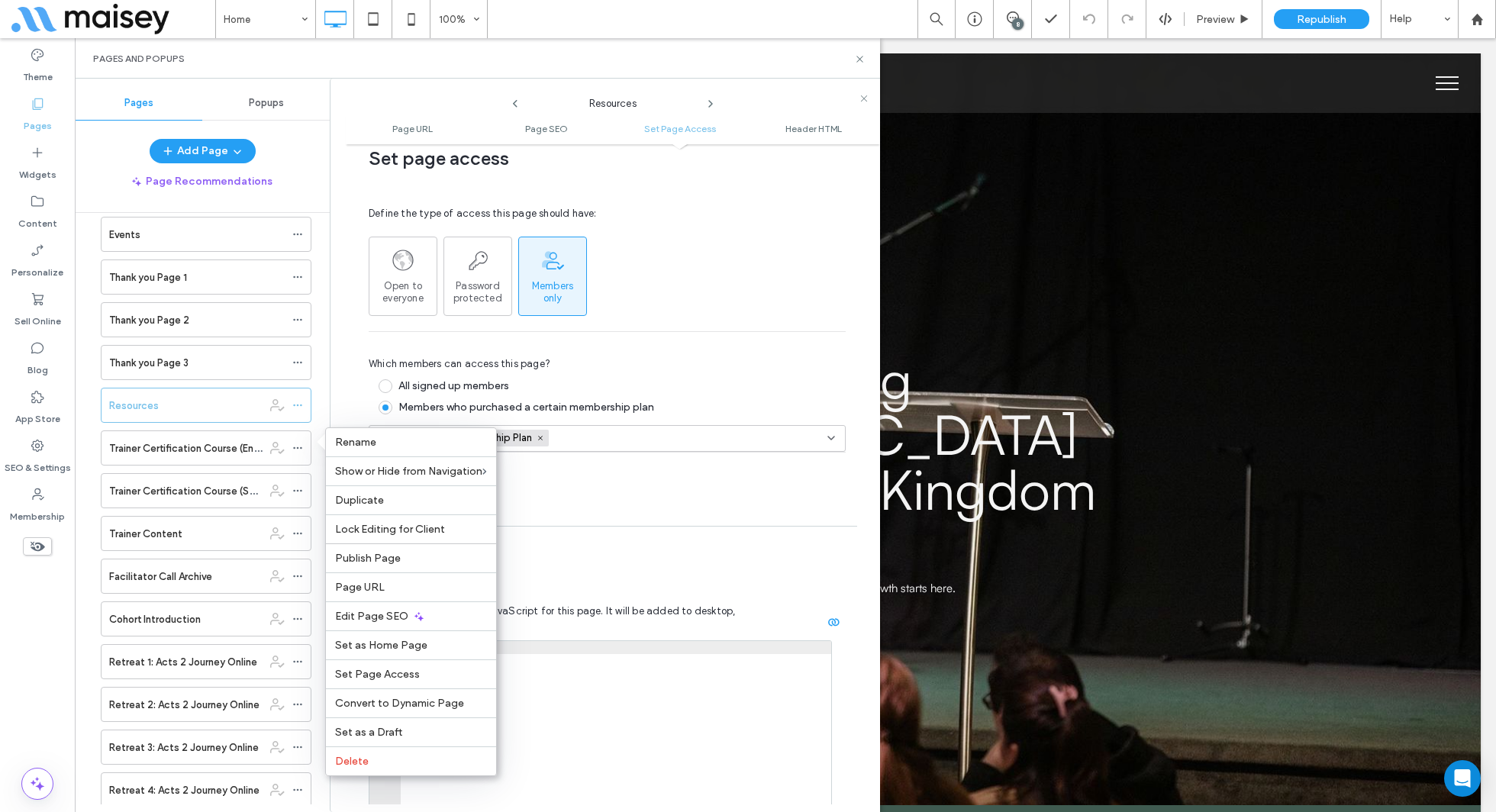
click at [684, 556] on span "Header HTML" at bounding box center [607, 567] width 477 height 23
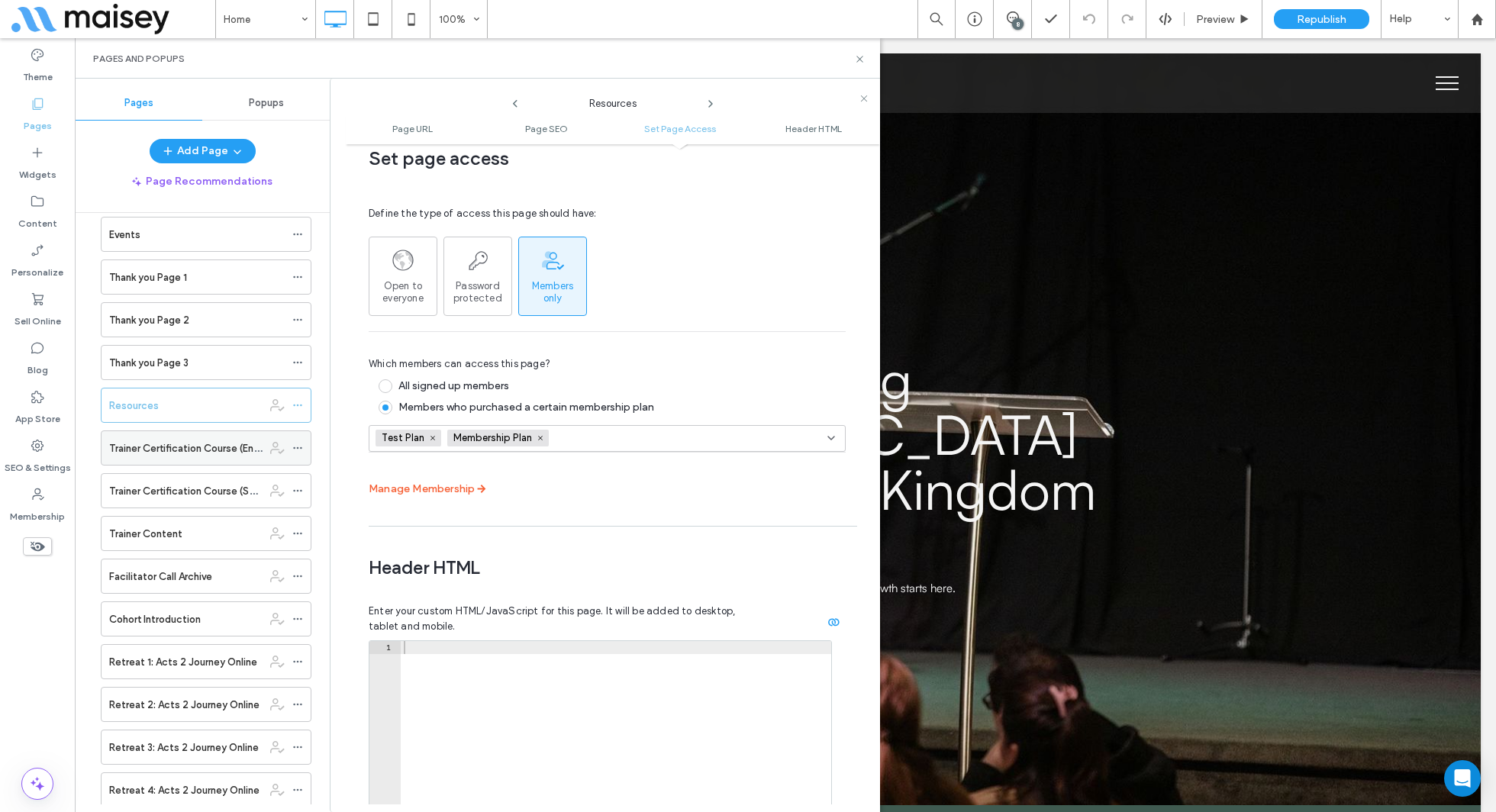
click at [294, 443] on icon at bounding box center [297, 448] width 11 height 11
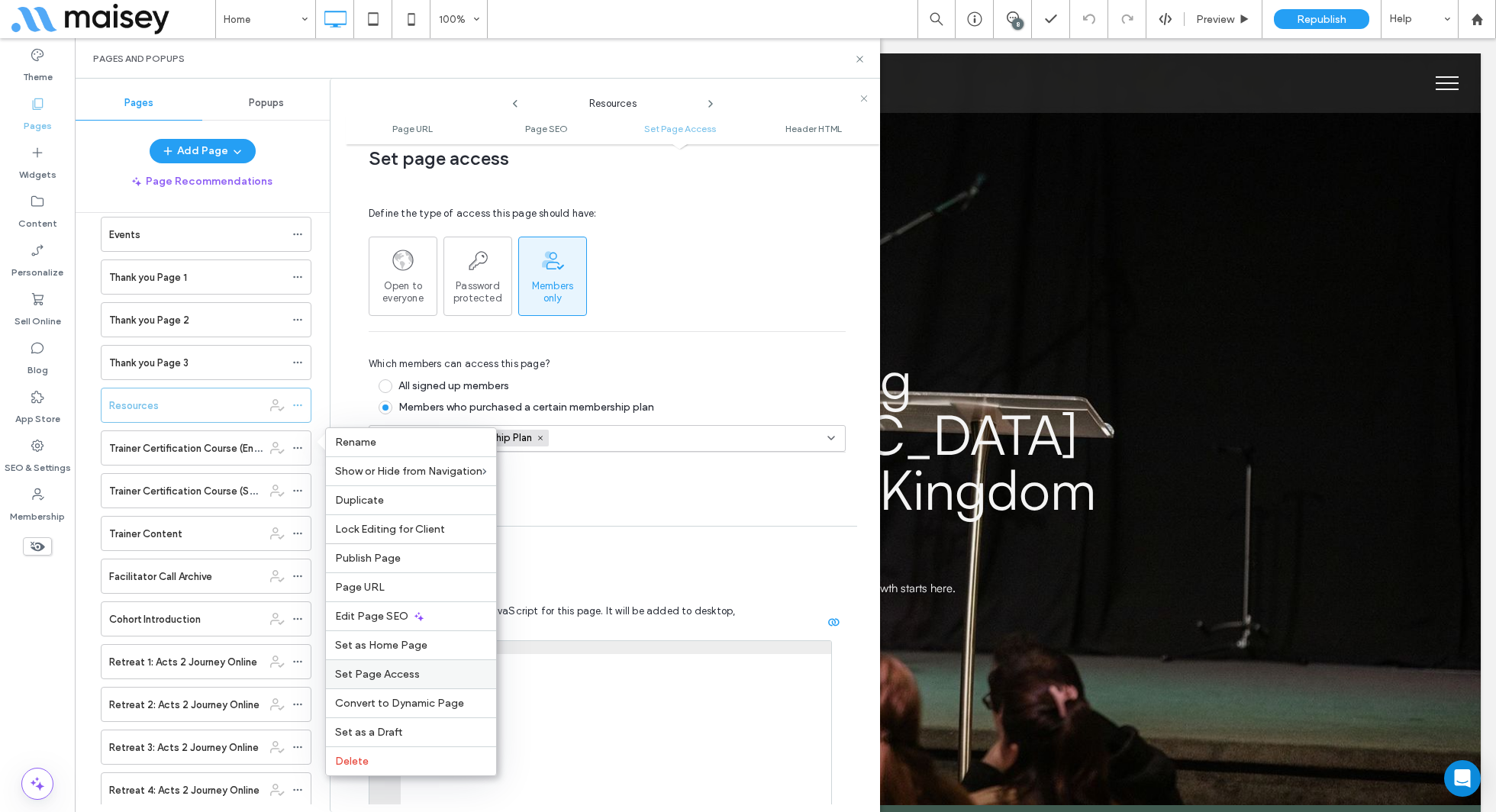
click at [408, 660] on div "Set Page Access" at bounding box center [411, 674] width 170 height 29
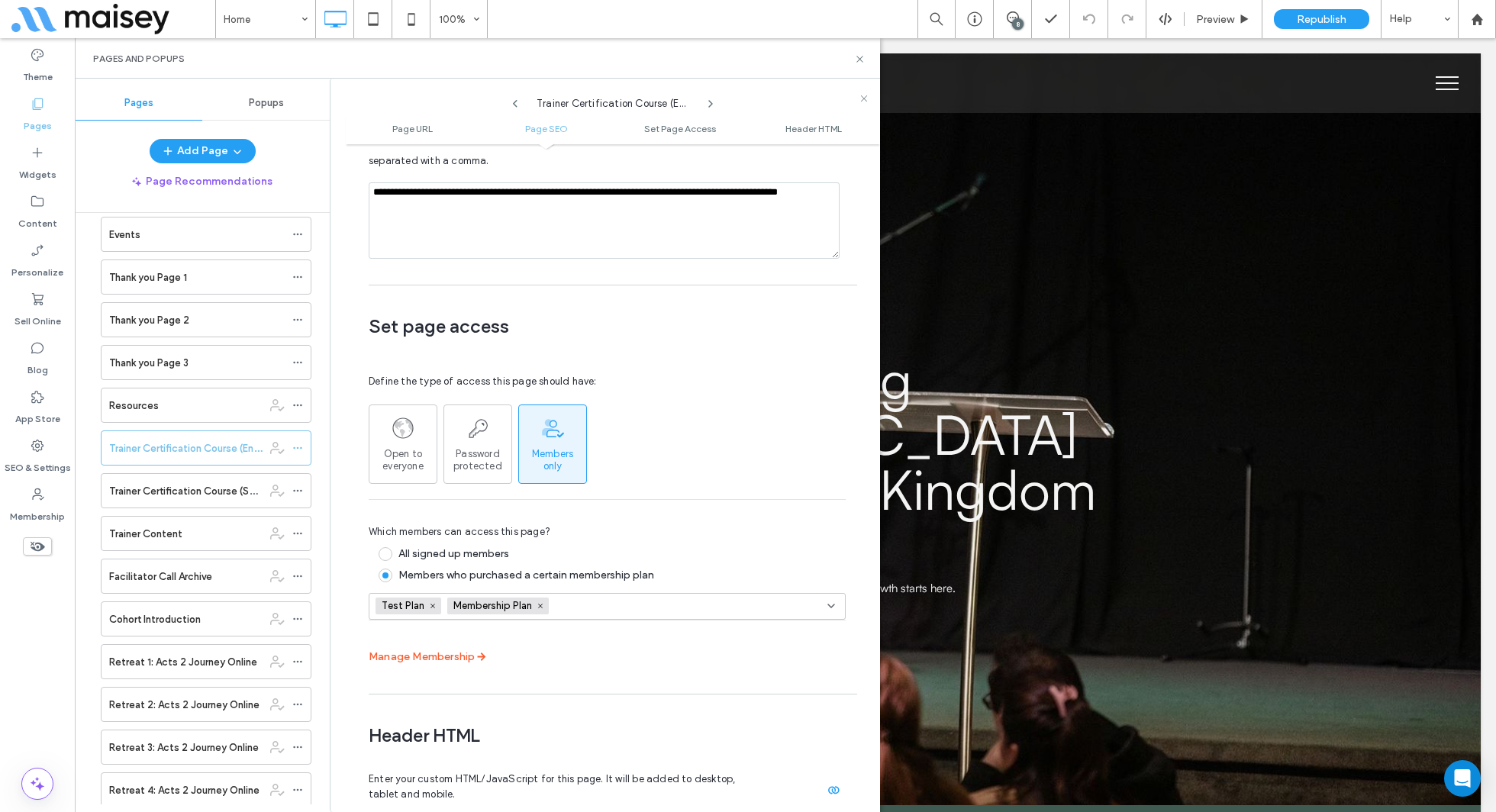
scroll to position [1146, 0]
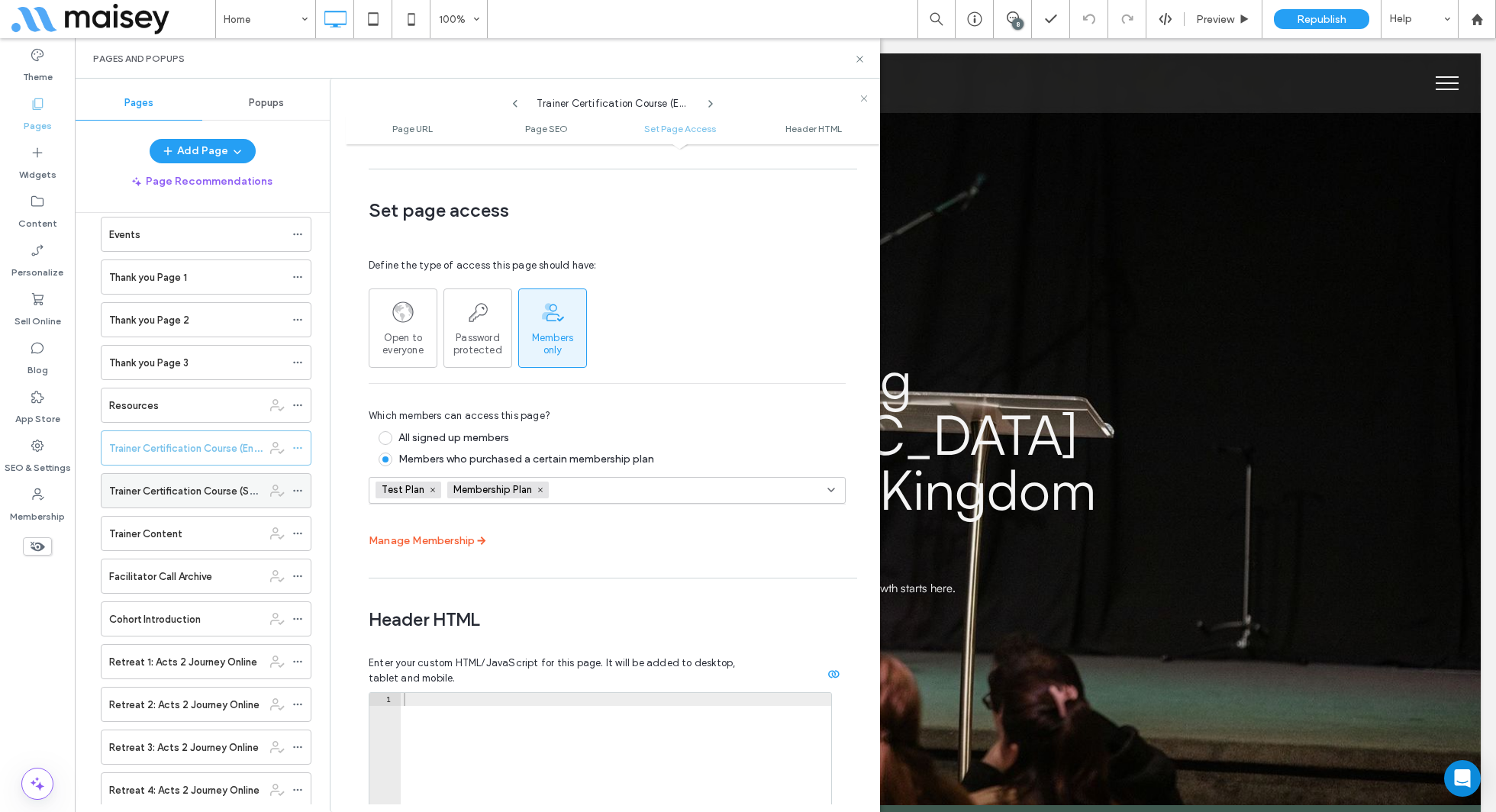
click at [294, 485] on icon at bounding box center [297, 490] width 11 height 11
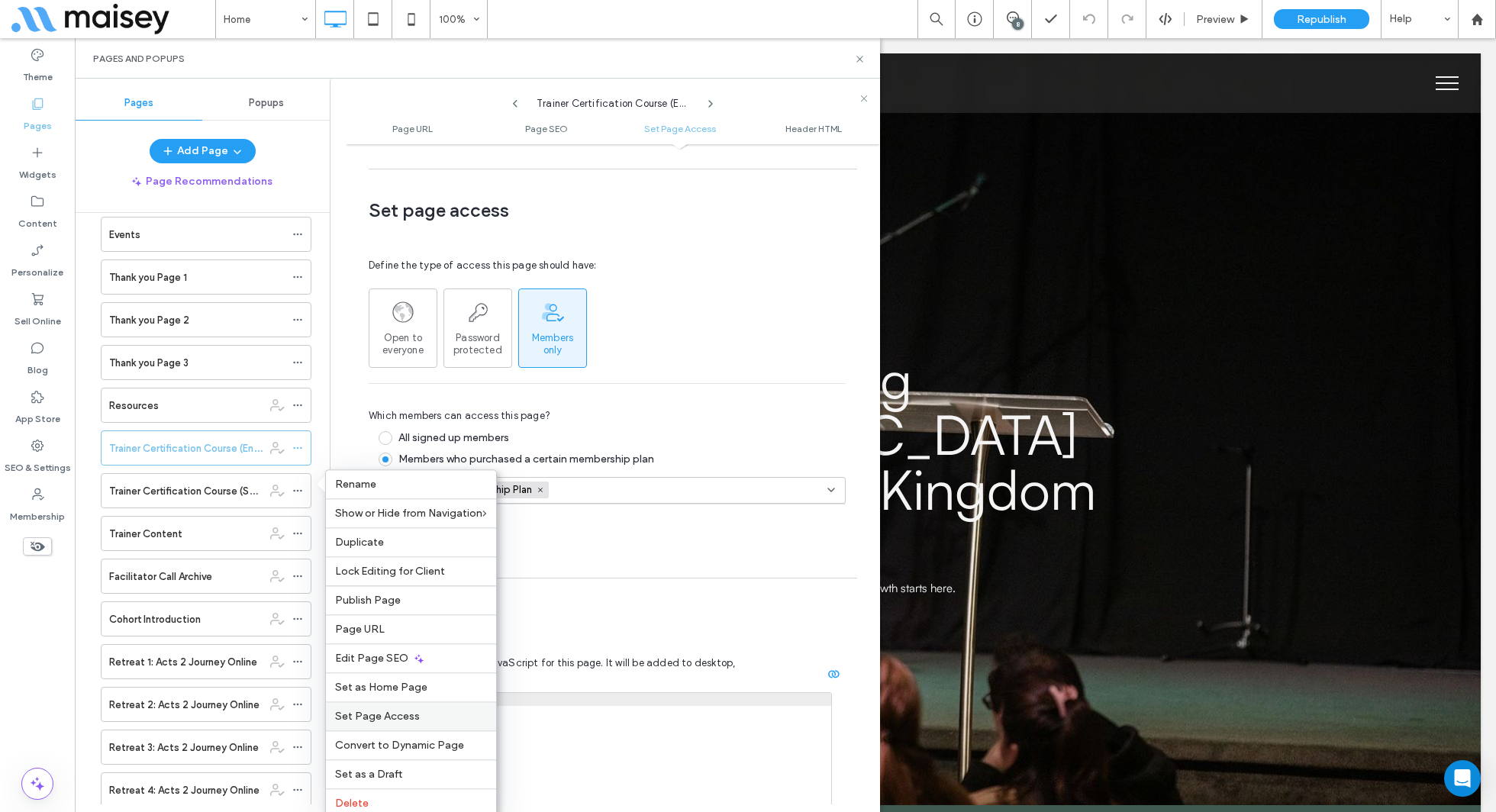
click at [370, 709] on span "Set Page Access" at bounding box center [378, 716] width 85 height 13
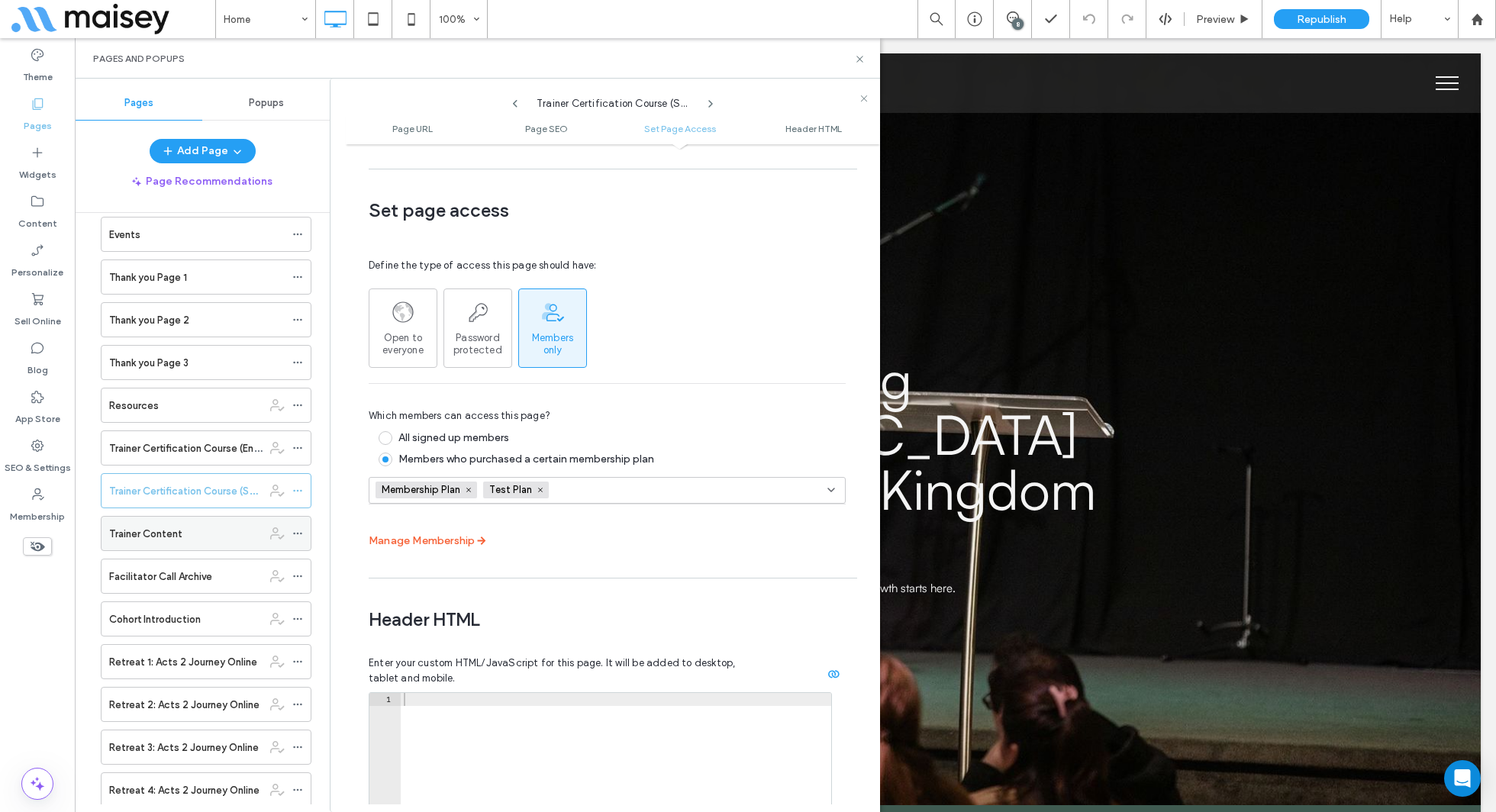
click at [303, 528] on icon at bounding box center [297, 533] width 11 height 11
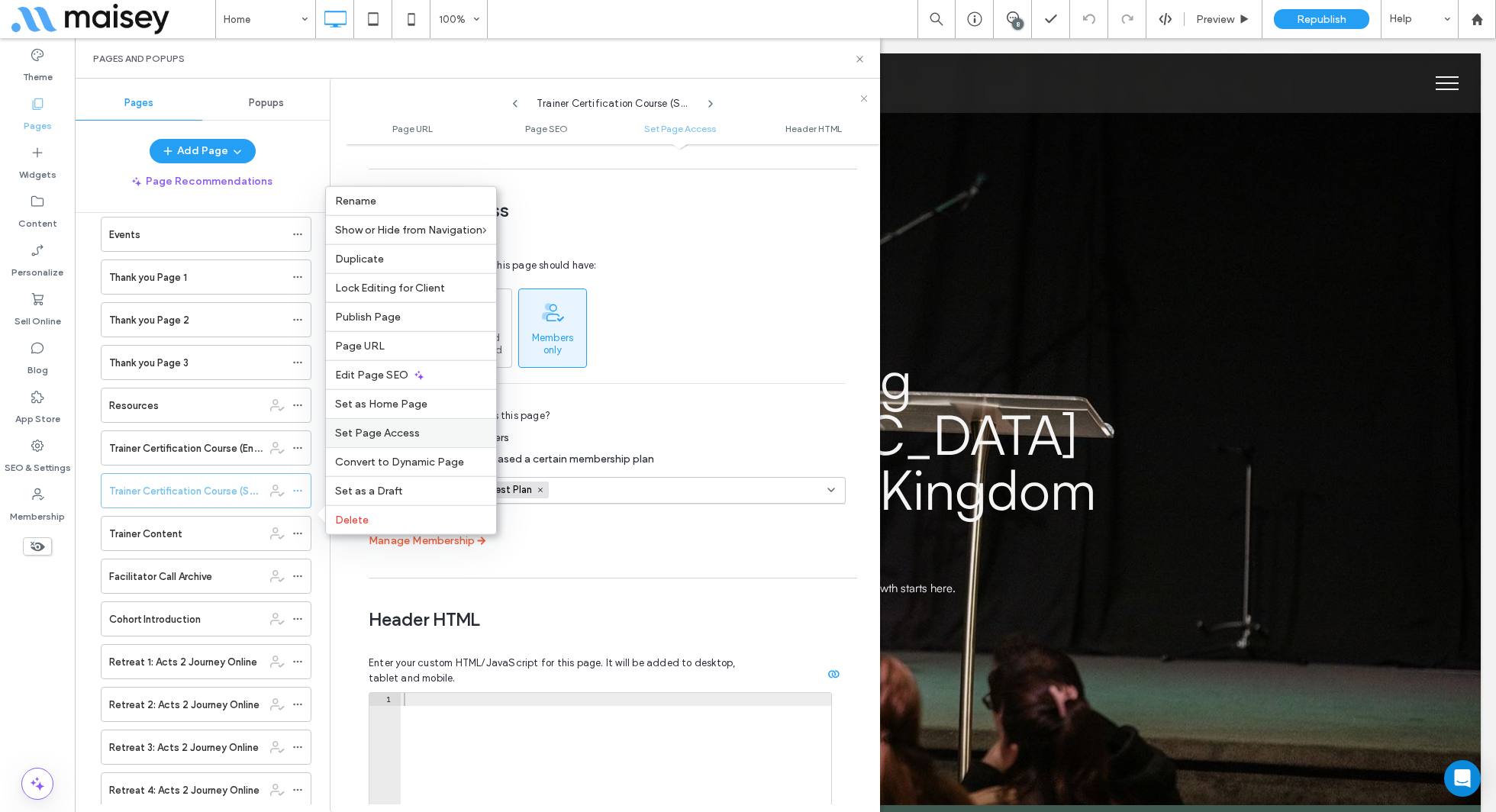
click at [361, 444] on div "Set Page Access" at bounding box center [411, 433] width 170 height 29
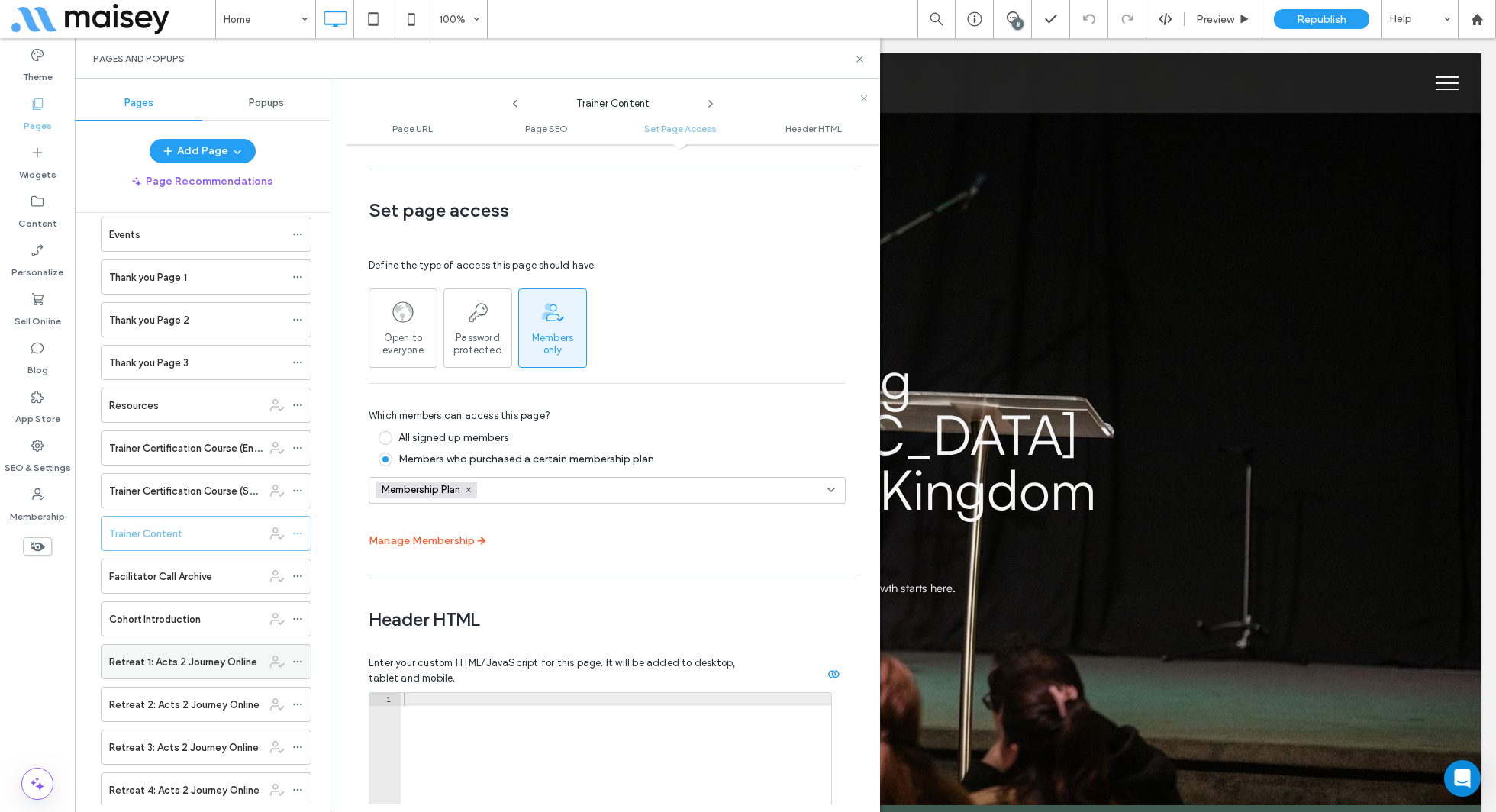
click at [299, 656] on icon at bounding box center [297, 661] width 11 height 11
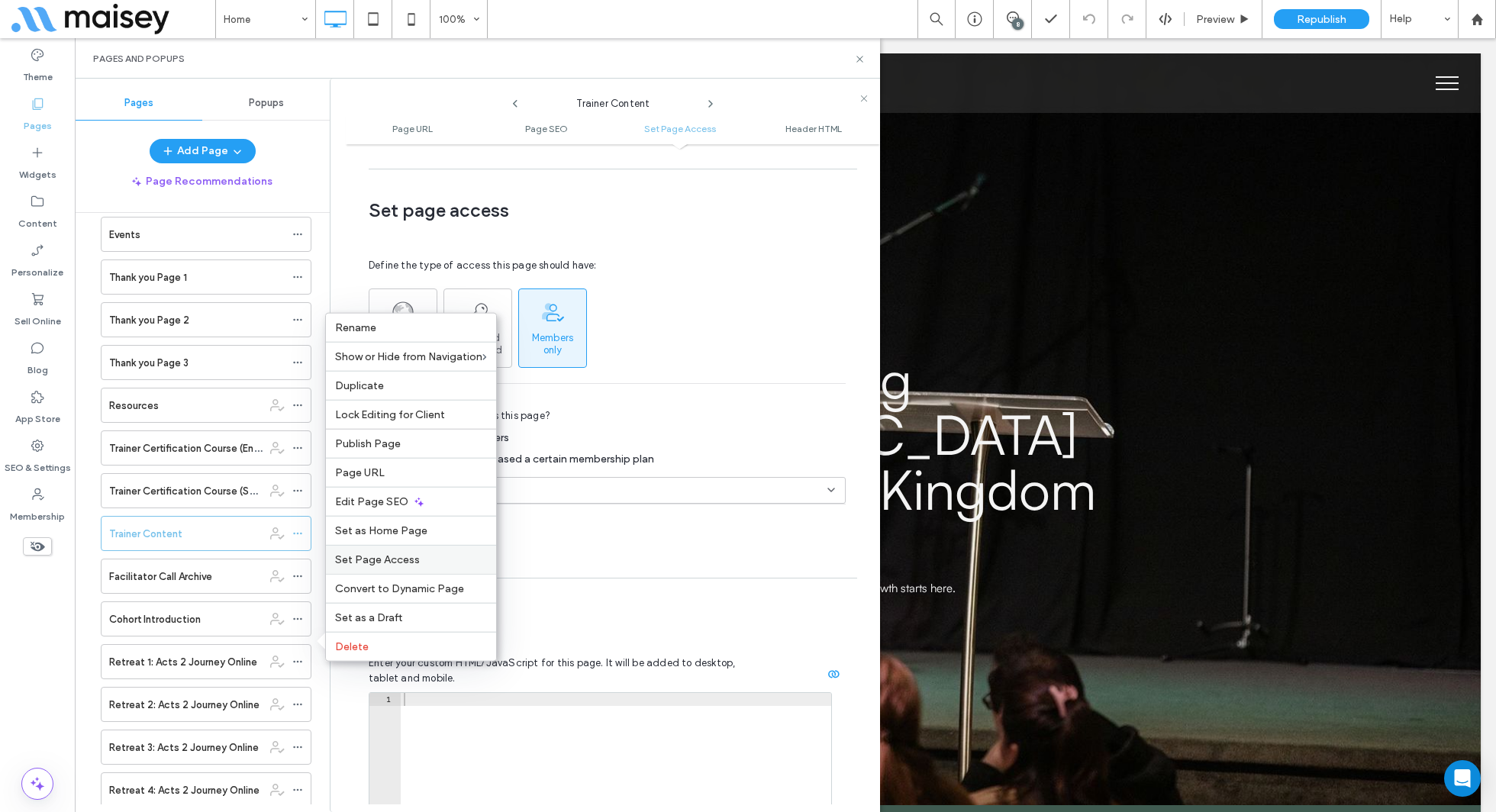
click at [382, 557] on span "Set Page Access" at bounding box center [378, 559] width 85 height 13
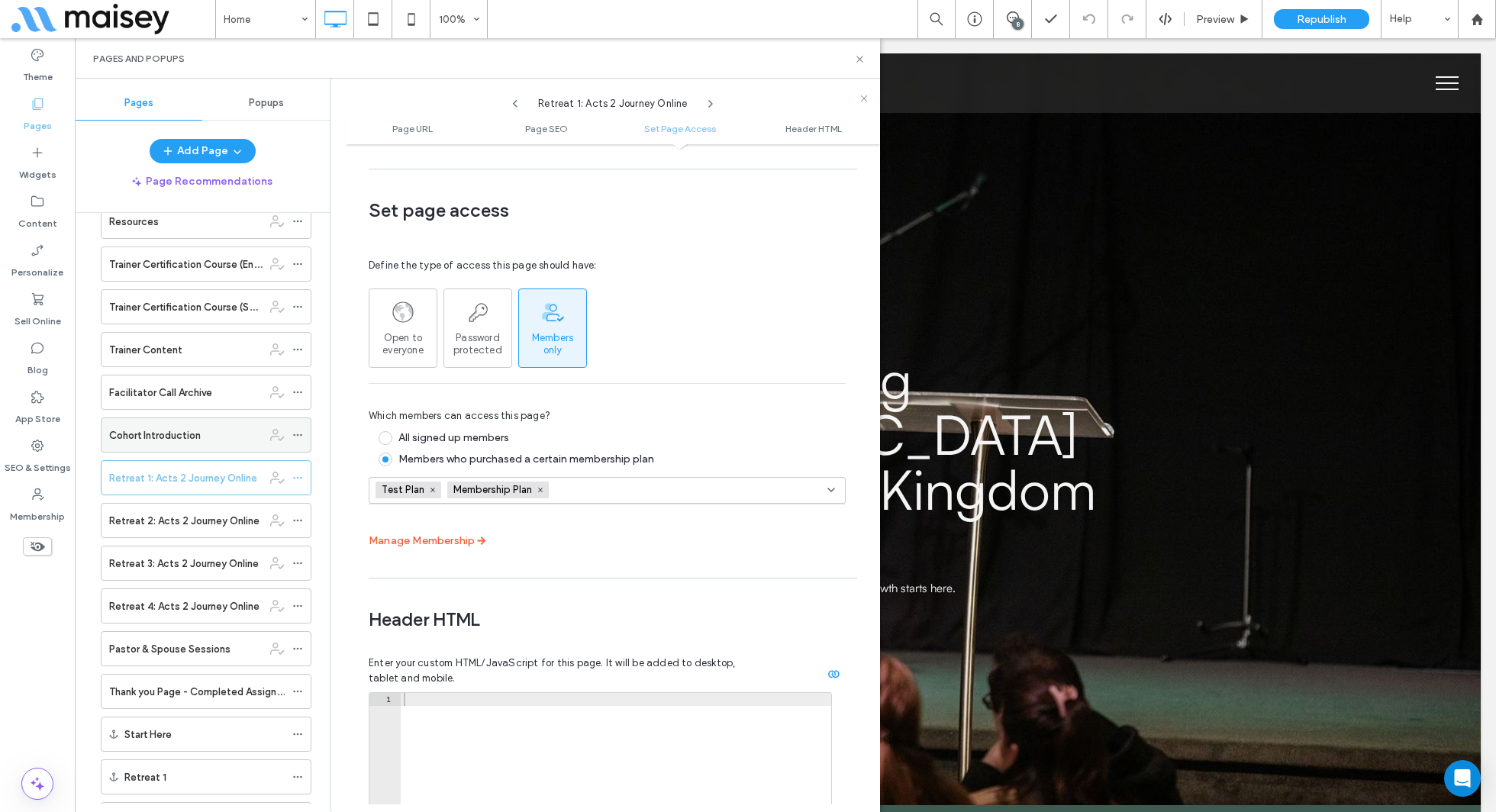
scroll to position [693, 0]
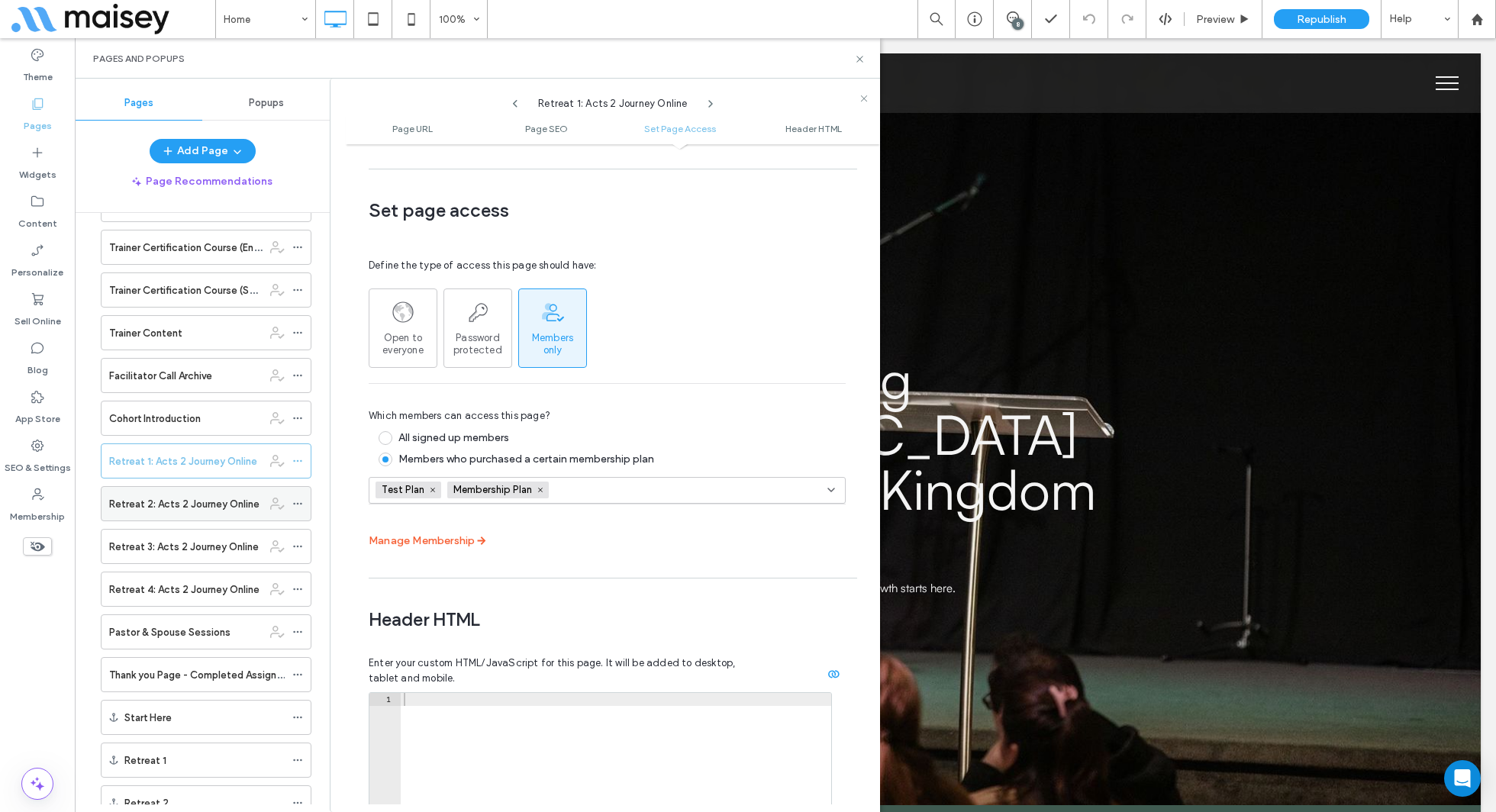
click at [294, 498] on icon at bounding box center [297, 503] width 11 height 11
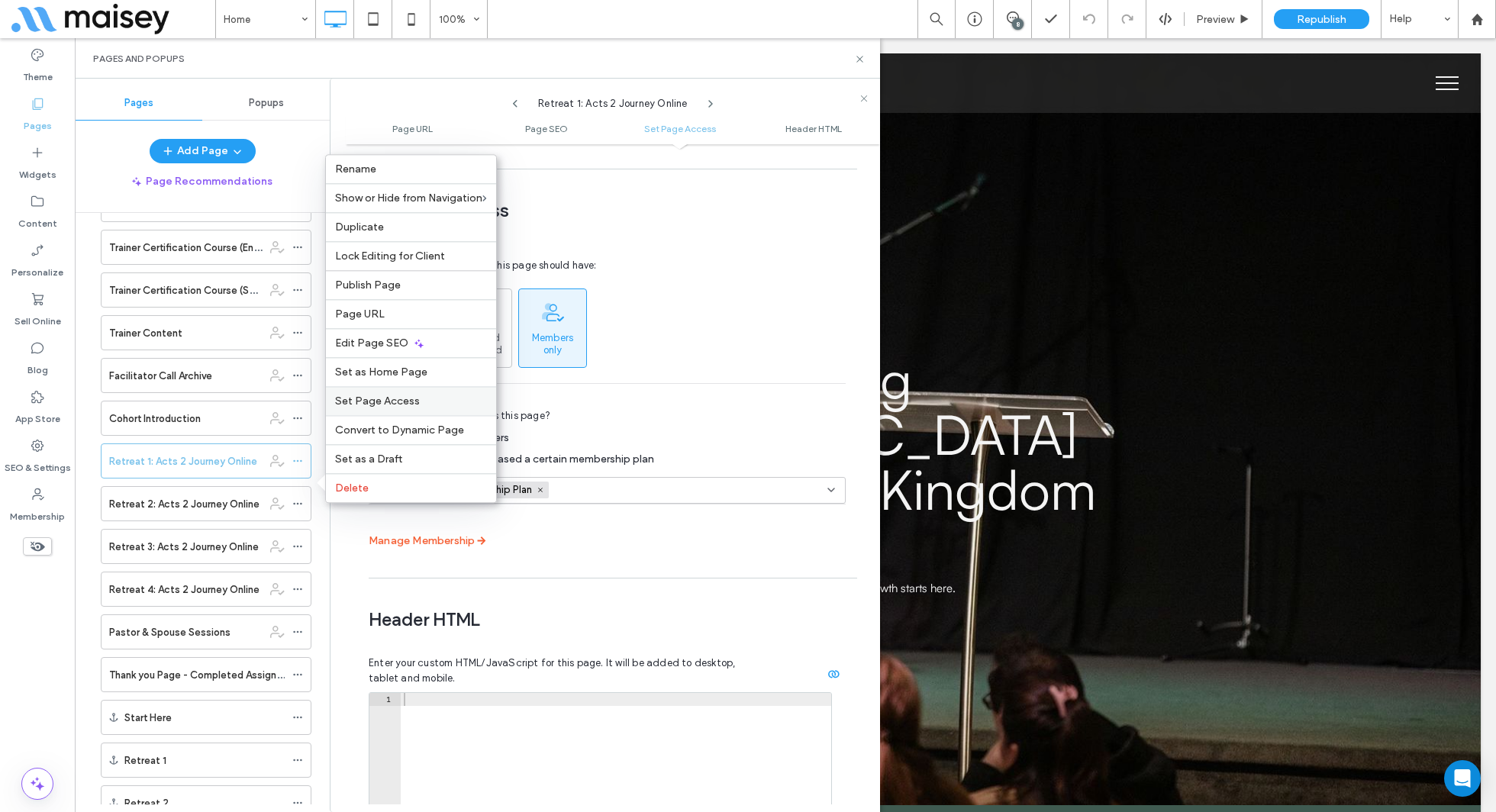
click at [389, 397] on span "Set Page Access" at bounding box center [378, 401] width 85 height 13
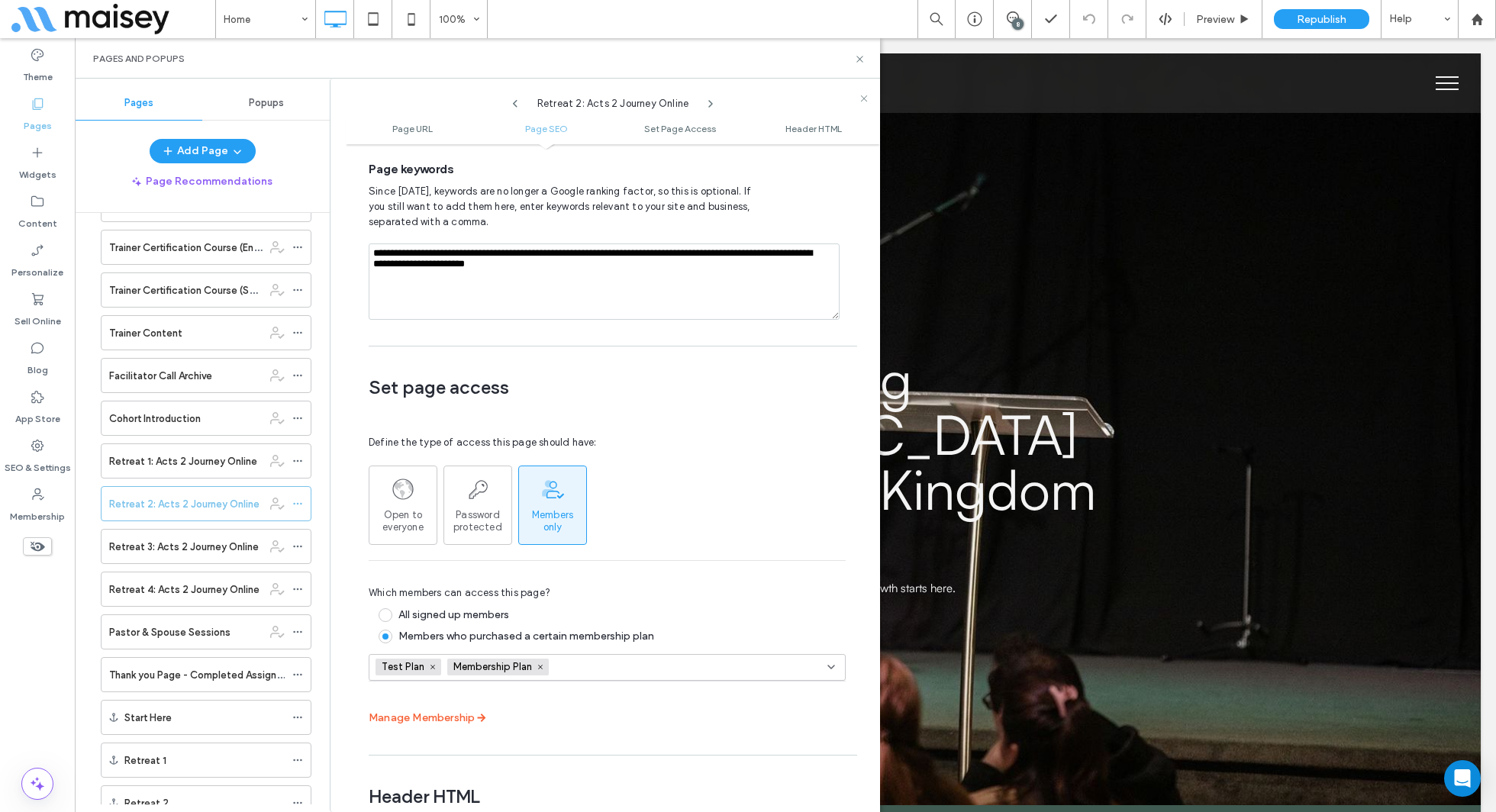
scroll to position [1146, 0]
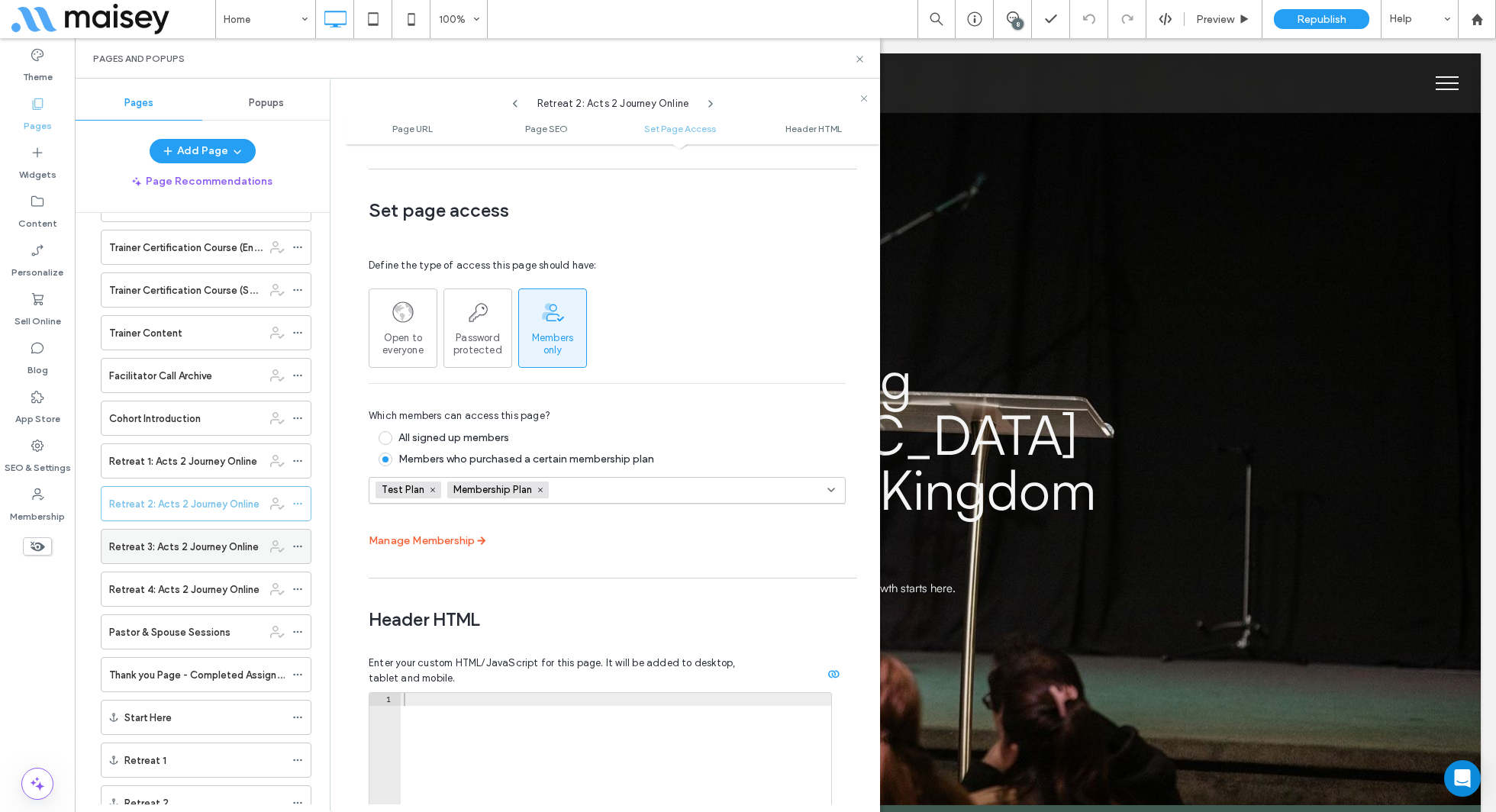
click at [304, 536] on div at bounding box center [301, 546] width 18 height 23
click at [292, 541] on icon at bounding box center [297, 546] width 11 height 11
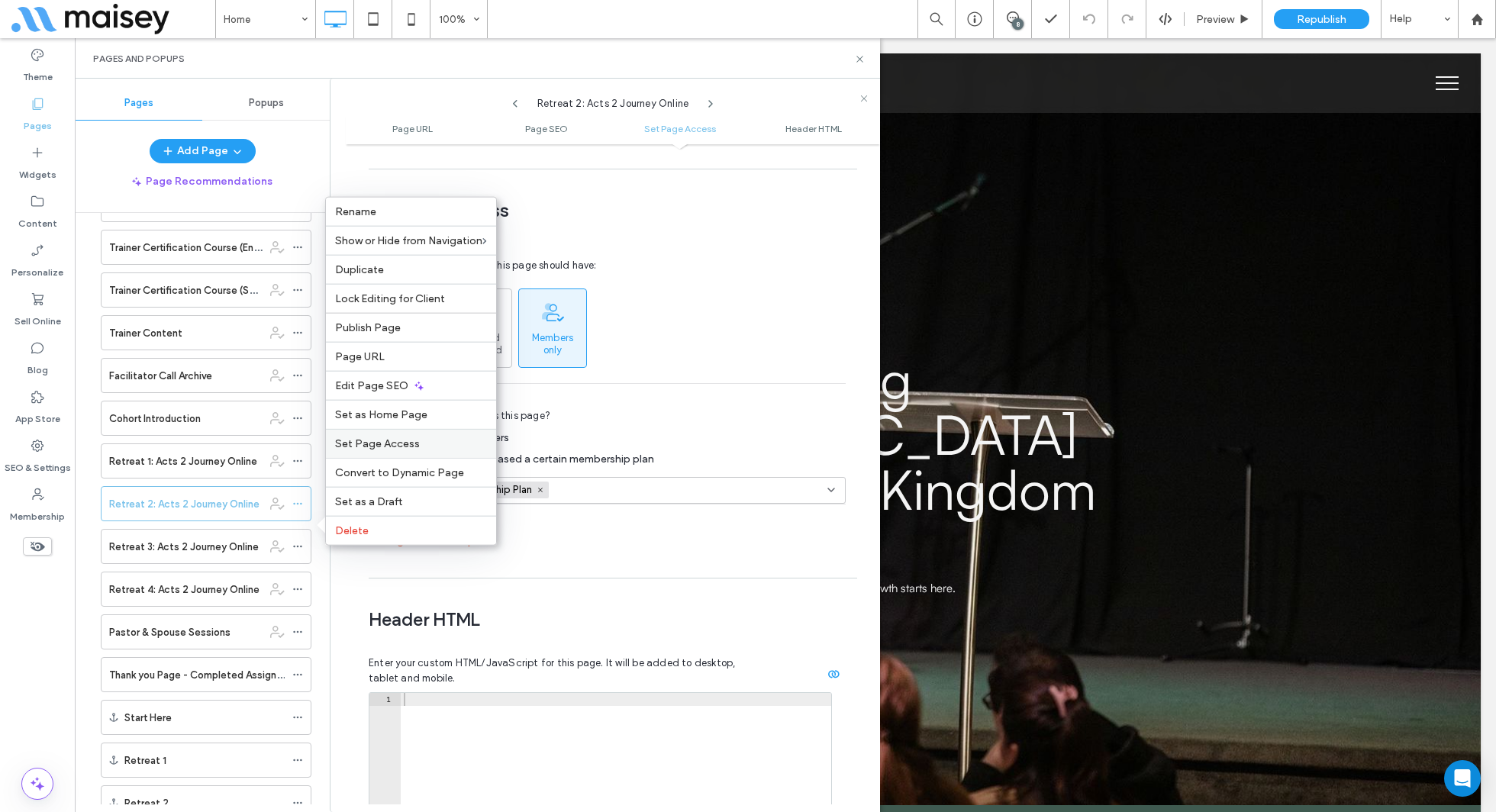
click at [403, 441] on span "Set Page Access" at bounding box center [378, 444] width 85 height 13
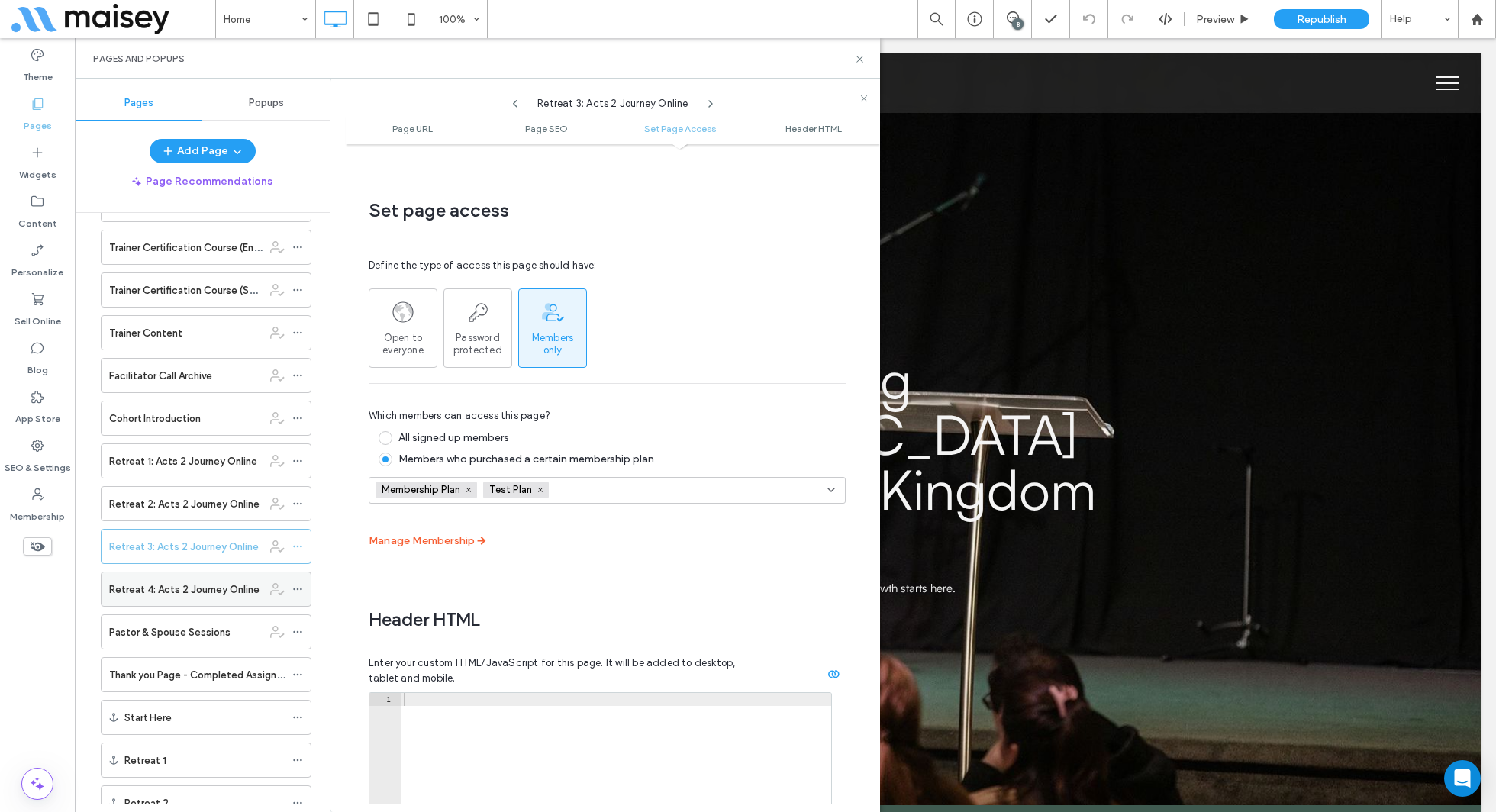
click at [303, 584] on icon at bounding box center [297, 589] width 11 height 11
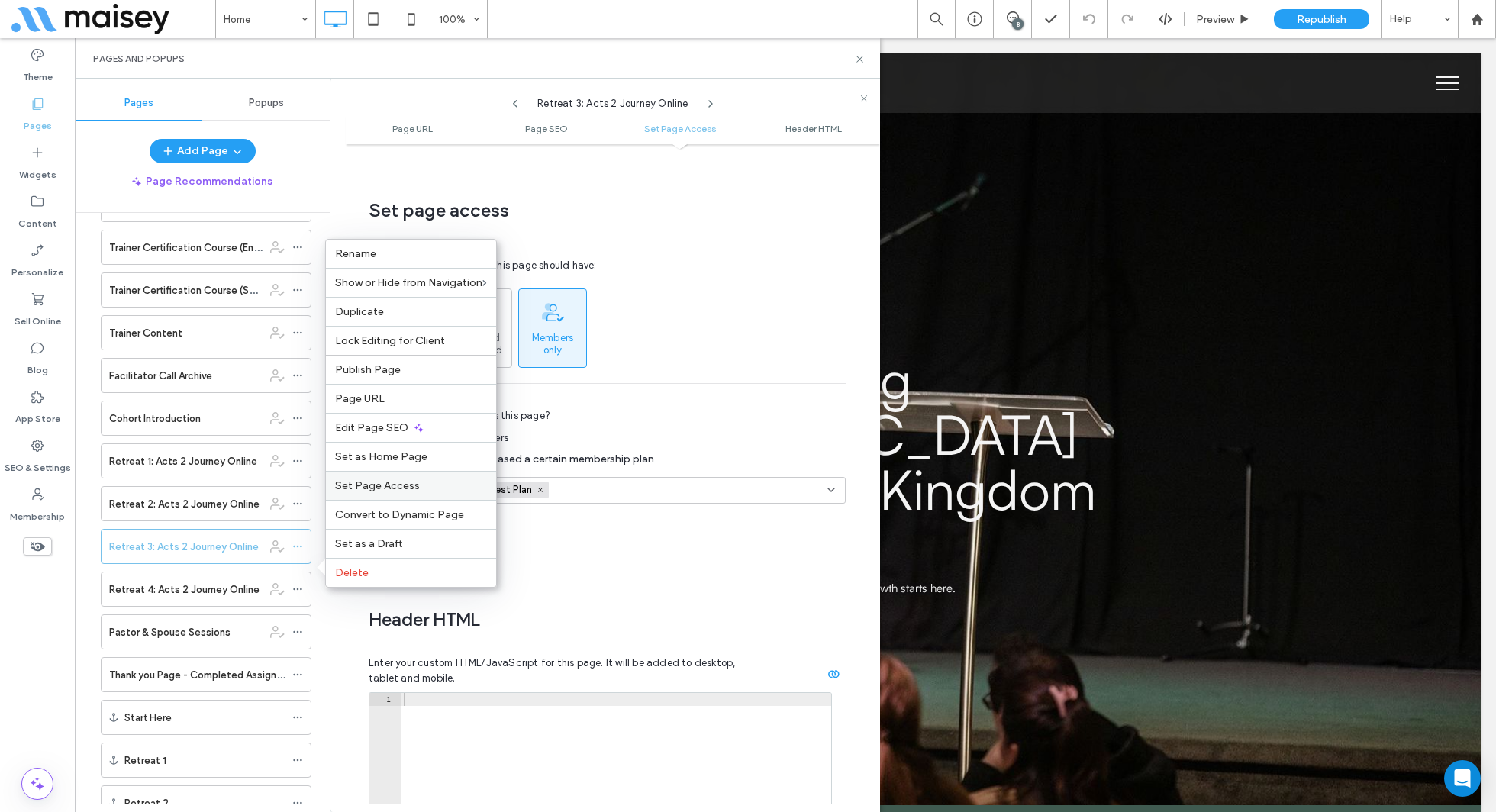
click at [401, 485] on span "Set Page Access" at bounding box center [378, 486] width 85 height 13
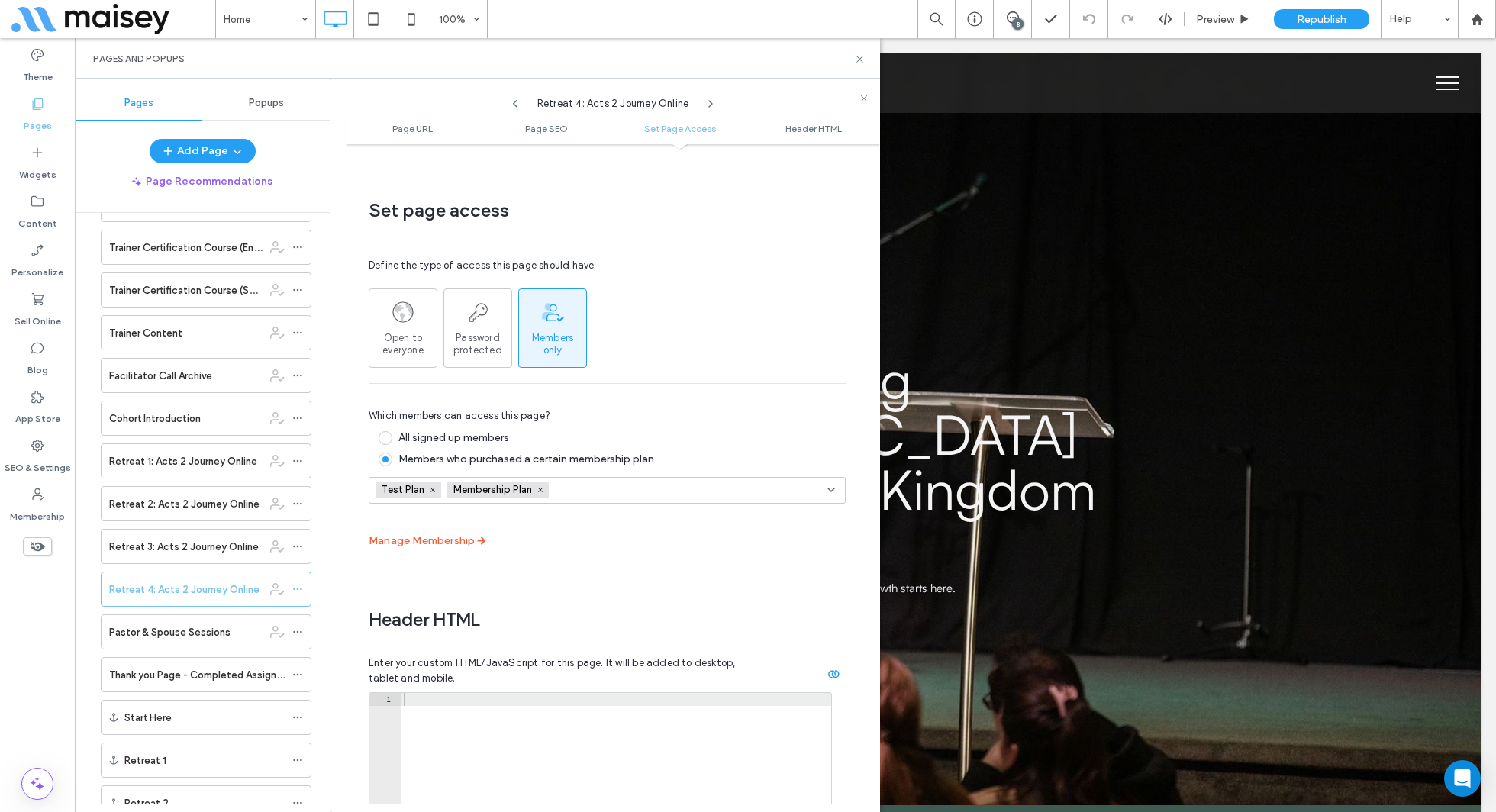
click at [534, 493] on div "Which members can access this page? All signed up members Members who purchased…" at bounding box center [607, 468] width 477 height 170
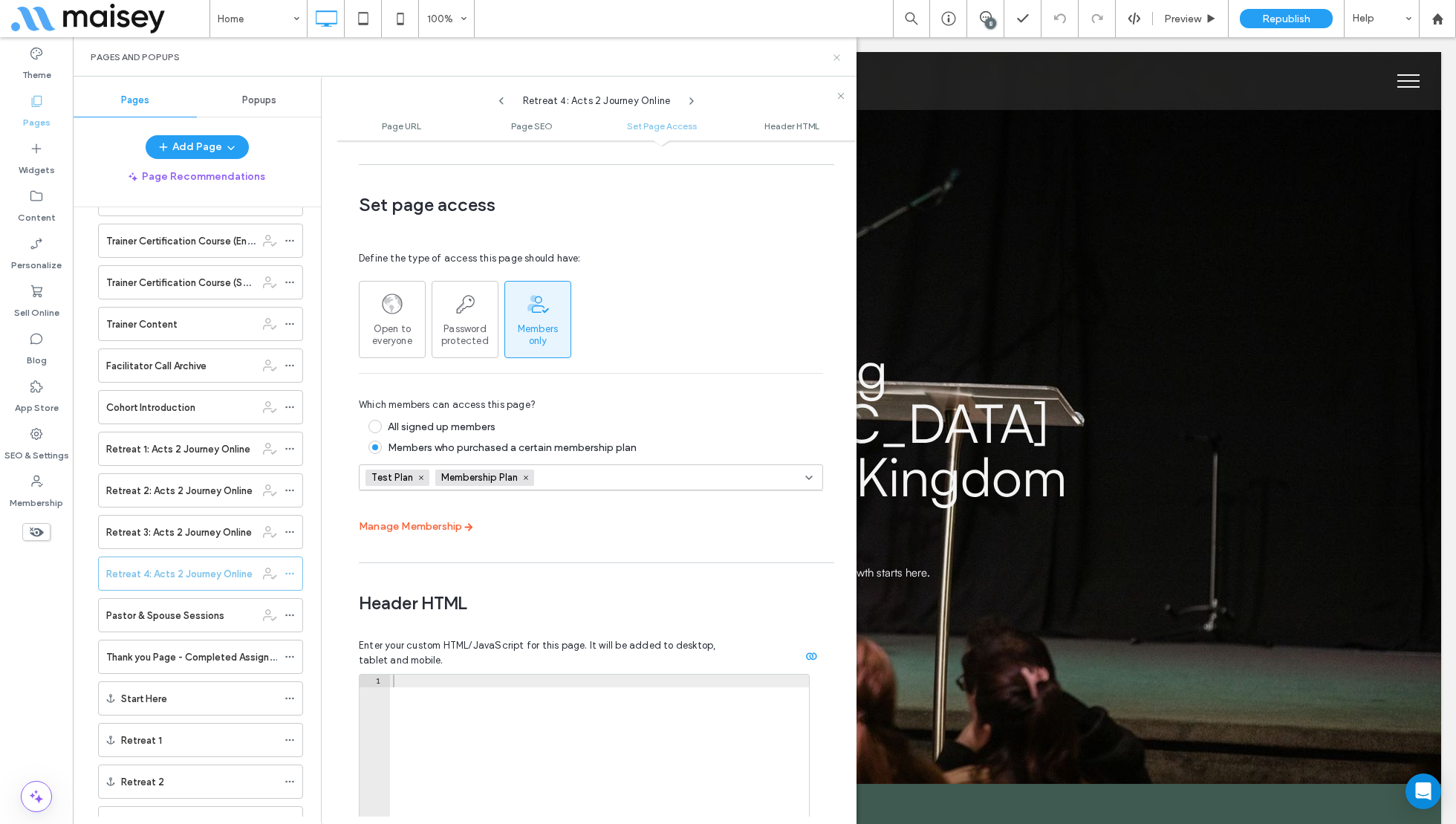
click at [839, 52] on icon at bounding box center [837, 58] width 11 height 11
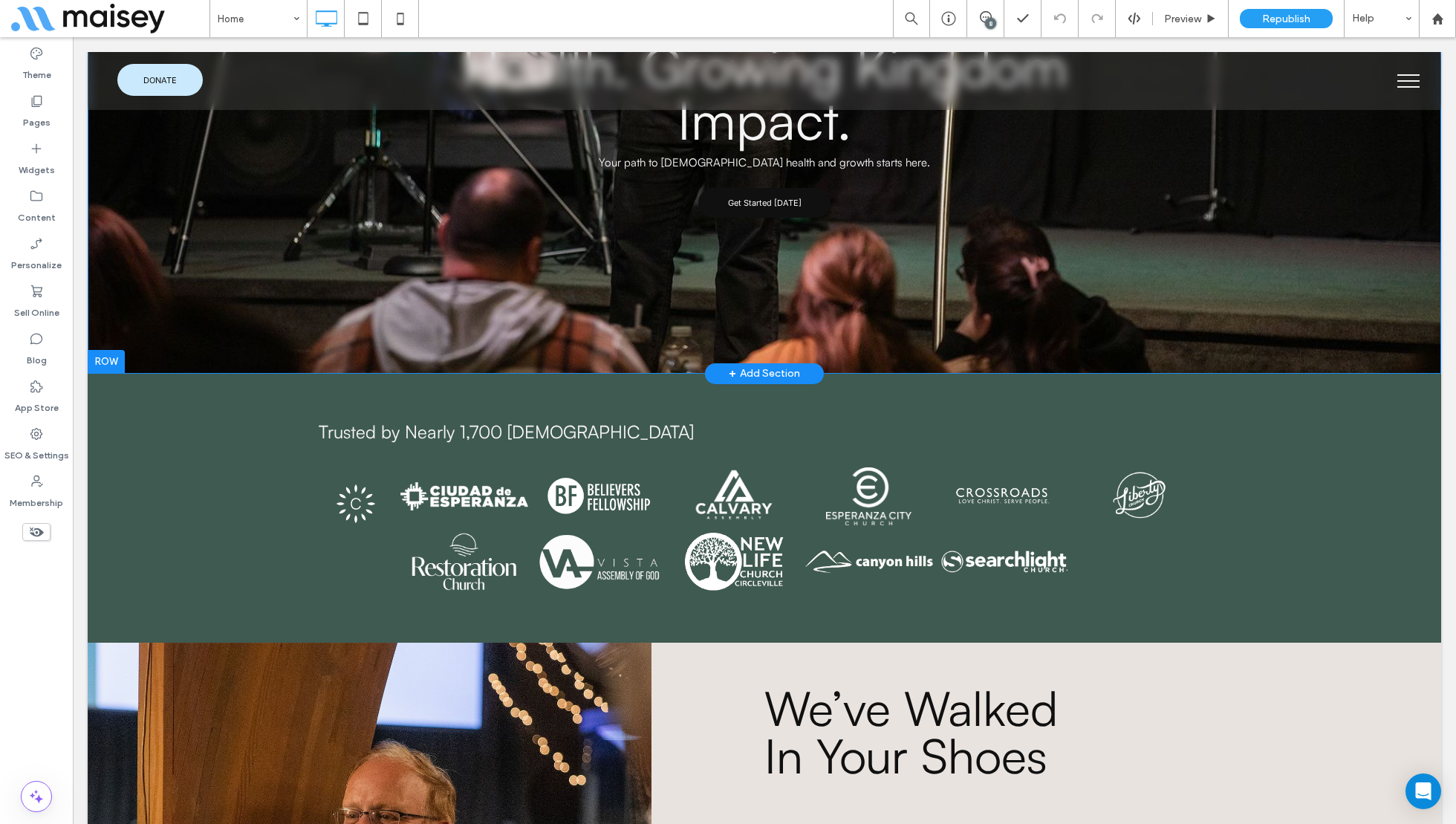
scroll to position [0, 0]
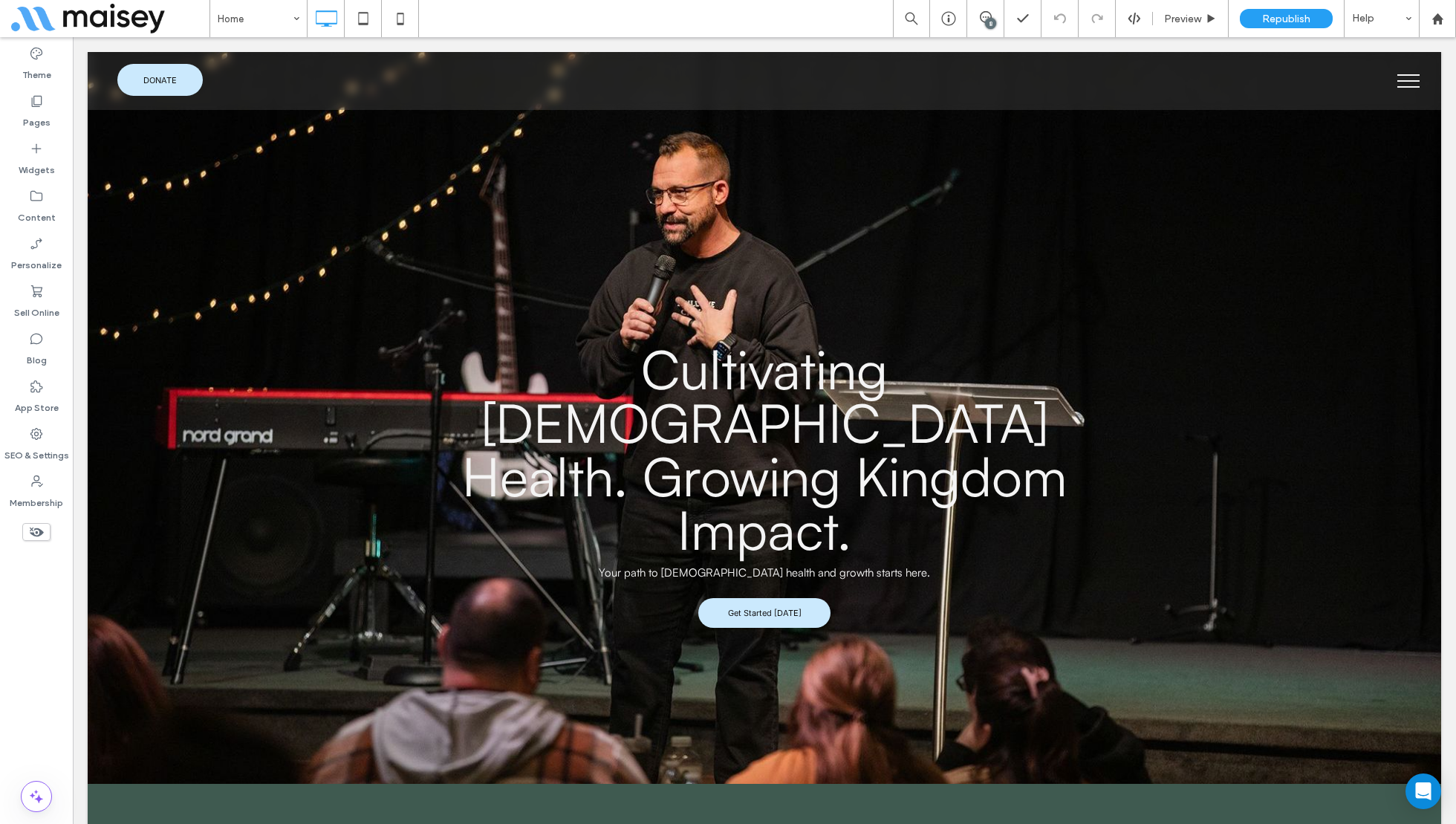
click at [1419, 88] on button "menu" at bounding box center [1408, 81] width 39 height 39
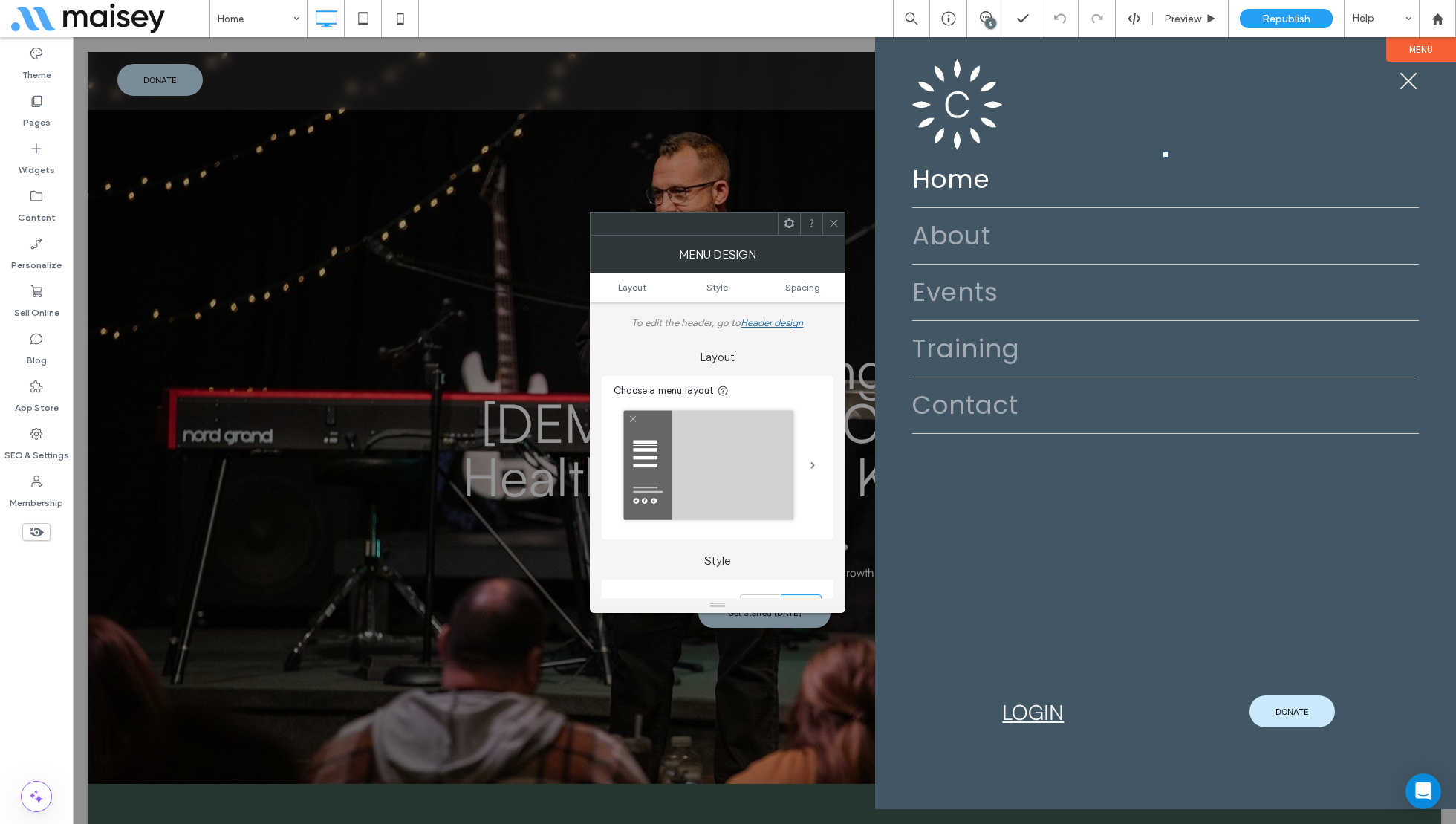
click at [841, 224] on div at bounding box center [834, 224] width 22 height 22
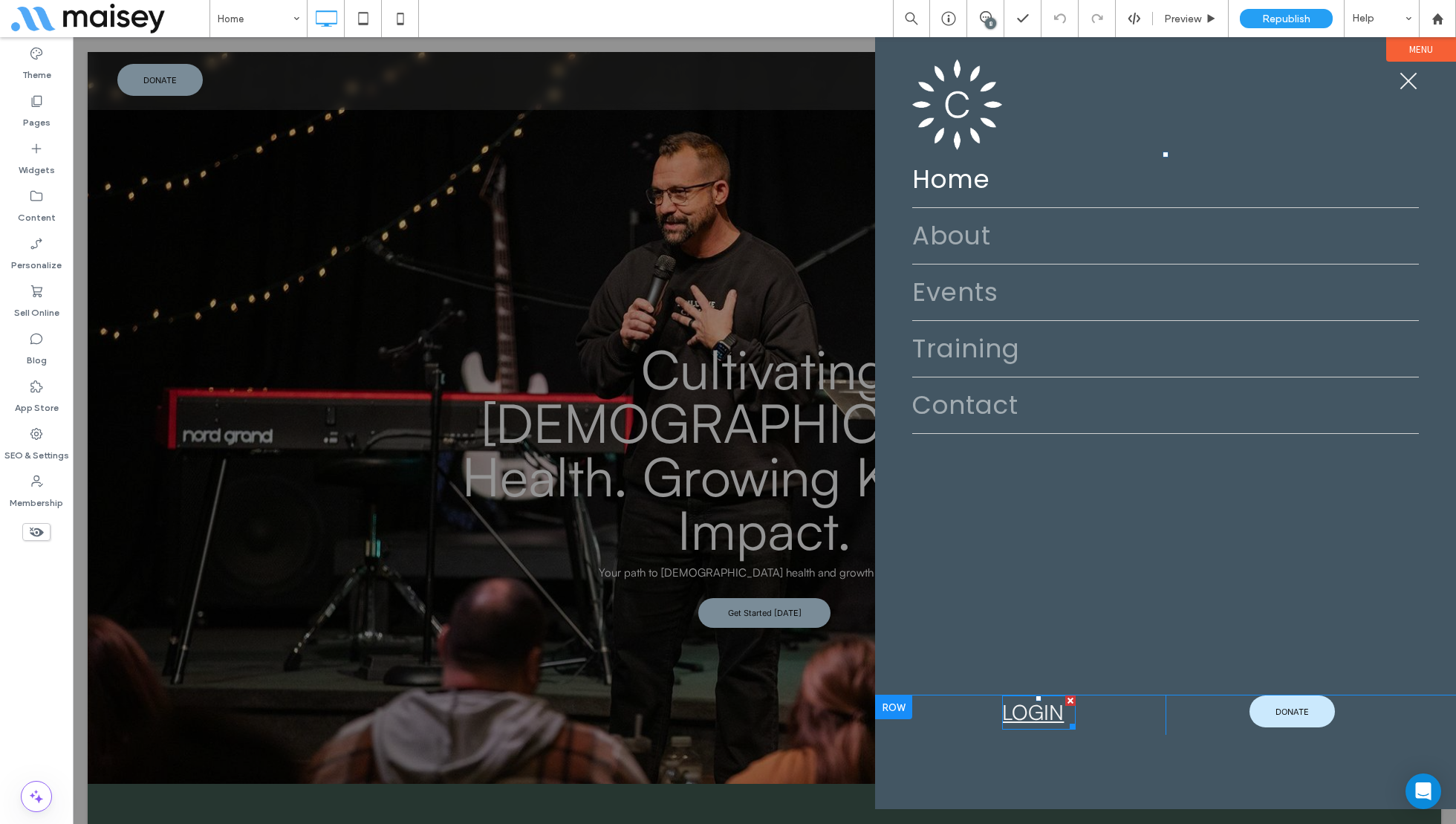
click at [1046, 713] on link "LOGIN" at bounding box center [1033, 712] width 62 height 26
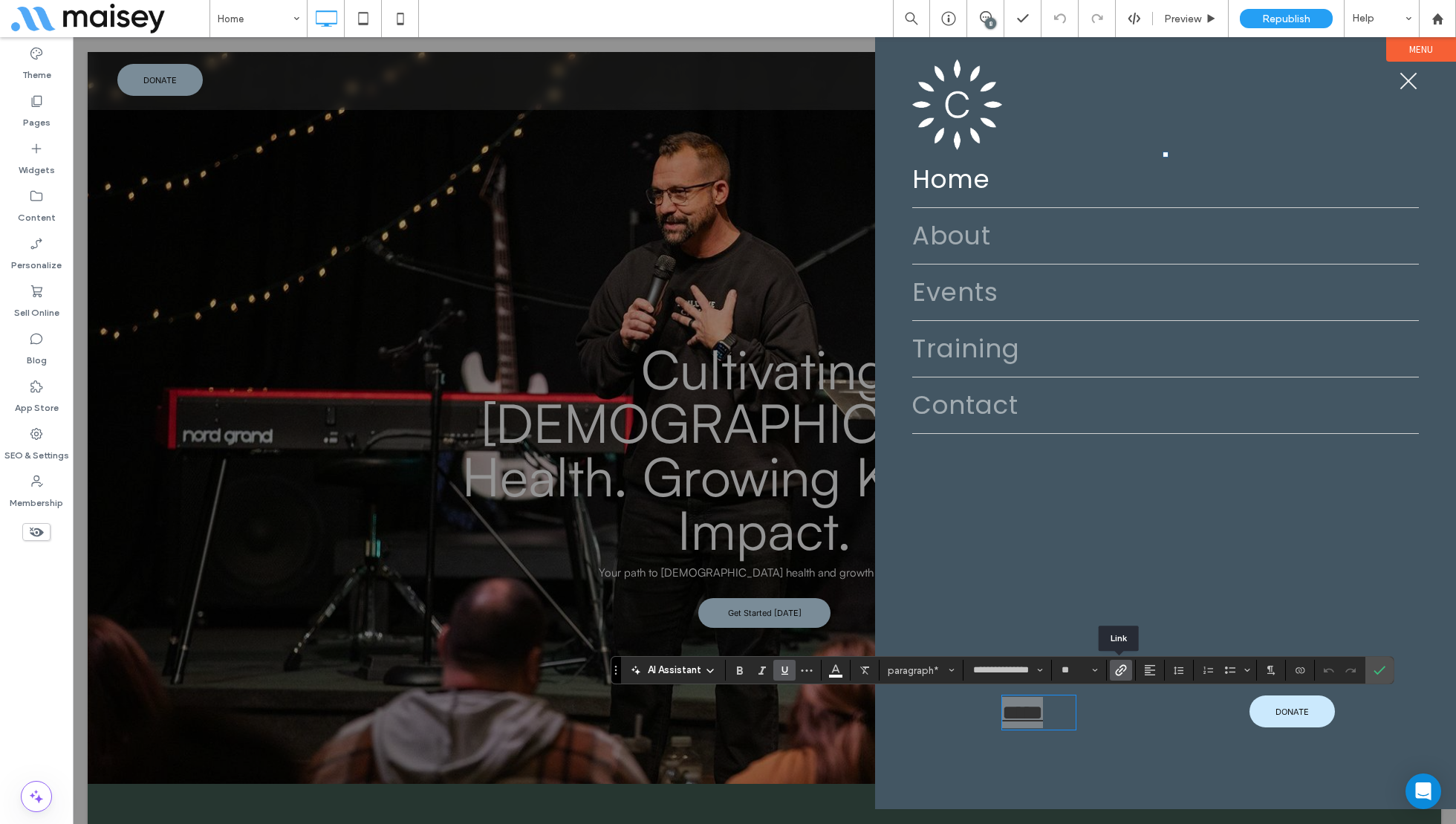
click at [1124, 671] on icon "Link" at bounding box center [1121, 670] width 12 height 12
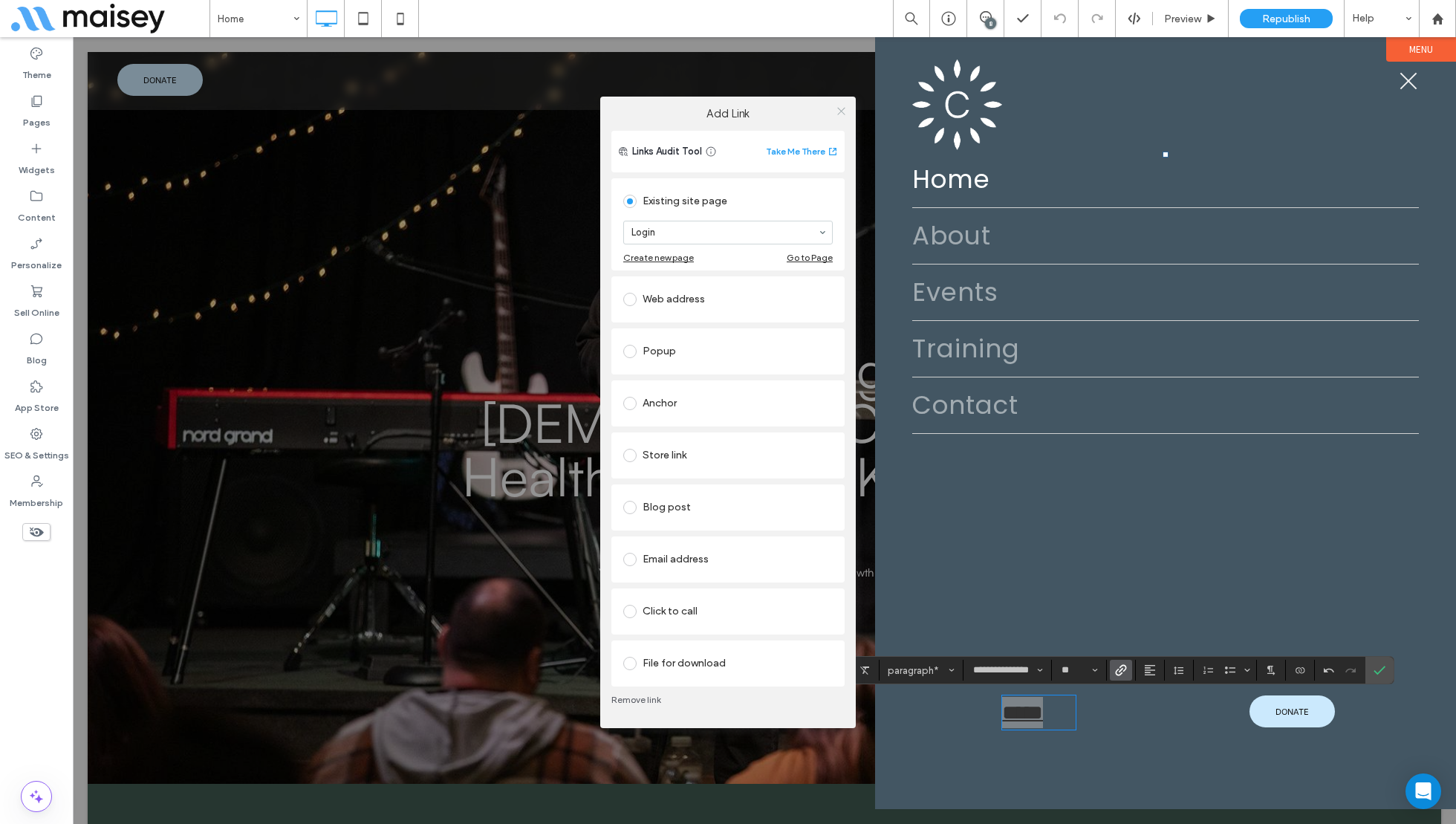
click at [845, 109] on icon at bounding box center [842, 111] width 11 height 11
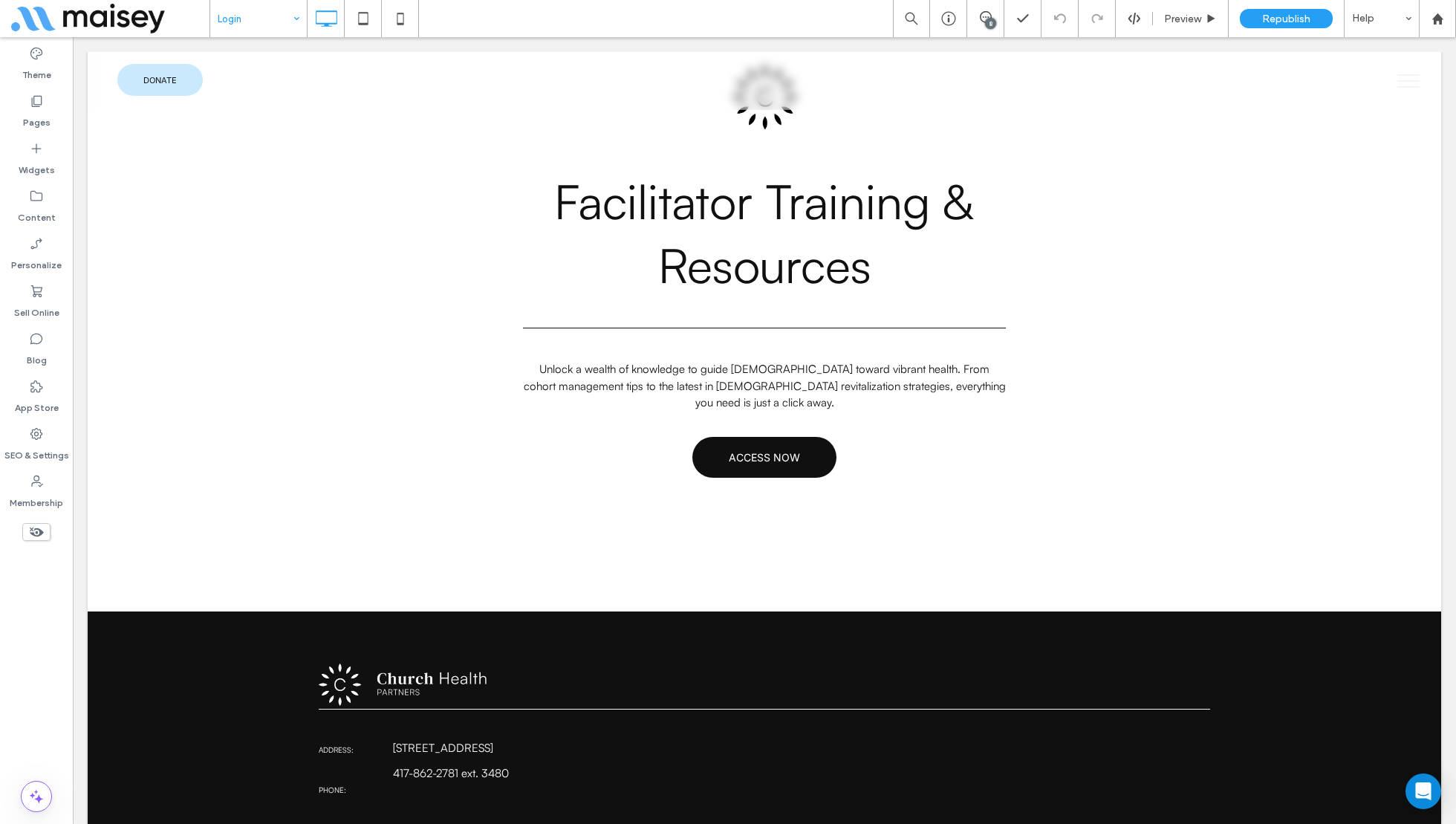
scroll to position [1430, 0]
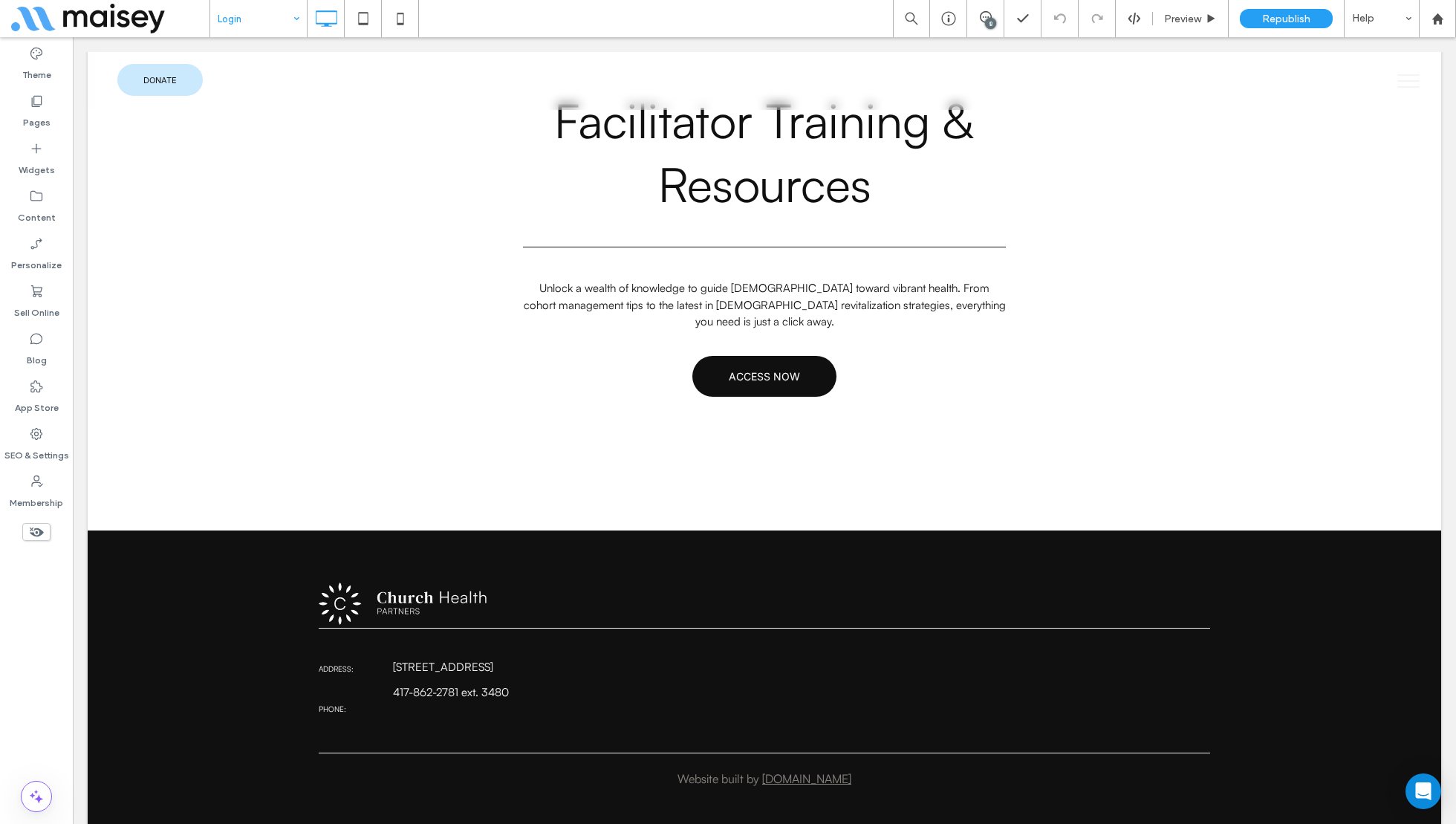
click at [260, 21] on input at bounding box center [255, 18] width 75 height 37
click at [249, 28] on input at bounding box center [255, 18] width 75 height 37
click at [295, 17] on div "Home About Training Acts 2 Journey Cohorts Facilitators Login Assessments Conta…" at bounding box center [259, 18] width 97 height 37
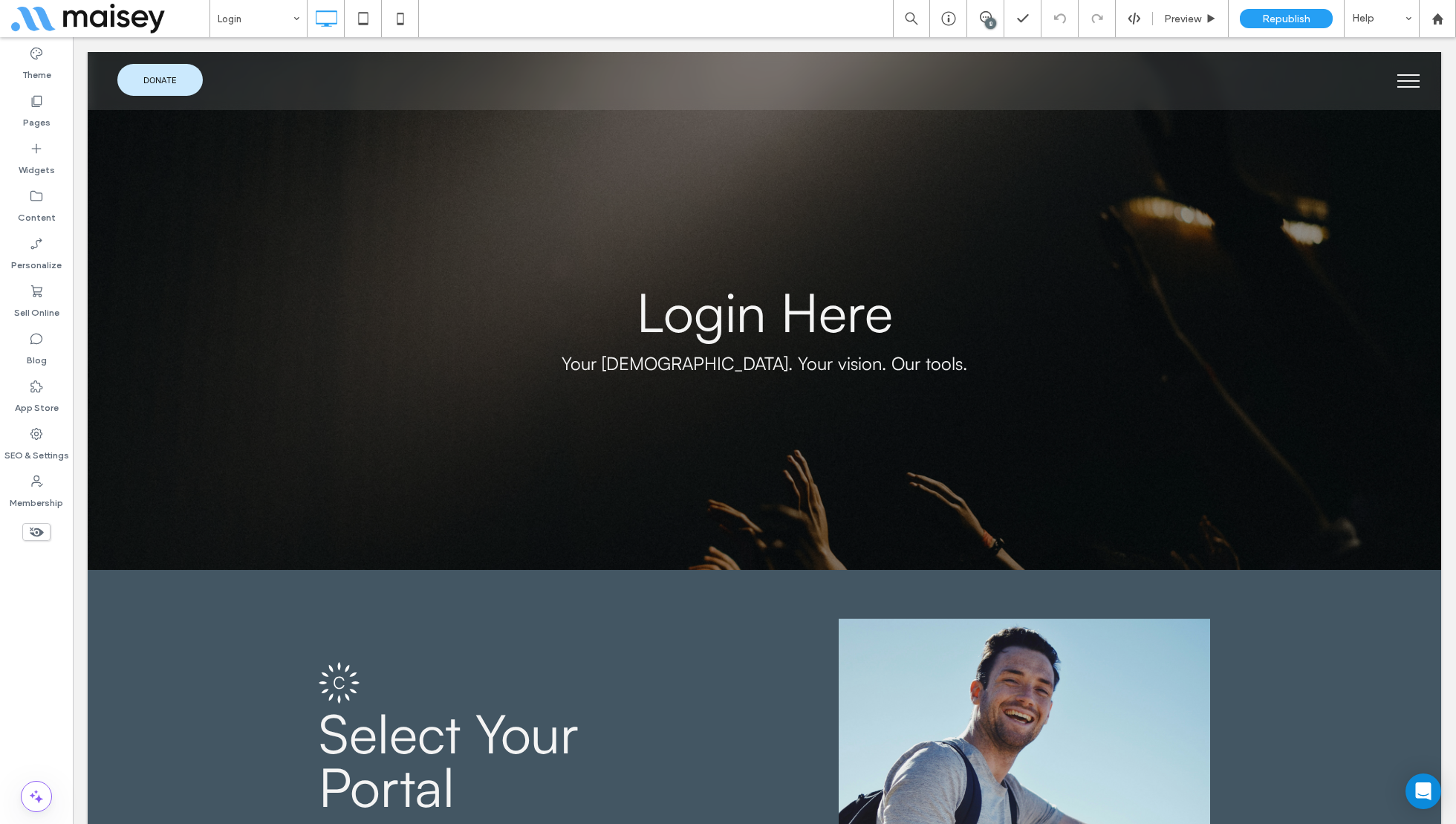
click at [1407, 77] on button "menu" at bounding box center [1408, 81] width 39 height 39
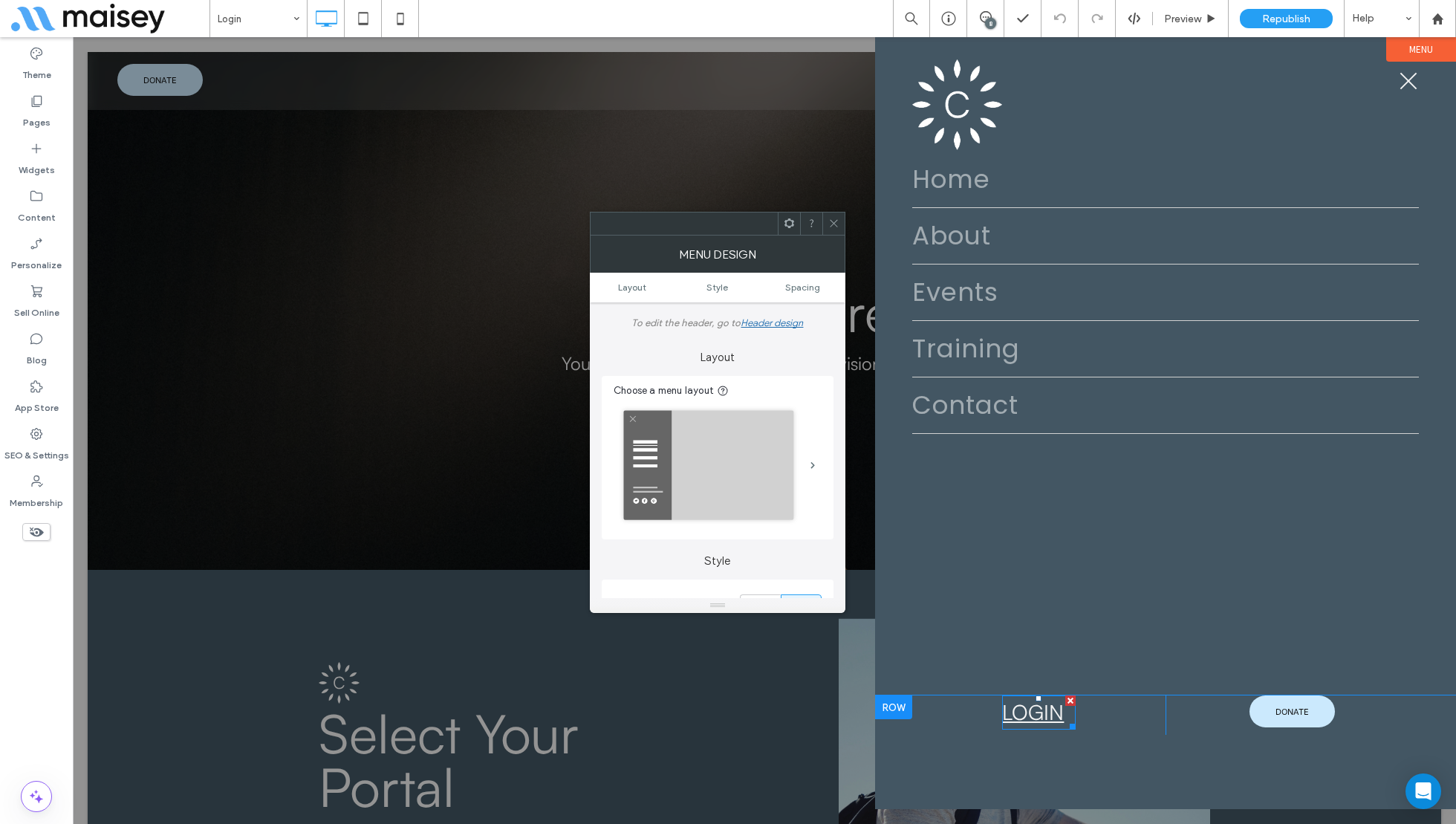
click at [1037, 715] on link "LOGIN" at bounding box center [1033, 712] width 62 height 26
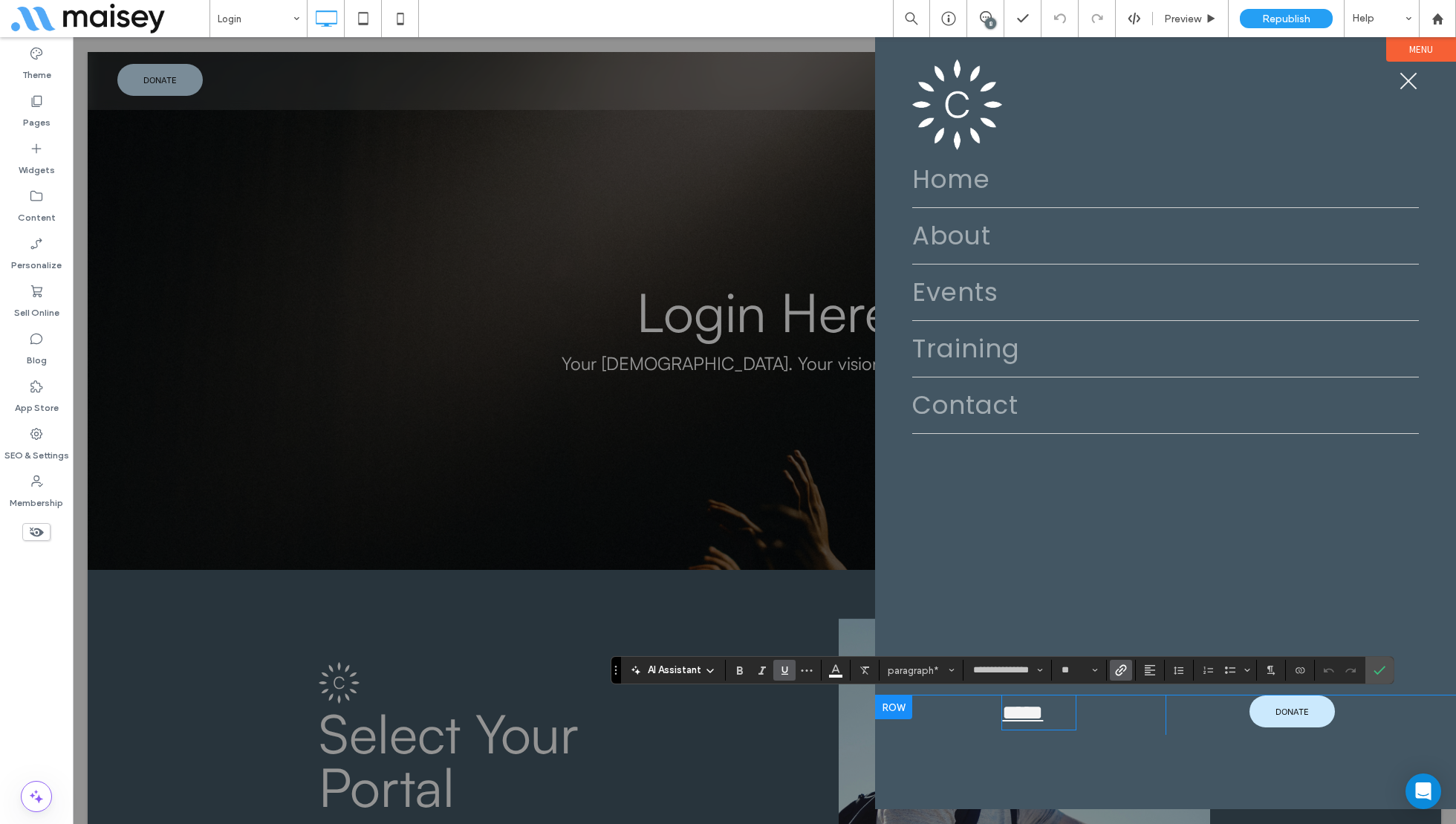
click at [1119, 668] on icon "Link" at bounding box center [1121, 670] width 12 height 12
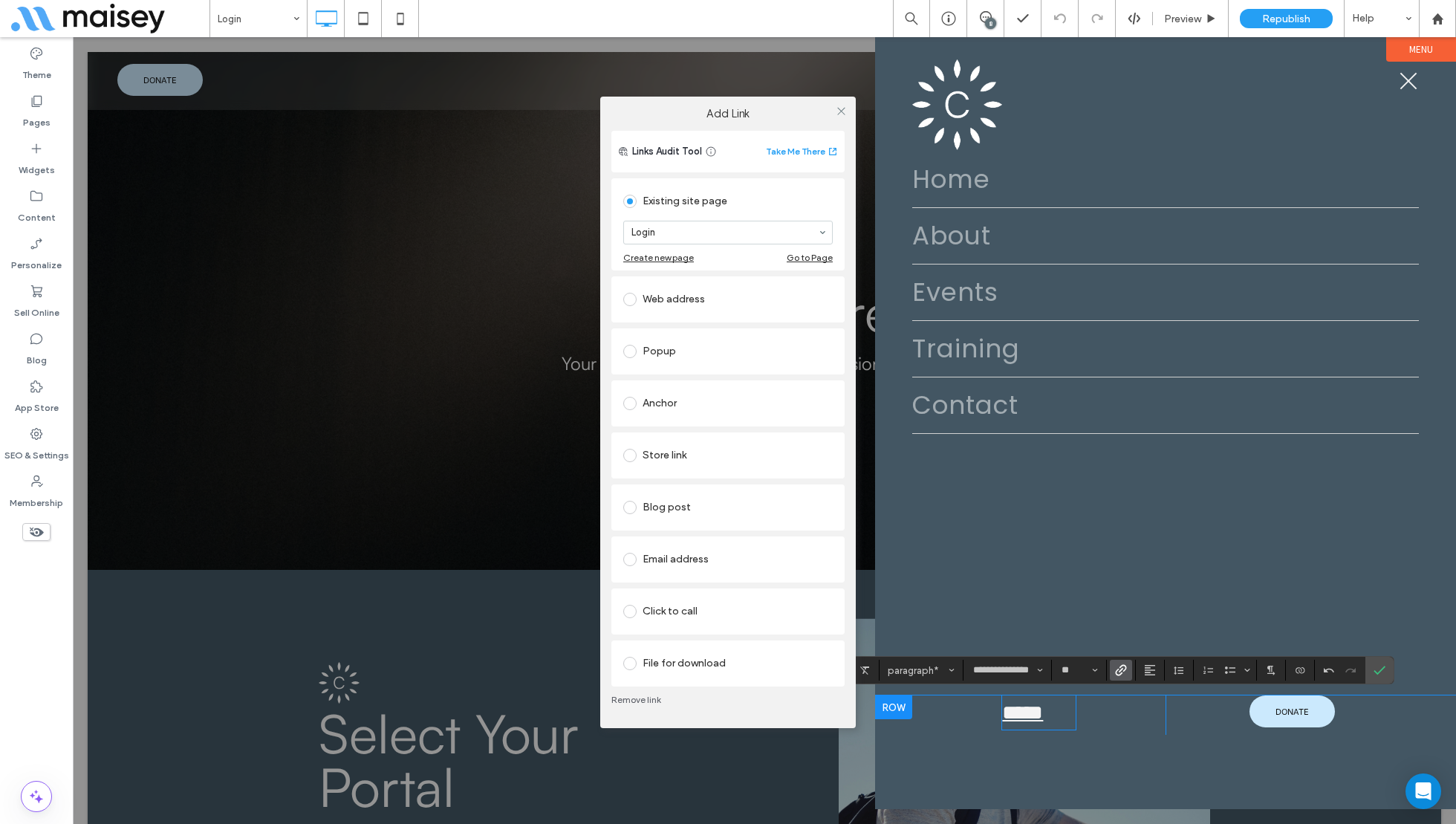
click at [688, 49] on div "Add Link Links Audit Tool Take Me There Existing site page Login Create new pag…" at bounding box center [728, 412] width 1456 height 824
click at [746, 17] on div "Add Link Links Audit Tool Take Me There Existing site page Login Create new pag…" at bounding box center [728, 412] width 1456 height 824
click at [265, 32] on div "Add Link Links Audit Tool Take Me There Existing site page Login Create new pag…" at bounding box center [728, 412] width 1456 height 824
click at [274, 10] on div "Add Link Links Audit Tool Take Me There Existing site page Login Create new pag…" at bounding box center [728, 412] width 1456 height 824
click at [1406, 83] on div "Add Link Links Audit Tool Take Me There Existing site page Login Create new pag…" at bounding box center [728, 412] width 1456 height 824
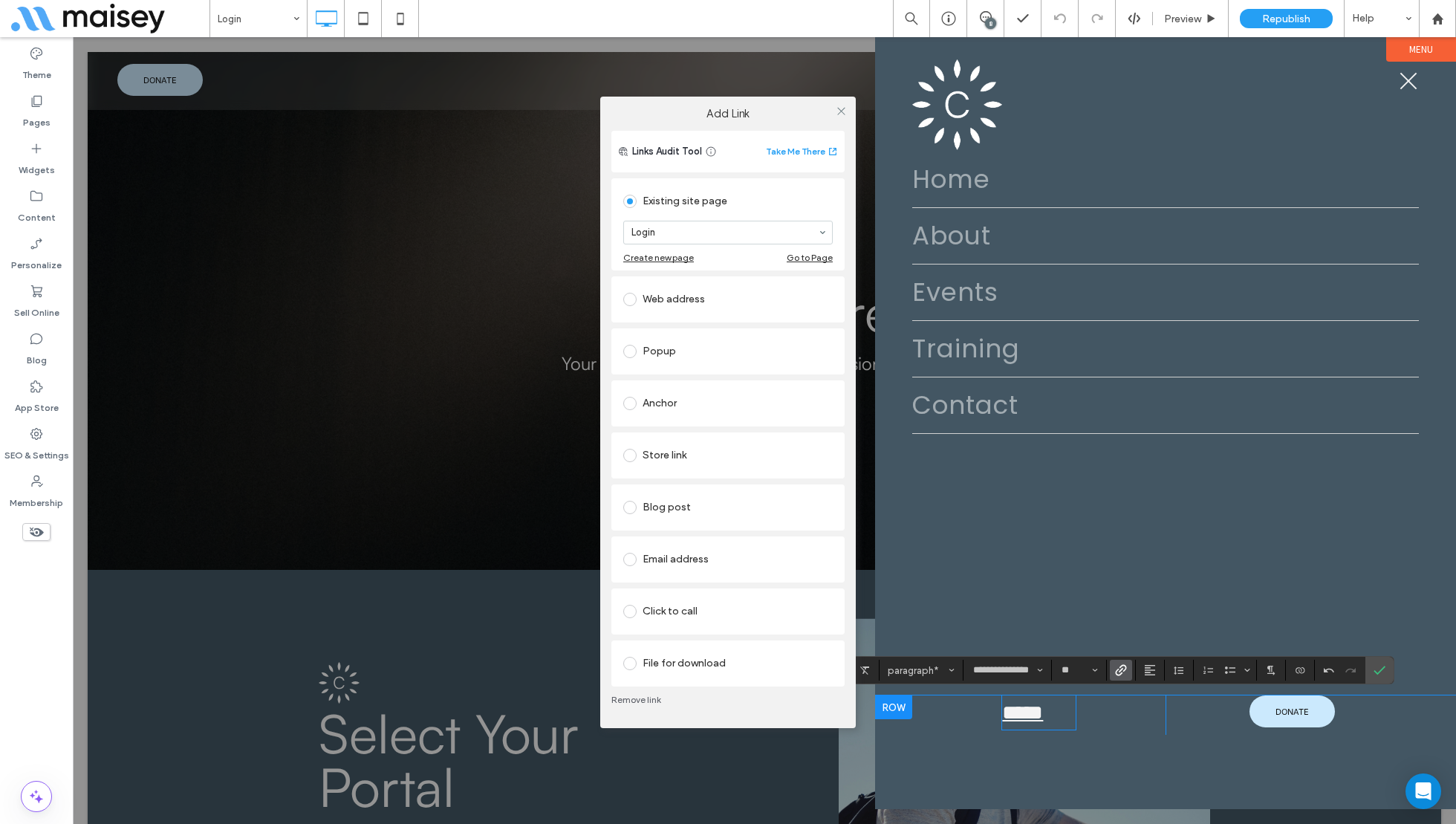
click at [237, 0] on div "Add Link Links Audit Tool Take Me There Existing site page Login Create new pag…" at bounding box center [728, 412] width 1456 height 824
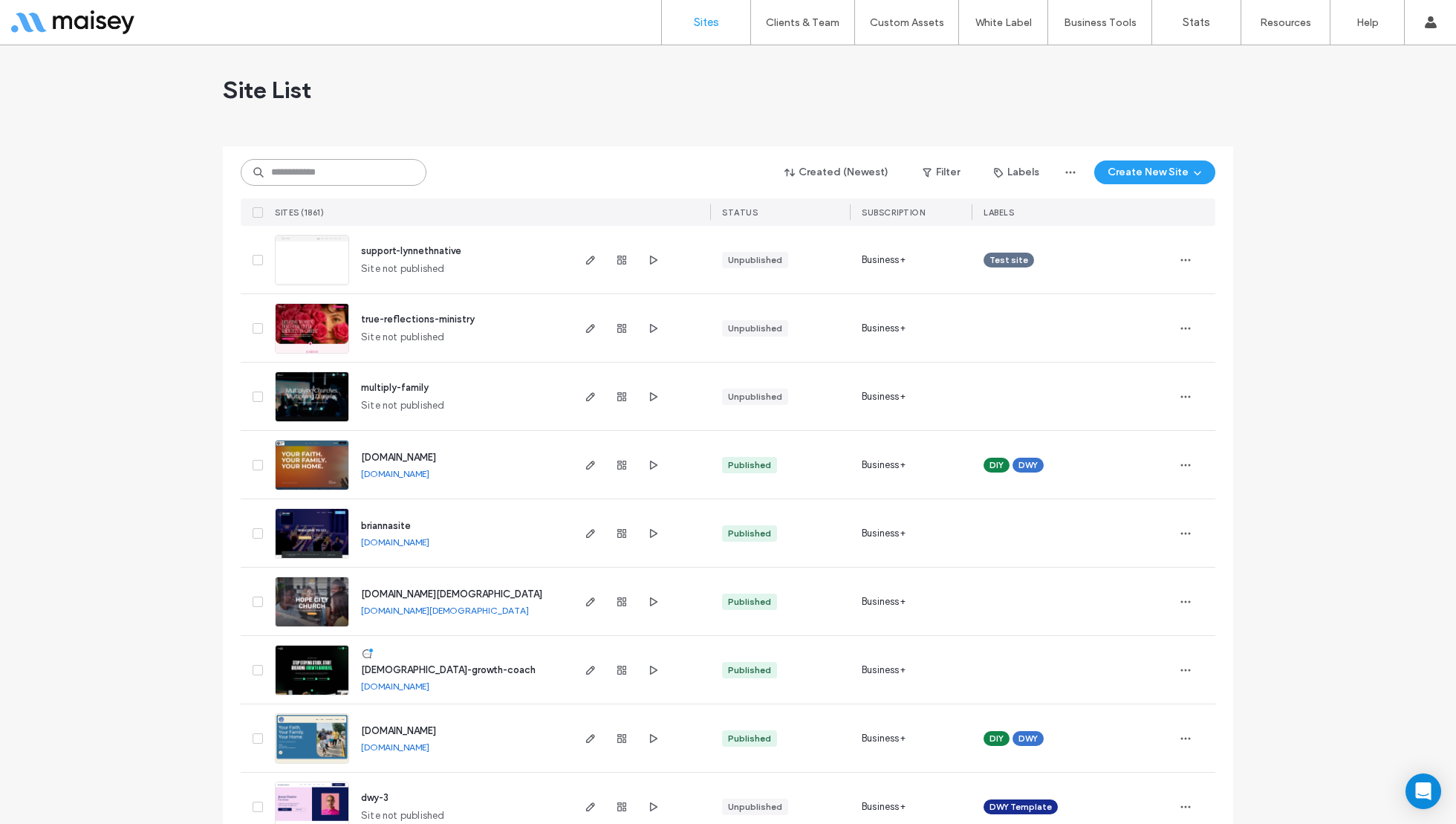
click at [354, 169] on input at bounding box center [333, 172] width 186 height 27
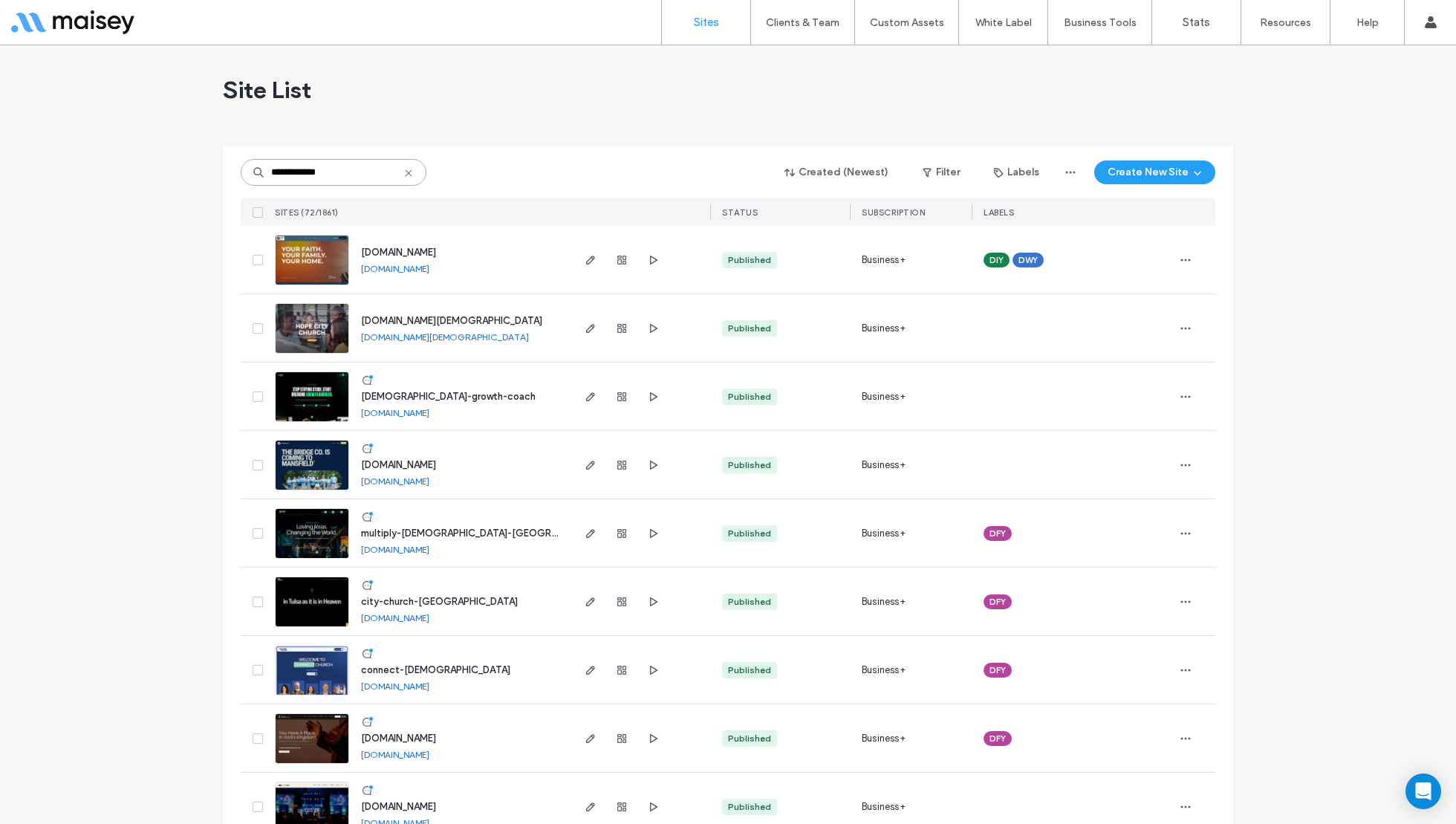
type input "**********"
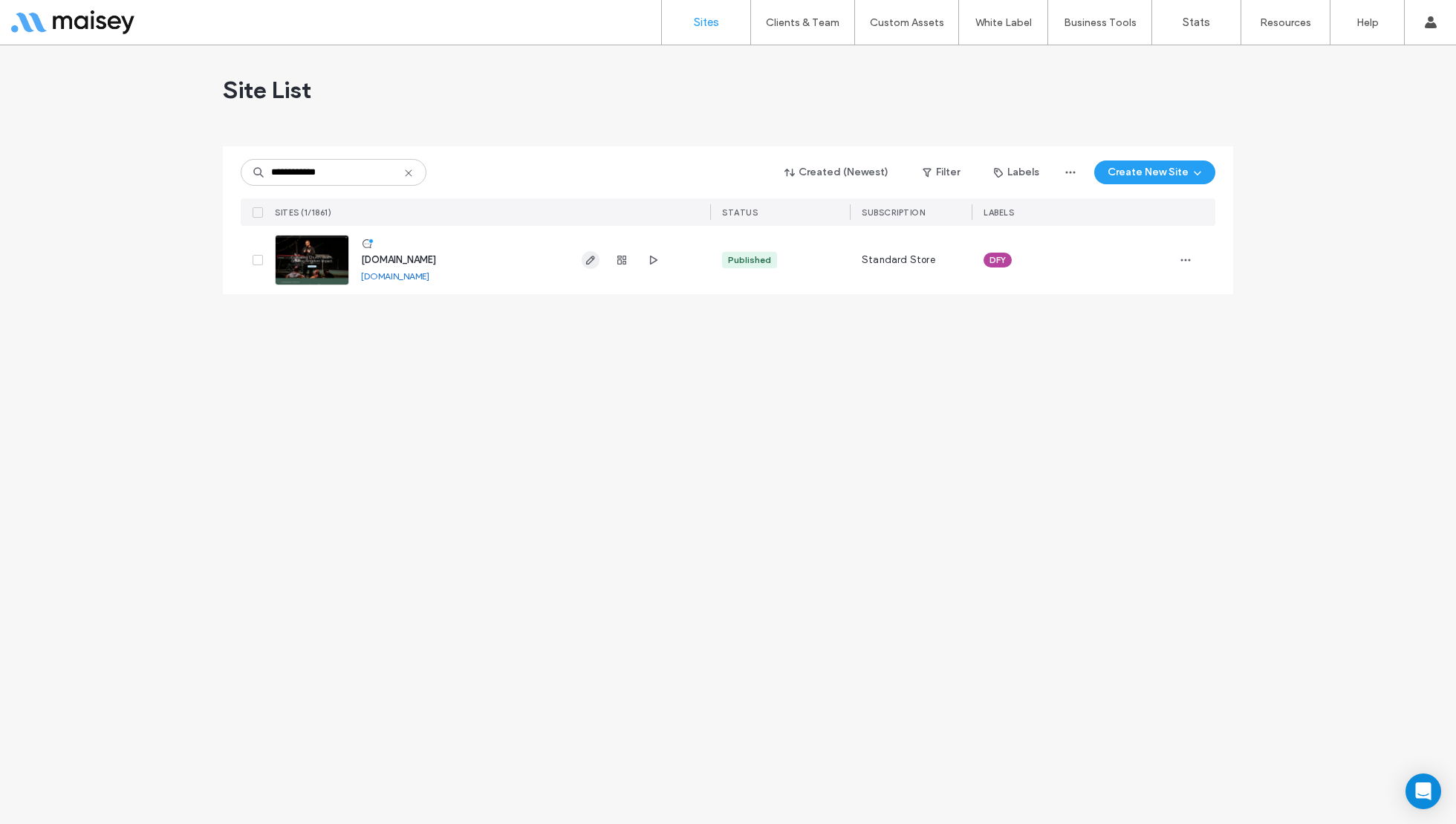
click at [591, 267] on span "button" at bounding box center [591, 260] width 17 height 17
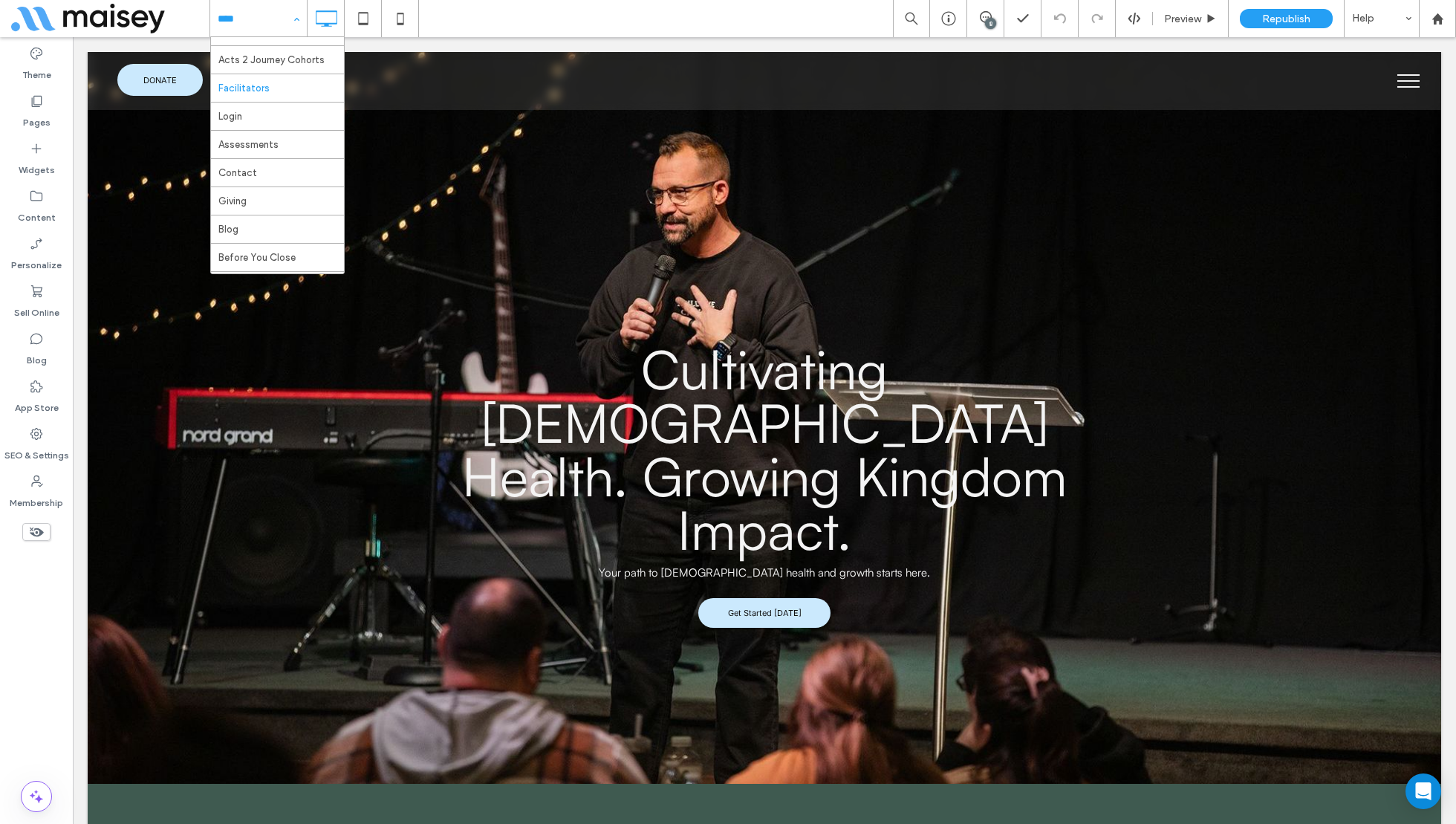
scroll to position [70, 0]
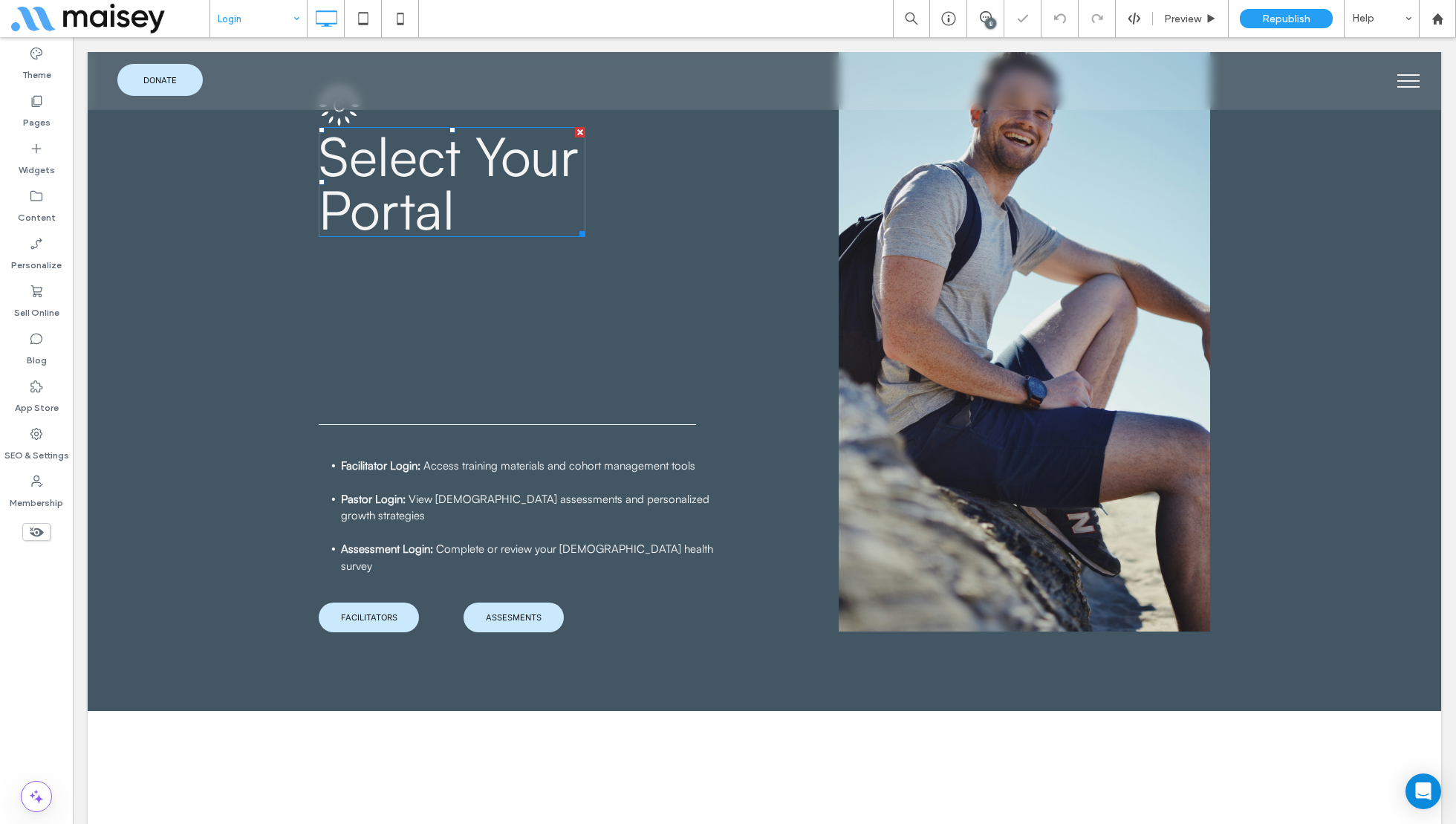
scroll to position [605, 0]
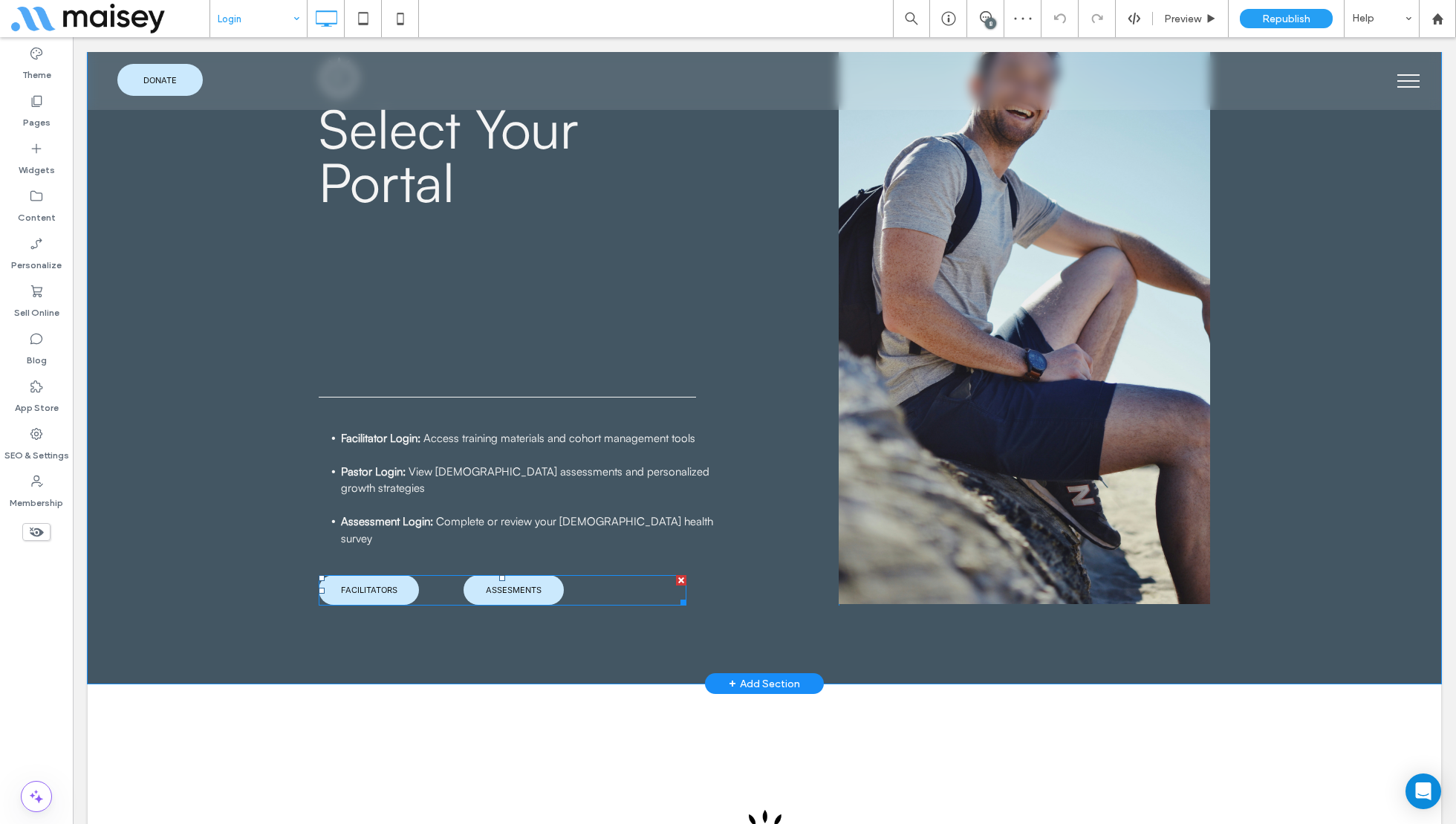
click at [388, 591] on span at bounding box center [502, 590] width 368 height 30
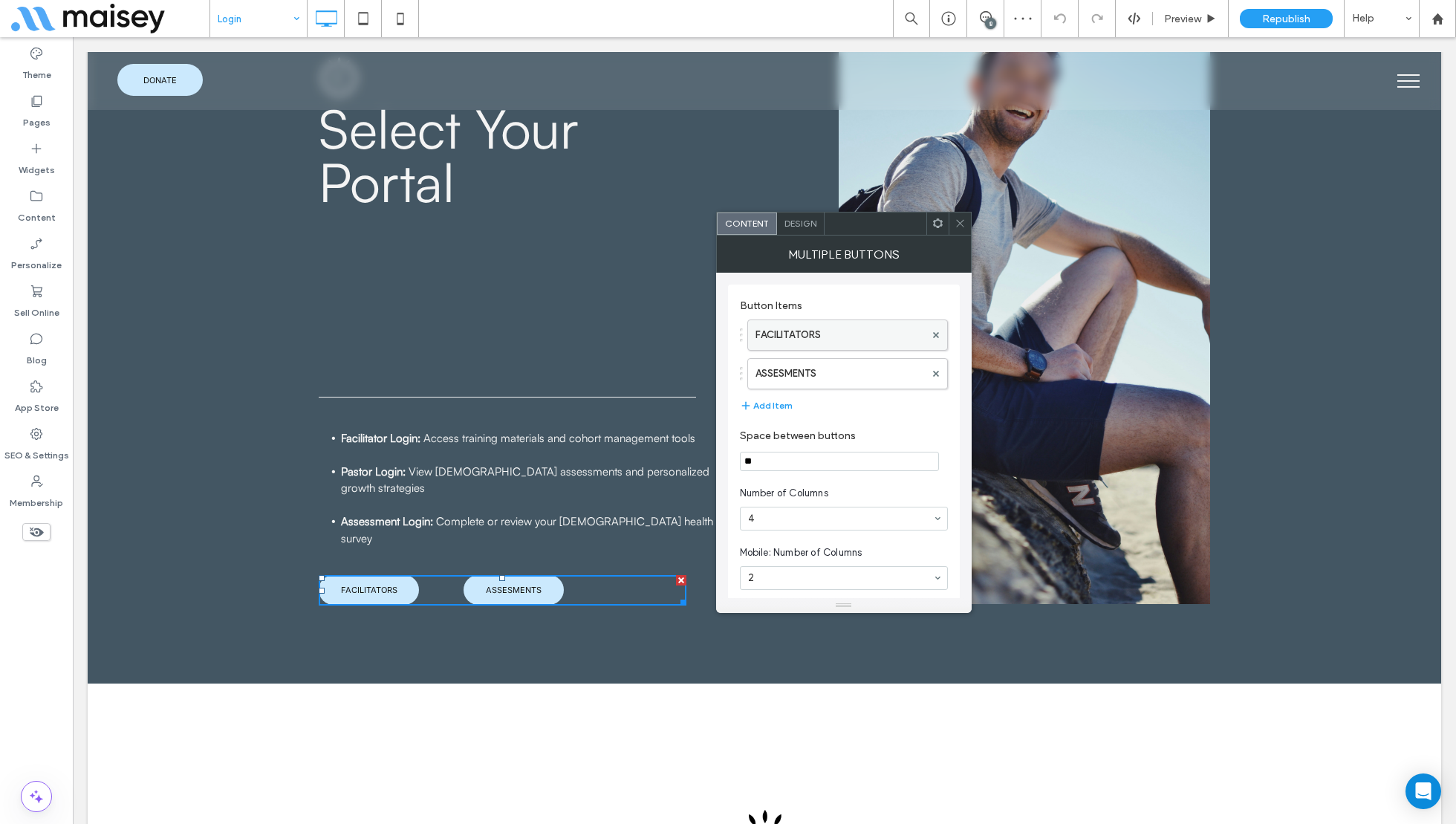
click at [786, 325] on label "FACILITATORS" at bounding box center [840, 334] width 169 height 29
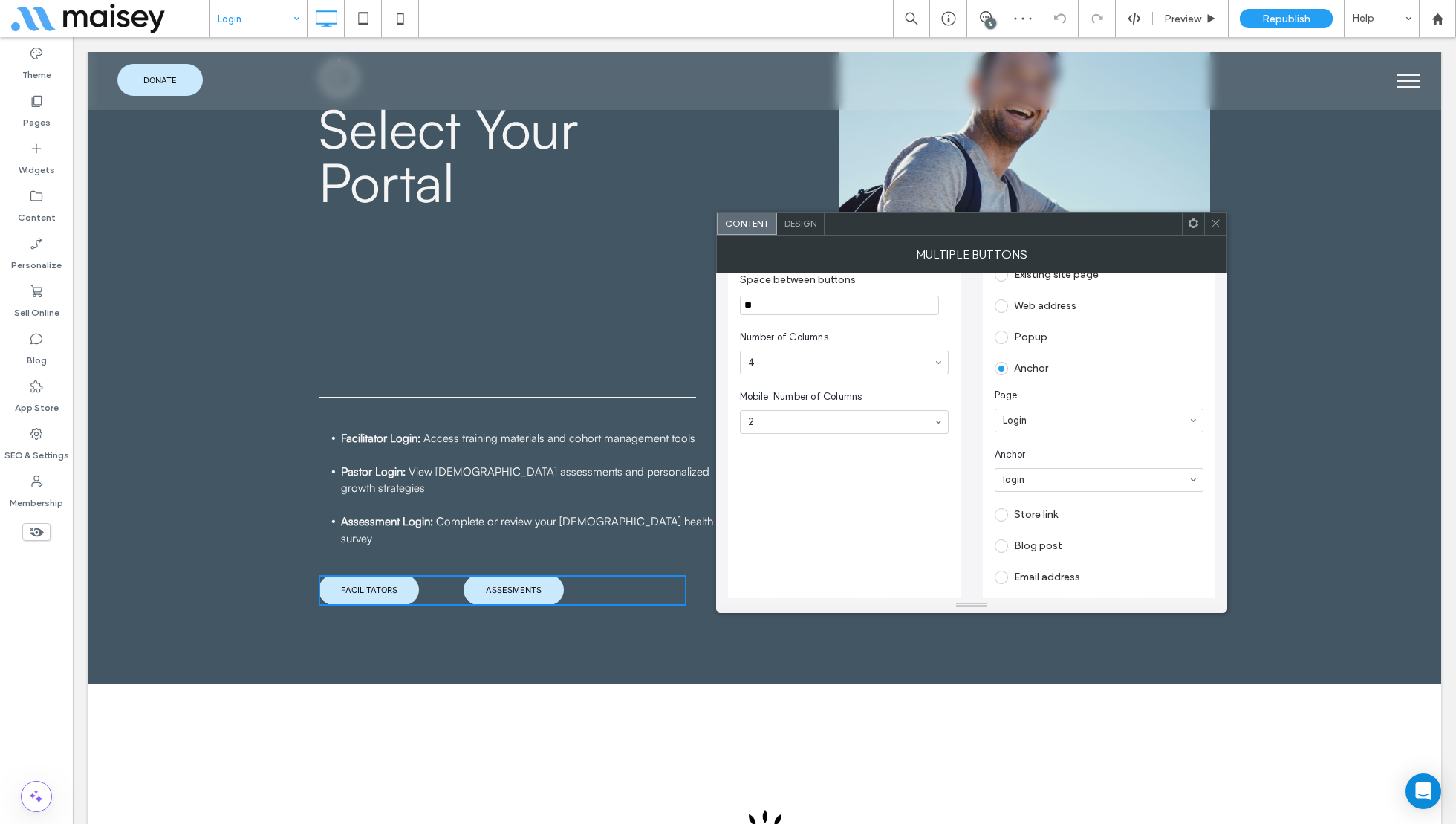
scroll to position [167, 0]
click at [1220, 221] on icon at bounding box center [1215, 223] width 11 height 11
